Goal: Information Seeking & Learning: Learn about a topic

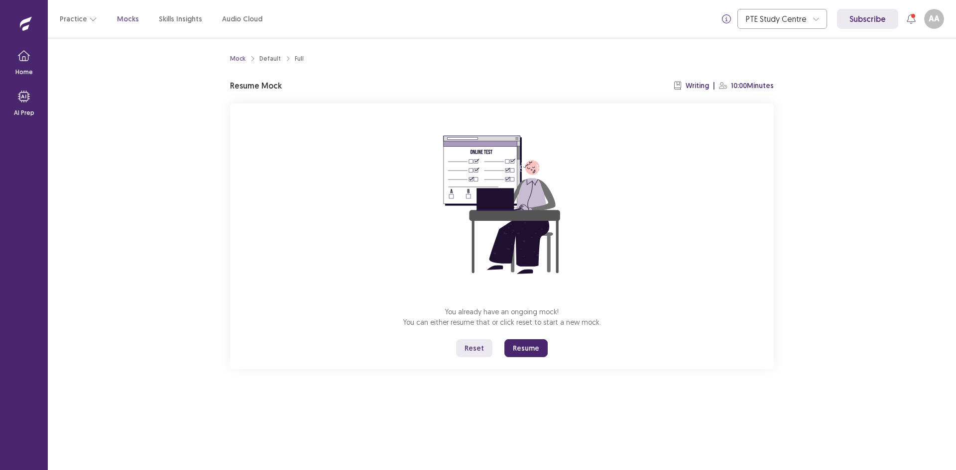
click at [517, 346] on button "Resume" at bounding box center [525, 349] width 43 height 18
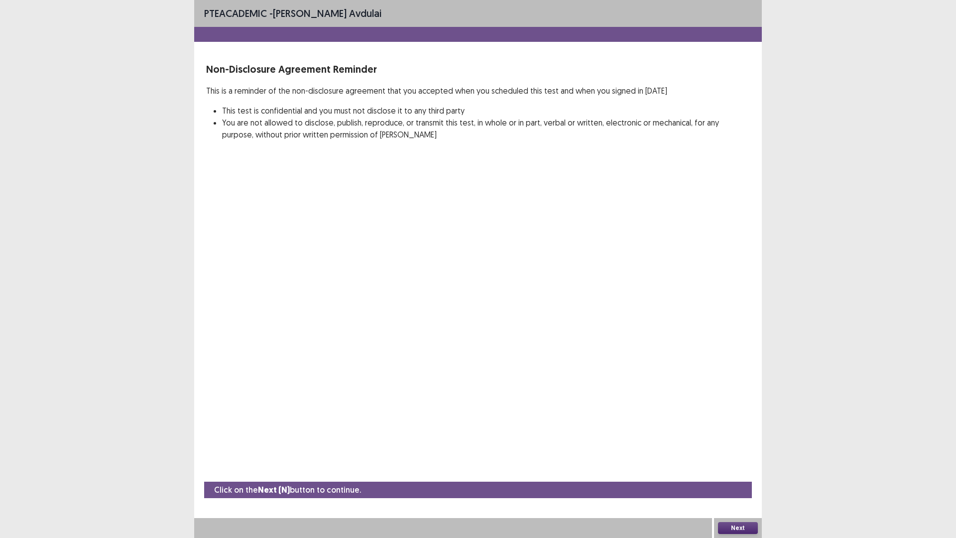
click at [738, 470] on button "Next" at bounding box center [738, 528] width 40 height 12
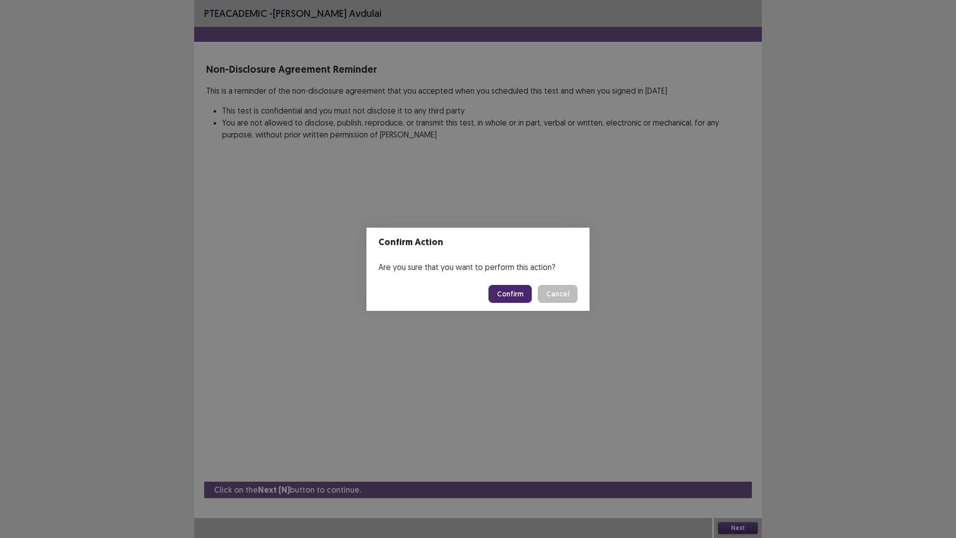
click at [512, 293] on button "Confirm" at bounding box center [509, 294] width 43 height 18
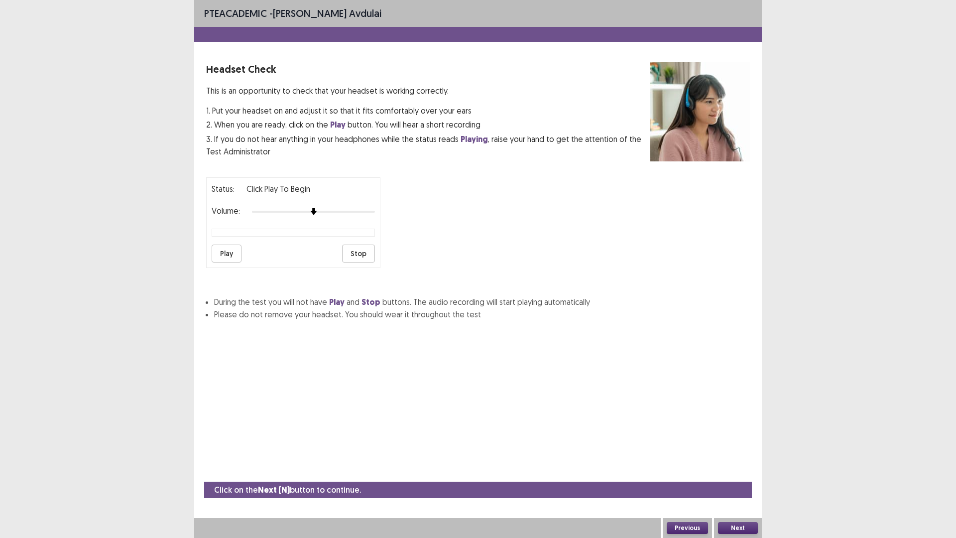
click at [223, 248] on button "Play" at bounding box center [227, 253] width 30 height 18
click at [339, 218] on div "Status: Click Play to Begin Volume: Play Stop" at bounding box center [293, 222] width 174 height 91
click at [224, 259] on button "Play" at bounding box center [227, 253] width 30 height 18
click at [230, 254] on button "Play" at bounding box center [227, 253] width 30 height 18
click at [237, 250] on button "Play" at bounding box center [227, 253] width 30 height 18
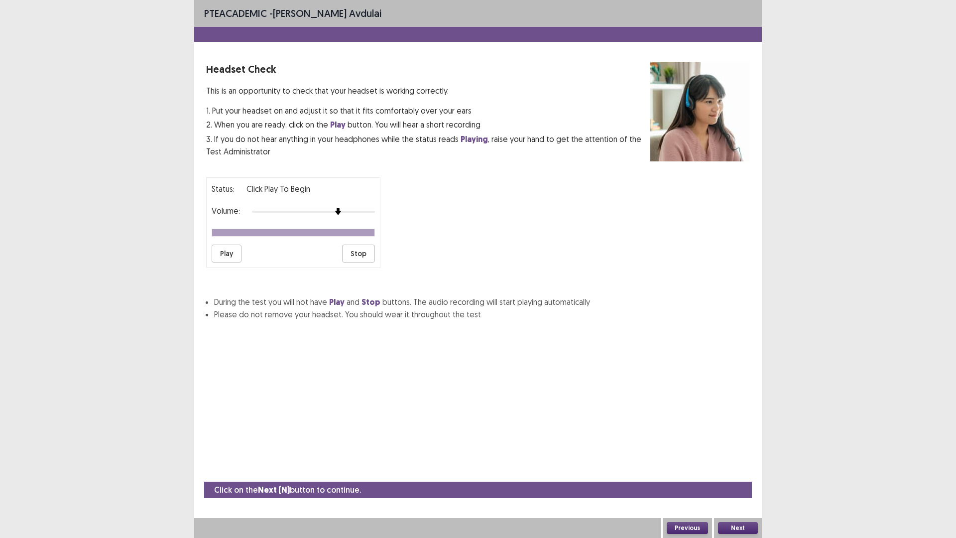
click at [235, 252] on button "Play" at bounding box center [227, 253] width 30 height 18
click at [738, 470] on button "Next" at bounding box center [738, 528] width 40 height 12
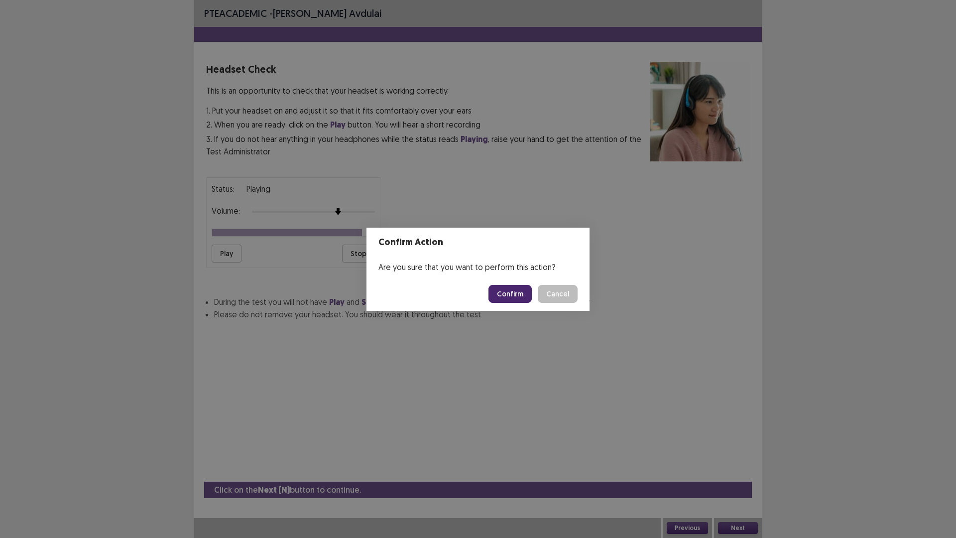
click at [507, 293] on button "Confirm" at bounding box center [509, 294] width 43 height 18
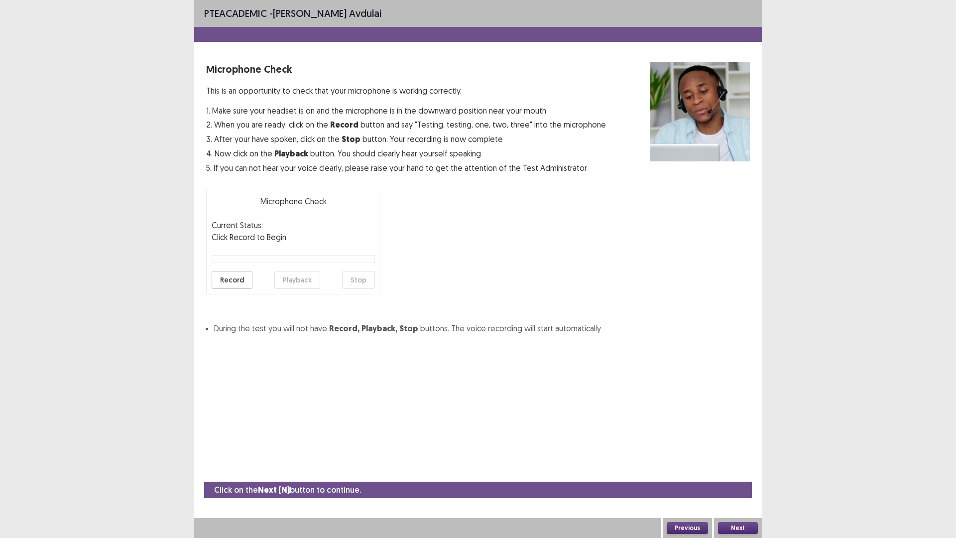
click at [230, 287] on button "Record" at bounding box center [232, 280] width 41 height 18
click at [354, 275] on button "Stop" at bounding box center [358, 280] width 33 height 18
click at [278, 276] on button "Playback" at bounding box center [297, 280] width 46 height 18
click at [227, 283] on button "Record" at bounding box center [232, 280] width 41 height 18
click at [363, 277] on button "Stop" at bounding box center [358, 280] width 33 height 18
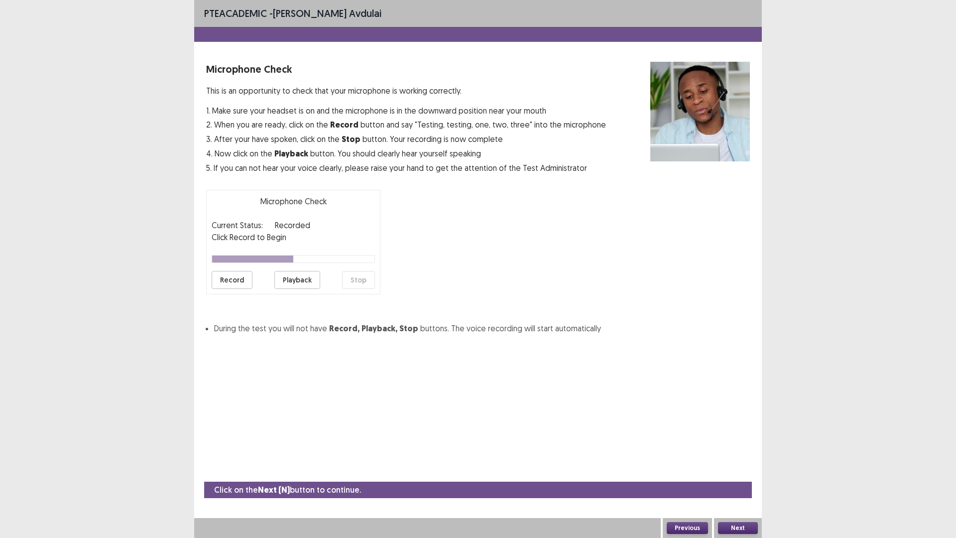
click at [306, 282] on button "Playback" at bounding box center [297, 280] width 46 height 18
click at [738, 470] on button "Next" at bounding box center [738, 528] width 40 height 12
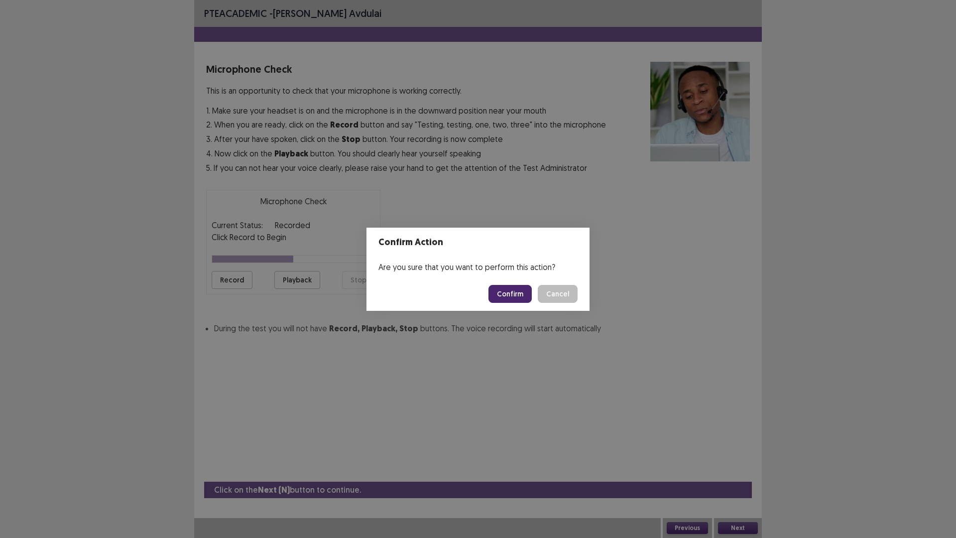
click at [511, 293] on button "Confirm" at bounding box center [509, 294] width 43 height 18
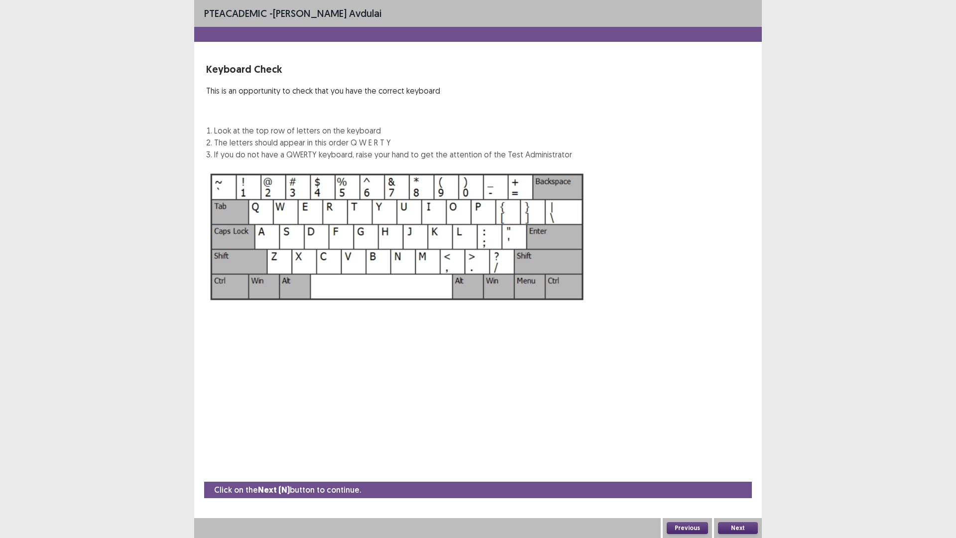
click at [734, 470] on button "Next" at bounding box center [738, 528] width 40 height 12
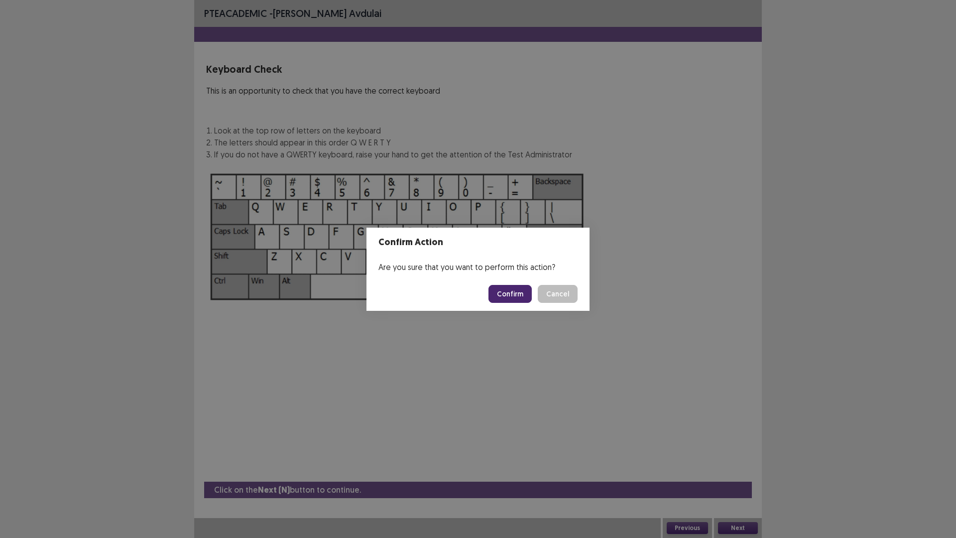
click at [516, 297] on button "Confirm" at bounding box center [509, 294] width 43 height 18
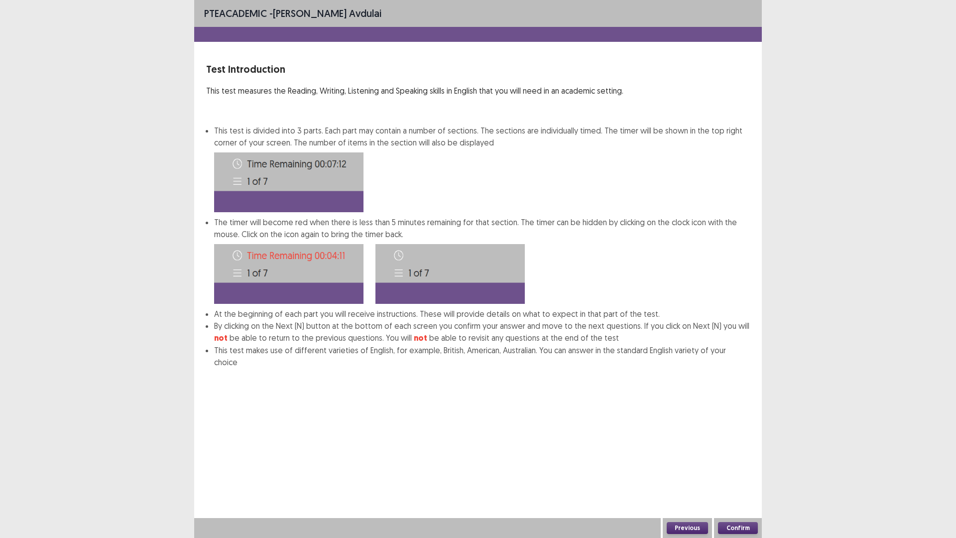
click at [742, 470] on button "Confirm" at bounding box center [738, 528] width 40 height 12
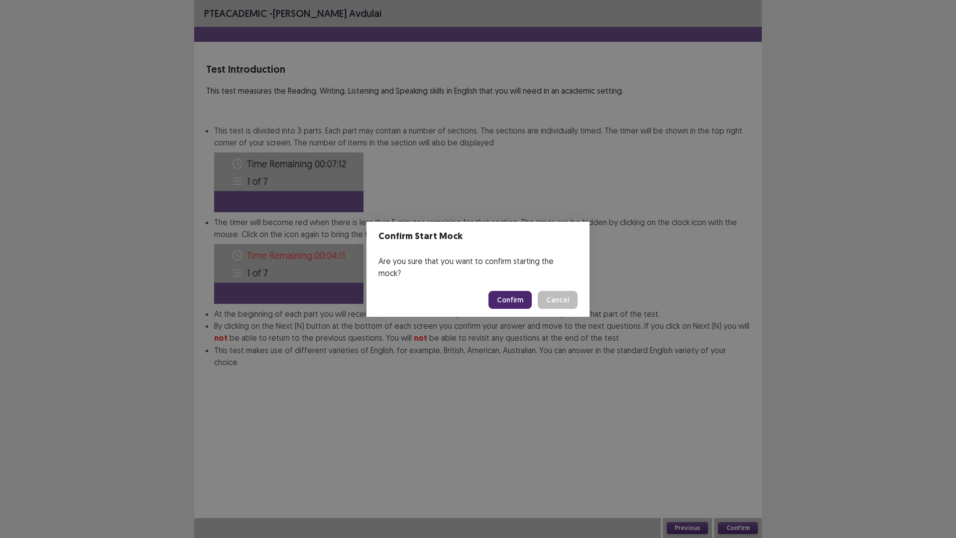
click at [497, 293] on button "Confirm" at bounding box center [509, 300] width 43 height 18
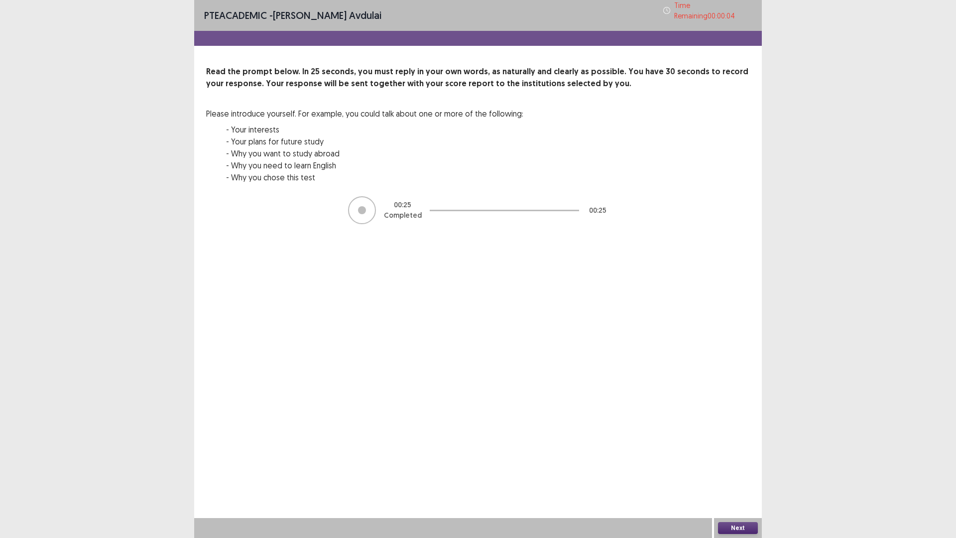
click at [737, 470] on button "Next" at bounding box center [738, 528] width 40 height 12
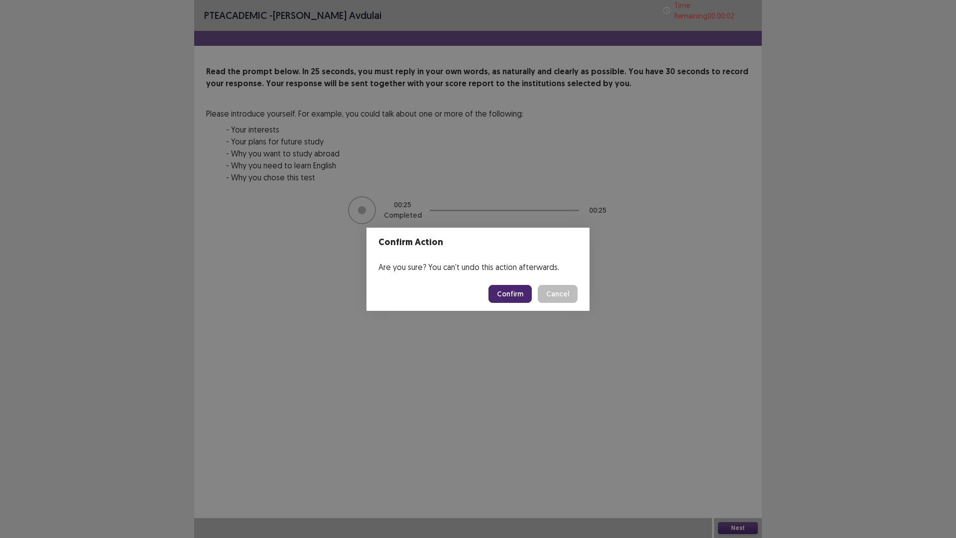
click at [516, 294] on button "Confirm" at bounding box center [509, 294] width 43 height 18
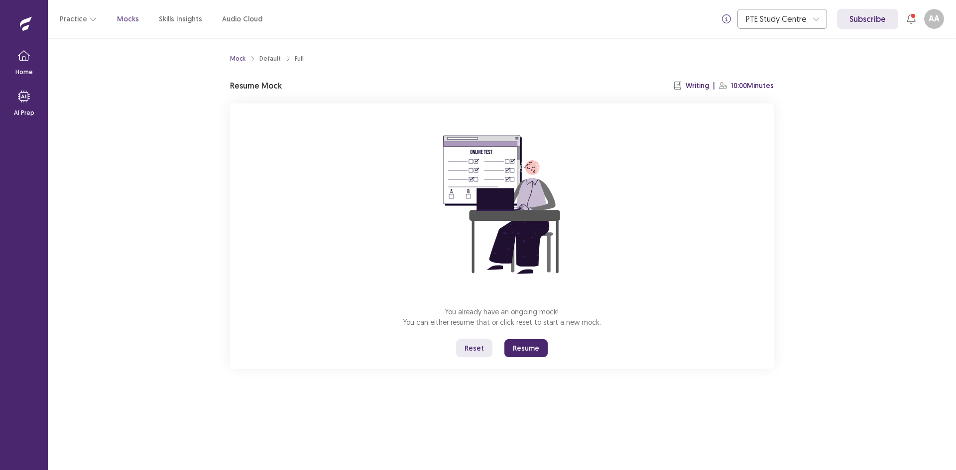
click at [473, 353] on button "Reset" at bounding box center [474, 349] width 36 height 18
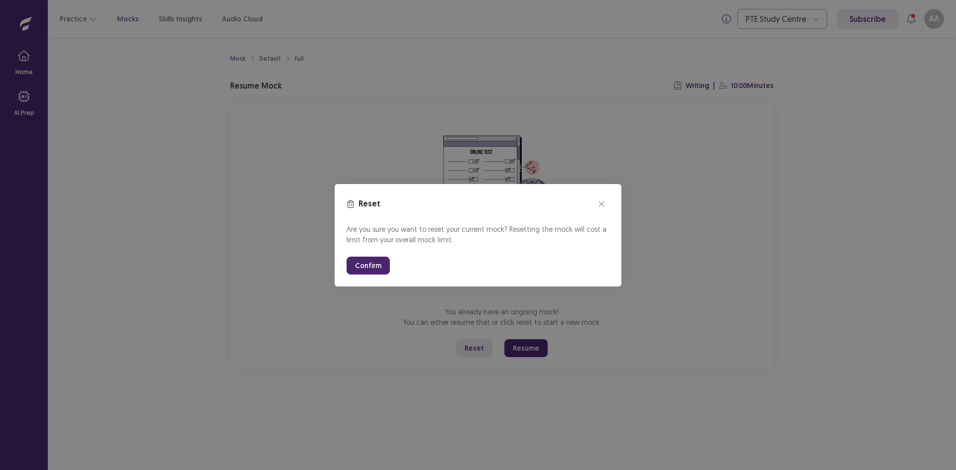
click at [370, 263] on button "Confirm" at bounding box center [367, 266] width 43 height 18
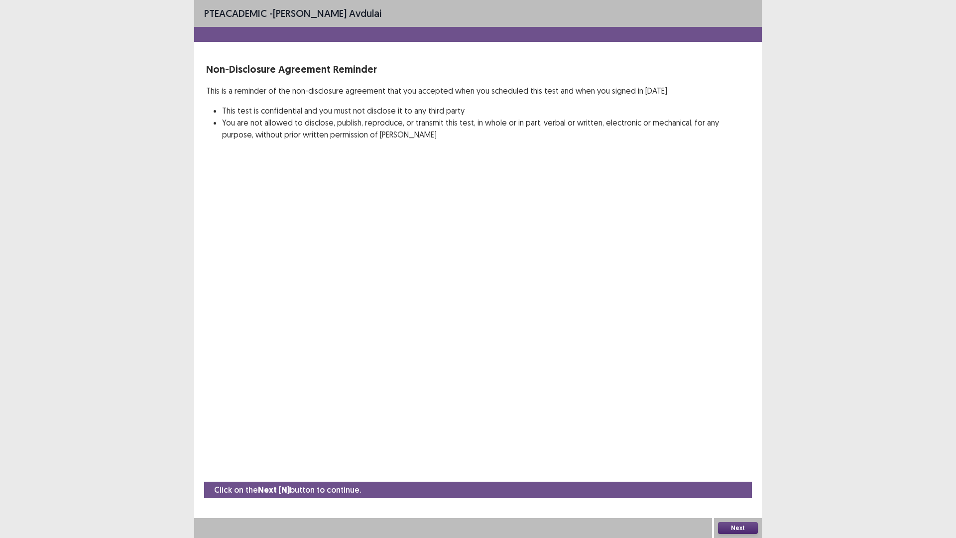
click at [753, 470] on button "Next" at bounding box center [738, 528] width 40 height 12
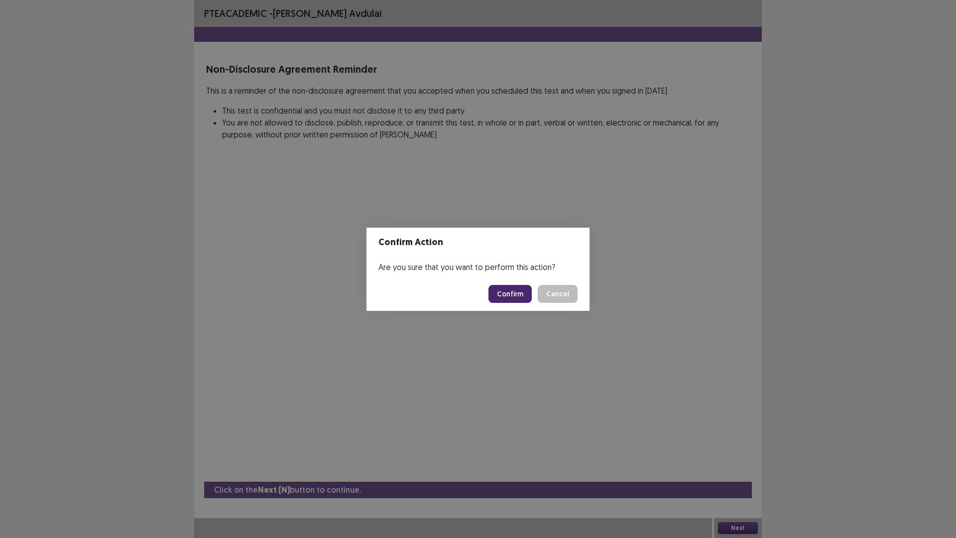
click at [520, 289] on button "Confirm" at bounding box center [509, 294] width 43 height 18
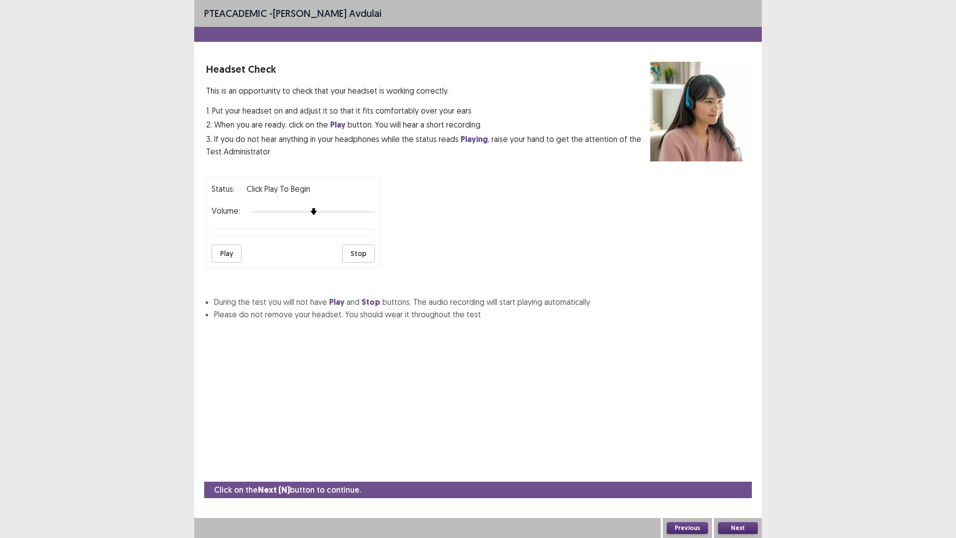
click at [230, 253] on button "Play" at bounding box center [227, 253] width 30 height 18
click at [325, 212] on img at bounding box center [326, 212] width 8 height 8
click at [746, 470] on button "Next" at bounding box center [738, 528] width 40 height 12
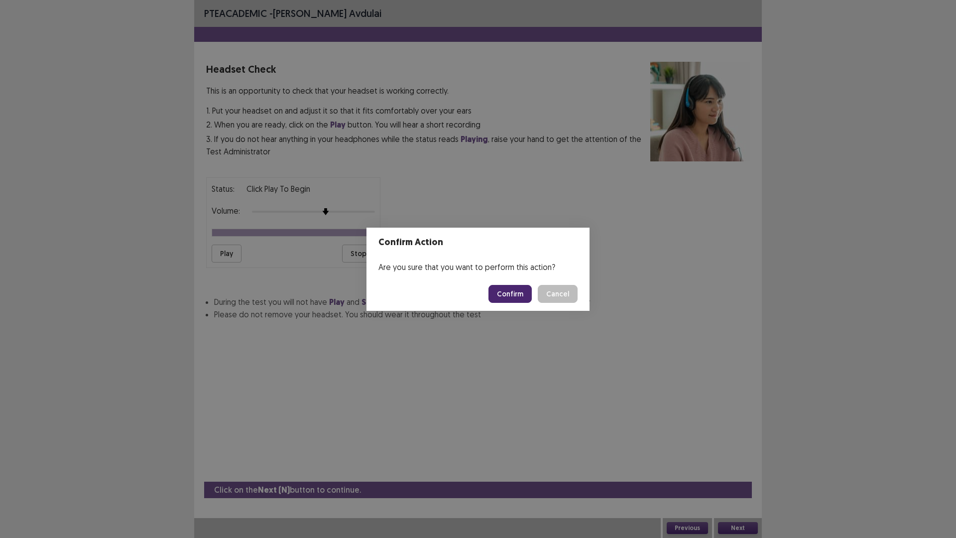
click at [513, 298] on button "Confirm" at bounding box center [509, 294] width 43 height 18
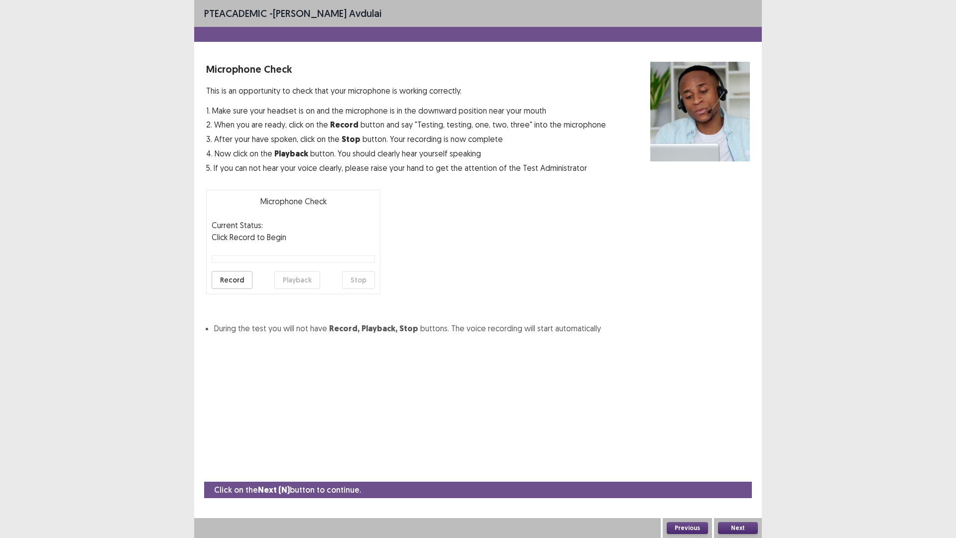
click at [225, 279] on button "Record" at bounding box center [232, 280] width 41 height 18
click at [358, 280] on button "Stop" at bounding box center [358, 280] width 33 height 18
click at [288, 281] on button "Playback" at bounding box center [297, 280] width 46 height 18
click at [737, 470] on button "Next" at bounding box center [738, 528] width 40 height 12
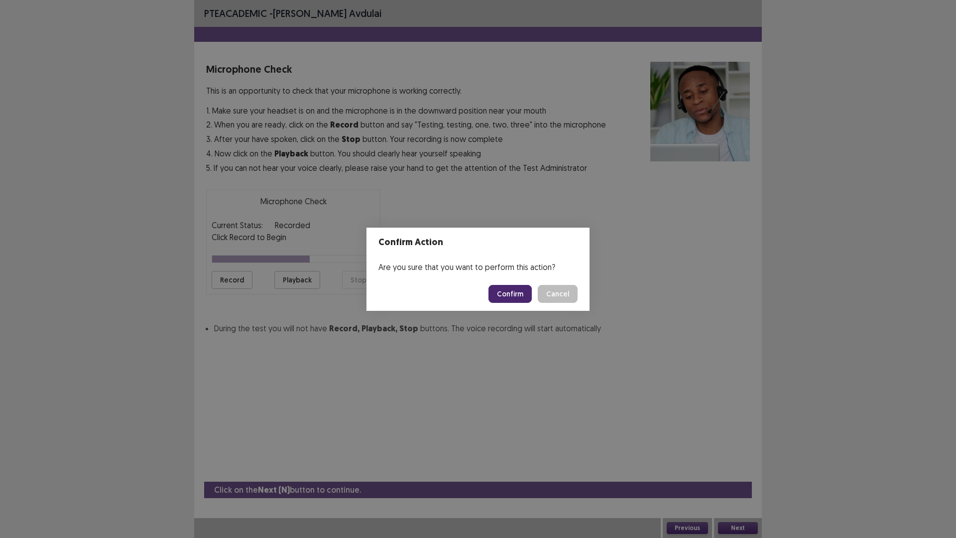
click at [498, 292] on button "Confirm" at bounding box center [509, 294] width 43 height 18
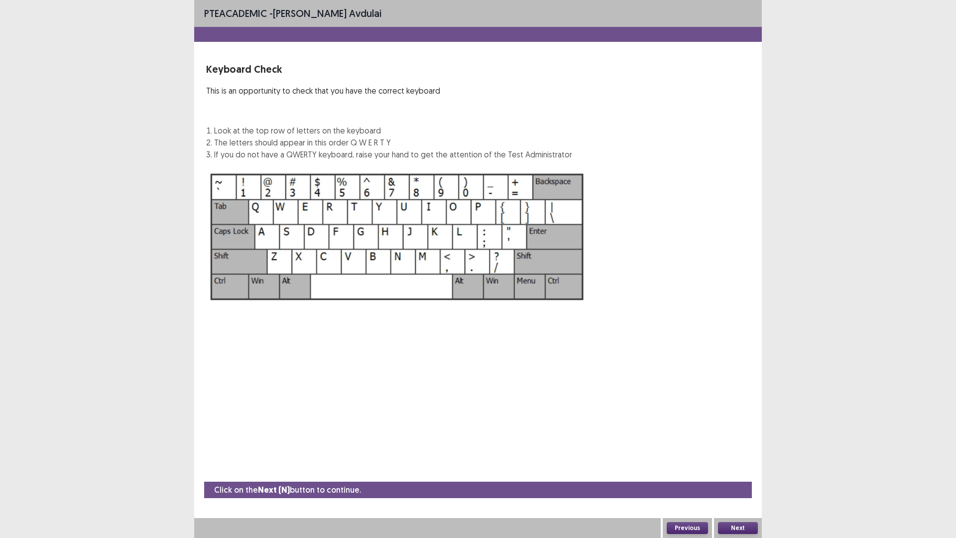
click at [728, 470] on button "Next" at bounding box center [738, 528] width 40 height 12
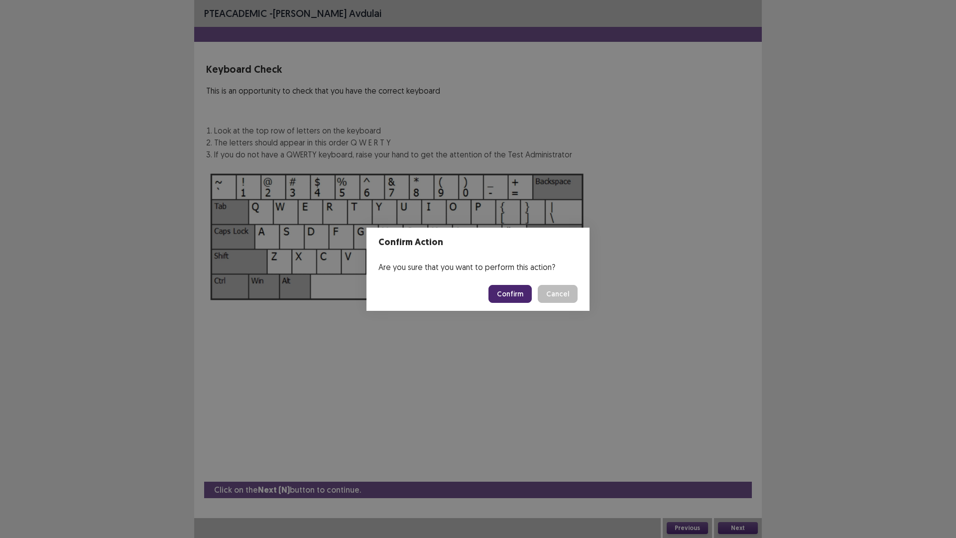
click at [514, 293] on button "Confirm" at bounding box center [509, 294] width 43 height 18
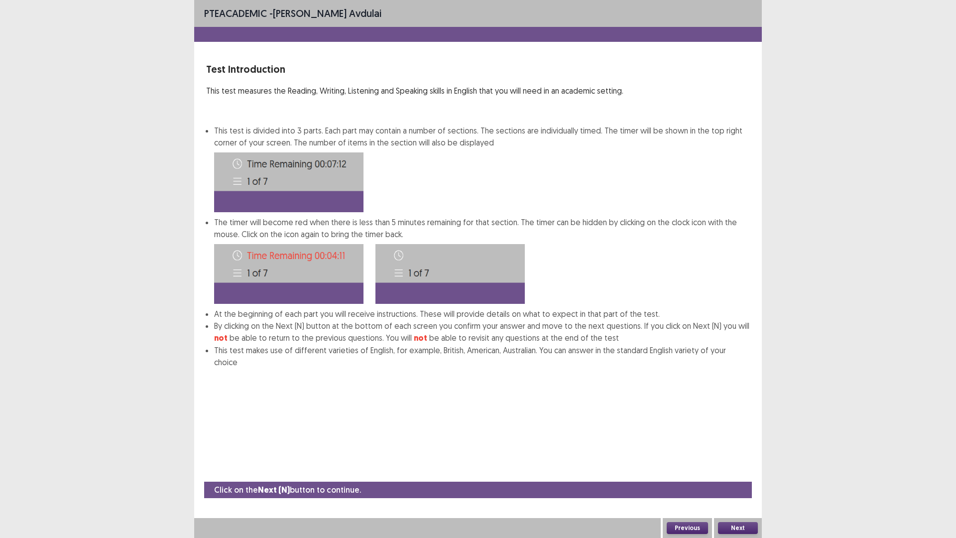
click at [740, 470] on button "Next" at bounding box center [738, 528] width 40 height 12
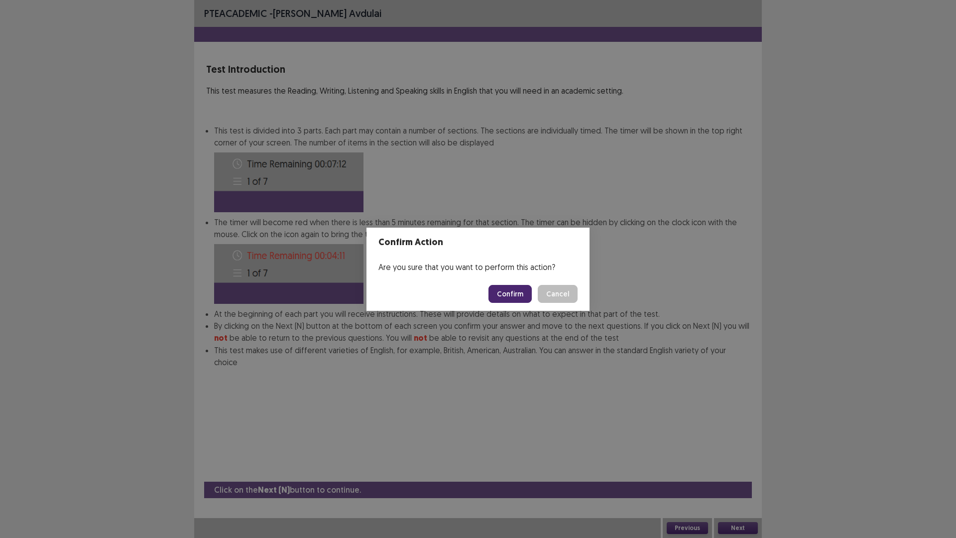
click at [521, 299] on button "Confirm" at bounding box center [509, 294] width 43 height 18
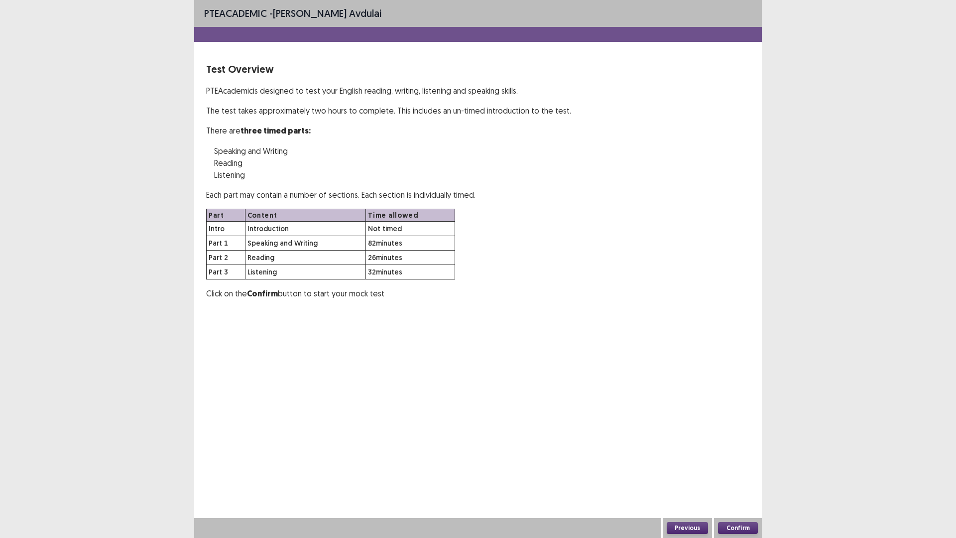
click at [729, 470] on button "Confirm" at bounding box center [738, 528] width 40 height 12
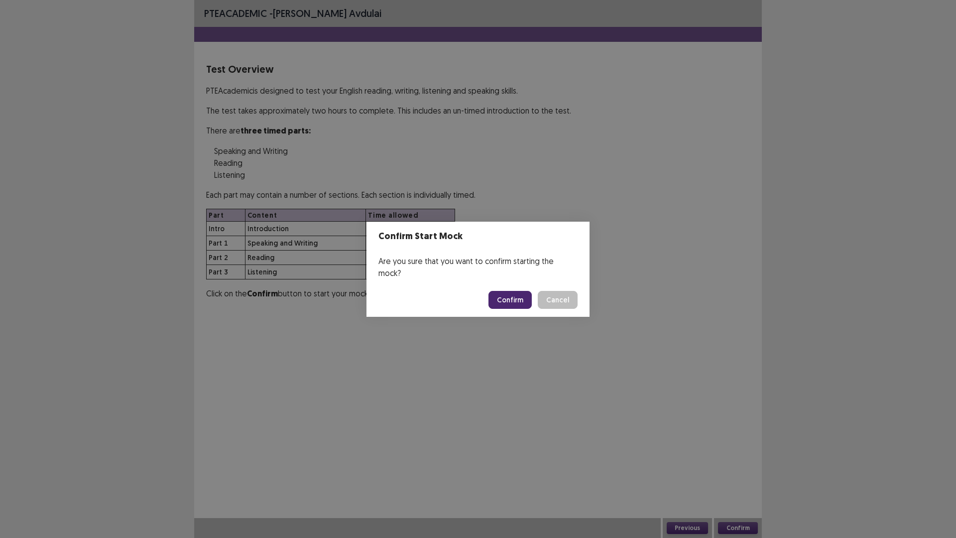
click at [515, 292] on button "Confirm" at bounding box center [509, 300] width 43 height 18
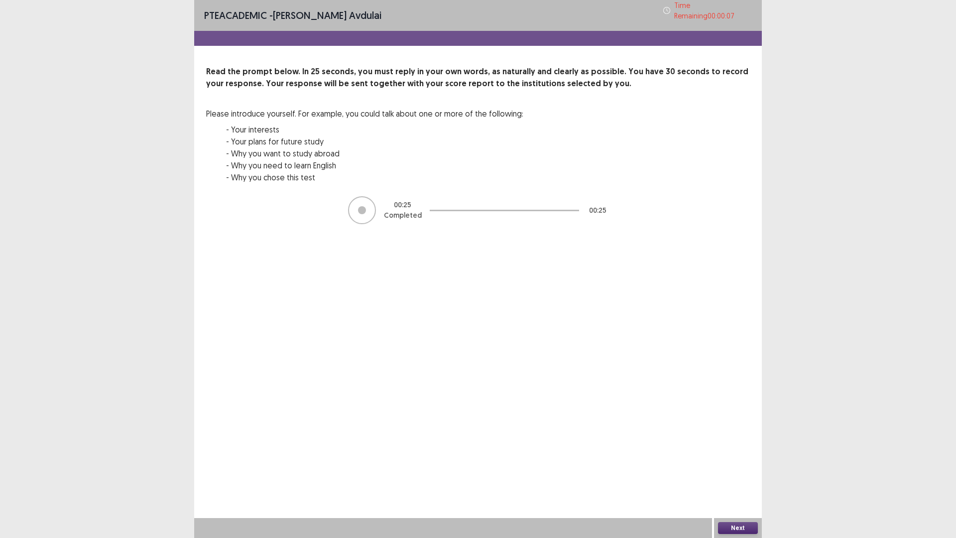
click at [731, 470] on button "Next" at bounding box center [738, 528] width 40 height 12
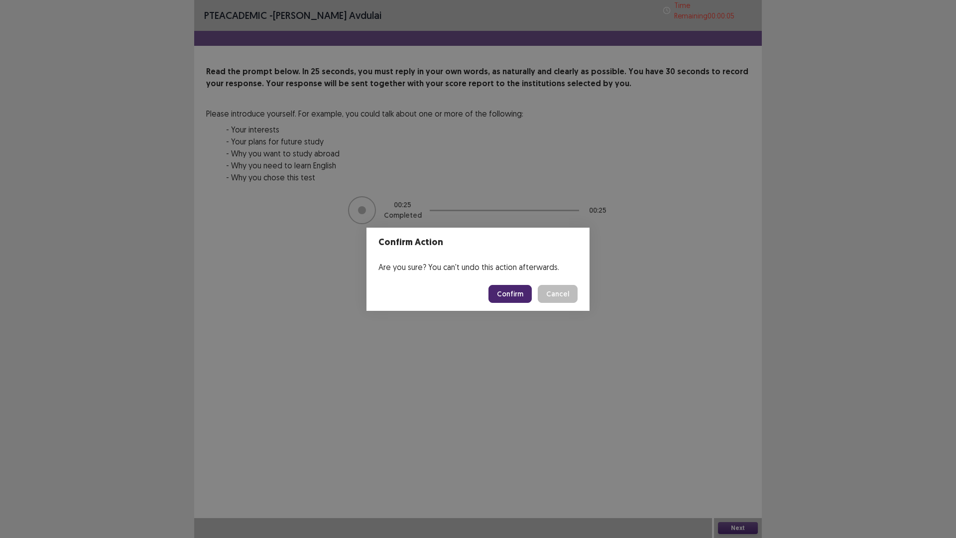
click at [513, 292] on button "Confirm" at bounding box center [509, 294] width 43 height 18
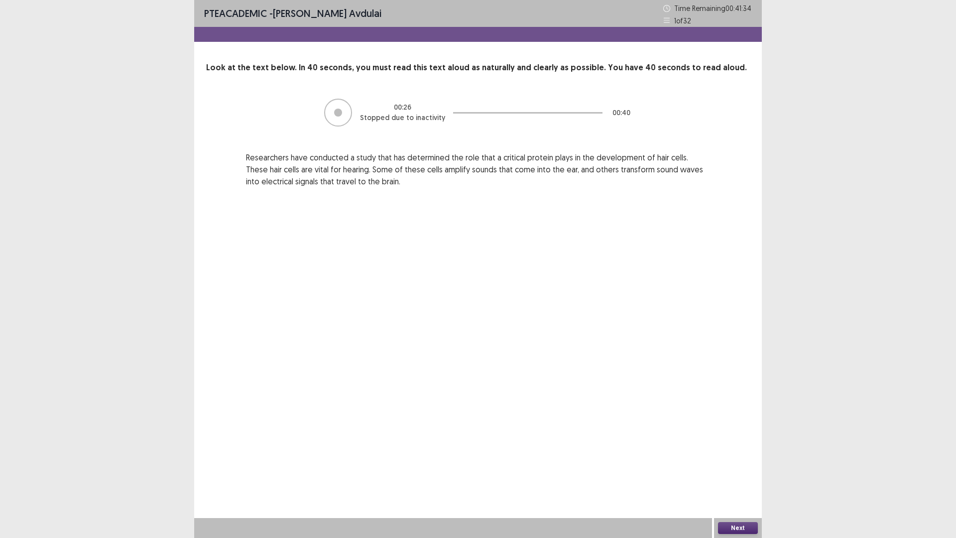
click at [736, 470] on button "Next" at bounding box center [738, 528] width 40 height 12
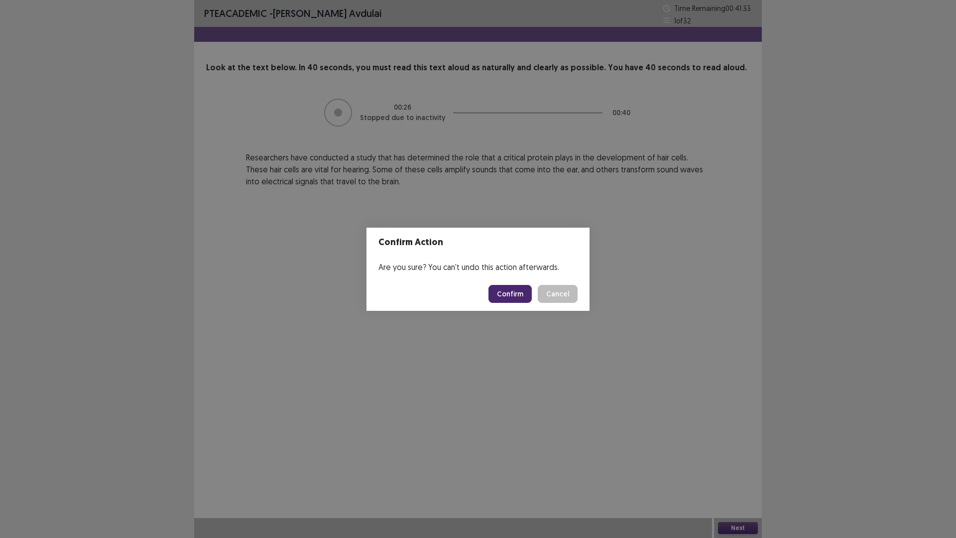
click at [507, 294] on button "Confirm" at bounding box center [509, 294] width 43 height 18
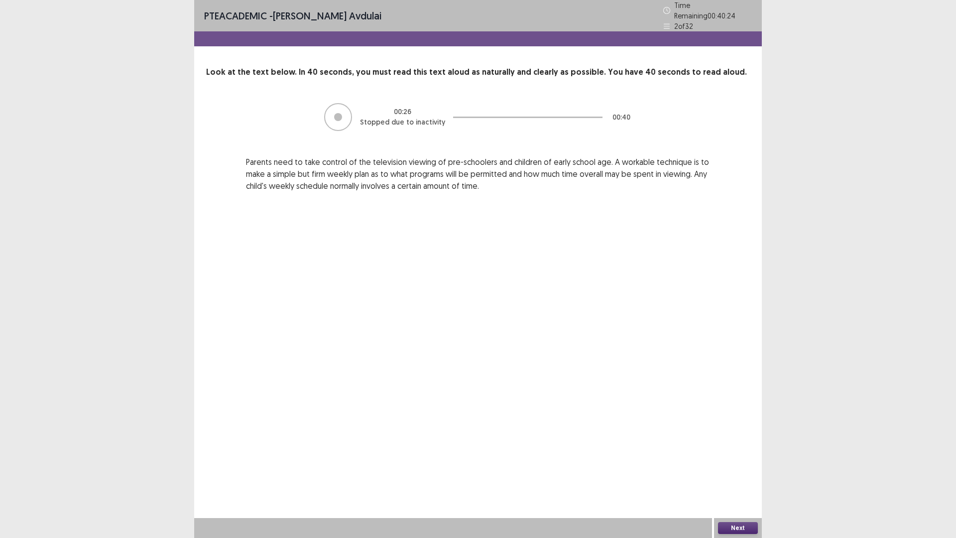
click at [733, 470] on button "Next" at bounding box center [738, 528] width 40 height 12
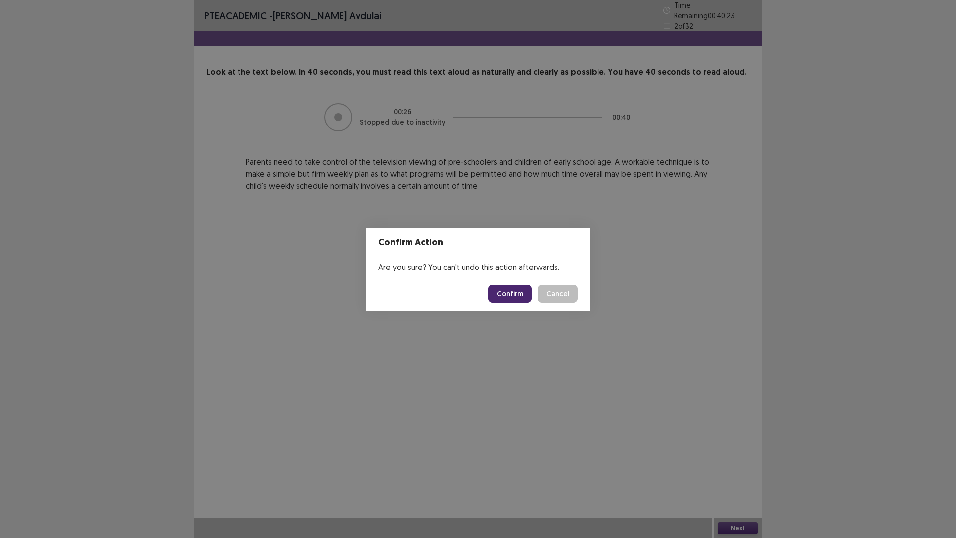
click at [516, 293] on button "Confirm" at bounding box center [509, 294] width 43 height 18
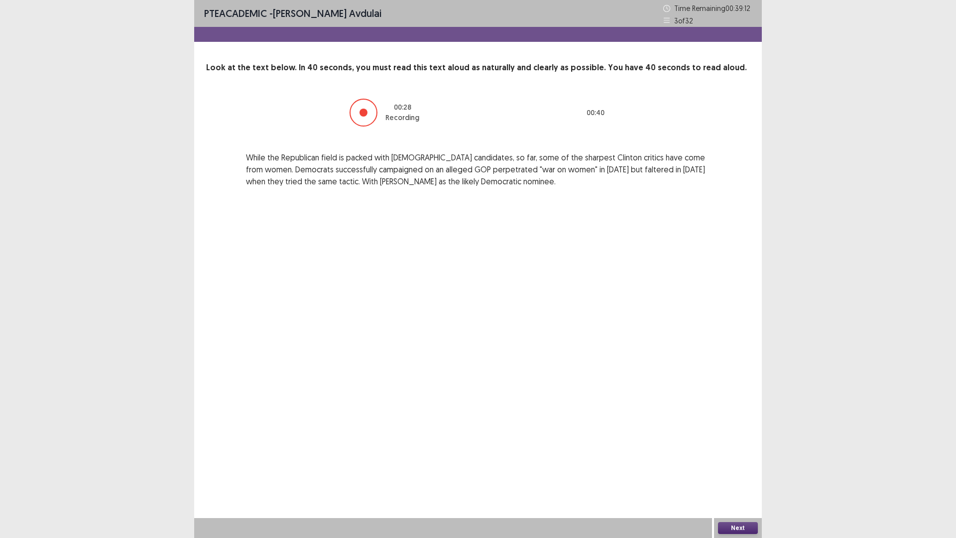
click at [743, 470] on button "Next" at bounding box center [738, 528] width 40 height 12
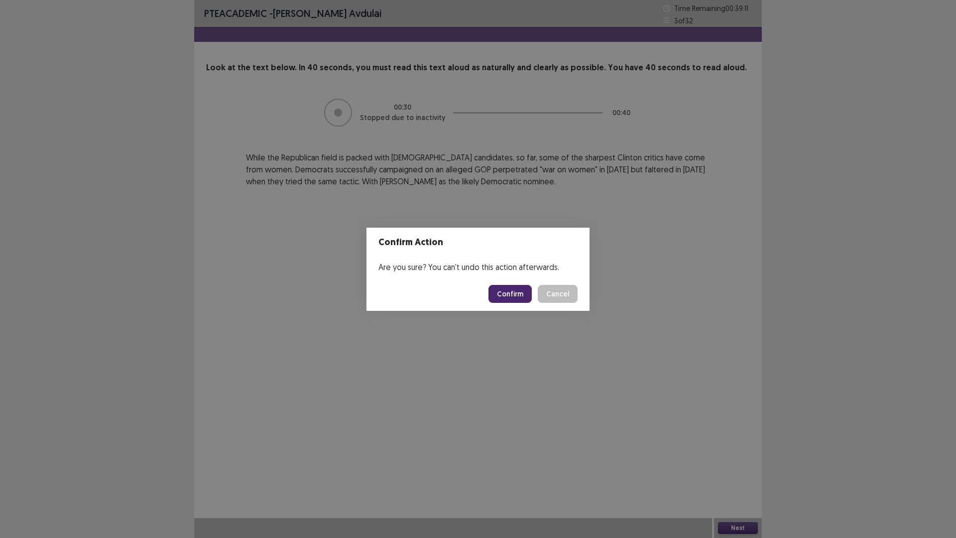
click at [512, 288] on button "Confirm" at bounding box center [509, 294] width 43 height 18
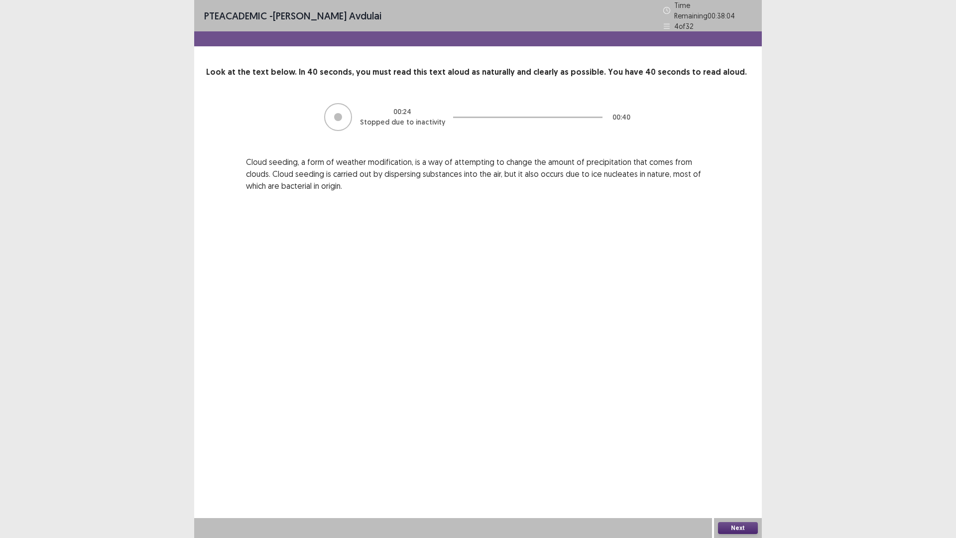
click at [729, 470] on button "Next" at bounding box center [738, 528] width 40 height 12
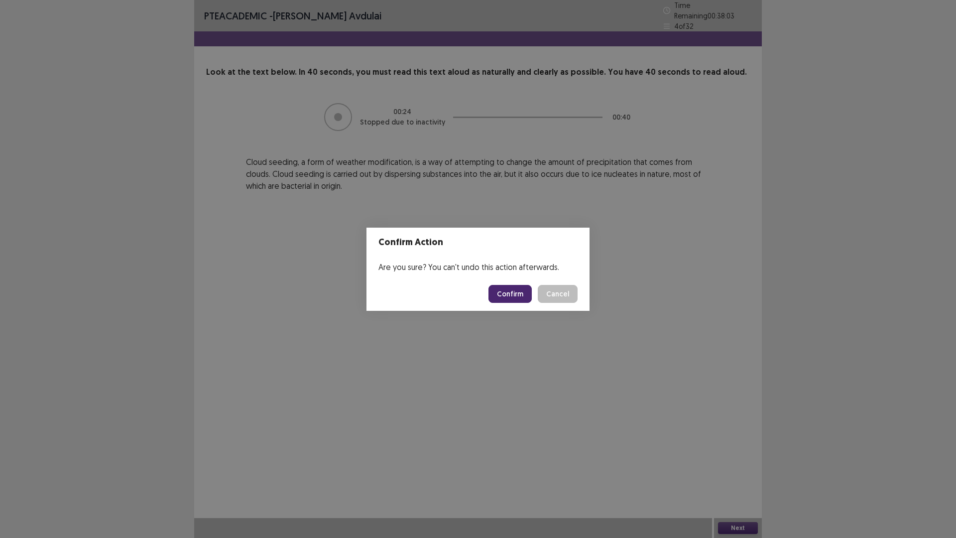
click at [504, 296] on button "Confirm" at bounding box center [509, 294] width 43 height 18
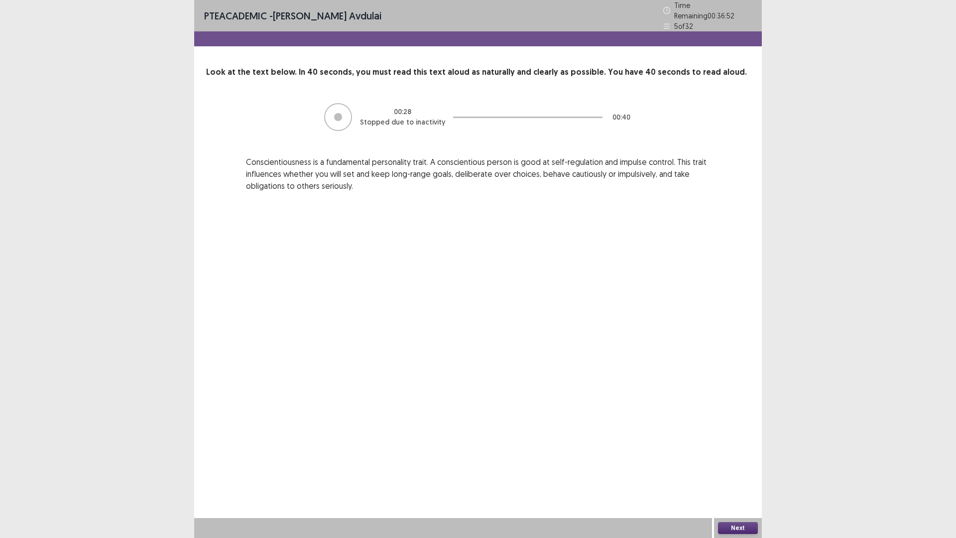
click at [720, 470] on button "Next" at bounding box center [738, 528] width 40 height 12
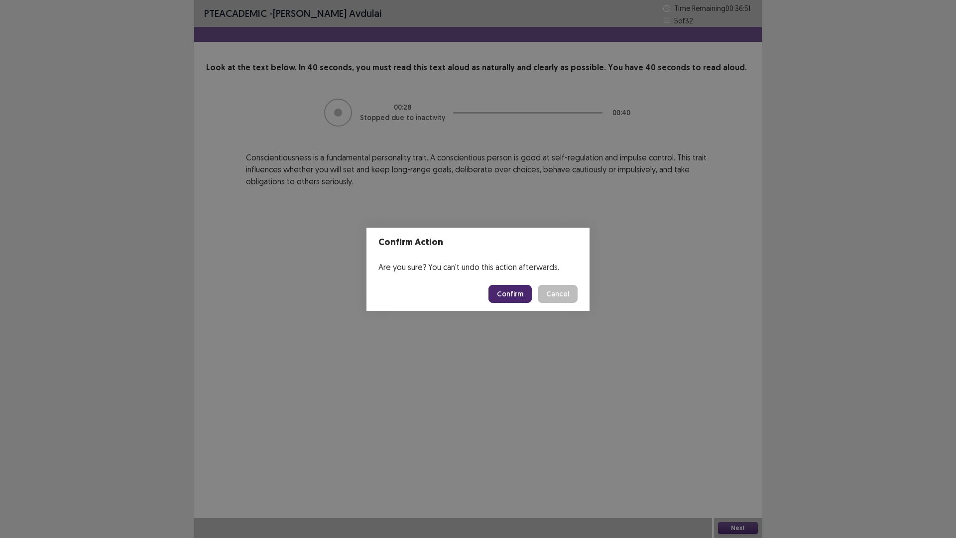
click at [505, 295] on button "Confirm" at bounding box center [509, 294] width 43 height 18
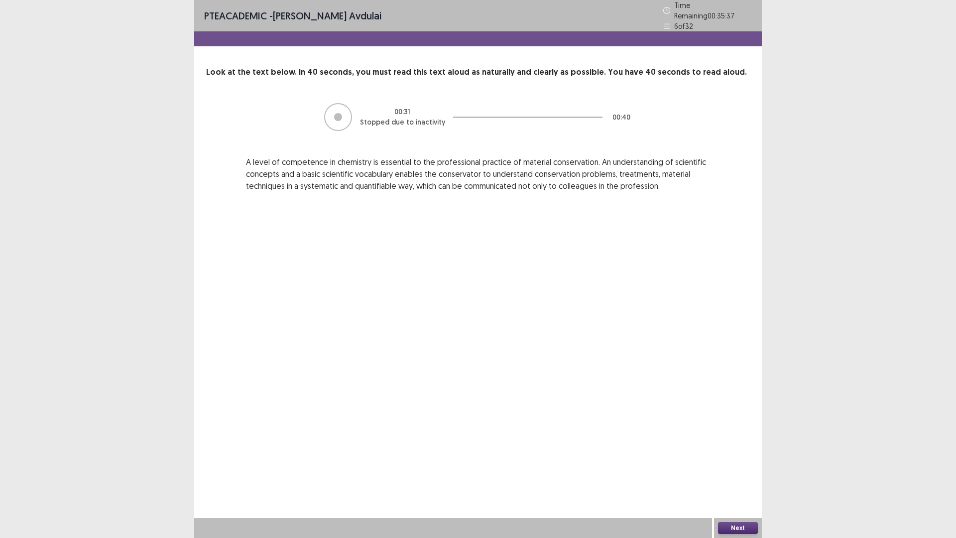
click at [737, 470] on button "Next" at bounding box center [738, 528] width 40 height 12
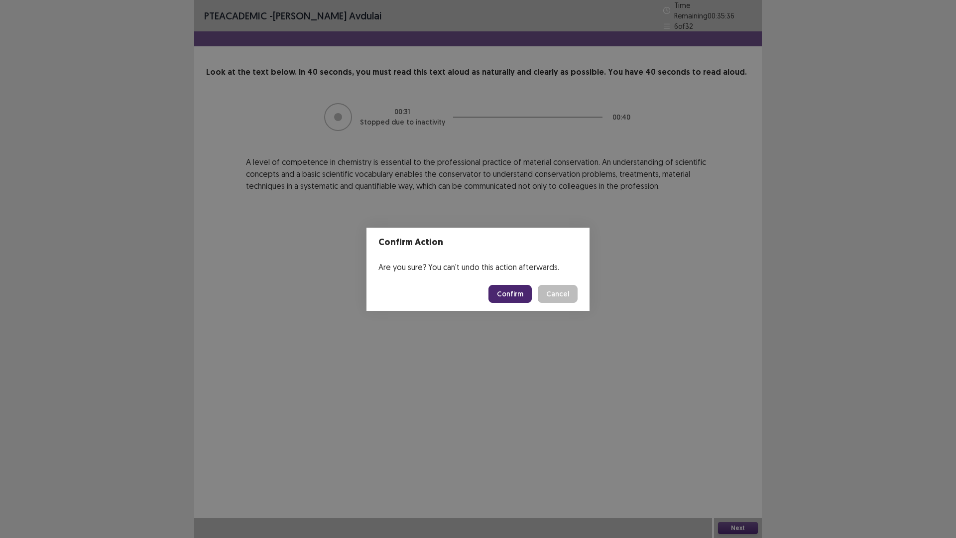
click at [516, 295] on button "Confirm" at bounding box center [509, 294] width 43 height 18
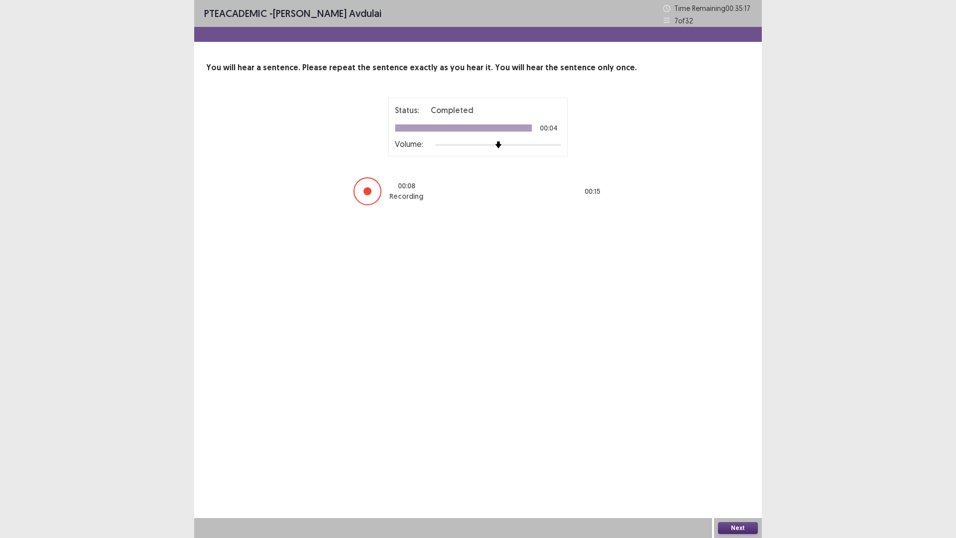
click at [730, 470] on button "Next" at bounding box center [738, 528] width 40 height 12
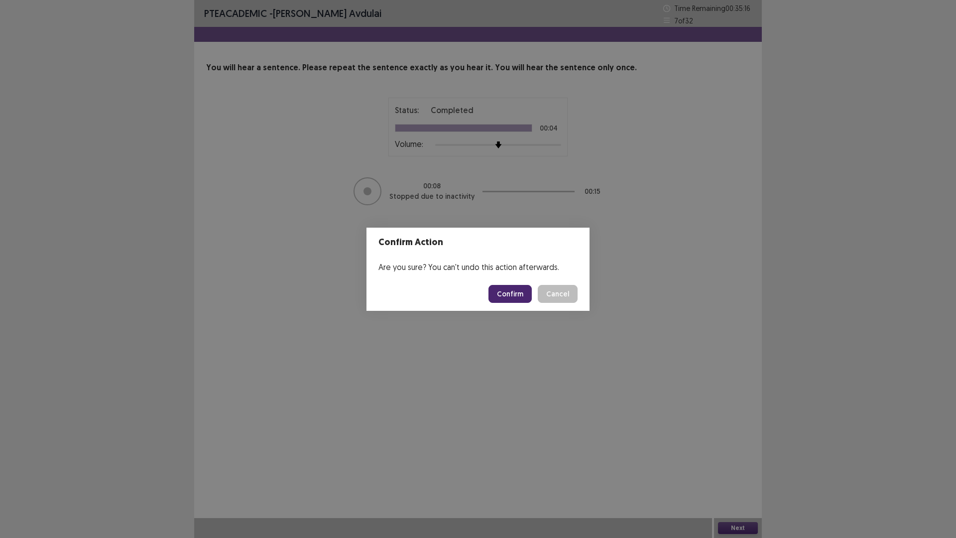
click at [505, 292] on button "Confirm" at bounding box center [509, 294] width 43 height 18
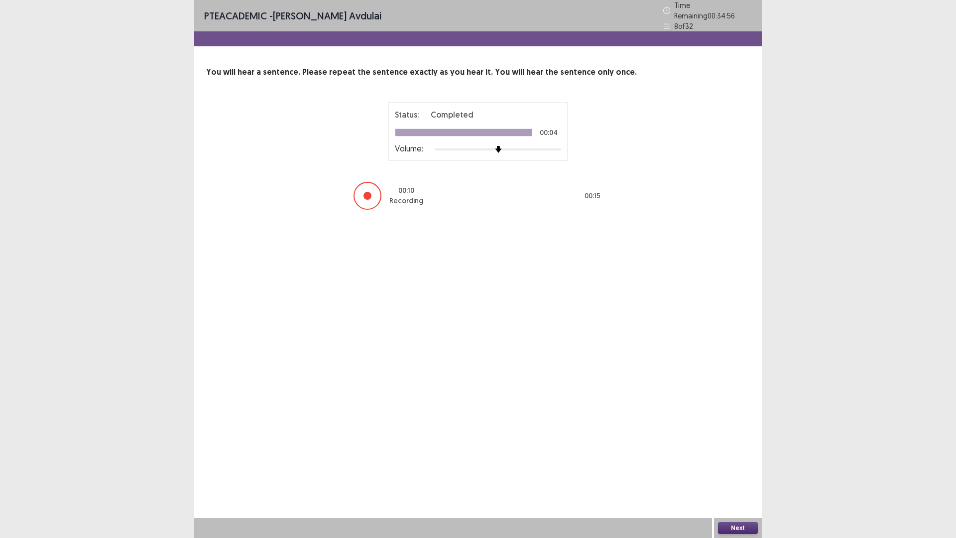
click at [736, 470] on button "Next" at bounding box center [738, 528] width 40 height 12
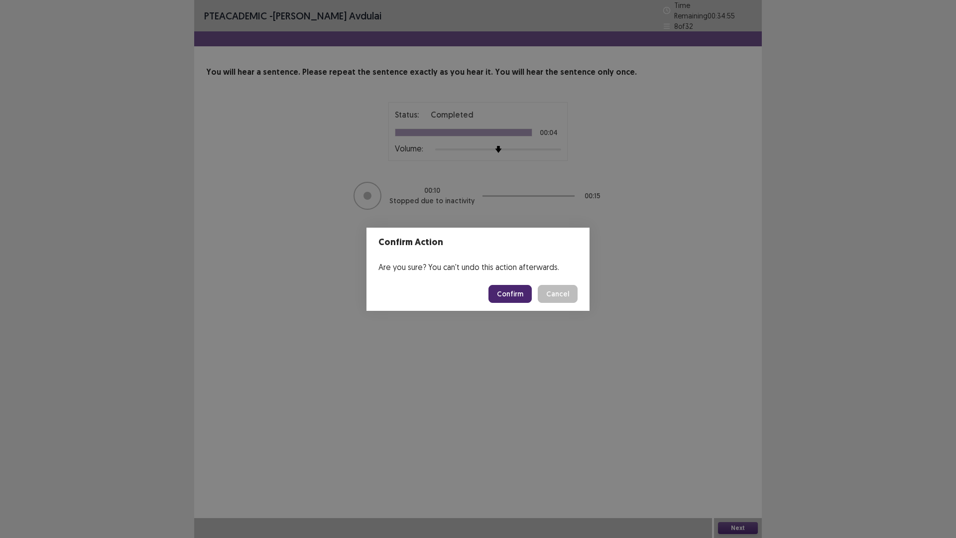
click at [509, 295] on button "Confirm" at bounding box center [509, 294] width 43 height 18
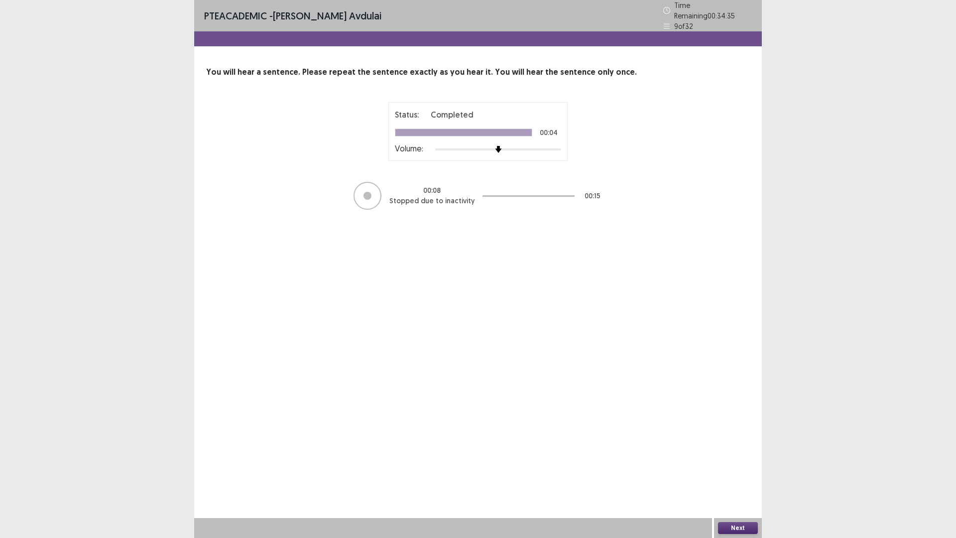
click at [732, 470] on button "Next" at bounding box center [738, 528] width 40 height 12
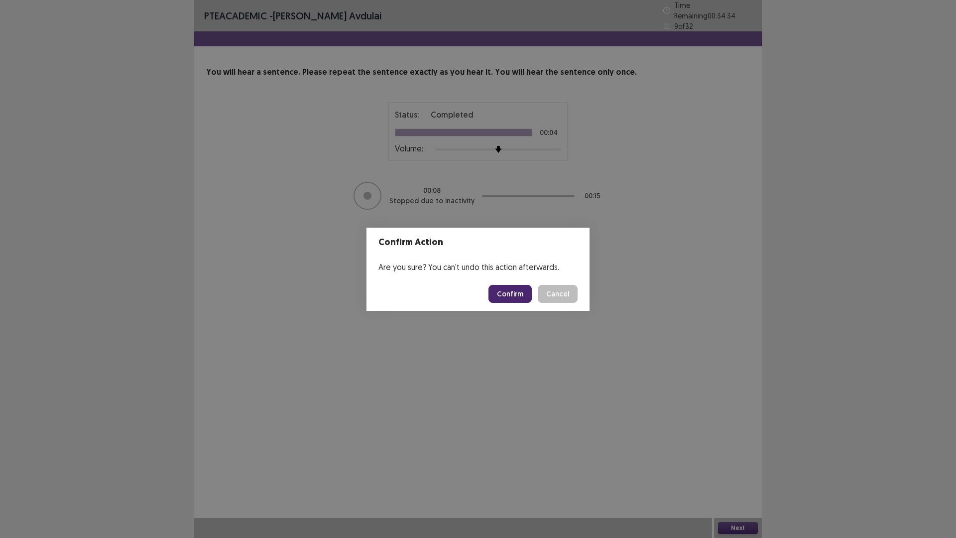
click at [511, 294] on button "Confirm" at bounding box center [509, 294] width 43 height 18
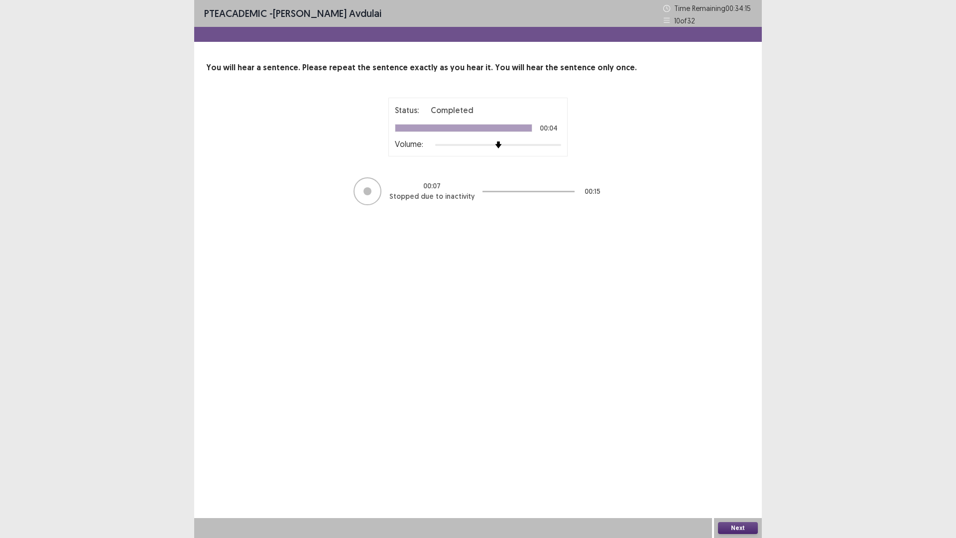
click at [737, 470] on button "Next" at bounding box center [738, 528] width 40 height 12
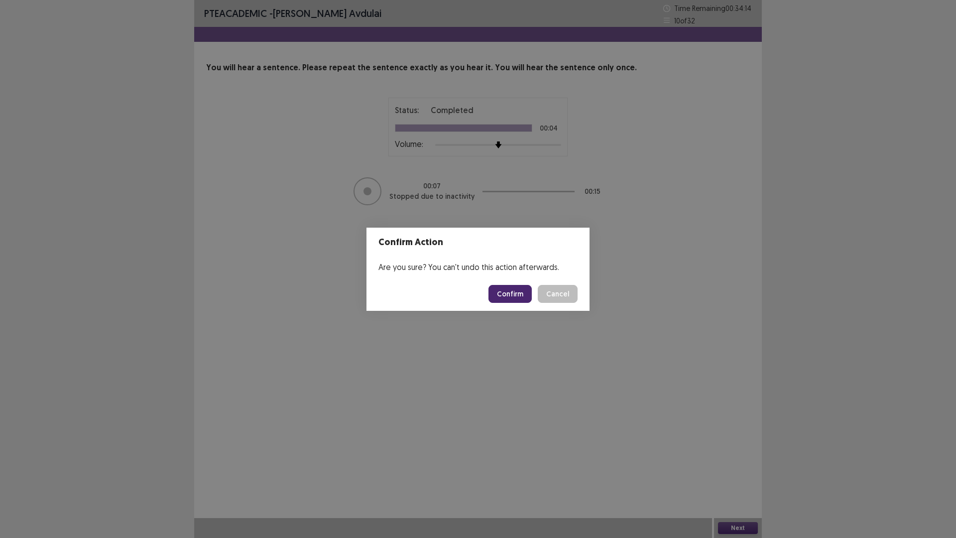
click at [509, 291] on button "Confirm" at bounding box center [509, 294] width 43 height 18
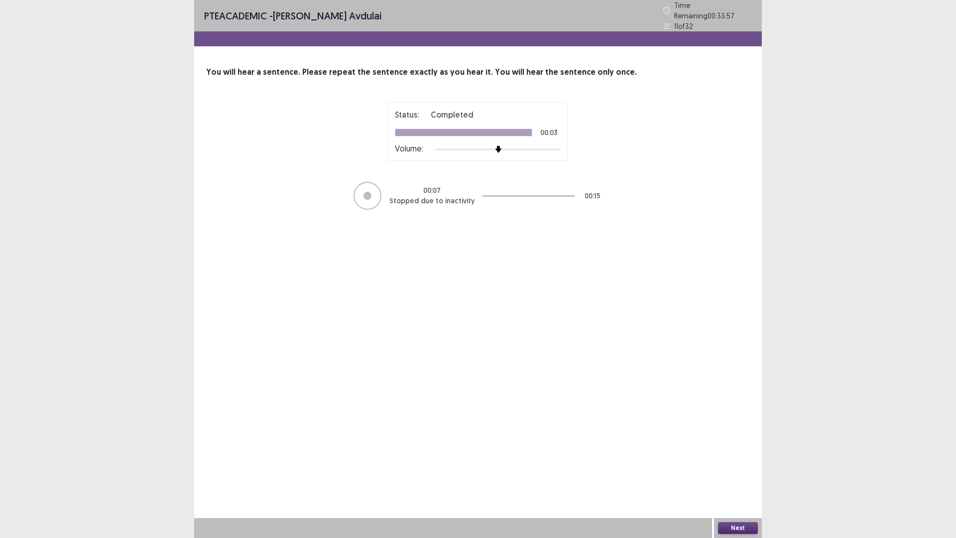
click at [735, 470] on button "Next" at bounding box center [738, 528] width 40 height 12
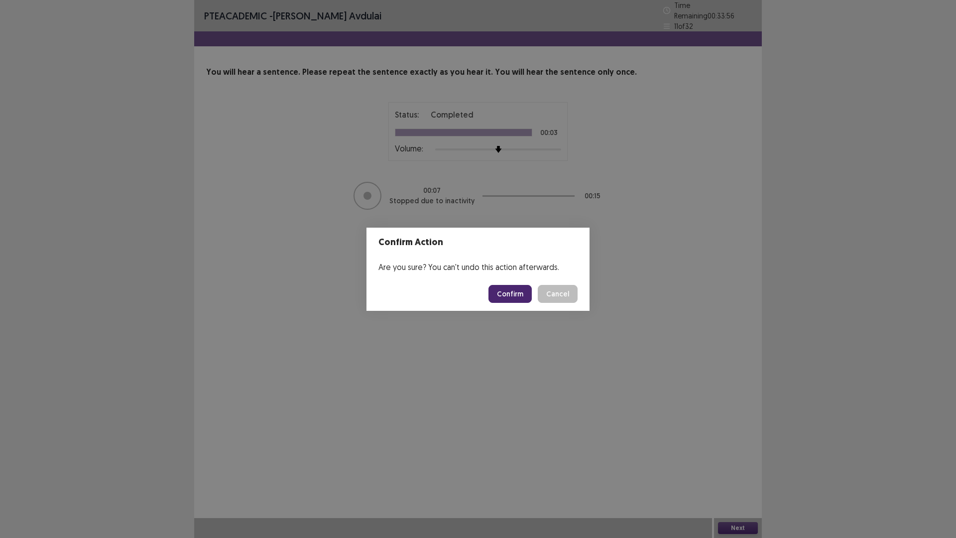
click at [512, 290] on button "Confirm" at bounding box center [509, 294] width 43 height 18
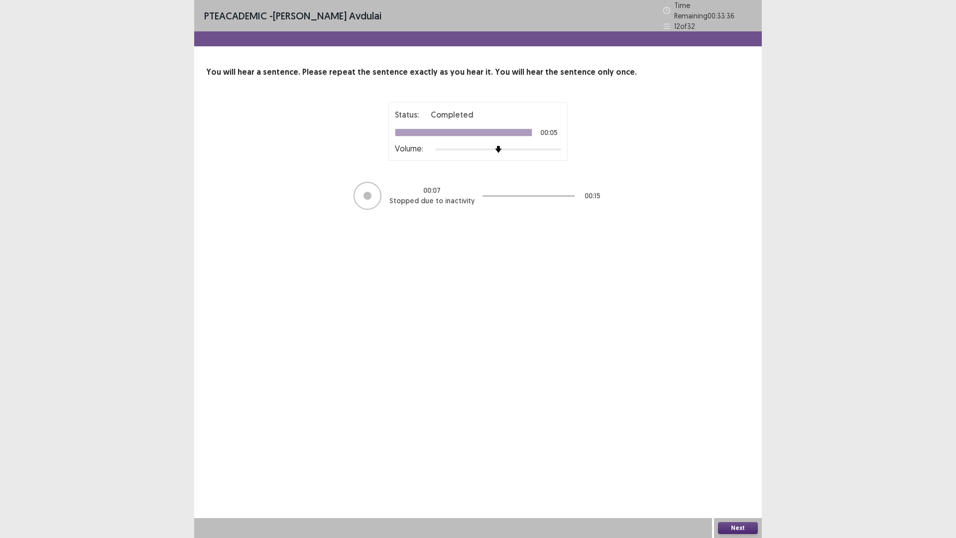
click at [731, 470] on button "Next" at bounding box center [738, 528] width 40 height 12
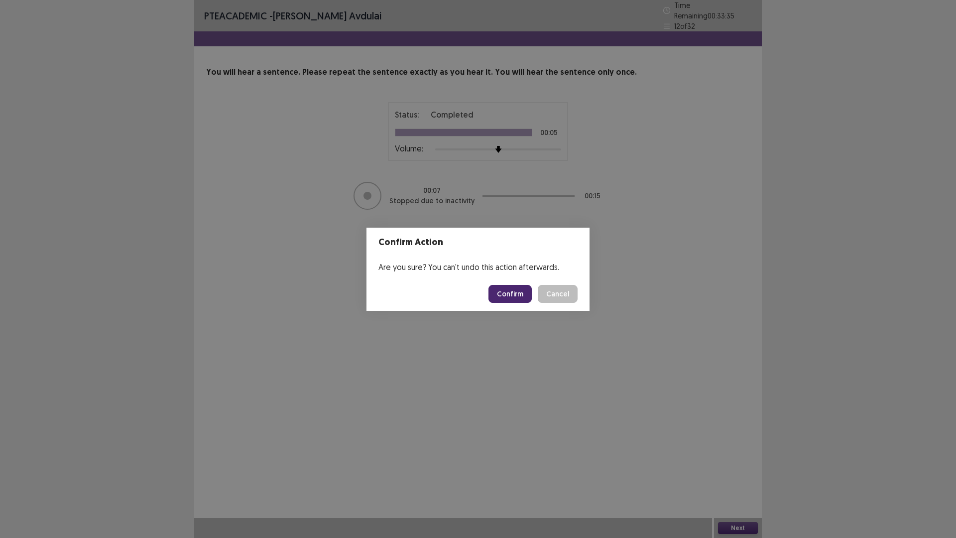
click at [520, 296] on button "Confirm" at bounding box center [509, 294] width 43 height 18
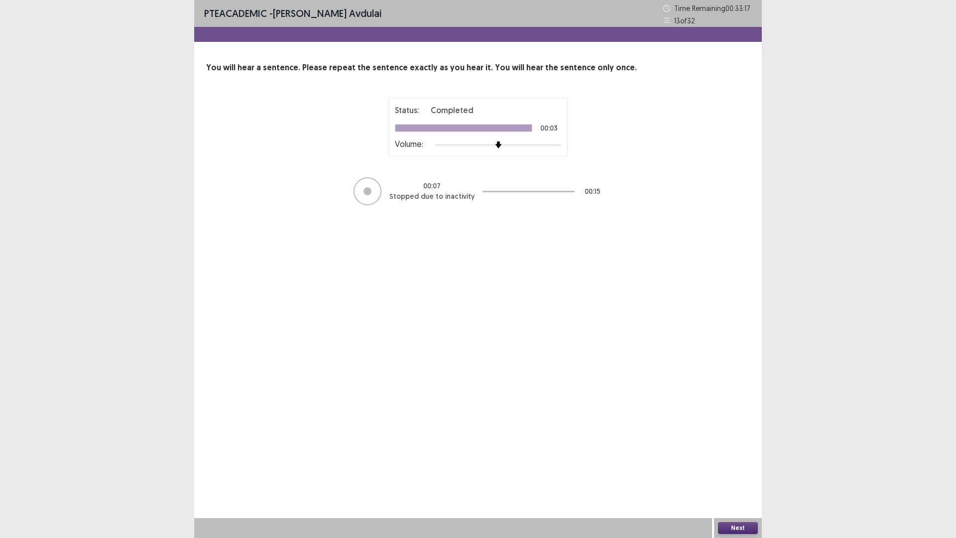
click at [737, 470] on button "Next" at bounding box center [738, 528] width 40 height 12
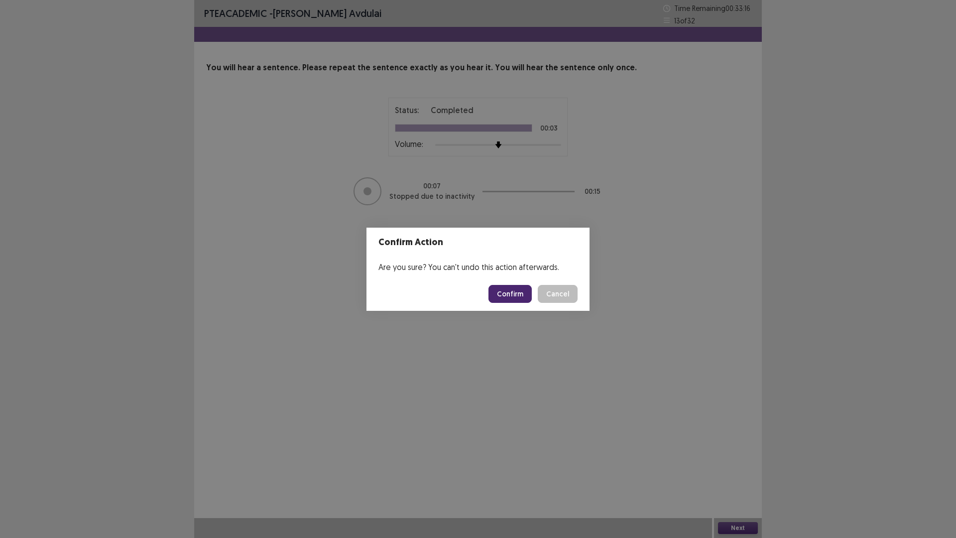
click at [511, 293] on button "Confirm" at bounding box center [509, 294] width 43 height 18
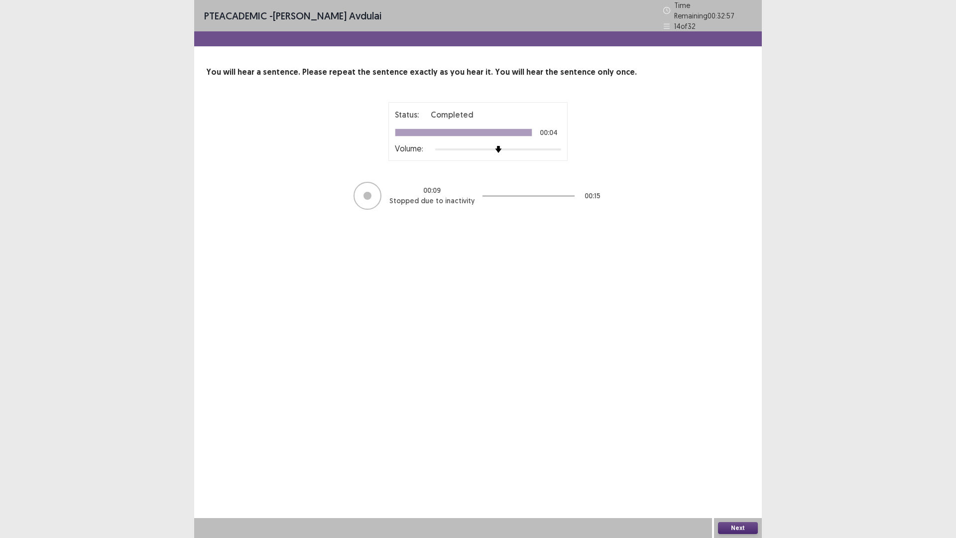
click at [729, 470] on button "Next" at bounding box center [738, 528] width 40 height 12
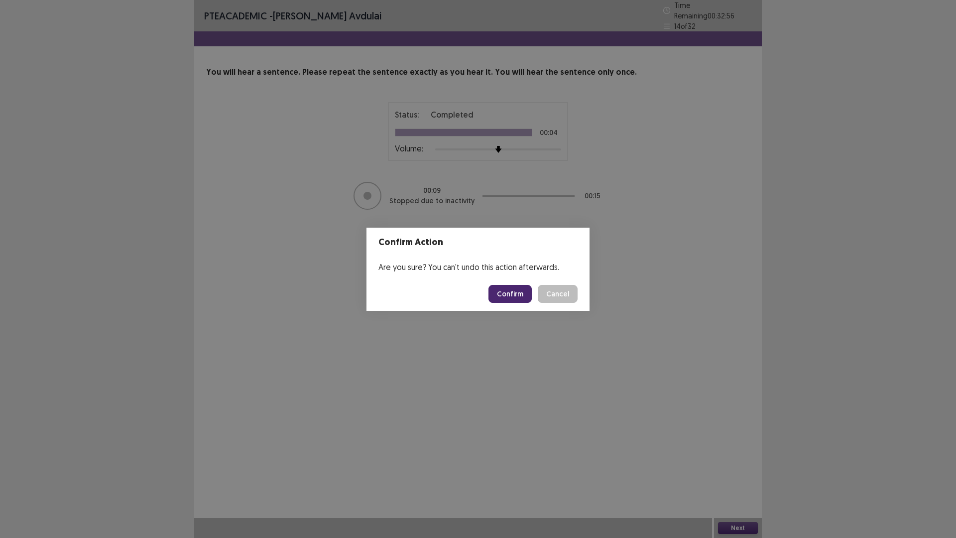
click at [514, 288] on button "Confirm" at bounding box center [509, 294] width 43 height 18
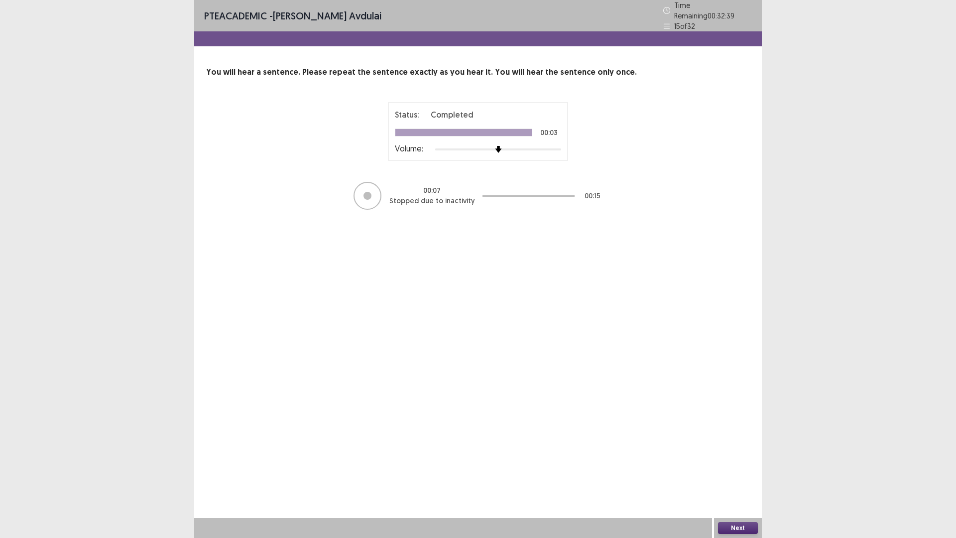
click at [736, 470] on button "Next" at bounding box center [738, 528] width 40 height 12
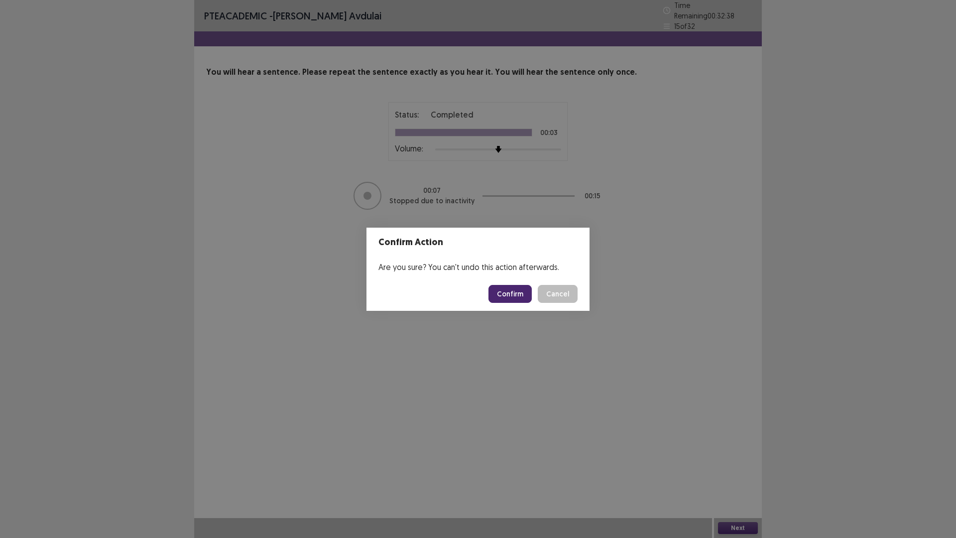
click at [520, 291] on button "Confirm" at bounding box center [509, 294] width 43 height 18
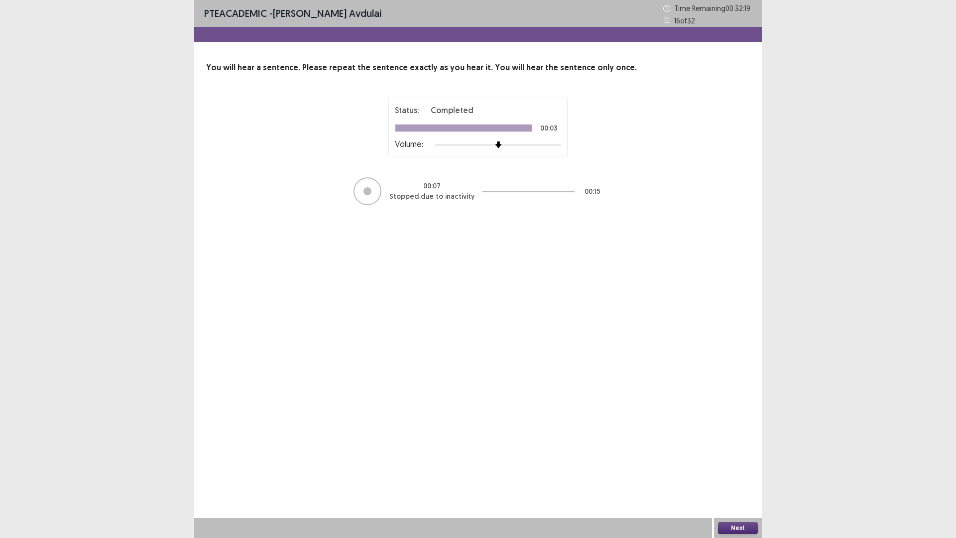
click at [730, 470] on button "Next" at bounding box center [738, 528] width 40 height 12
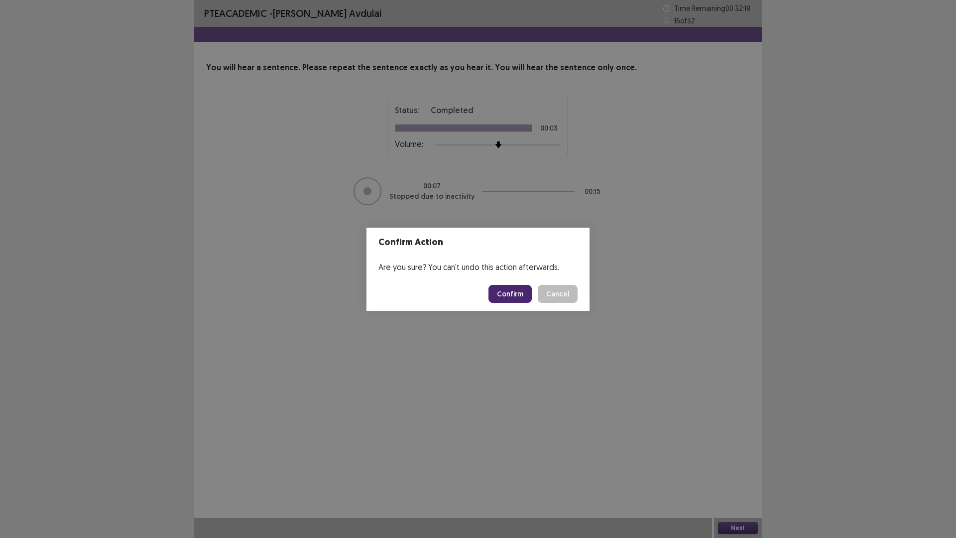
click at [510, 292] on button "Confirm" at bounding box center [509, 294] width 43 height 18
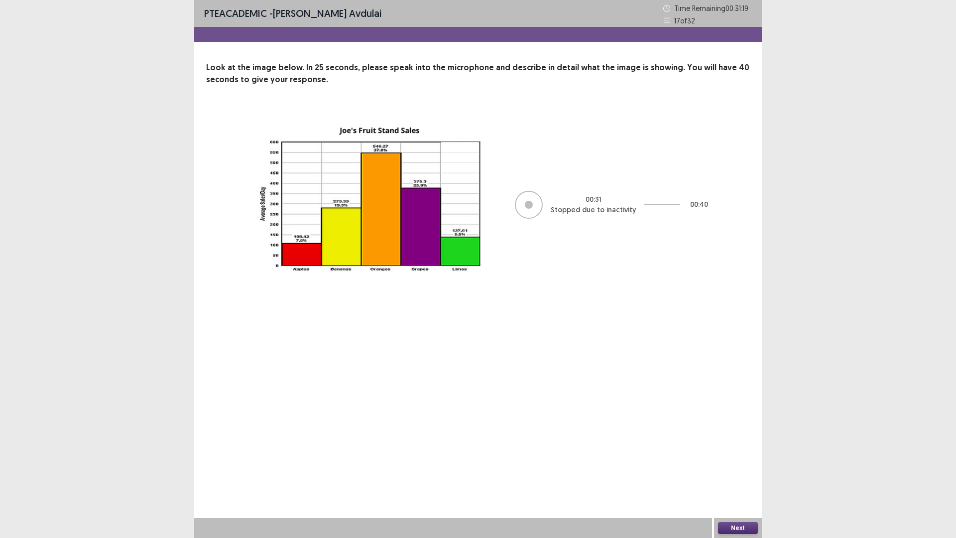
click at [732, 470] on button "Next" at bounding box center [738, 528] width 40 height 12
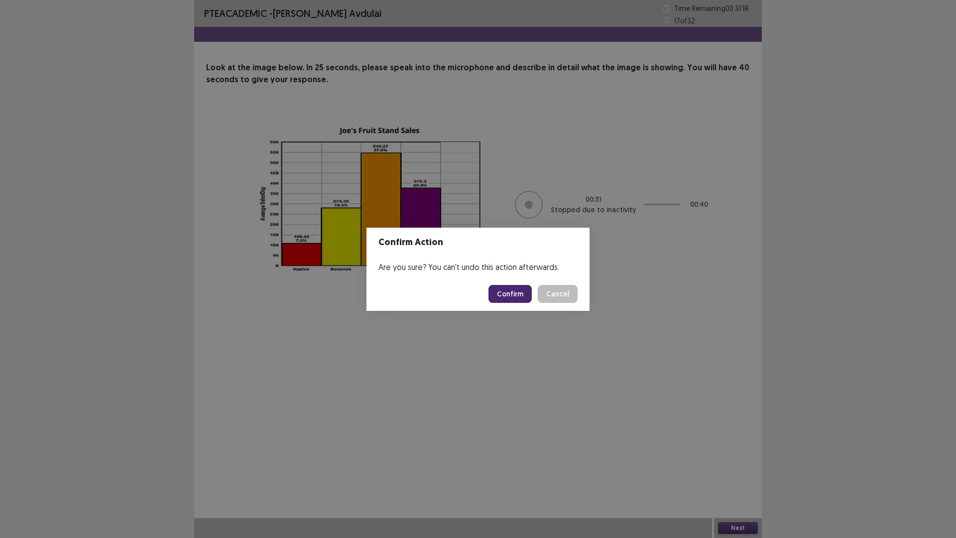
click at [508, 300] on button "Confirm" at bounding box center [509, 294] width 43 height 18
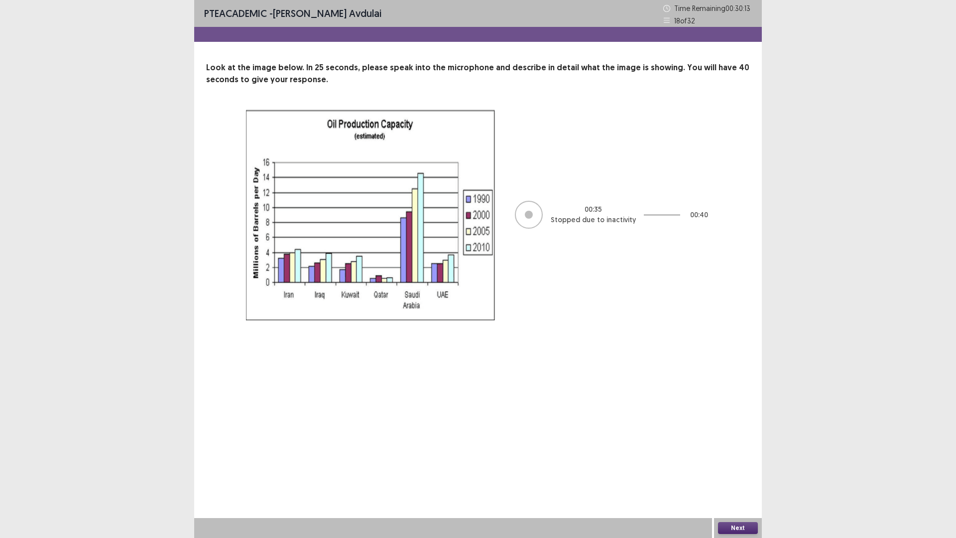
click at [726, 470] on button "Next" at bounding box center [738, 528] width 40 height 12
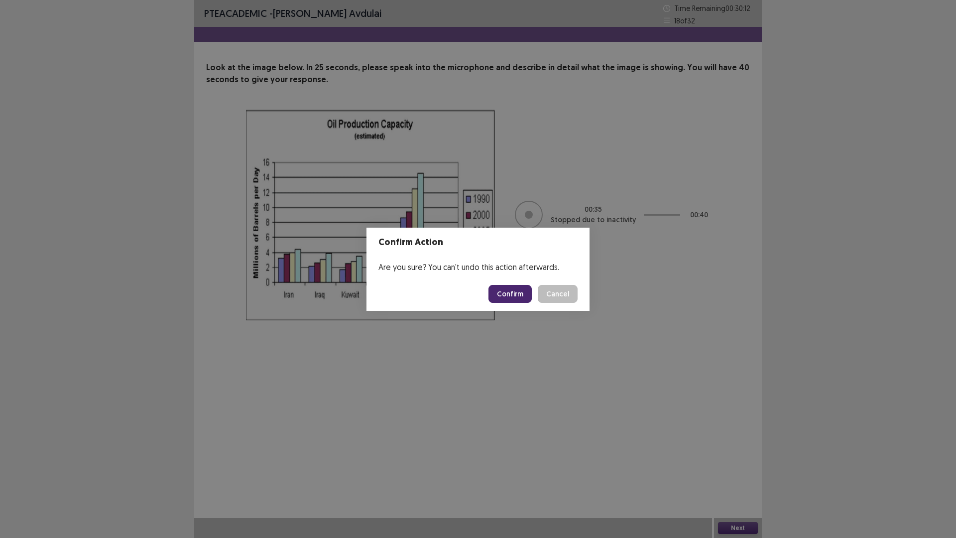
click at [514, 292] on button "Confirm" at bounding box center [509, 294] width 43 height 18
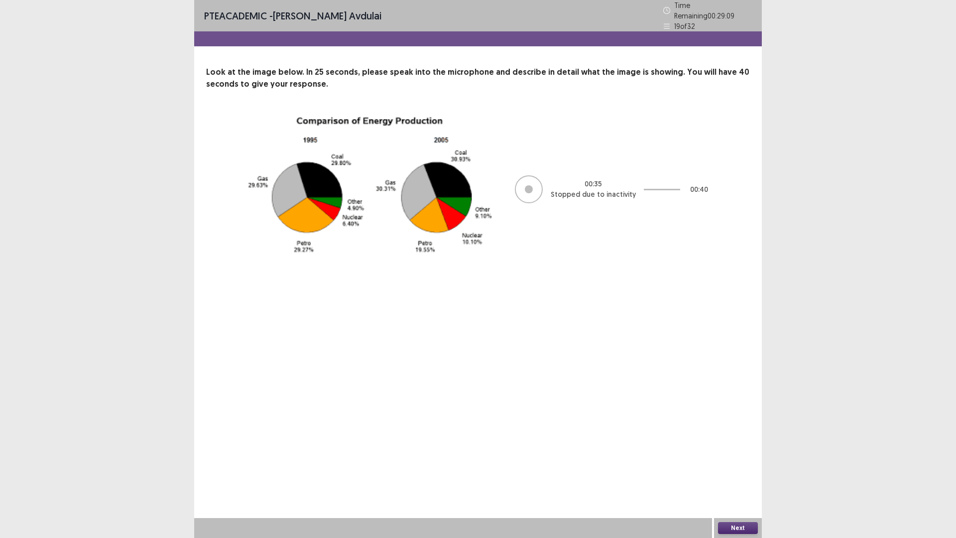
click at [727, 470] on button "Next" at bounding box center [738, 528] width 40 height 12
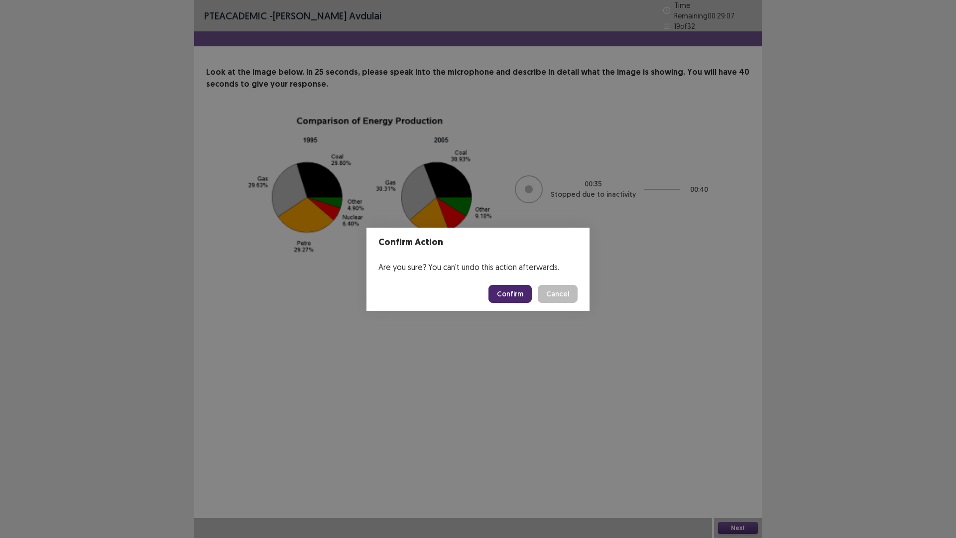
click at [509, 296] on button "Confirm" at bounding box center [509, 294] width 43 height 18
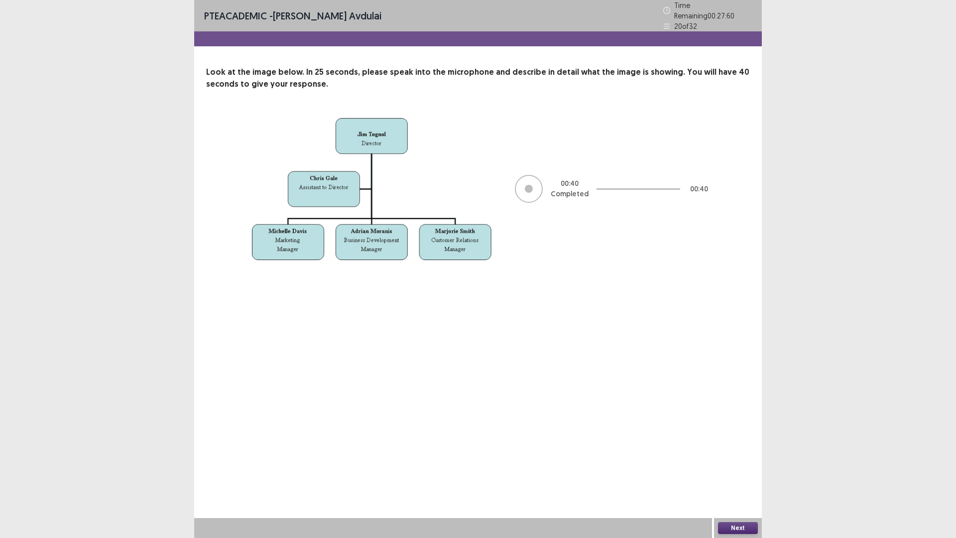
click at [736, 470] on button "Next" at bounding box center [738, 528] width 40 height 12
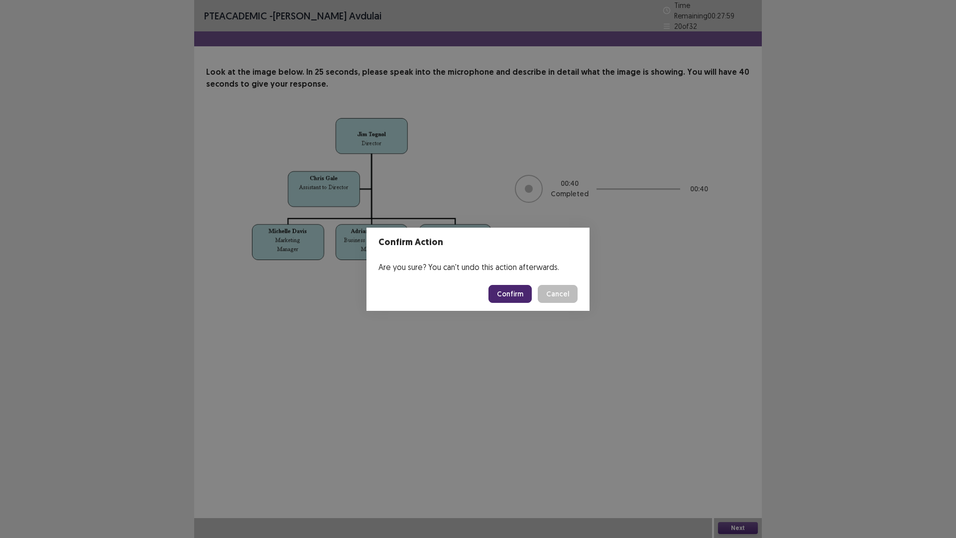
click at [523, 292] on button "Confirm" at bounding box center [509, 294] width 43 height 18
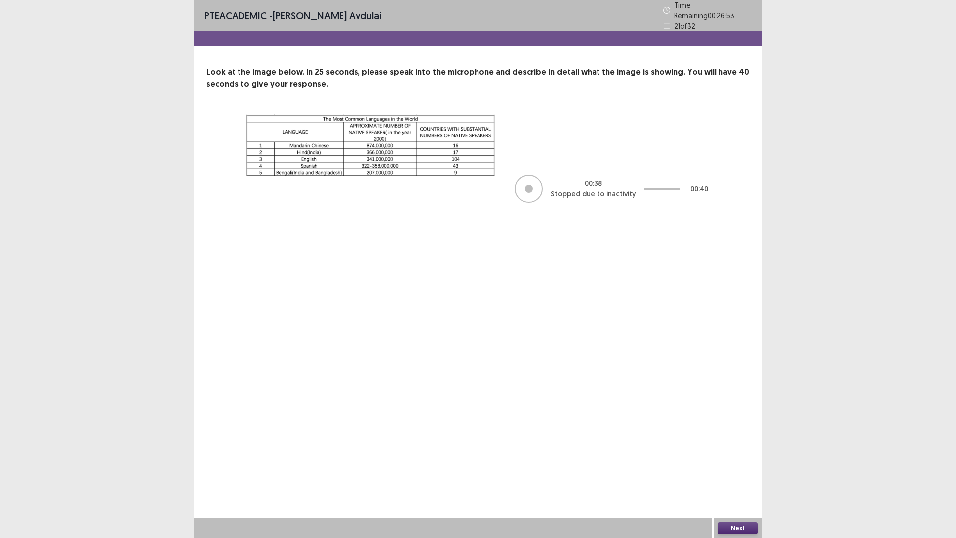
click at [736, 470] on button "Next" at bounding box center [738, 528] width 40 height 12
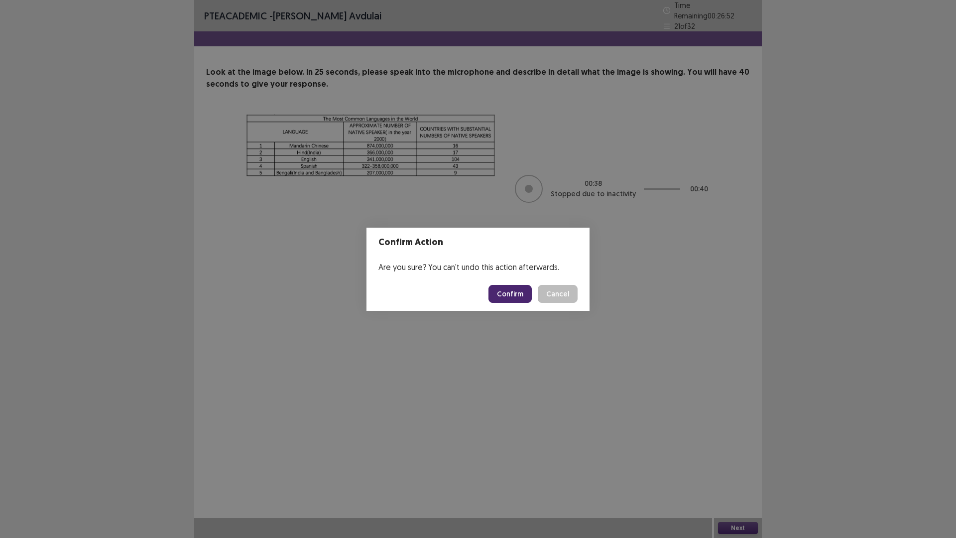
click at [509, 301] on button "Confirm" at bounding box center [509, 294] width 43 height 18
drag, startPoint x: 509, startPoint y: 301, endPoint x: 475, endPoint y: 196, distance: 110.5
click at [475, 196] on div "Confirm Action Are you sure? You can't undo this action afterwards. Loading... …" at bounding box center [478, 269] width 956 height 538
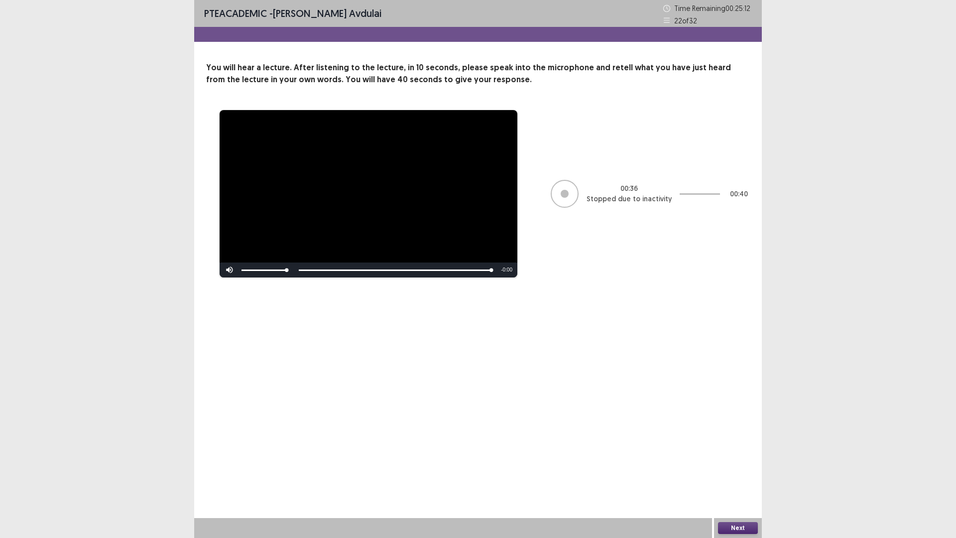
click at [734, 470] on button "Next" at bounding box center [738, 528] width 40 height 12
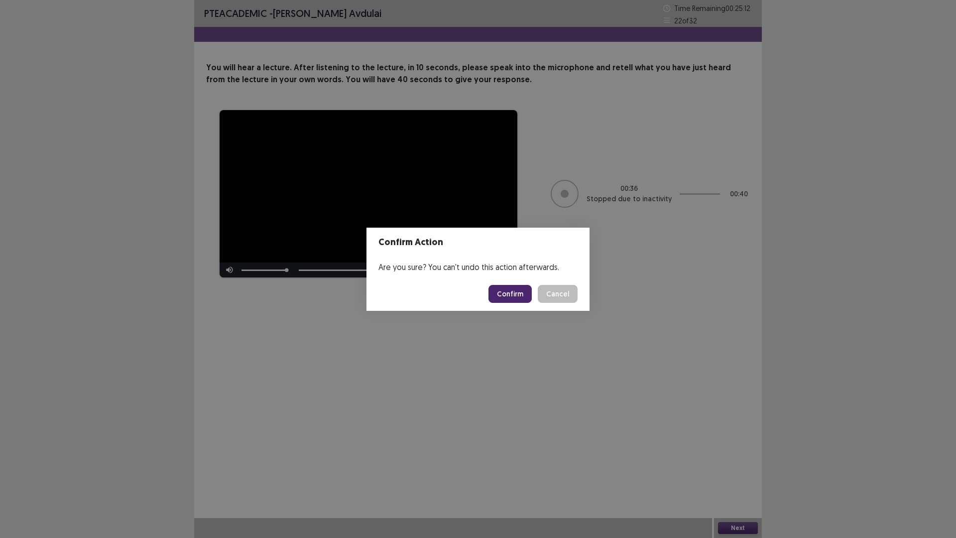
click at [506, 288] on button "Confirm" at bounding box center [509, 294] width 43 height 18
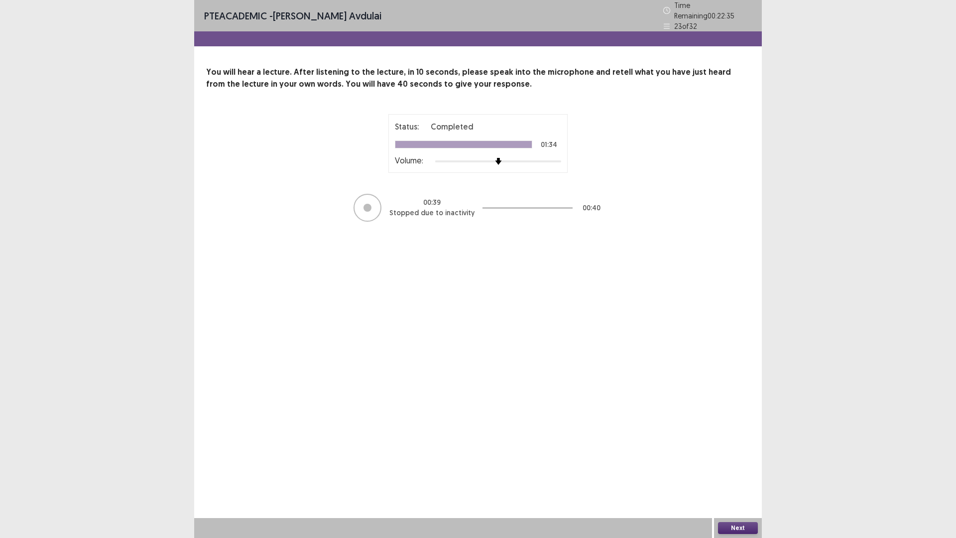
click at [741, 470] on button "Next" at bounding box center [738, 528] width 40 height 12
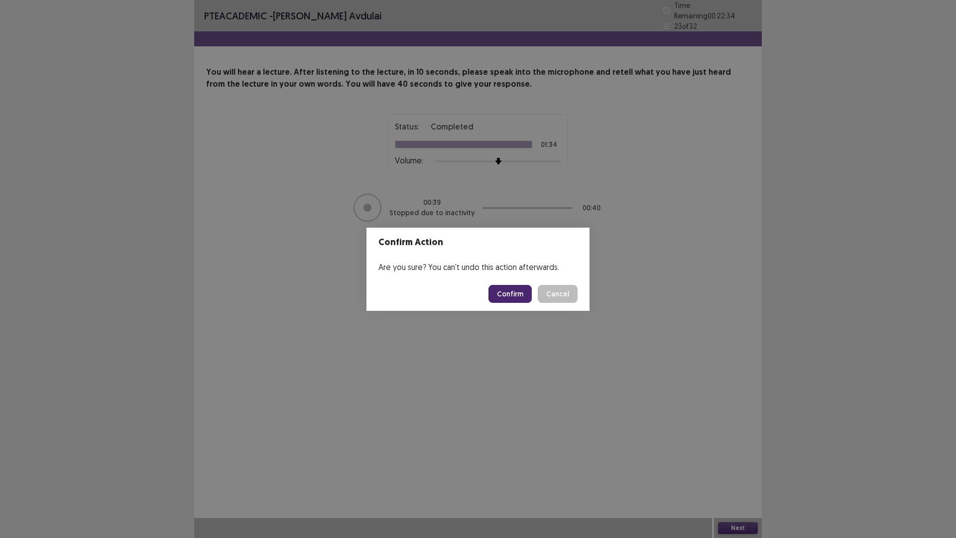
click at [514, 293] on button "Confirm" at bounding box center [509, 294] width 43 height 18
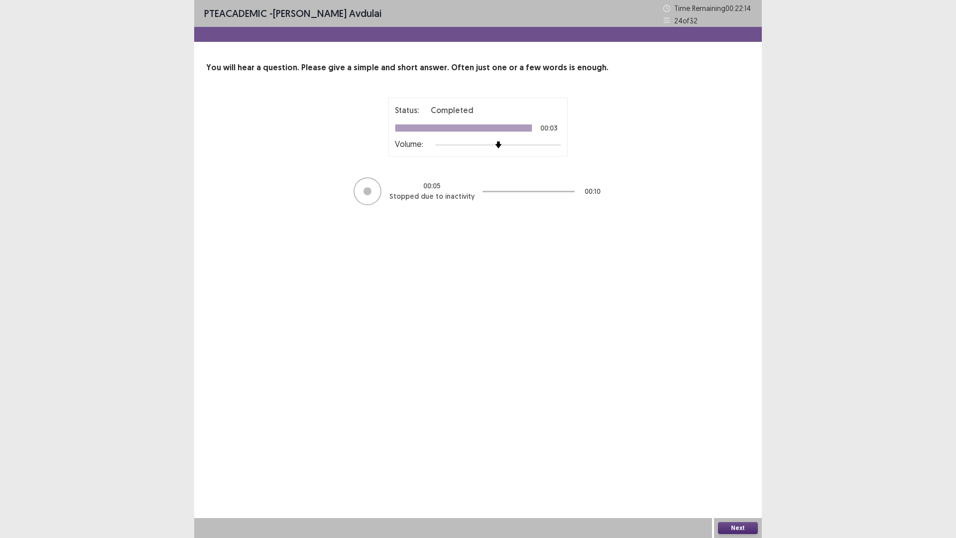
click at [744, 470] on button "Next" at bounding box center [738, 528] width 40 height 12
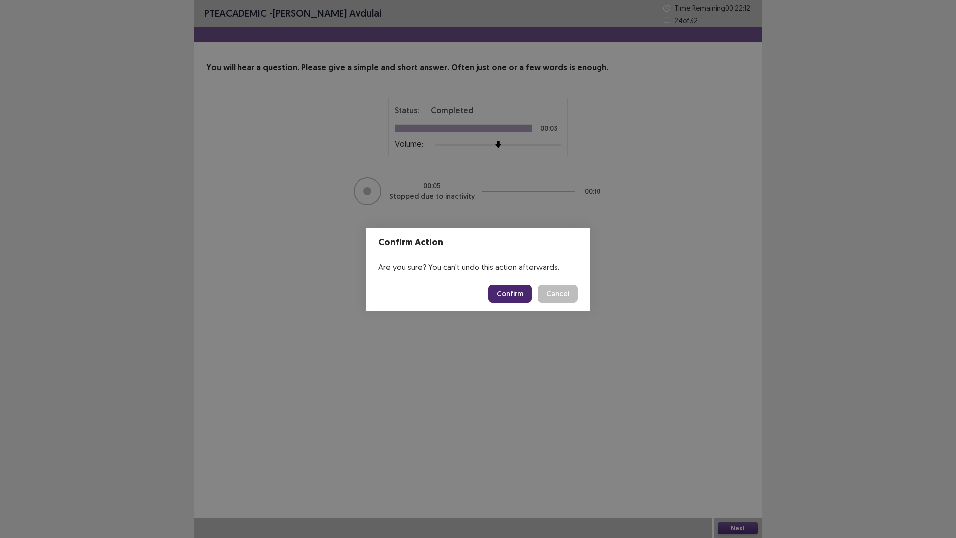
click at [517, 299] on button "Confirm" at bounding box center [509, 294] width 43 height 18
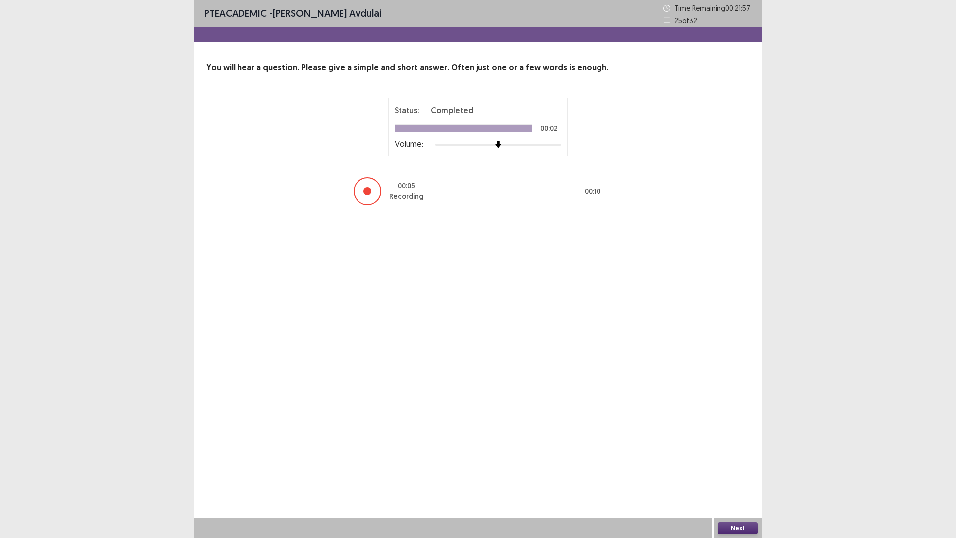
click at [735, 470] on button "Next" at bounding box center [738, 528] width 40 height 12
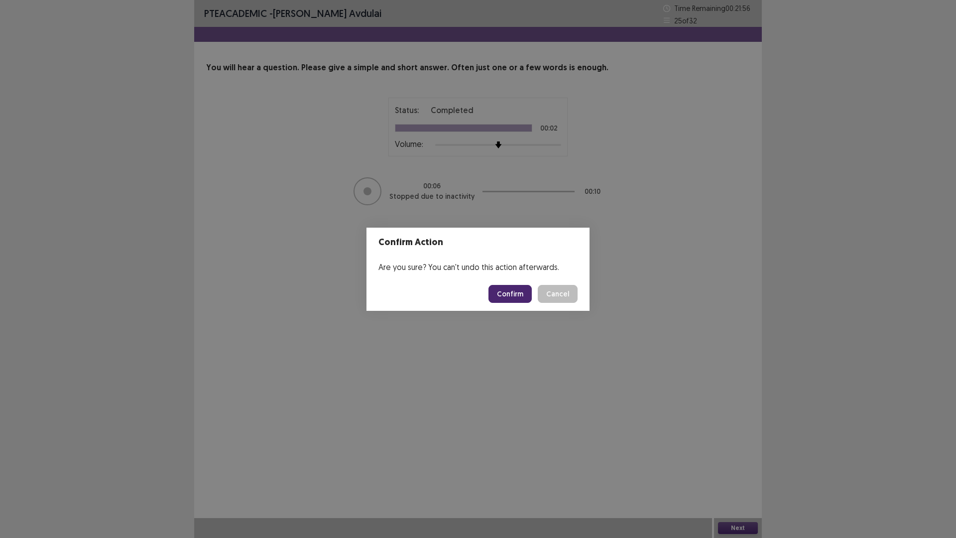
click at [508, 300] on button "Confirm" at bounding box center [509, 294] width 43 height 18
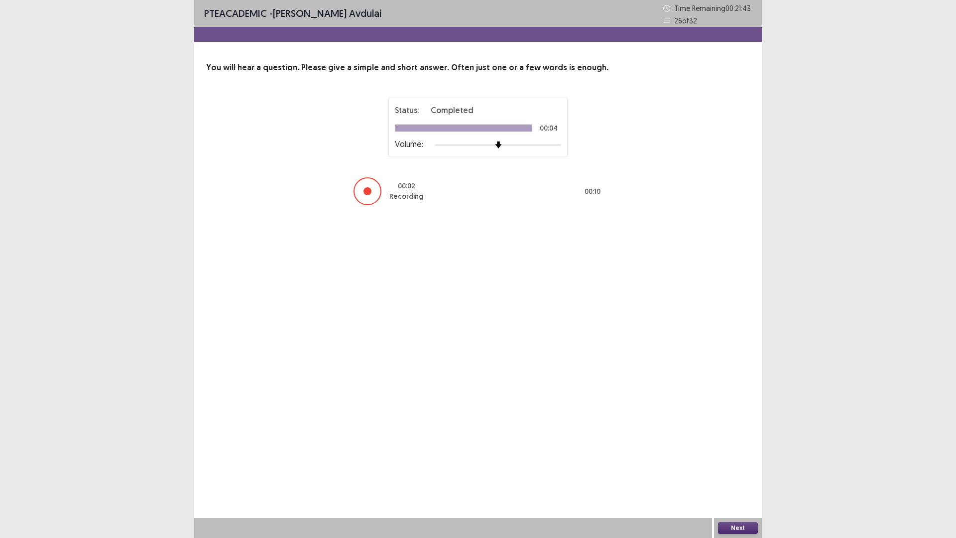
click at [737, 470] on button "Next" at bounding box center [738, 528] width 40 height 12
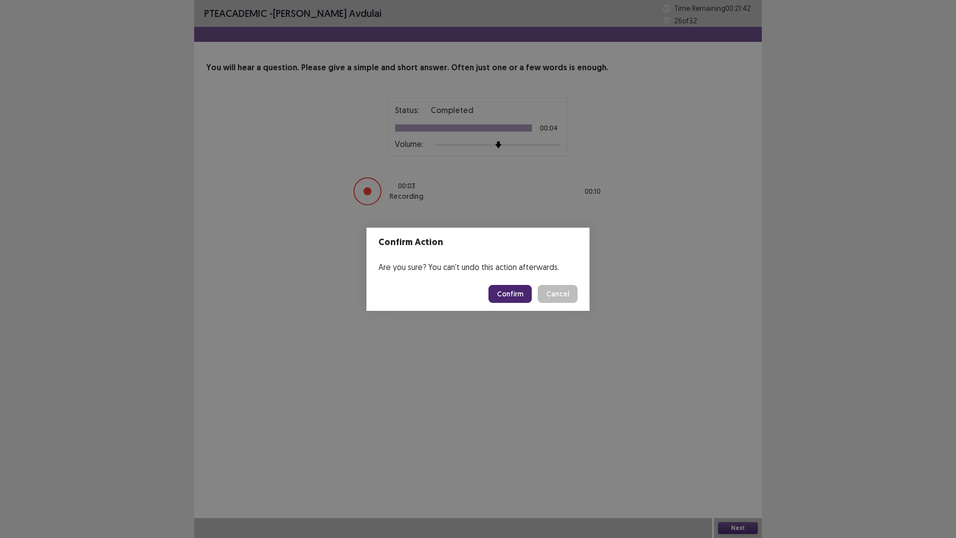
click at [518, 295] on button "Confirm" at bounding box center [509, 294] width 43 height 18
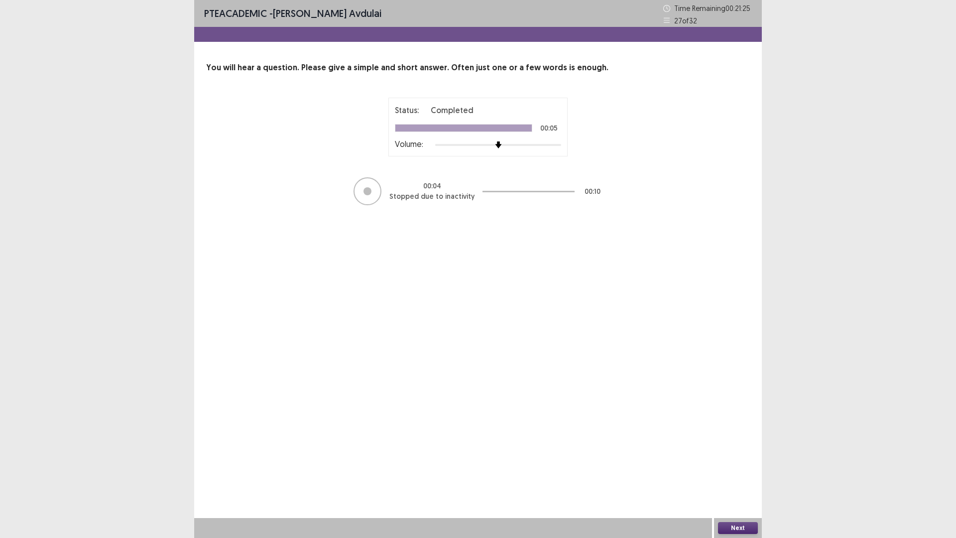
click at [730, 470] on button "Next" at bounding box center [738, 528] width 40 height 12
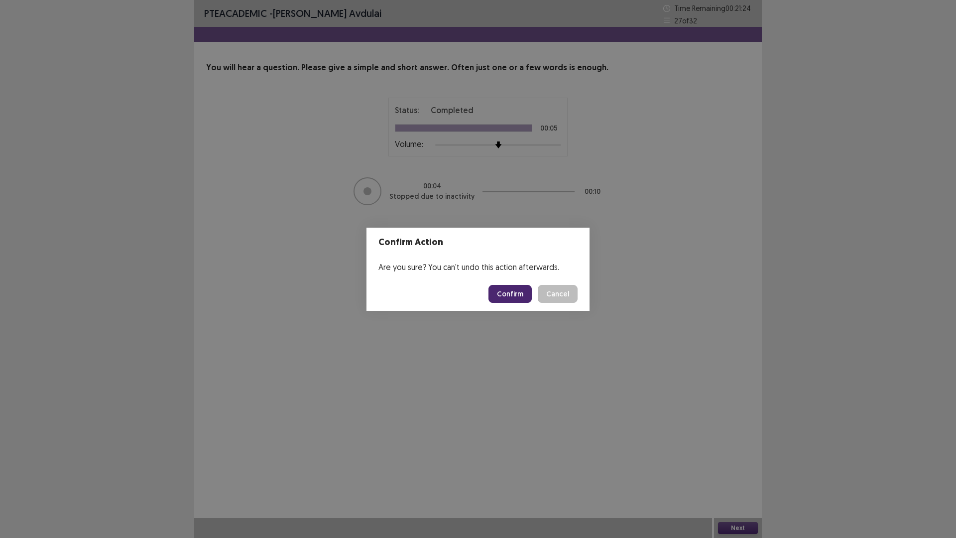
click at [512, 296] on button "Confirm" at bounding box center [509, 294] width 43 height 18
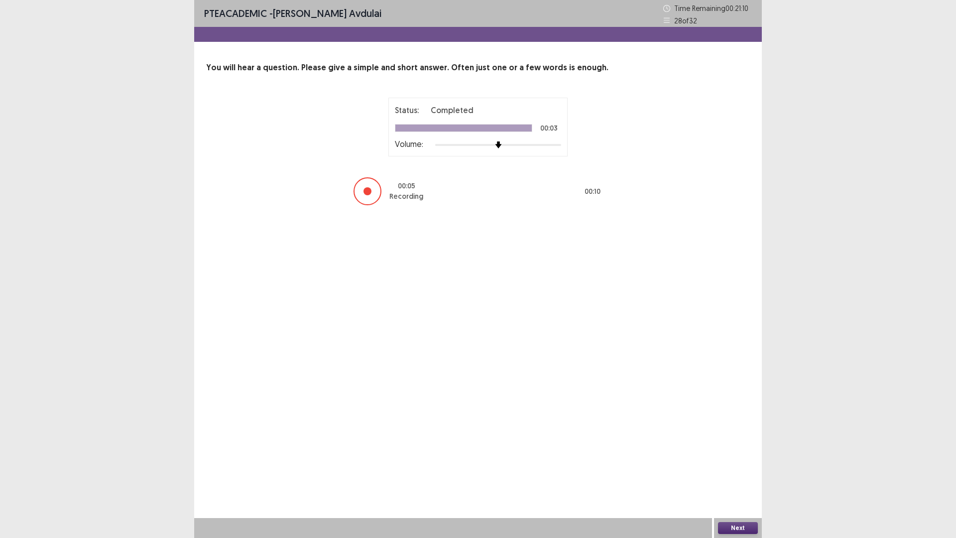
click at [728, 470] on button "Next" at bounding box center [738, 528] width 40 height 12
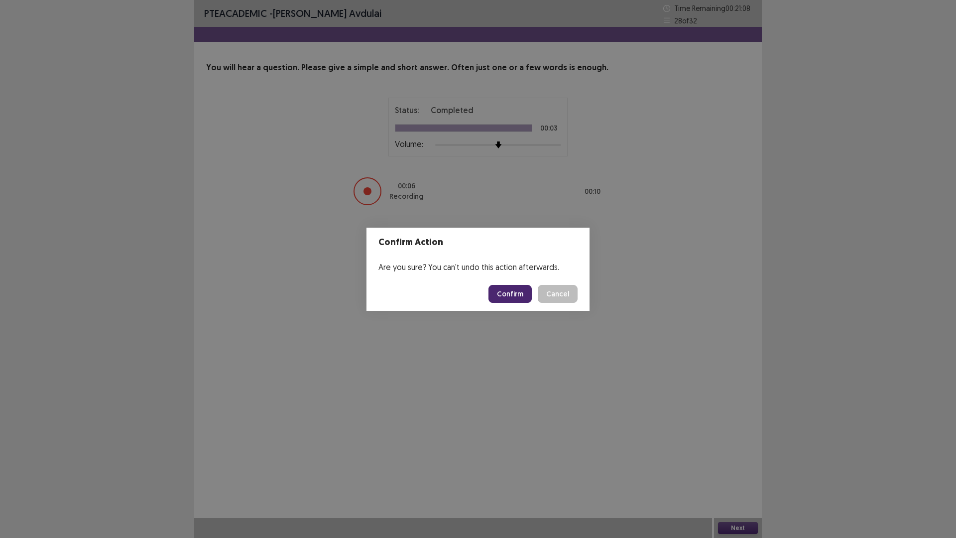
drag, startPoint x: 522, startPoint y: 291, endPoint x: 527, endPoint y: 293, distance: 5.4
click at [522, 293] on button "Confirm" at bounding box center [509, 294] width 43 height 18
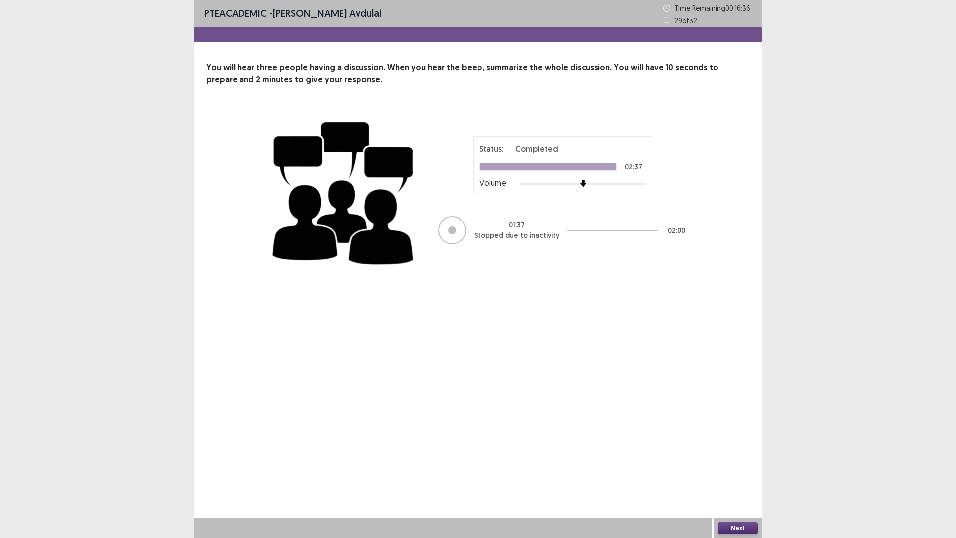
click at [734, 470] on button "Next" at bounding box center [738, 528] width 40 height 12
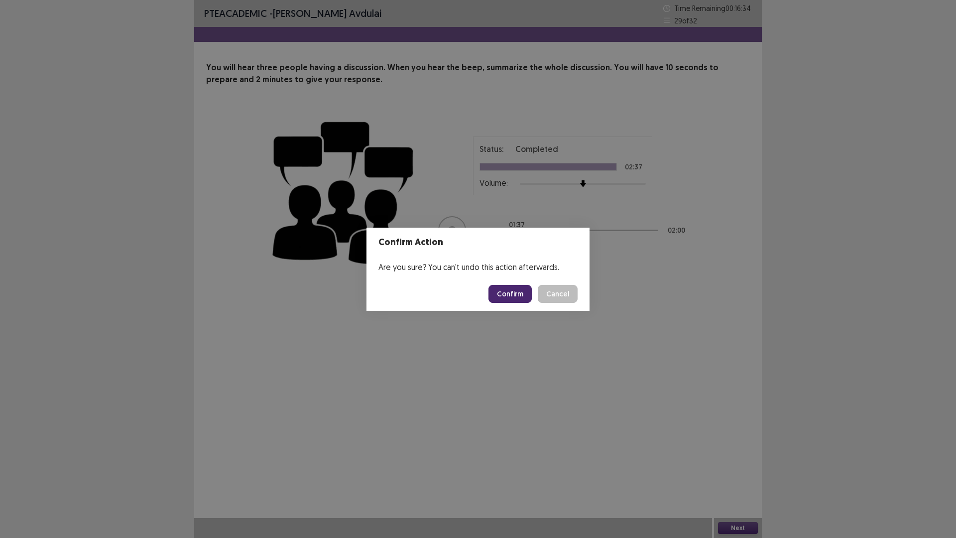
click at [516, 291] on button "Confirm" at bounding box center [509, 294] width 43 height 18
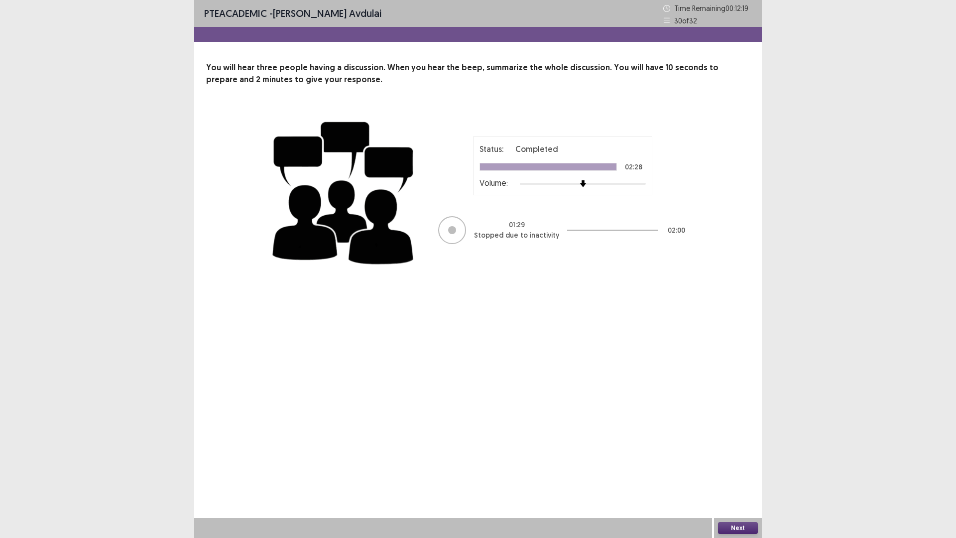
click at [743, 470] on button "Next" at bounding box center [738, 528] width 40 height 12
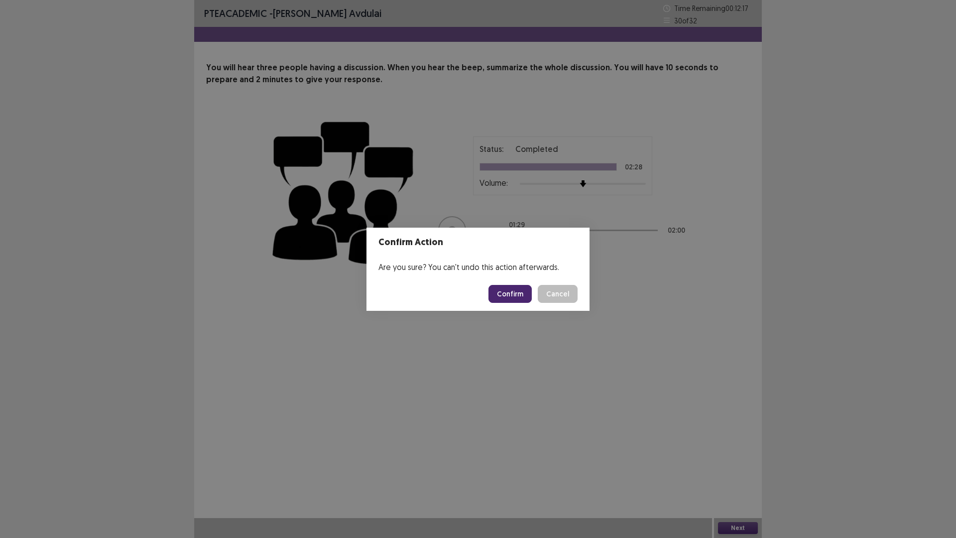
click at [514, 298] on button "Confirm" at bounding box center [509, 294] width 43 height 18
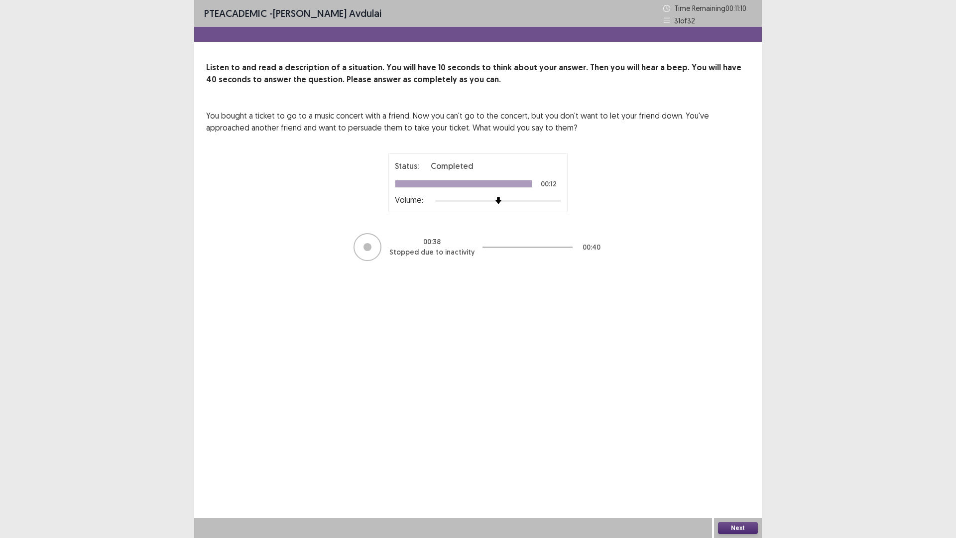
click at [742, 470] on button "Next" at bounding box center [738, 528] width 40 height 12
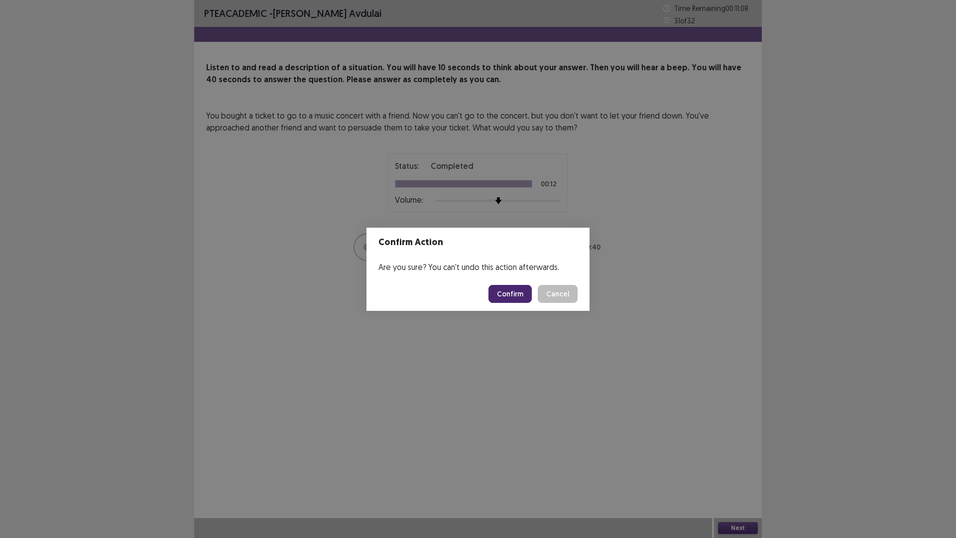
click at [518, 293] on button "Confirm" at bounding box center [509, 294] width 43 height 18
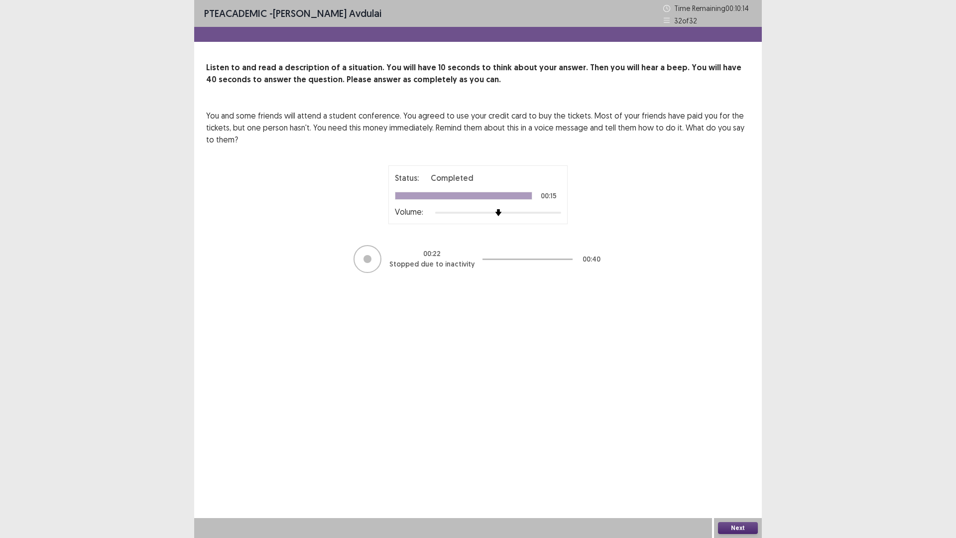
click at [740, 470] on button "Next" at bounding box center [738, 528] width 40 height 12
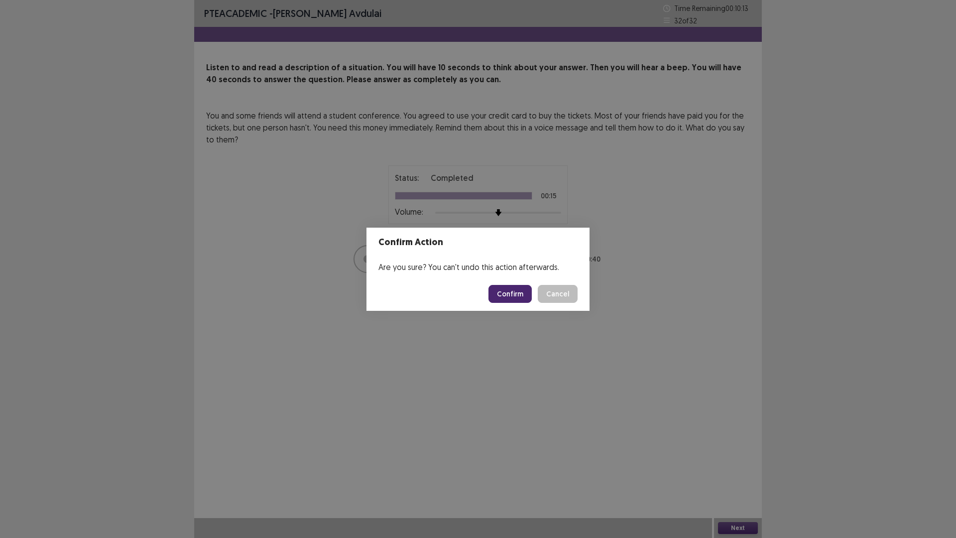
click at [519, 297] on button "Confirm" at bounding box center [509, 294] width 43 height 18
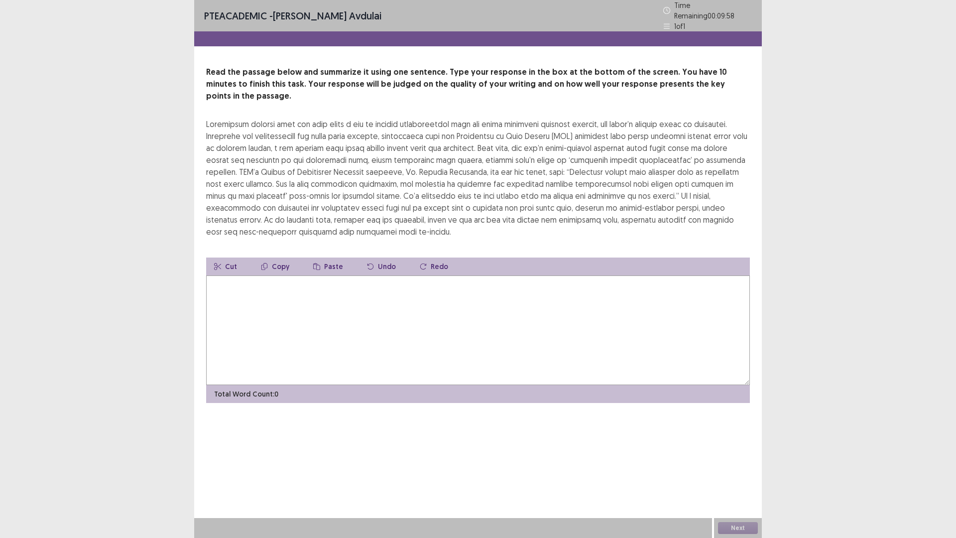
click at [543, 291] on textarea at bounding box center [478, 330] width 544 height 110
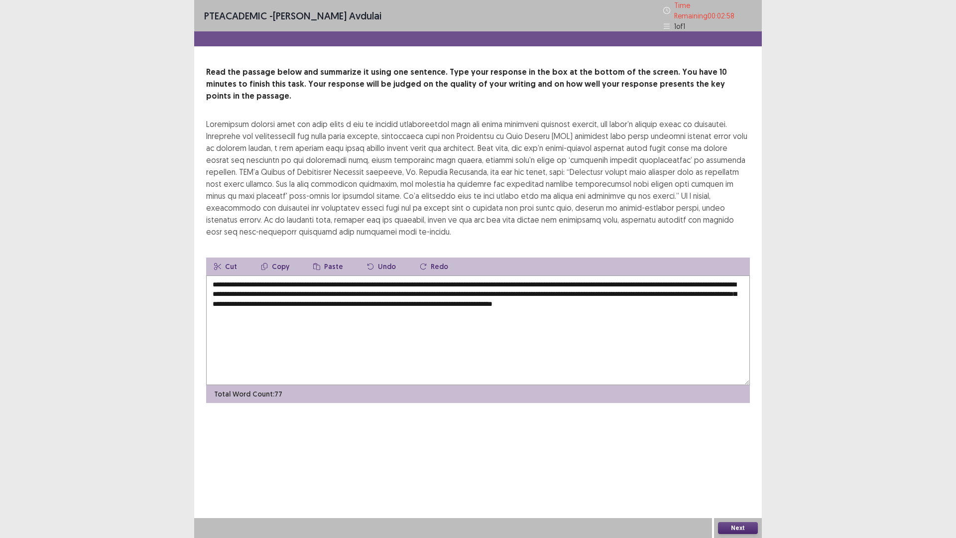
click at [316, 275] on textarea "**********" at bounding box center [478, 330] width 544 height 110
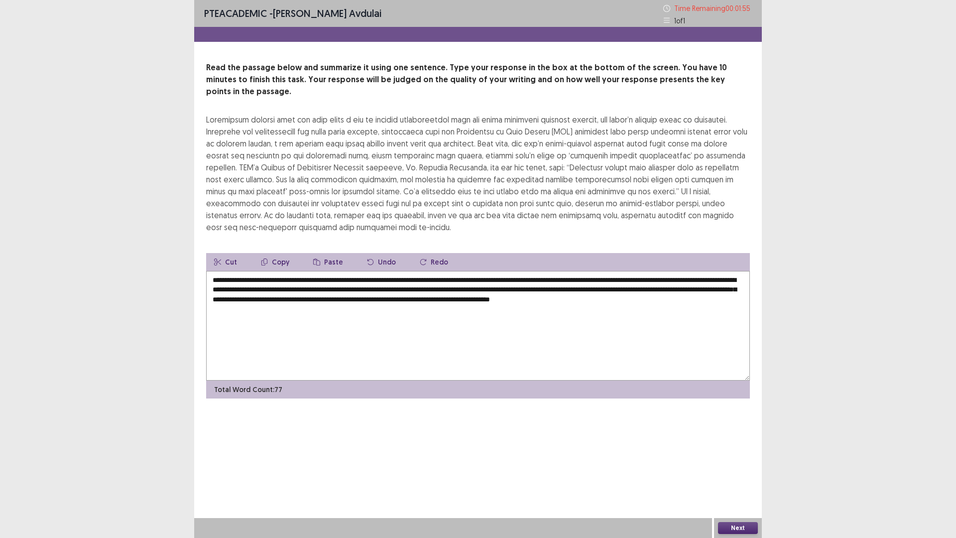
click at [391, 271] on textarea "**********" at bounding box center [478, 326] width 544 height 110
click at [393, 271] on textarea "**********" at bounding box center [478, 326] width 544 height 110
click at [552, 271] on textarea "**********" at bounding box center [478, 326] width 544 height 110
click at [554, 271] on textarea "**********" at bounding box center [478, 326] width 544 height 110
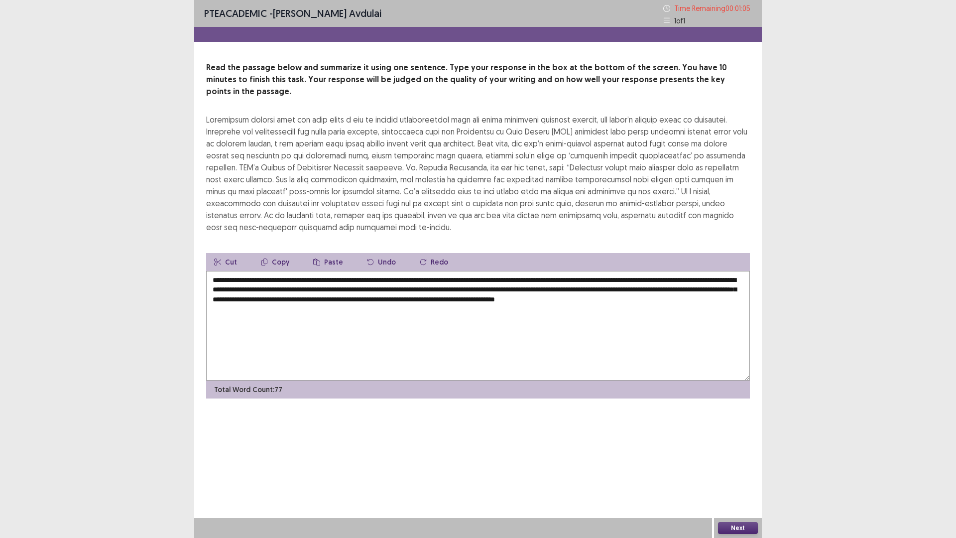
click at [624, 271] on textarea "**********" at bounding box center [478, 326] width 544 height 110
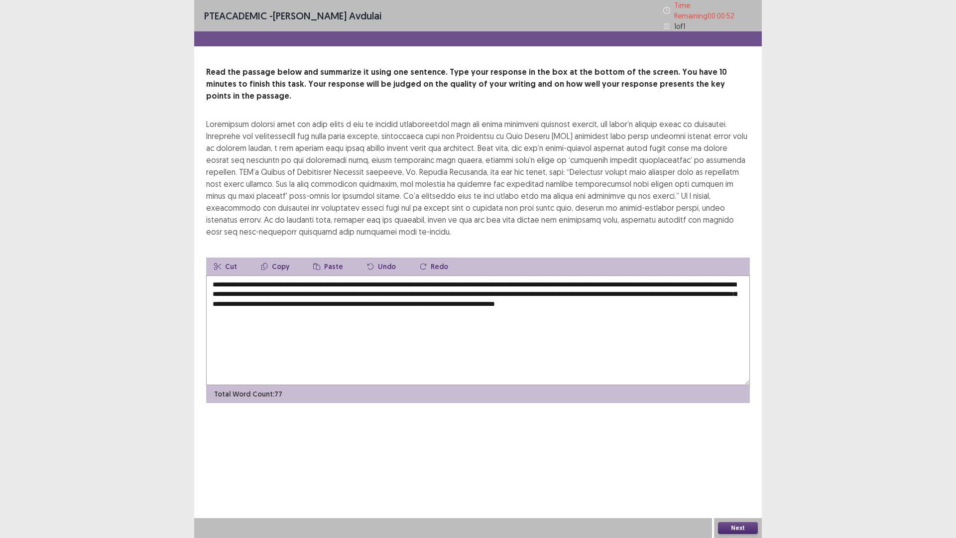
click at [669, 275] on textarea "**********" at bounding box center [478, 330] width 544 height 110
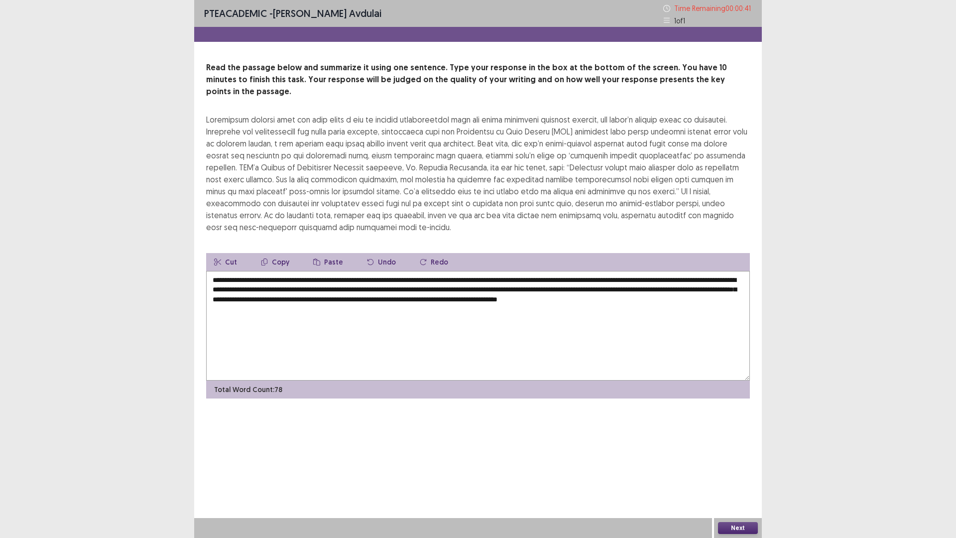
click at [234, 276] on textarea "**********" at bounding box center [478, 326] width 544 height 110
type textarea "**********"
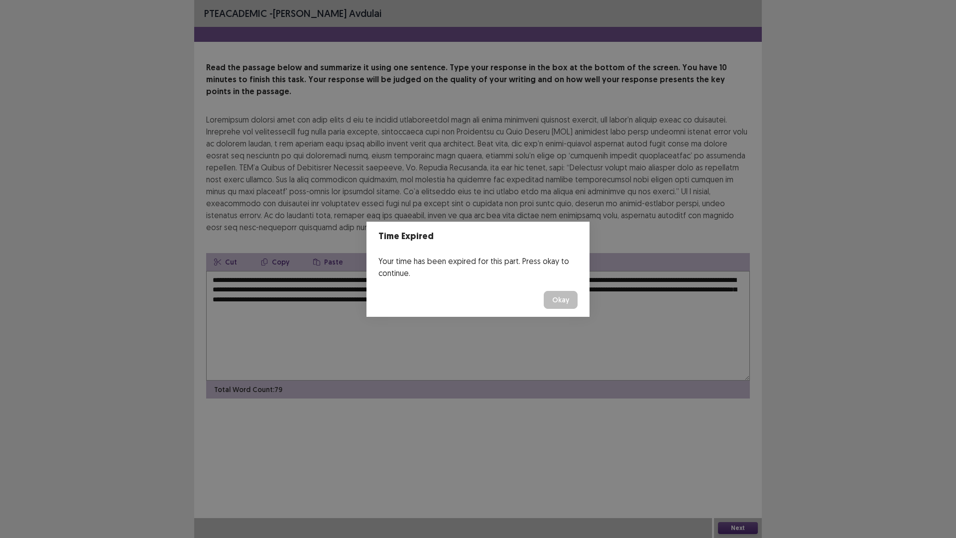
click at [565, 298] on button "Okay" at bounding box center [561, 300] width 34 height 18
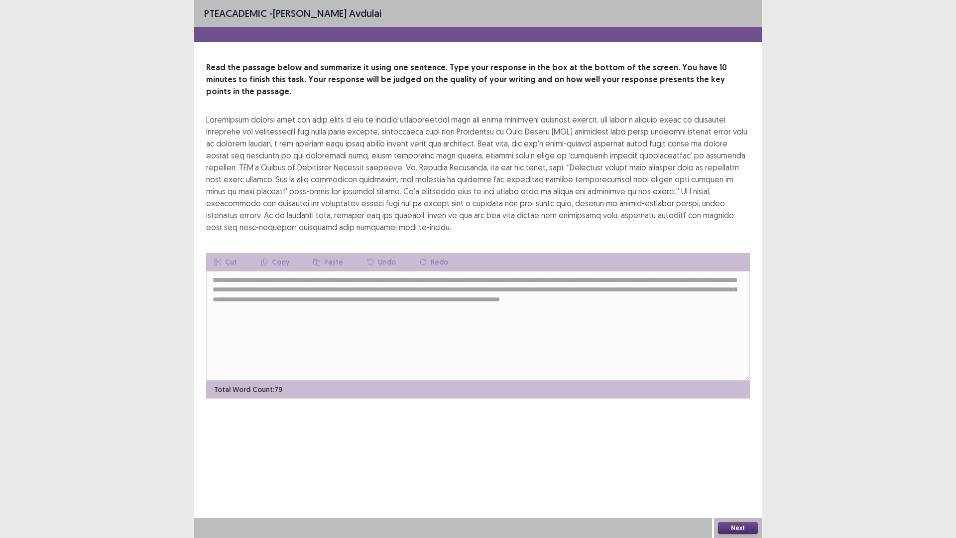
click at [737, 470] on button "Next" at bounding box center [738, 528] width 40 height 12
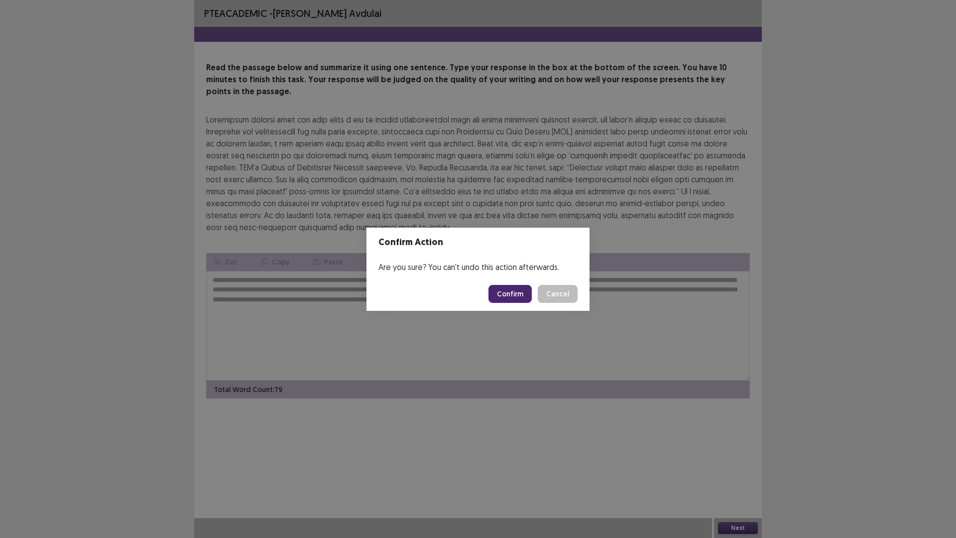
click at [513, 295] on button "Confirm" at bounding box center [509, 294] width 43 height 18
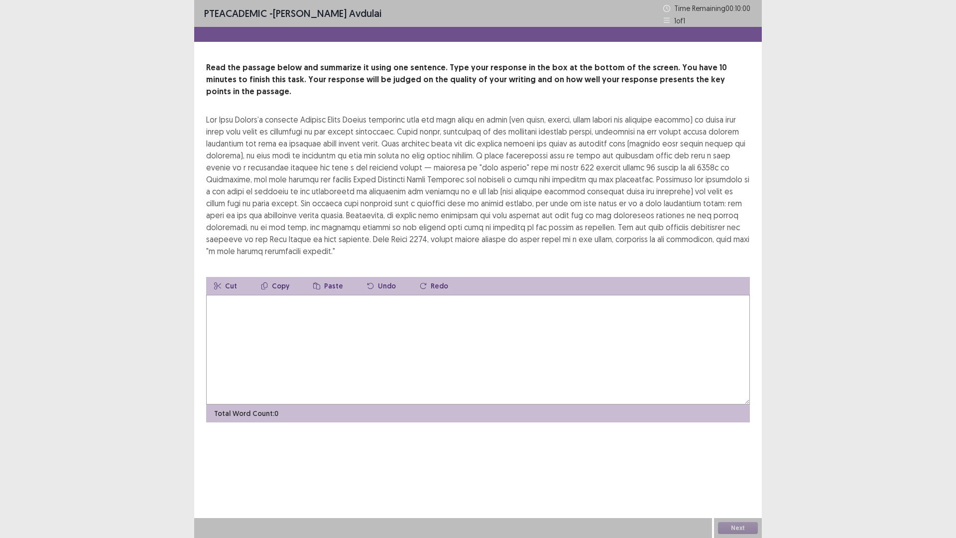
click at [513, 319] on textarea at bounding box center [478, 350] width 544 height 110
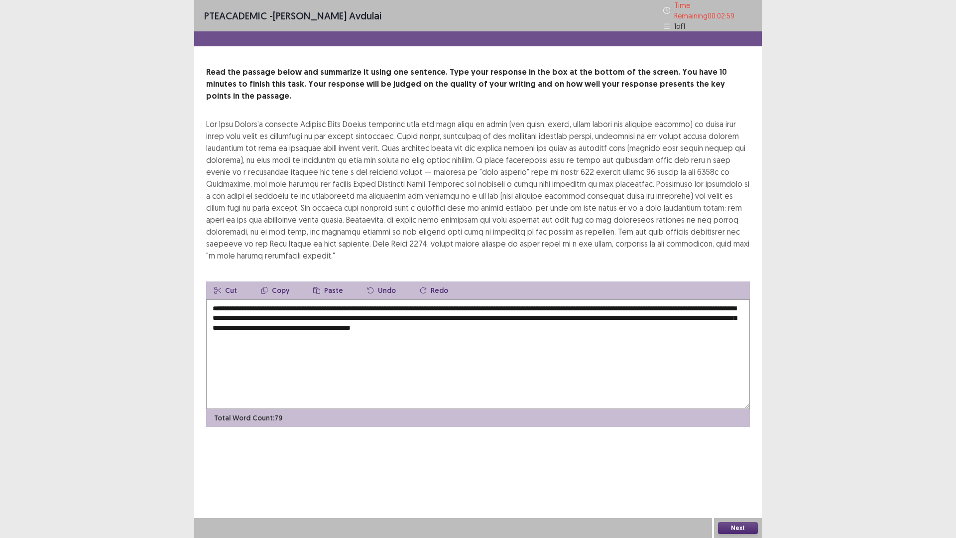
click at [667, 299] on textarea "**********" at bounding box center [478, 354] width 544 height 110
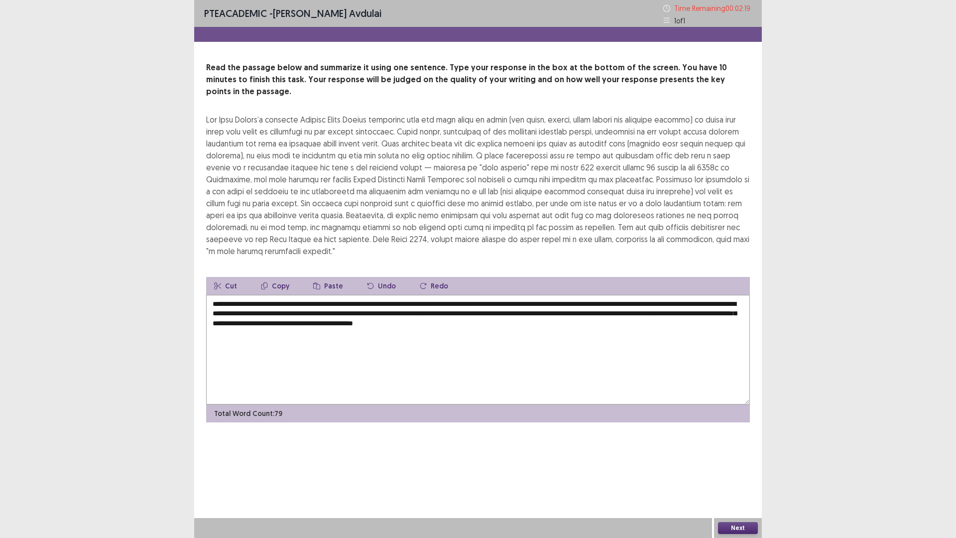
click at [0, 436] on div "**********" at bounding box center [478, 269] width 956 height 538
drag, startPoint x: 0, startPoint y: 513, endPoint x: 0, endPoint y: 444, distance: 69.2
click at [0, 470] on div "**********" at bounding box center [478, 269] width 956 height 538
click at [582, 304] on textarea "**********" at bounding box center [478, 350] width 544 height 110
click at [687, 302] on textarea "**********" at bounding box center [478, 350] width 544 height 110
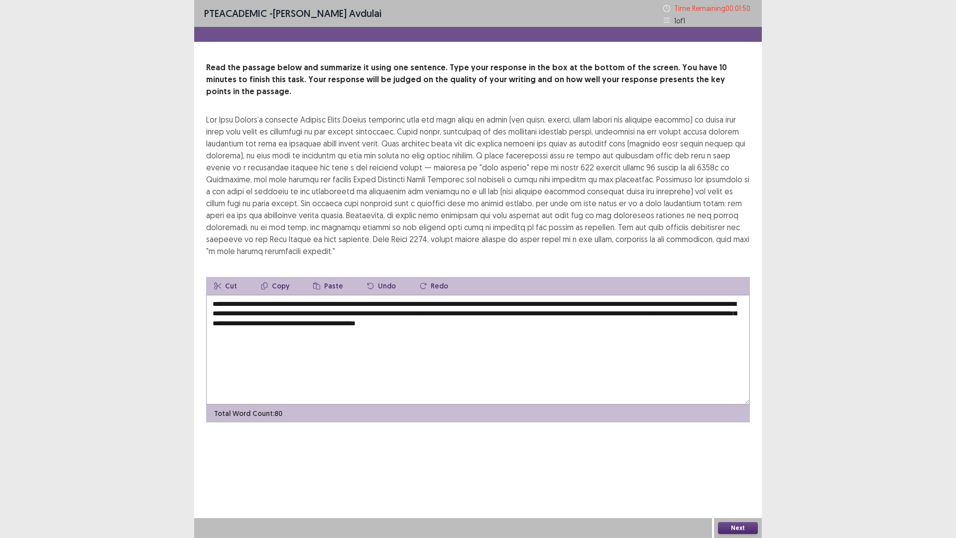
click at [689, 302] on textarea "**********" at bounding box center [478, 350] width 544 height 110
click at [230, 315] on textarea "**********" at bounding box center [478, 350] width 544 height 110
click at [530, 312] on textarea "**********" at bounding box center [478, 350] width 544 height 110
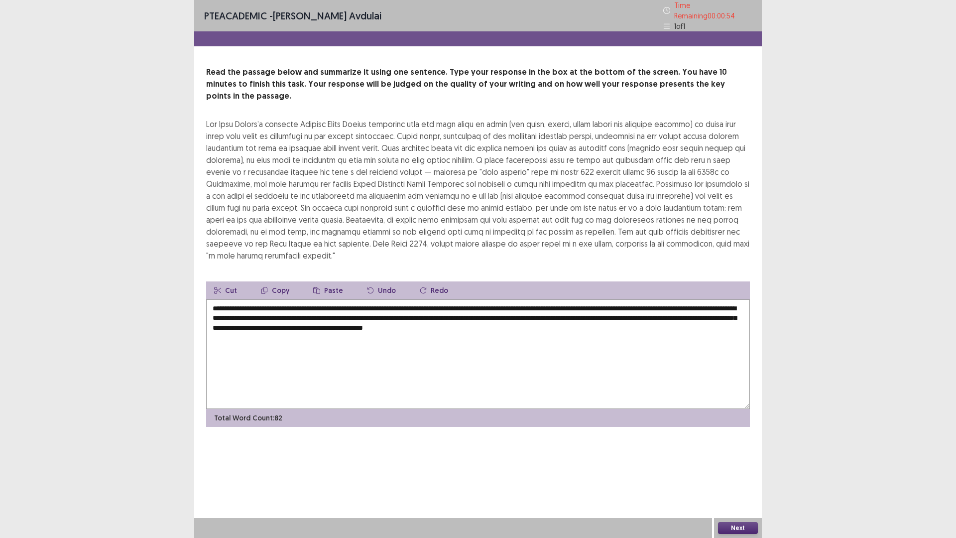
type textarea "**********"
click at [726, 470] on button "Next" at bounding box center [738, 528] width 40 height 12
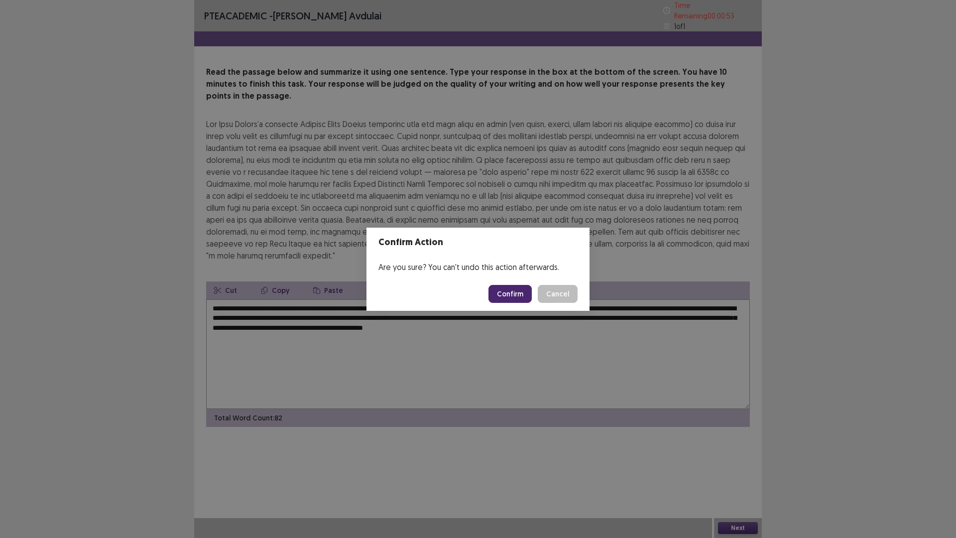
click at [517, 299] on button "Confirm" at bounding box center [509, 294] width 43 height 18
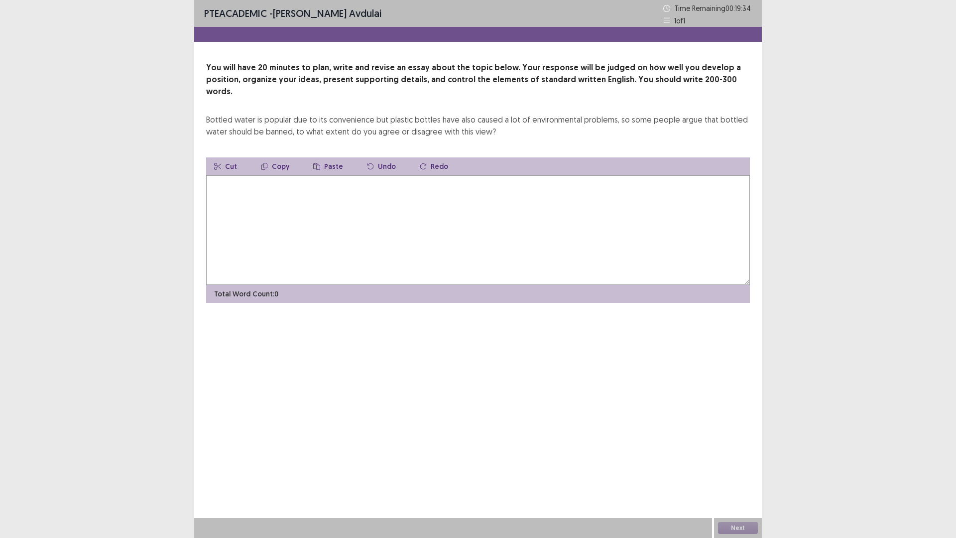
click at [441, 206] on textarea at bounding box center [478, 230] width 544 height 110
type textarea "*"
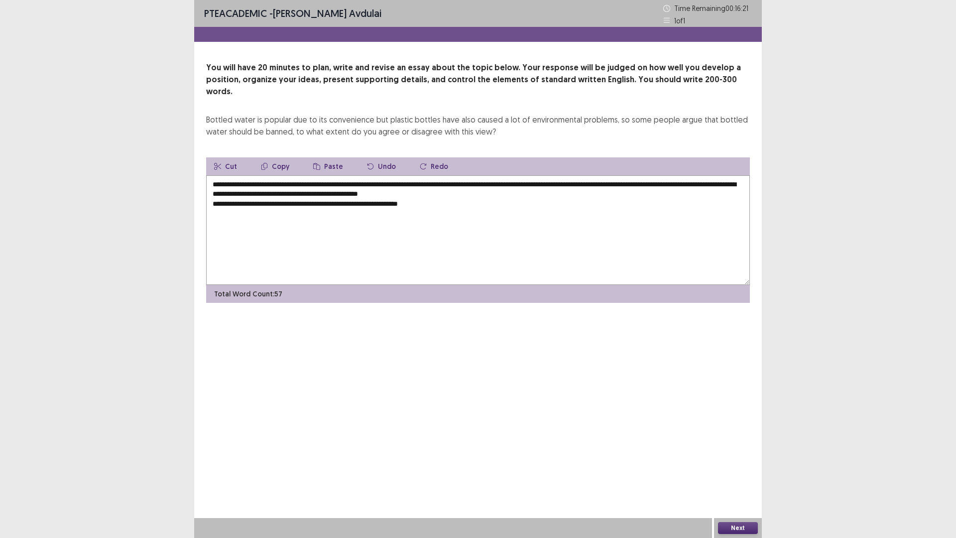
drag, startPoint x: 403, startPoint y: 194, endPoint x: 401, endPoint y: 189, distance: 6.0
click at [403, 194] on textarea "**********" at bounding box center [478, 230] width 544 height 110
click at [441, 193] on textarea "**********" at bounding box center [478, 230] width 544 height 110
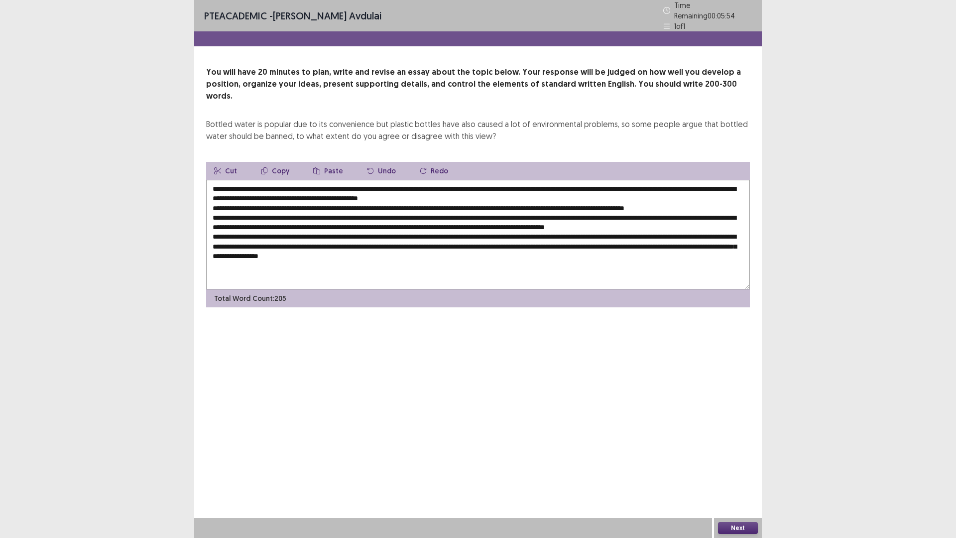
type textarea "**********"
click at [732, 470] on button "Next" at bounding box center [738, 528] width 40 height 12
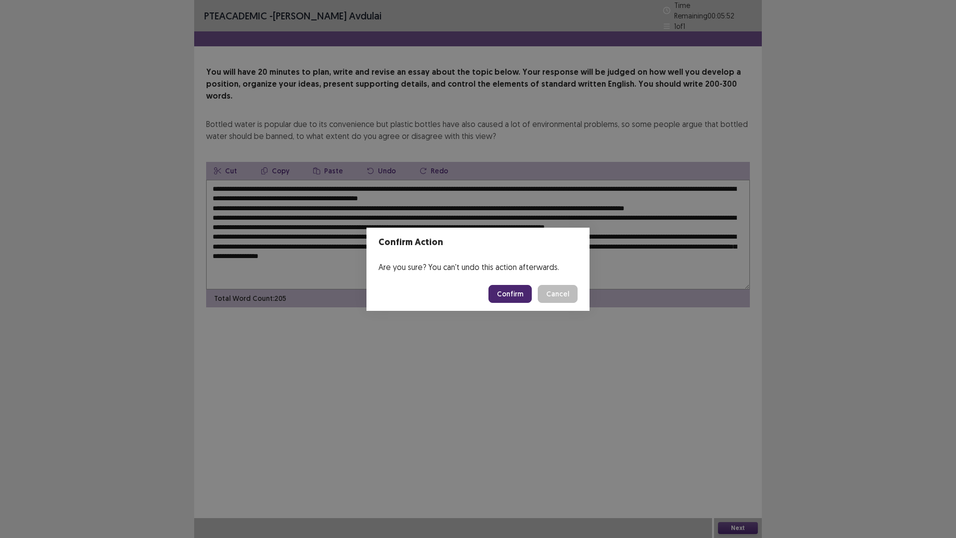
click at [514, 296] on button "Confirm" at bounding box center [509, 294] width 43 height 18
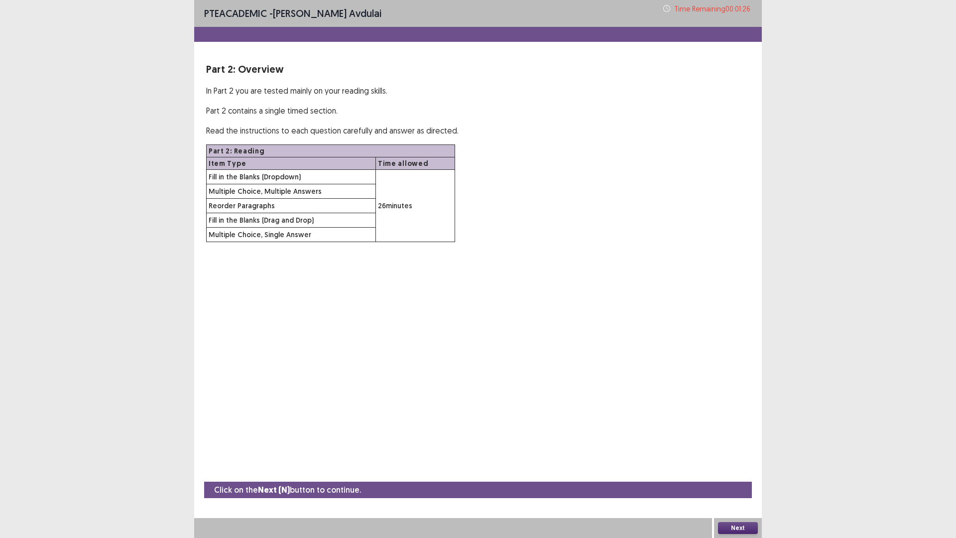
click at [739, 470] on button "Next" at bounding box center [738, 528] width 40 height 12
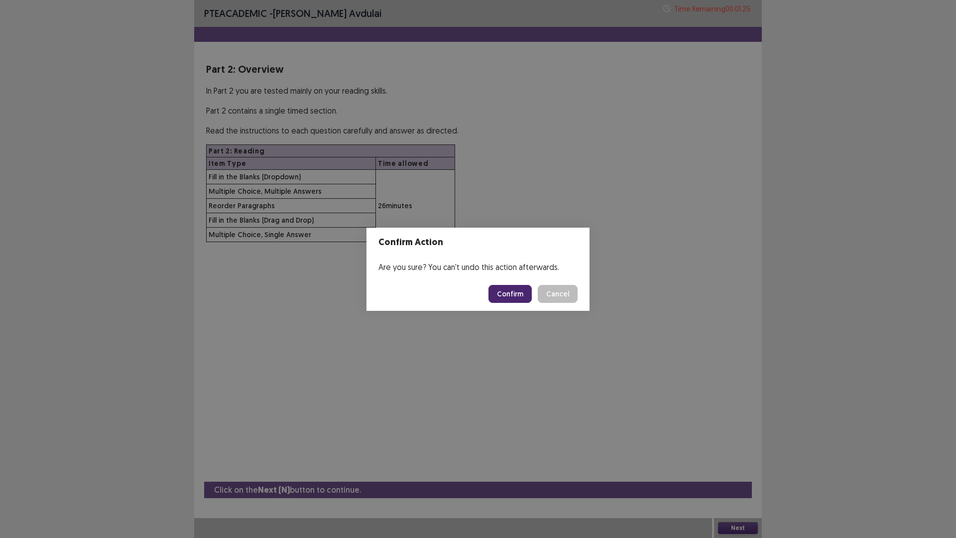
click at [515, 296] on button "Confirm" at bounding box center [509, 294] width 43 height 18
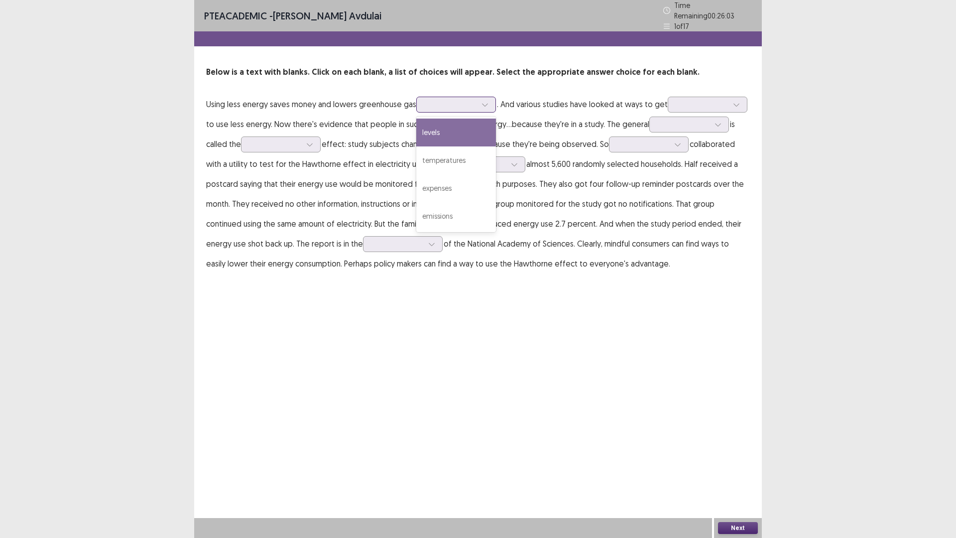
click at [484, 101] on icon at bounding box center [484, 104] width 7 height 7
click at [476, 125] on div "levels" at bounding box center [456, 132] width 80 height 28
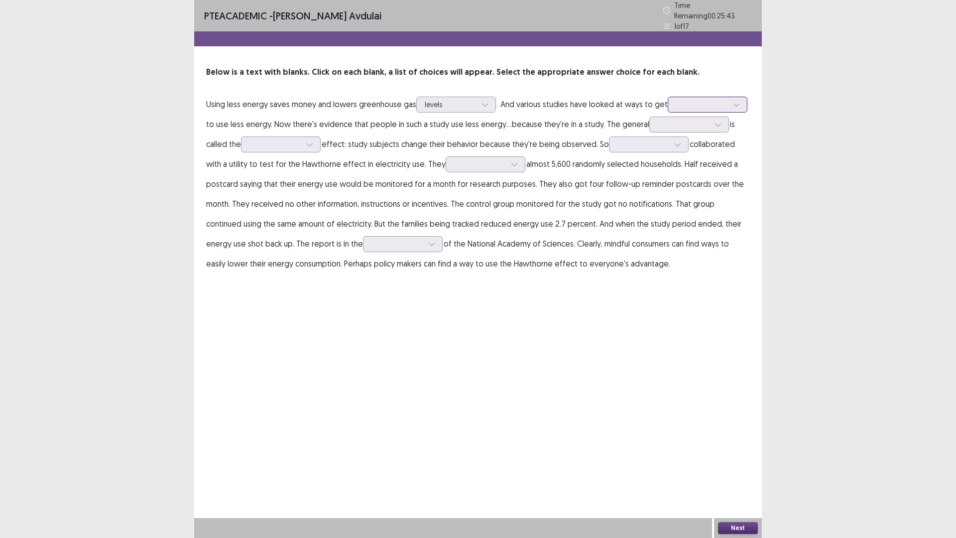
click at [734, 97] on div at bounding box center [736, 104] width 15 height 15
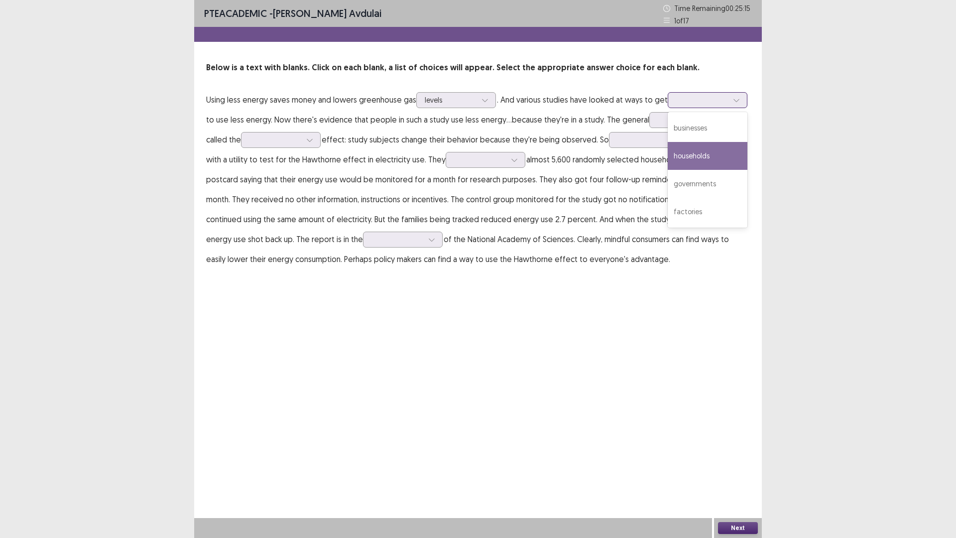
click at [699, 160] on div "households" at bounding box center [708, 156] width 80 height 28
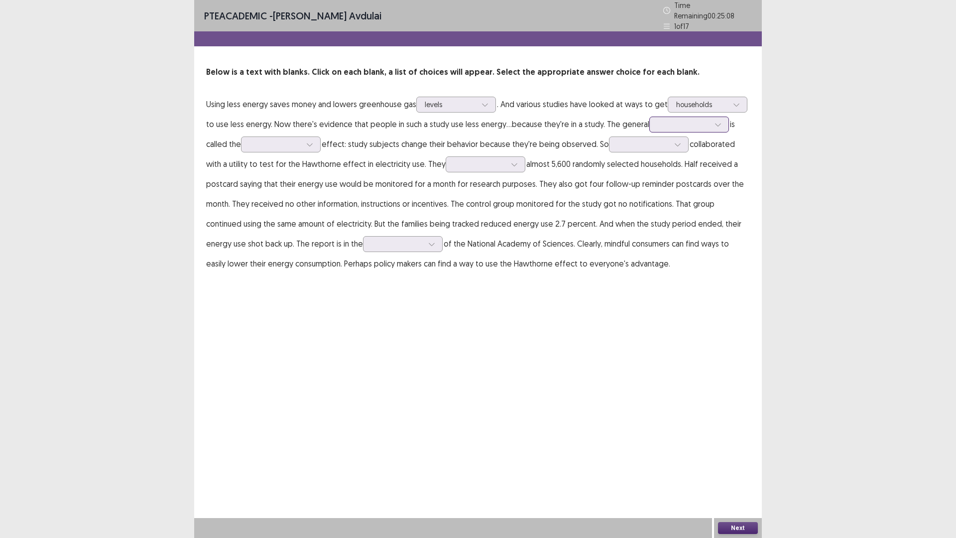
click at [715, 123] on icon at bounding box center [717, 124] width 5 height 3
click at [676, 200] on div "theory" at bounding box center [689, 208] width 80 height 28
click at [311, 141] on icon at bounding box center [309, 144] width 7 height 7
click at [285, 252] on div "Hawthorne" at bounding box center [281, 256] width 80 height 28
click at [669, 138] on div at bounding box center [649, 144] width 80 height 16
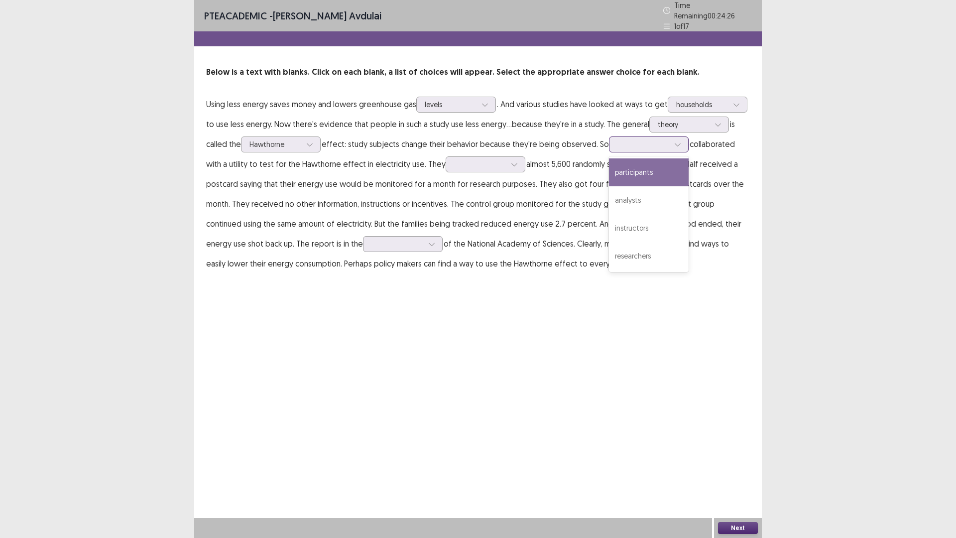
click at [647, 172] on div "participants" at bounding box center [649, 172] width 80 height 28
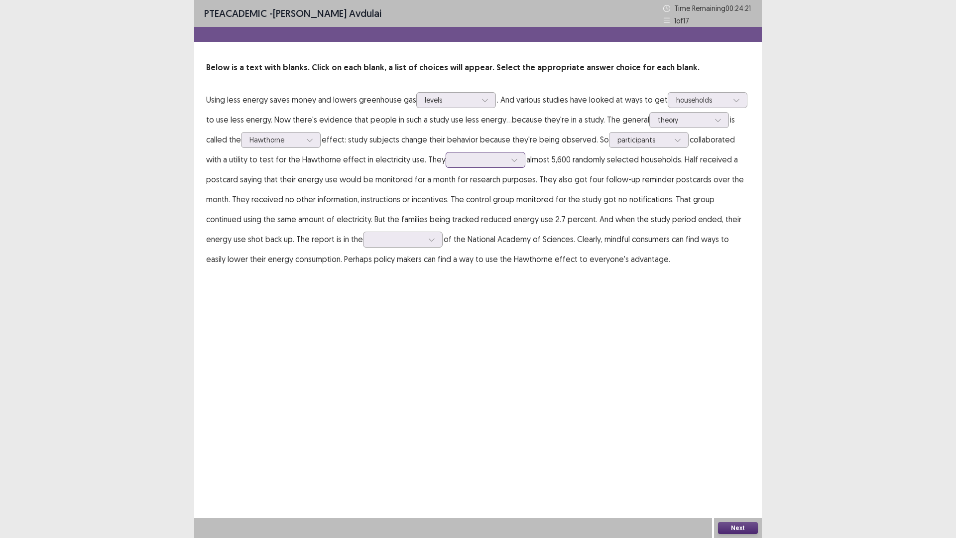
click at [507, 159] on div at bounding box center [514, 159] width 15 height 15
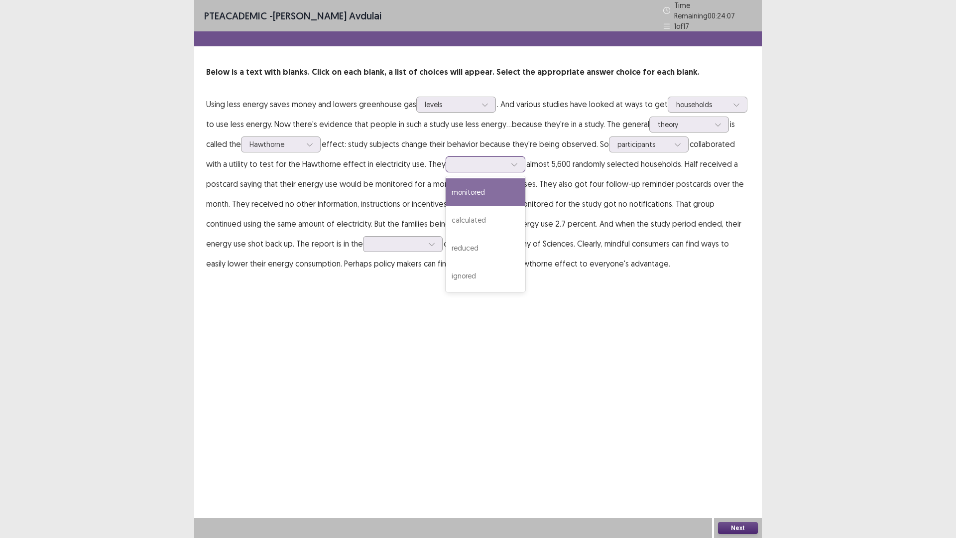
click at [477, 190] on div "monitored" at bounding box center [486, 192] width 80 height 28
click at [429, 243] on icon at bounding box center [431, 244] width 5 height 3
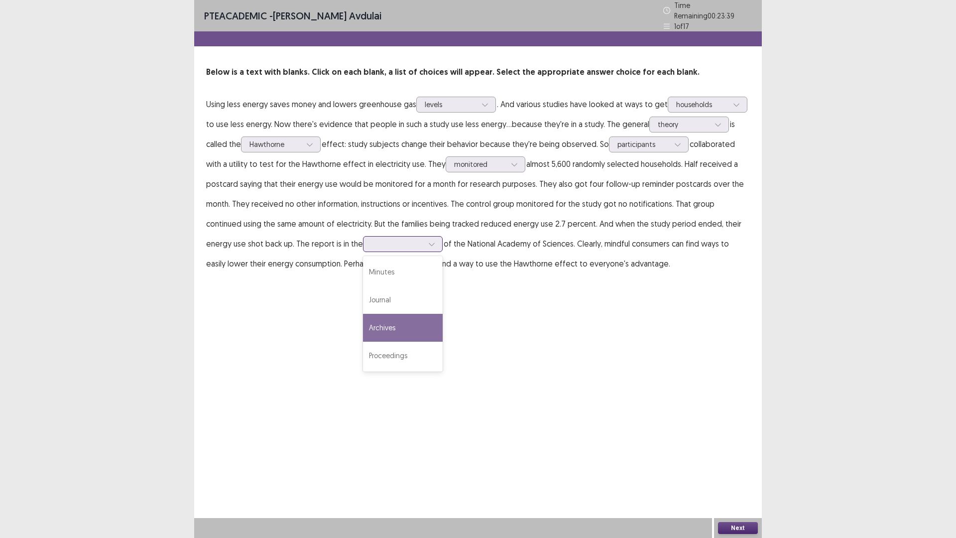
click at [363, 322] on div "Archives" at bounding box center [403, 328] width 80 height 28
click at [742, 470] on button "Next" at bounding box center [738, 528] width 40 height 12
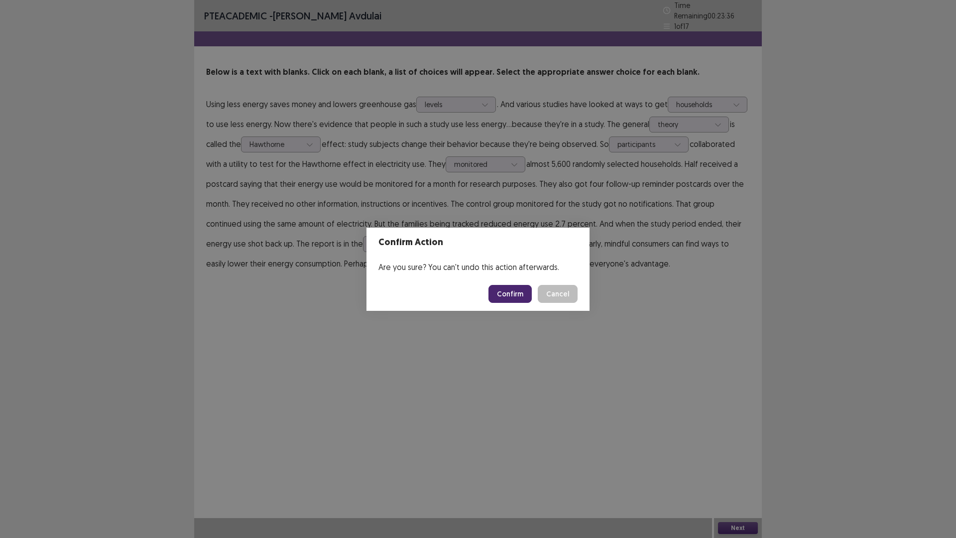
click at [503, 293] on button "Confirm" at bounding box center [509, 294] width 43 height 18
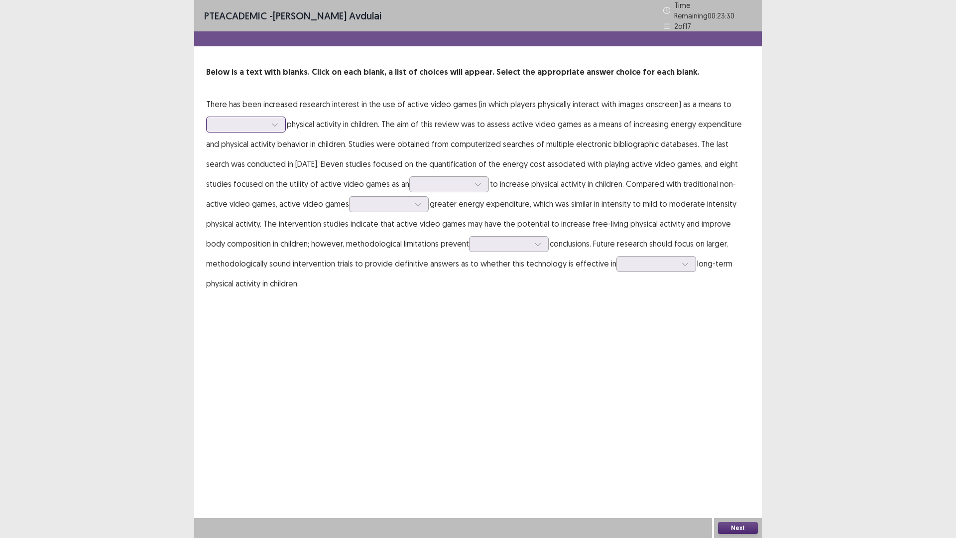
click at [275, 121] on icon at bounding box center [274, 124] width 7 height 7
click at [248, 180] on div "hyping" at bounding box center [246, 180] width 80 height 28
click at [472, 184] on div at bounding box center [477, 184] width 15 height 15
click at [451, 204] on div "force" at bounding box center [449, 212] width 80 height 28
click at [413, 204] on div at bounding box center [417, 204] width 15 height 15
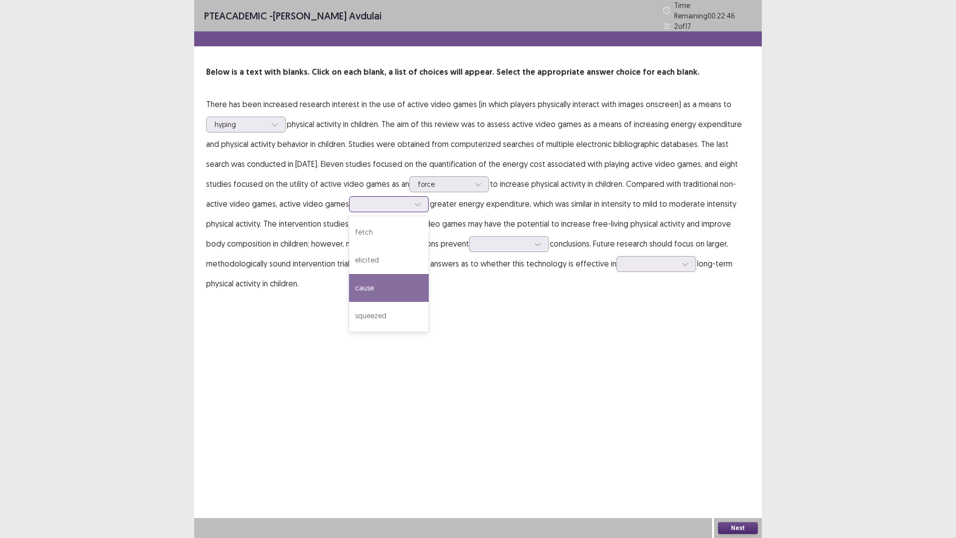
click at [381, 281] on div "cause" at bounding box center [389, 288] width 80 height 28
click at [530, 243] on div at bounding box center [537, 243] width 15 height 15
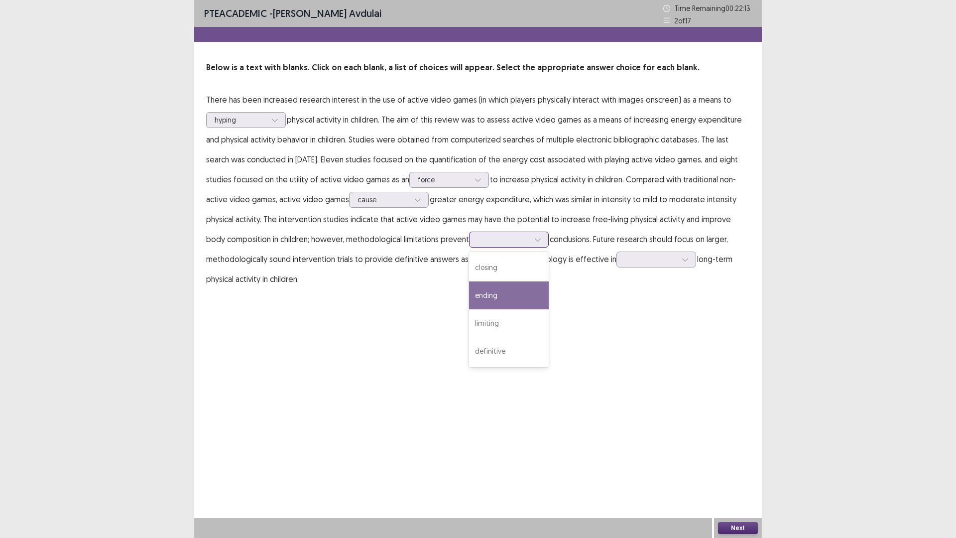
click at [477, 299] on div "ending" at bounding box center [509, 295] width 80 height 28
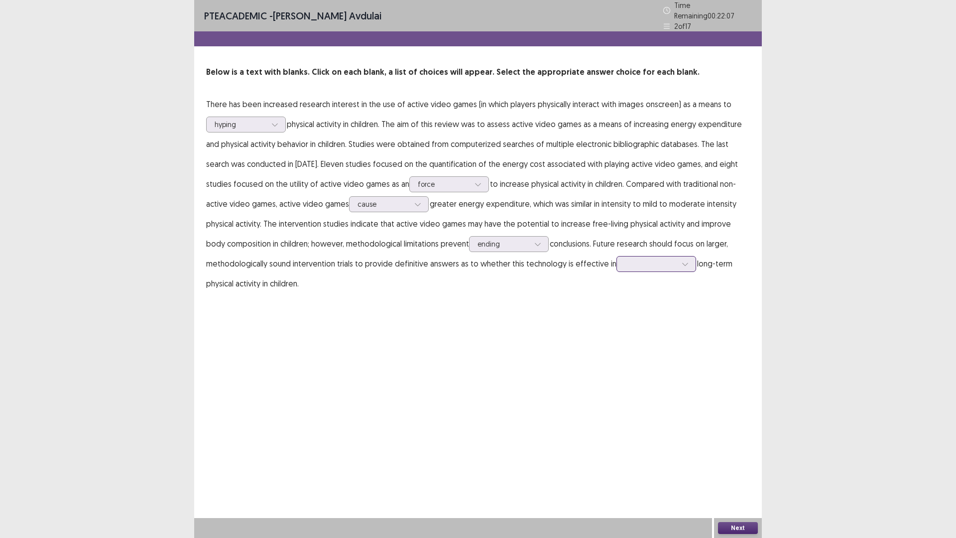
click at [682, 261] on icon at bounding box center [685, 263] width 7 height 7
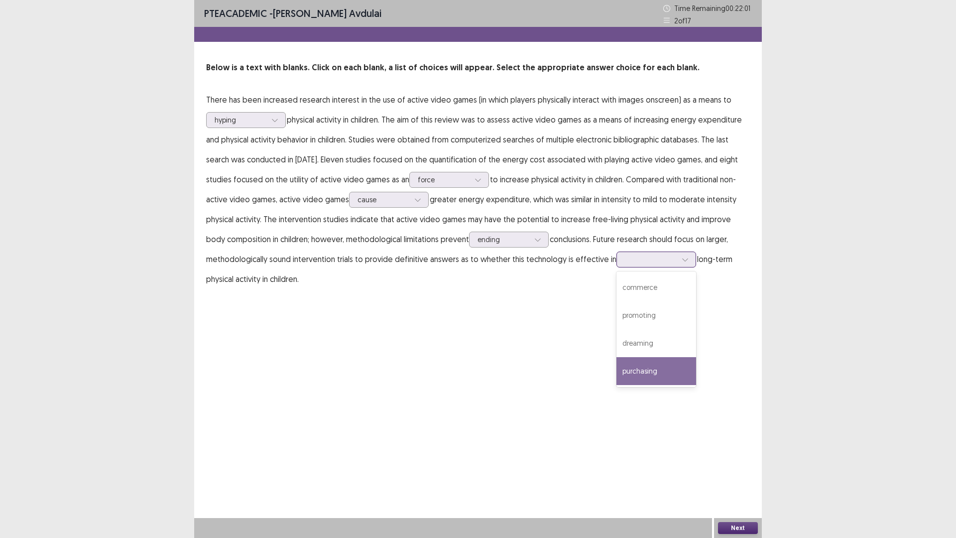
click at [644, 379] on div "purchasing" at bounding box center [656, 371] width 80 height 28
click at [733, 470] on button "Next" at bounding box center [738, 528] width 40 height 12
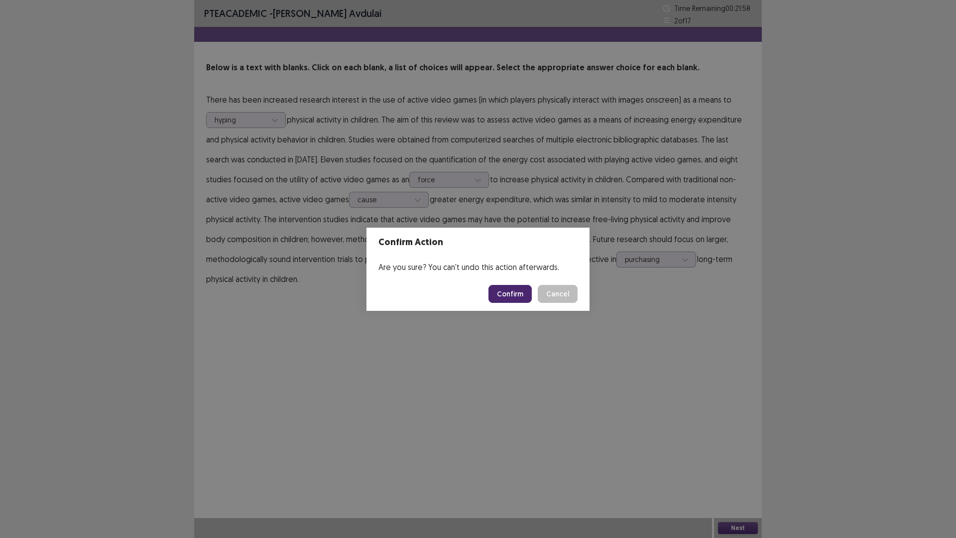
click at [520, 293] on button "Confirm" at bounding box center [509, 294] width 43 height 18
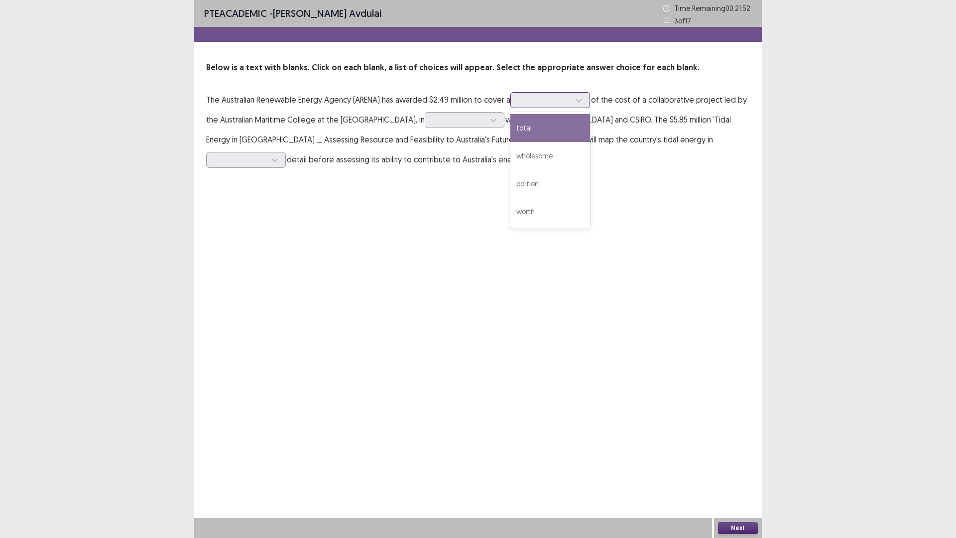
click at [583, 96] on div at bounding box center [579, 100] width 15 height 15
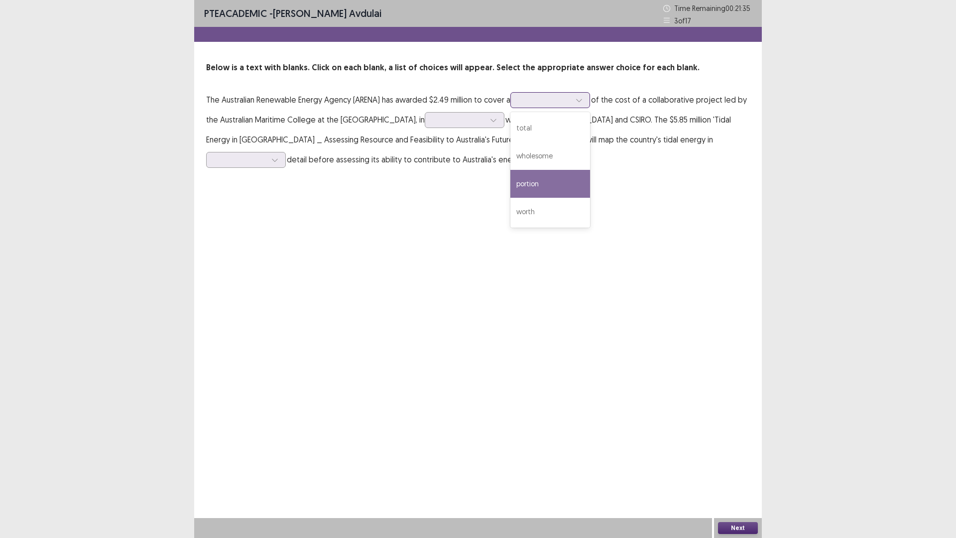
click at [537, 184] on div "portion" at bounding box center [550, 184] width 80 height 28
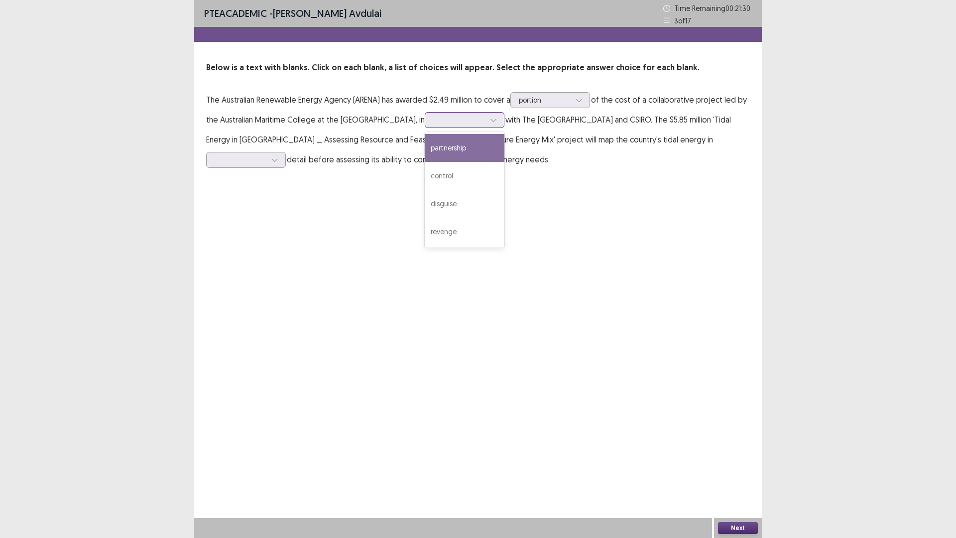
click at [497, 118] on icon at bounding box center [493, 119] width 7 height 7
click at [465, 152] on div "partnership" at bounding box center [465, 148] width 80 height 28
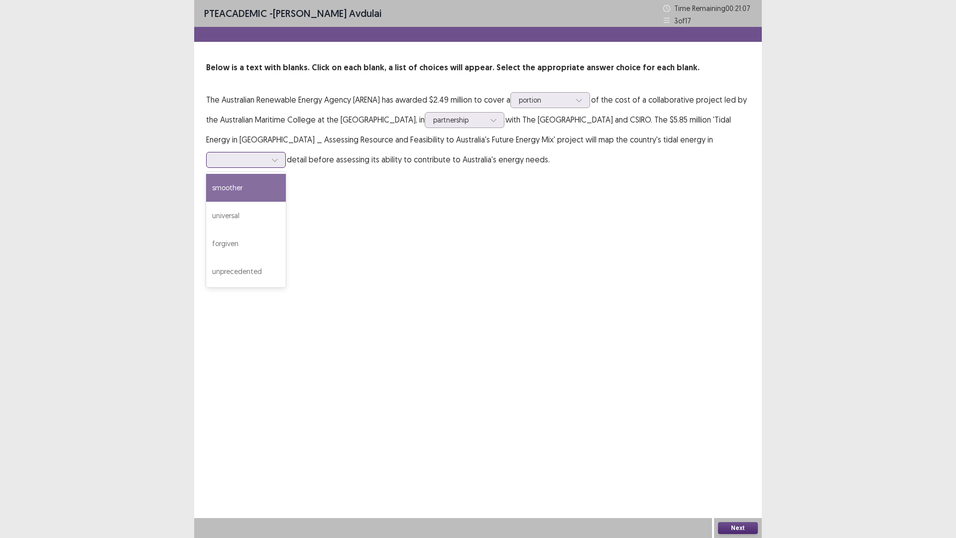
click at [280, 163] on div at bounding box center [274, 159] width 15 height 15
click at [260, 188] on div "smoother" at bounding box center [246, 188] width 80 height 28
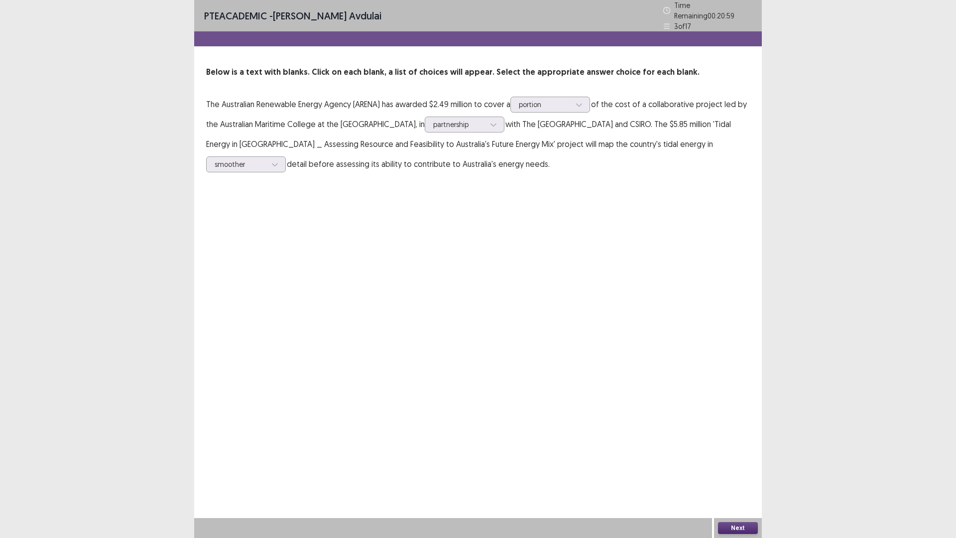
click at [735, 470] on button "Next" at bounding box center [738, 528] width 40 height 12
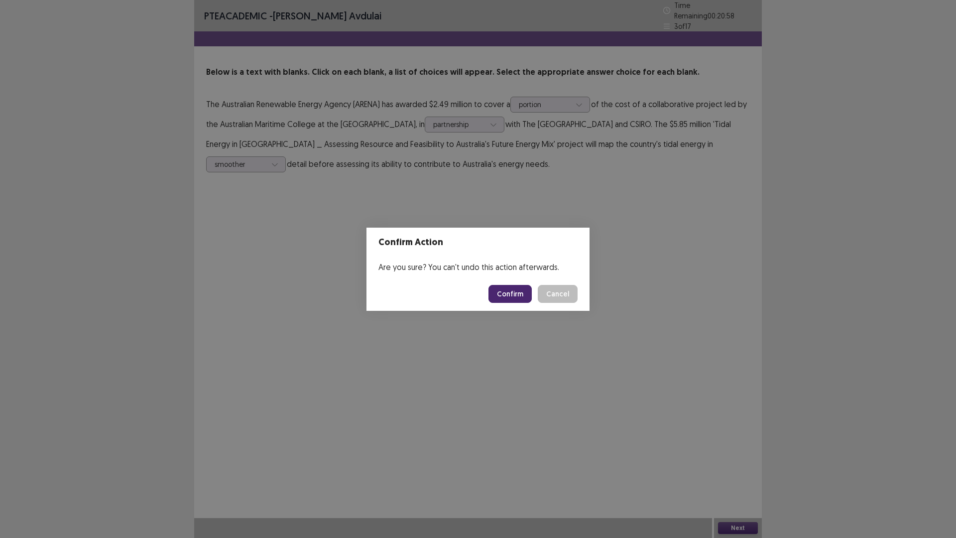
click at [509, 292] on button "Confirm" at bounding box center [509, 294] width 43 height 18
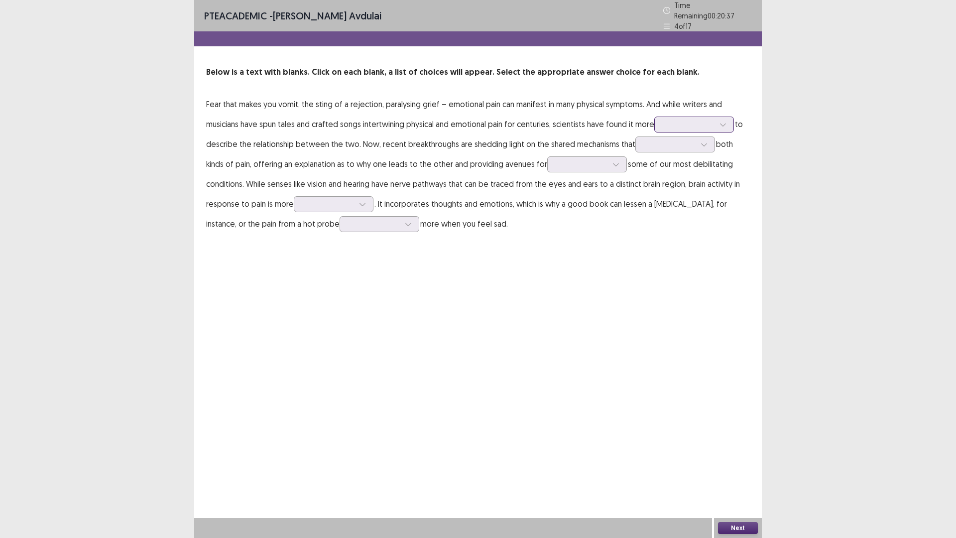
click at [725, 121] on icon at bounding box center [722, 124] width 7 height 7
click at [696, 173] on div "interesting" at bounding box center [694, 180] width 80 height 28
click at [700, 141] on icon at bounding box center [703, 144] width 7 height 7
click at [691, 163] on div "overtake" at bounding box center [675, 172] width 80 height 28
click at [619, 157] on div at bounding box center [615, 164] width 15 height 15
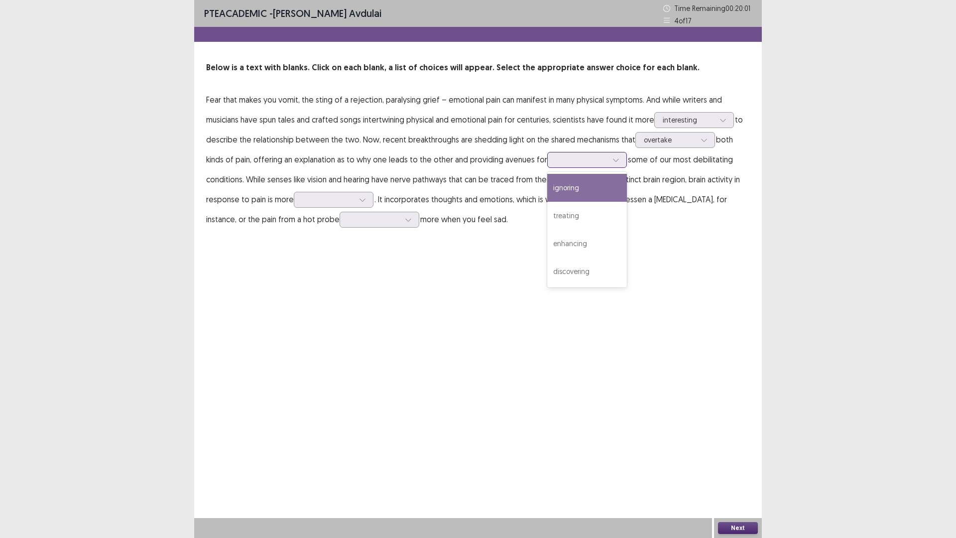
click at [573, 196] on div "ignoring" at bounding box center [587, 188] width 80 height 28
click at [345, 197] on div at bounding box center [328, 199] width 52 height 9
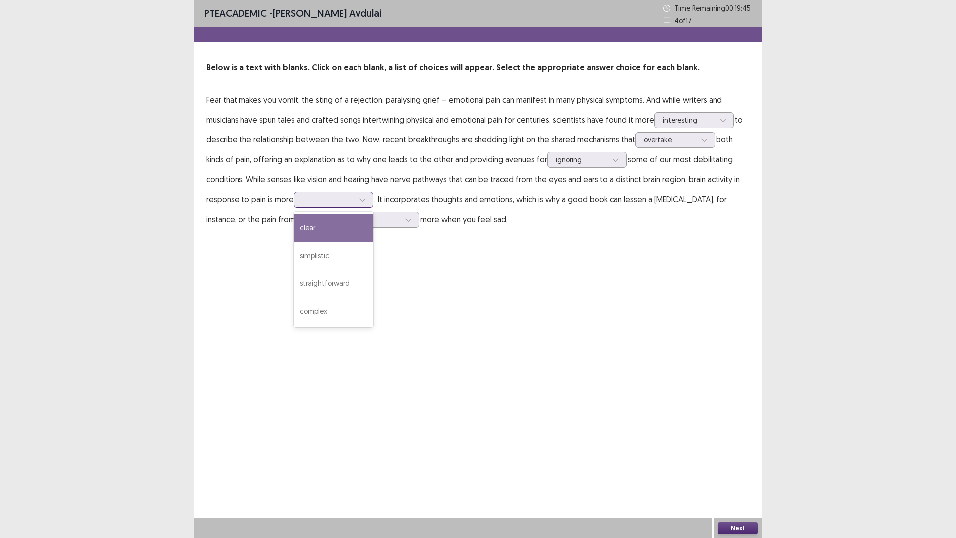
click at [344, 222] on div "clear" at bounding box center [334, 228] width 80 height 28
click at [348, 219] on div at bounding box center [374, 219] width 52 height 9
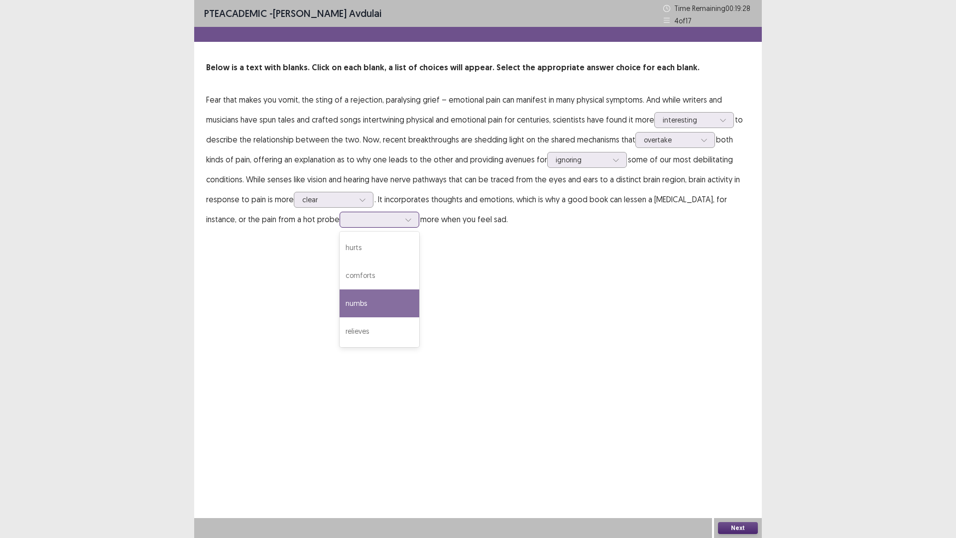
click at [340, 300] on div "numbs" at bounding box center [380, 303] width 80 height 28
click at [738, 470] on button "Next" at bounding box center [738, 528] width 40 height 12
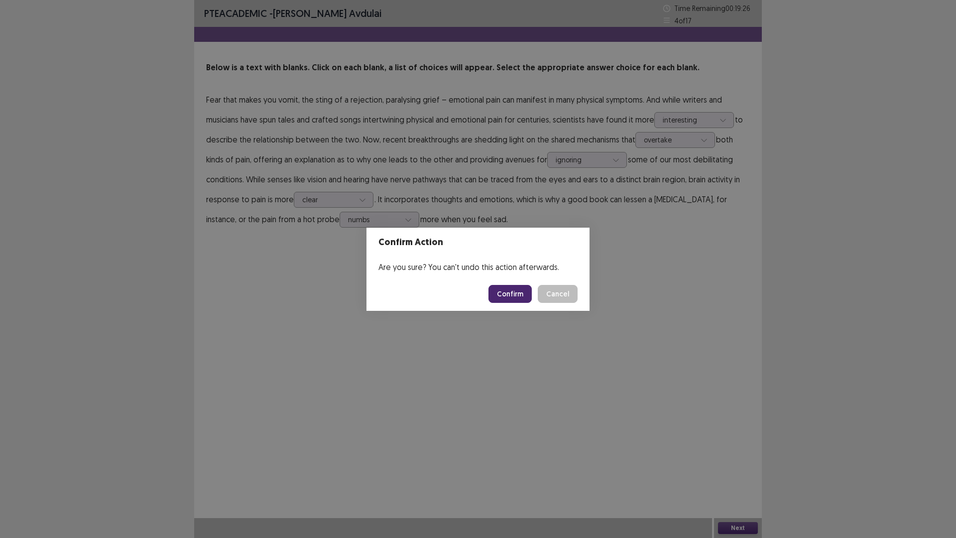
click at [516, 301] on button "Confirm" at bounding box center [509, 294] width 43 height 18
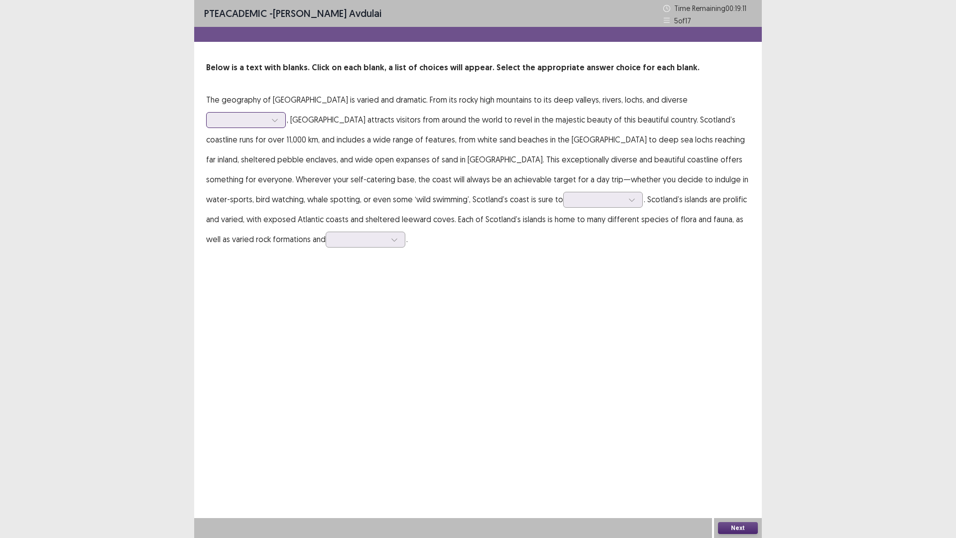
click at [266, 115] on div at bounding box center [241, 119] width 52 height 9
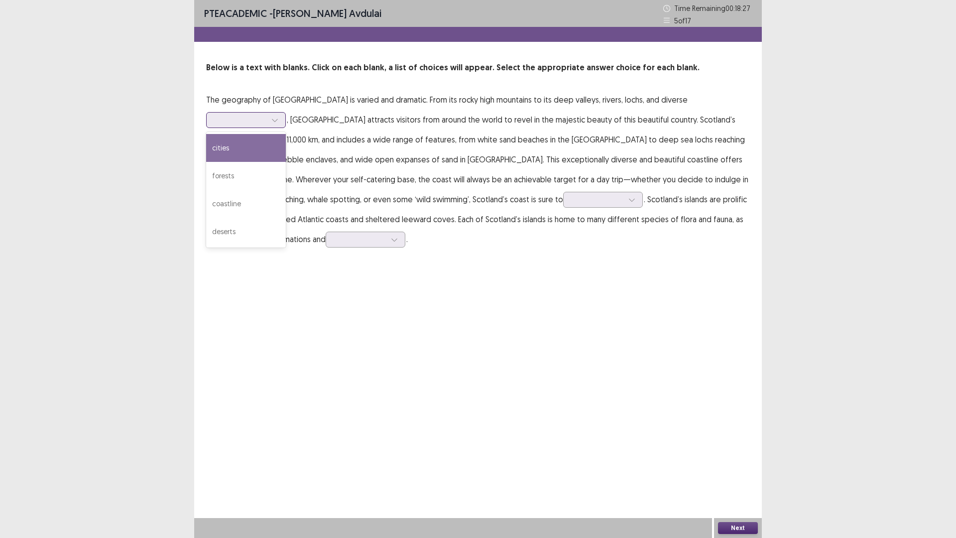
click at [286, 135] on div "cities" at bounding box center [246, 148] width 80 height 28
click at [266, 115] on div at bounding box center [241, 119] width 52 height 9
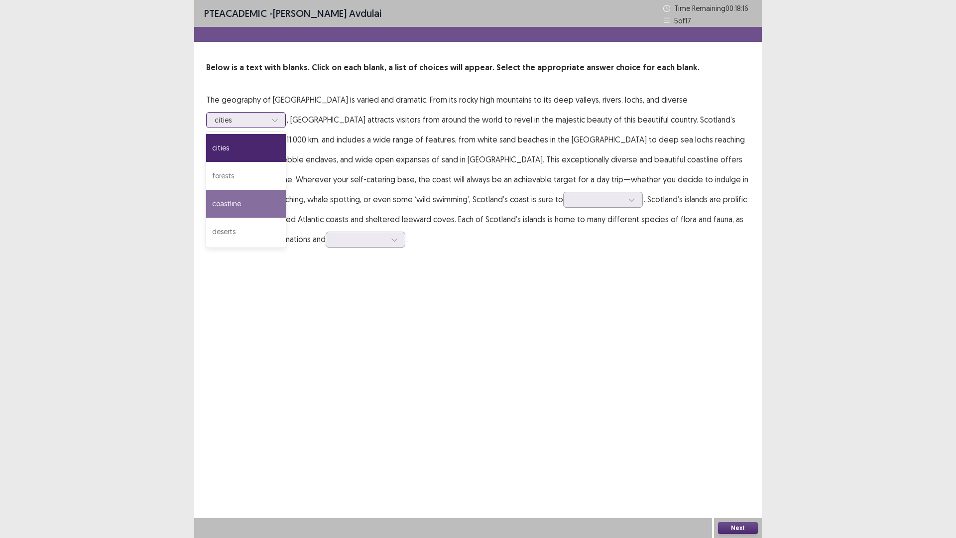
click at [286, 190] on div "coastline" at bounding box center [246, 204] width 80 height 28
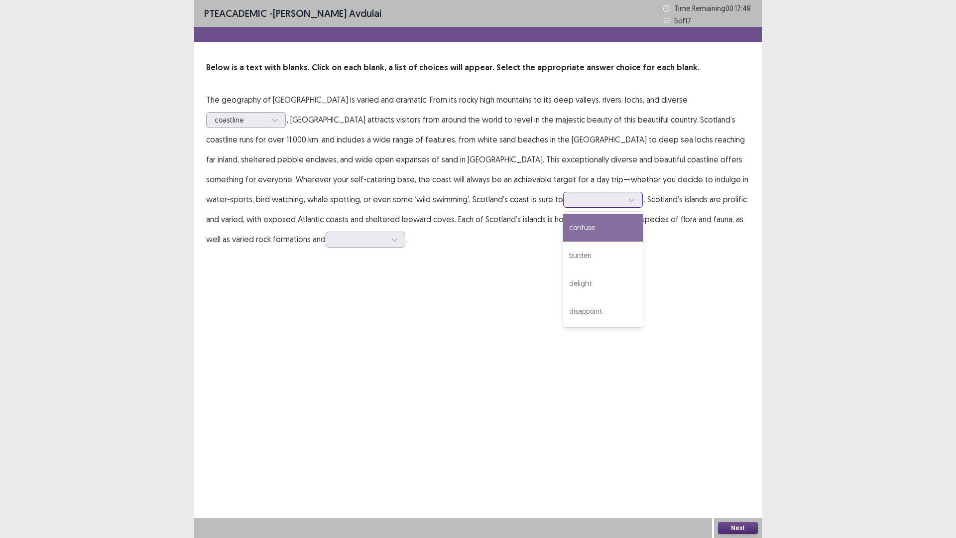
click at [572, 197] on div at bounding box center [598, 199] width 52 height 9
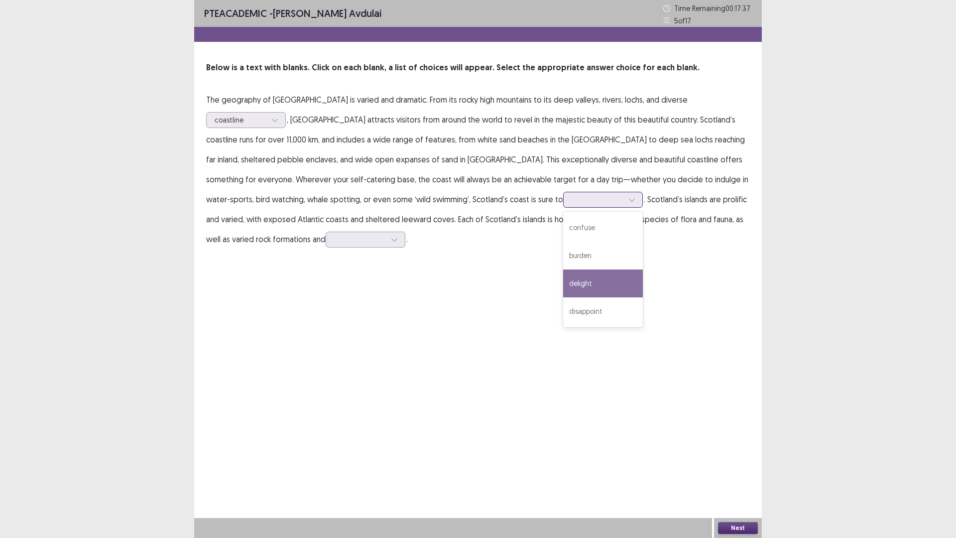
click at [563, 286] on div "delight" at bounding box center [603, 283] width 80 height 28
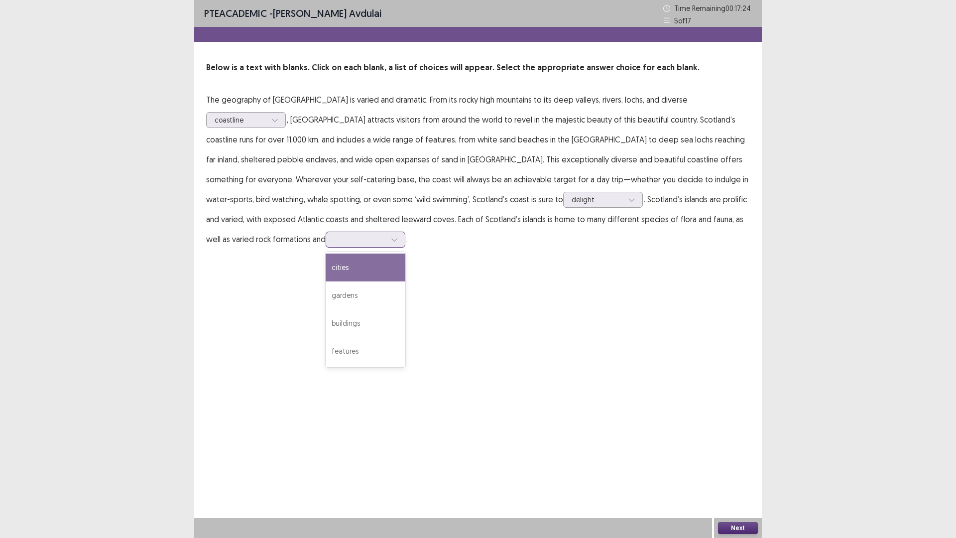
click at [334, 235] on div at bounding box center [360, 238] width 52 height 9
click at [326, 303] on div "gardens" at bounding box center [366, 295] width 80 height 28
click at [723, 470] on button "Next" at bounding box center [738, 528] width 40 height 12
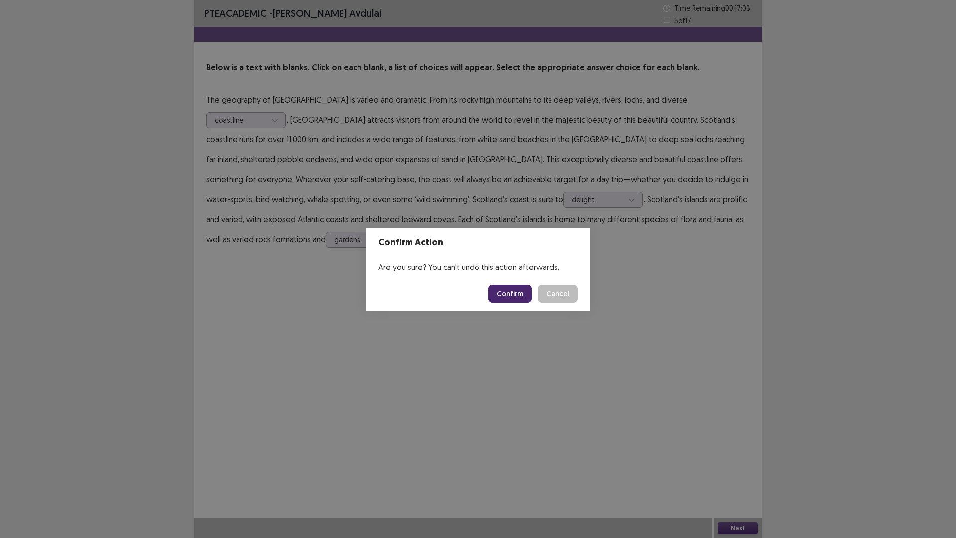
click at [508, 299] on button "Confirm" at bounding box center [509, 294] width 43 height 18
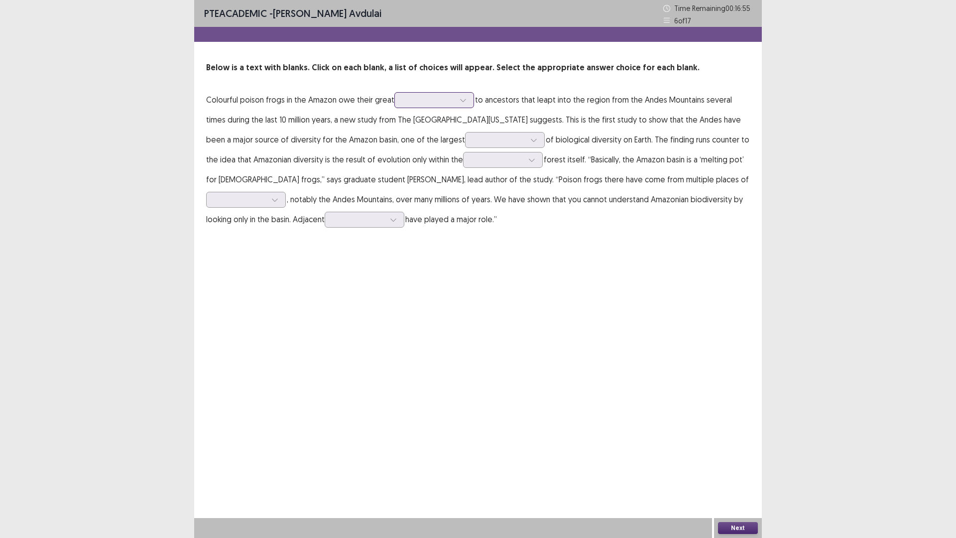
click at [462, 100] on icon at bounding box center [463, 100] width 7 height 7
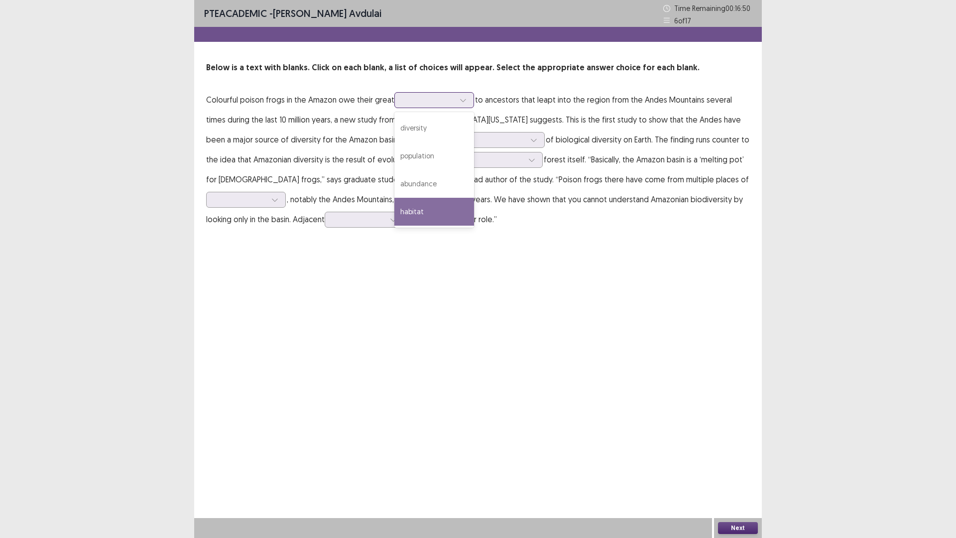
click at [422, 209] on div "habitat" at bounding box center [434, 212] width 80 height 28
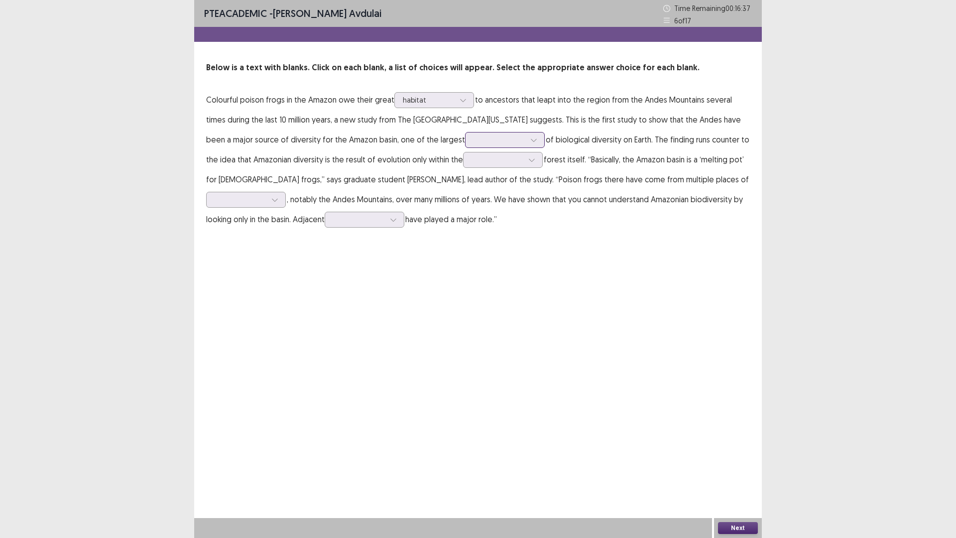
click at [473, 137] on div at bounding box center [499, 139] width 52 height 9
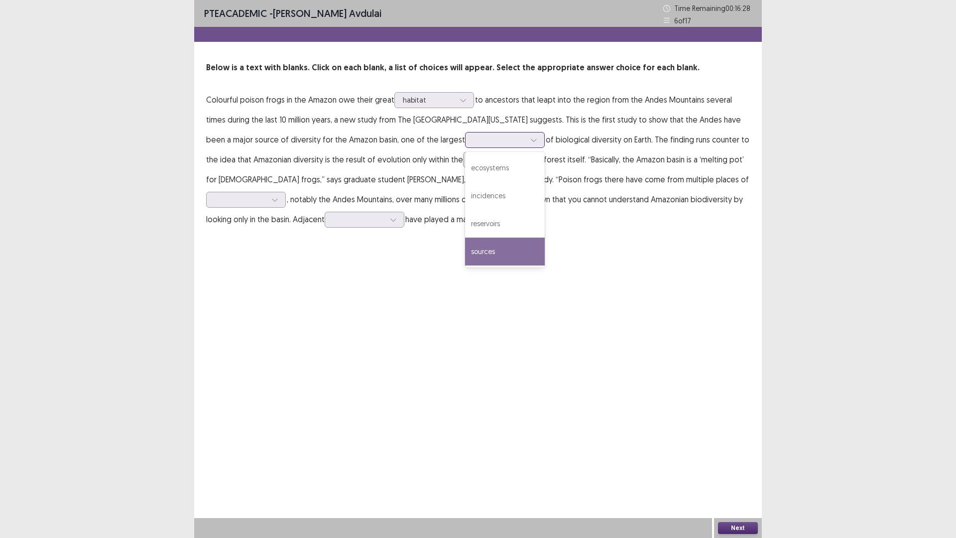
click at [465, 249] on div "sources" at bounding box center [505, 251] width 80 height 28
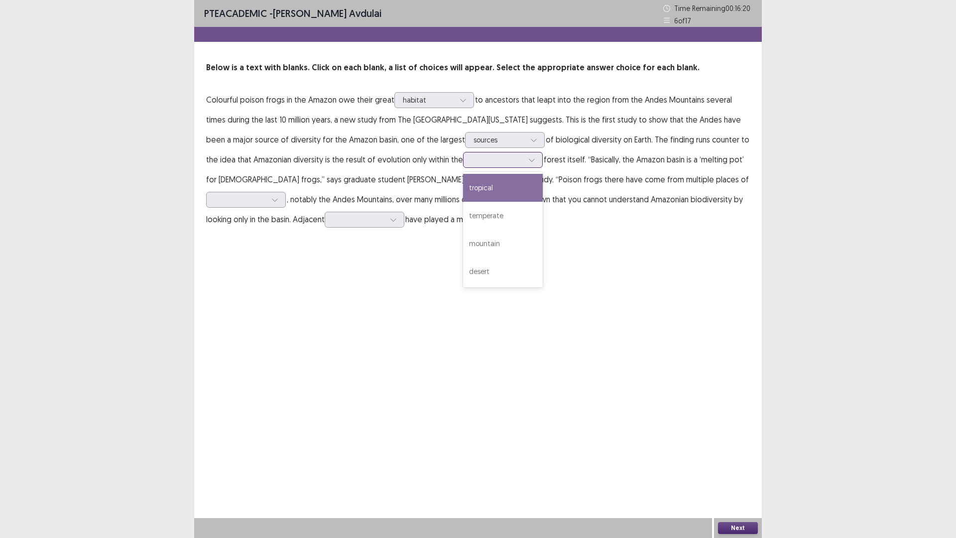
click at [524, 164] on div at bounding box center [531, 159] width 15 height 15
click at [463, 237] on div "mountain" at bounding box center [503, 244] width 80 height 28
click at [266, 195] on div at bounding box center [241, 199] width 52 height 9
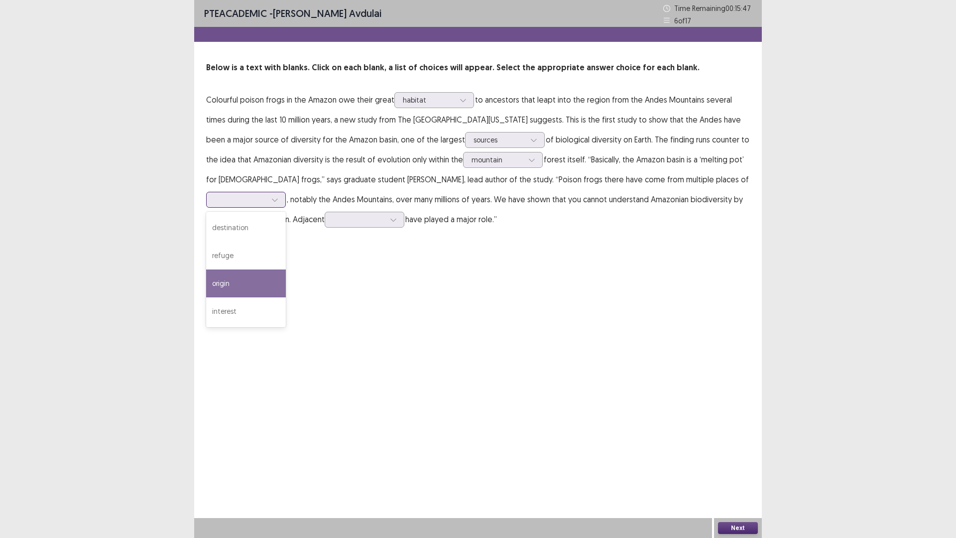
click at [286, 269] on div "origin" at bounding box center [246, 283] width 80 height 28
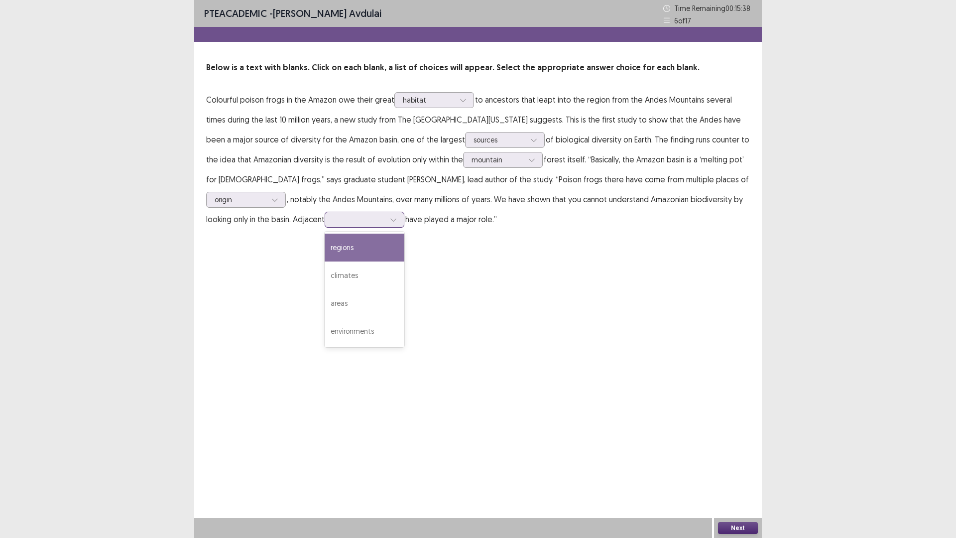
click at [333, 216] on div at bounding box center [359, 219] width 52 height 9
click at [325, 328] on div "environments" at bounding box center [365, 331] width 80 height 28
click at [730, 470] on button "Next" at bounding box center [738, 528] width 40 height 12
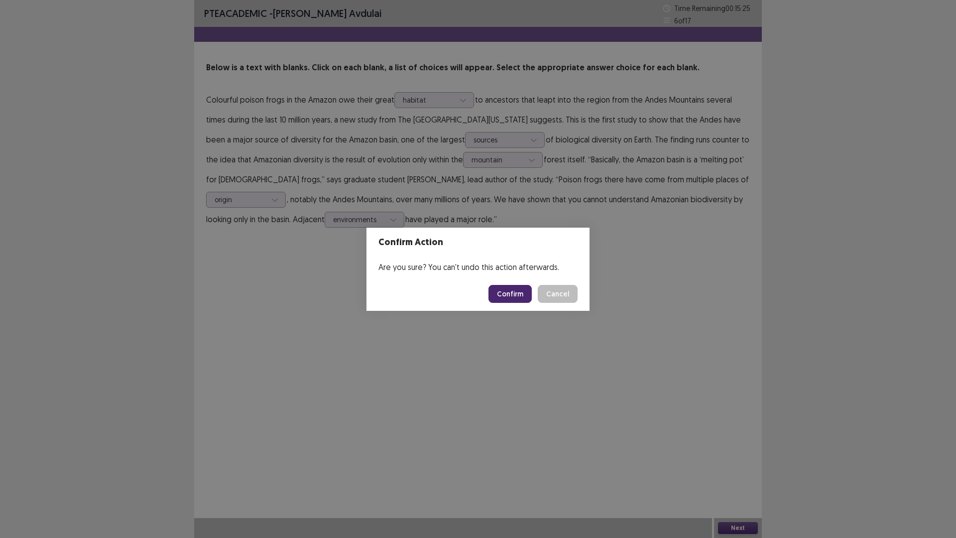
click at [499, 295] on button "Confirm" at bounding box center [509, 294] width 43 height 18
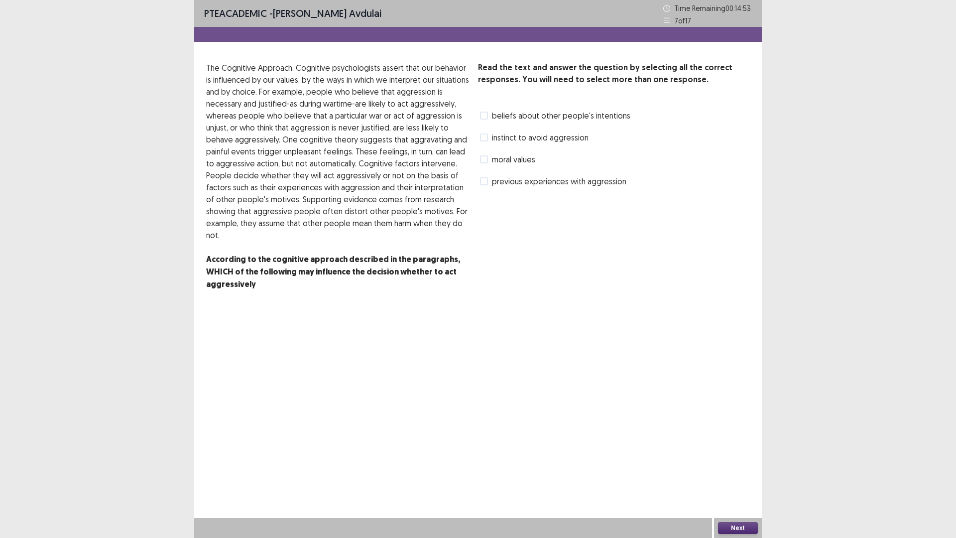
click at [484, 158] on span at bounding box center [484, 159] width 8 height 8
click at [483, 115] on span at bounding box center [484, 116] width 8 height 8
click at [726, 470] on button "Next" at bounding box center [738, 528] width 40 height 12
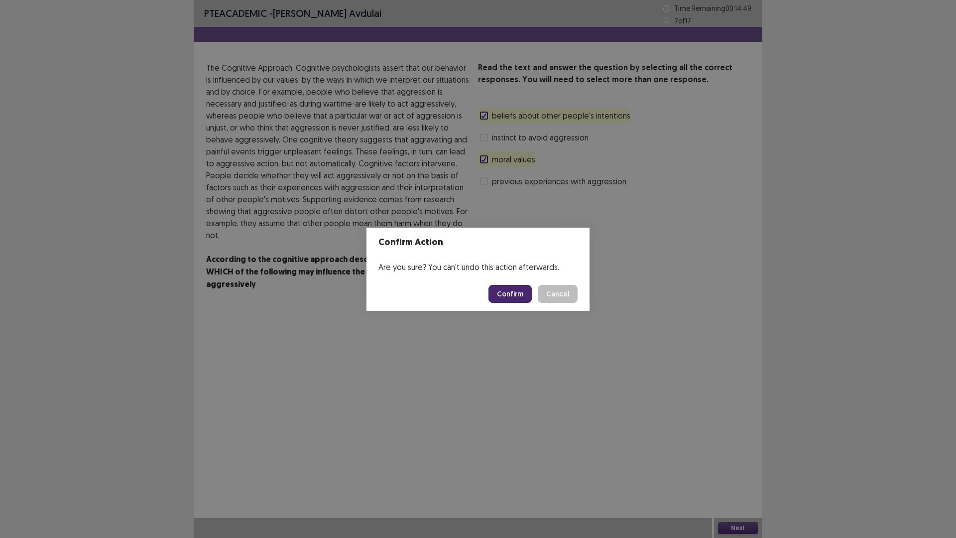
click at [508, 295] on button "Confirm" at bounding box center [509, 294] width 43 height 18
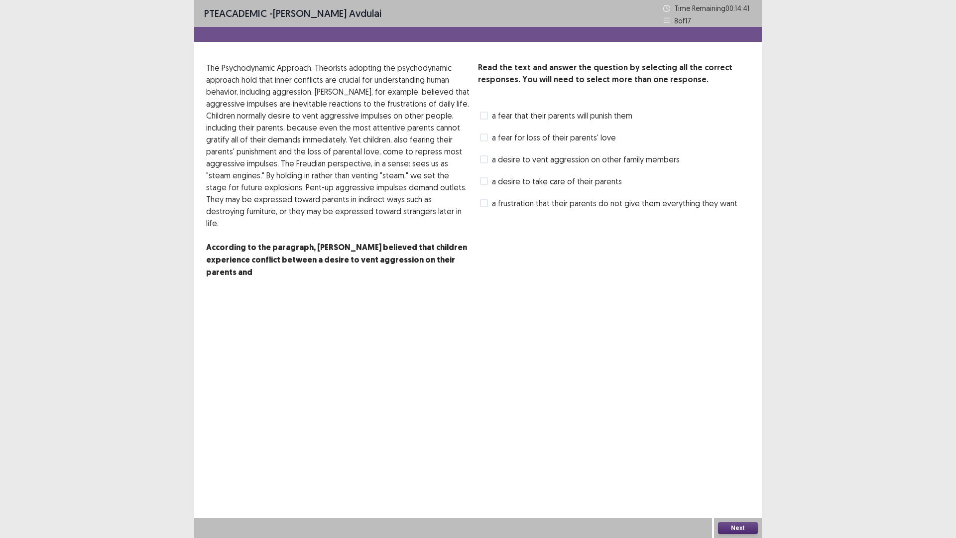
click at [482, 138] on span at bounding box center [484, 137] width 8 height 8
click at [486, 160] on span at bounding box center [484, 159] width 8 height 8
drag, startPoint x: 485, startPoint y: 185, endPoint x: 513, endPoint y: 233, distance: 55.5
click at [485, 185] on span at bounding box center [484, 181] width 8 height 8
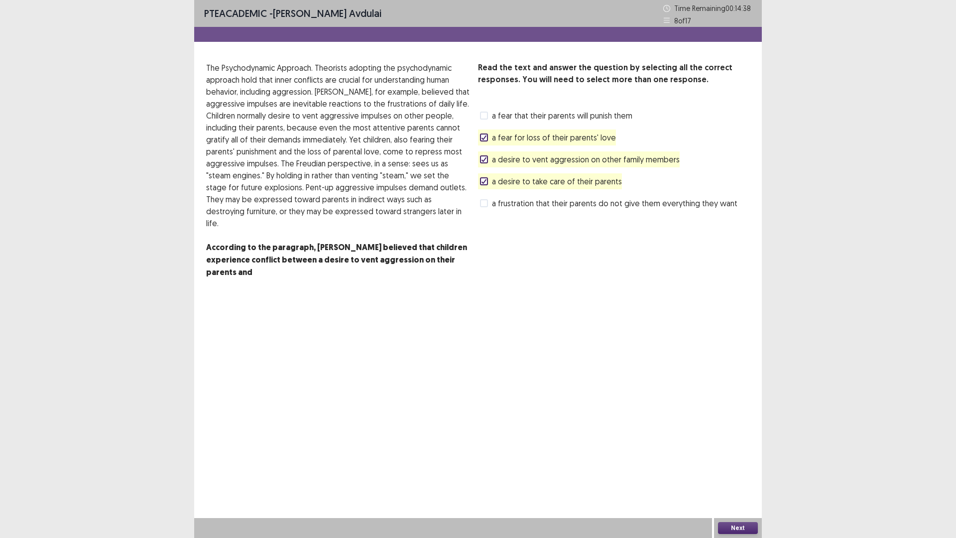
click at [730, 470] on button "Next" at bounding box center [738, 528] width 40 height 12
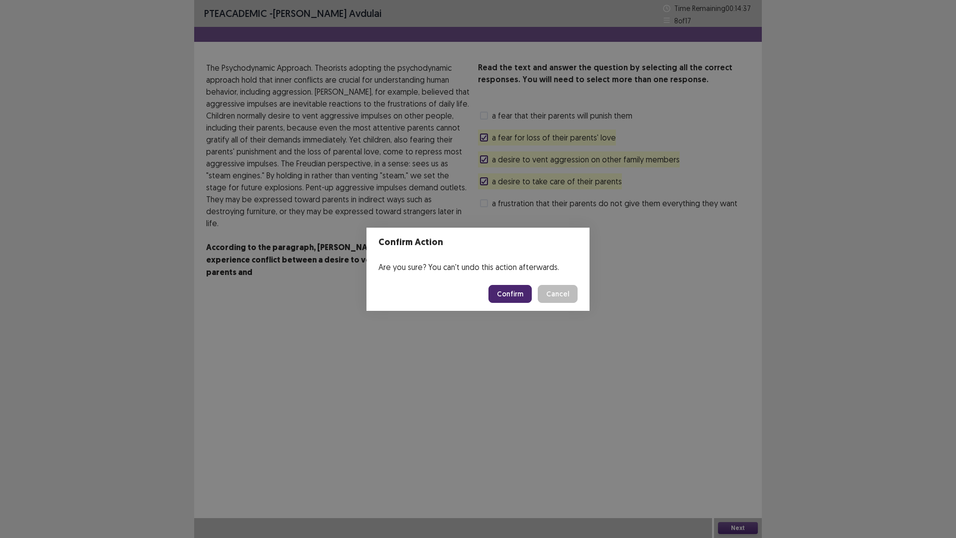
click at [508, 292] on button "Confirm" at bounding box center [509, 294] width 43 height 18
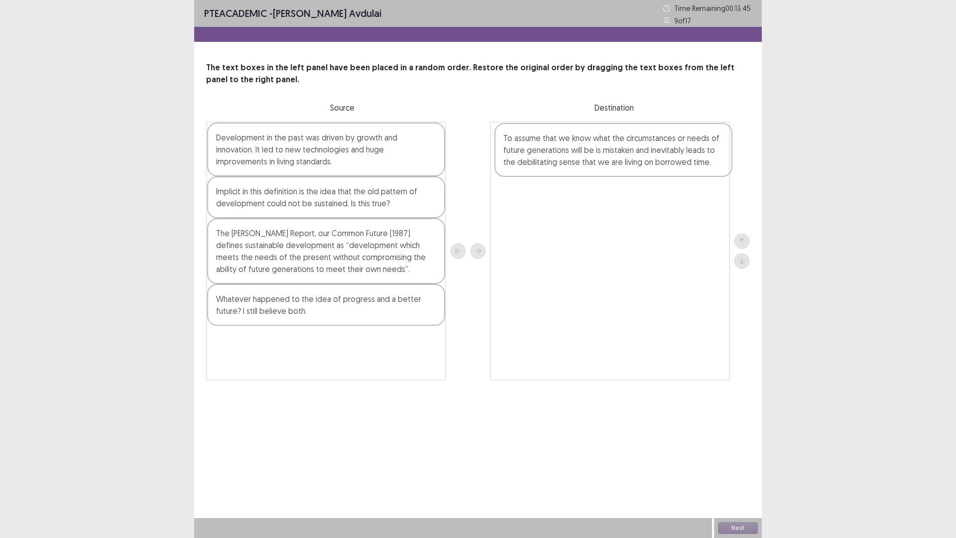
drag, startPoint x: 320, startPoint y: 247, endPoint x: 611, endPoint y: 153, distance: 306.2
click at [611, 153] on div "Development in the past was driven by growth and innovation. It led to new tech…" at bounding box center [478, 250] width 544 height 259
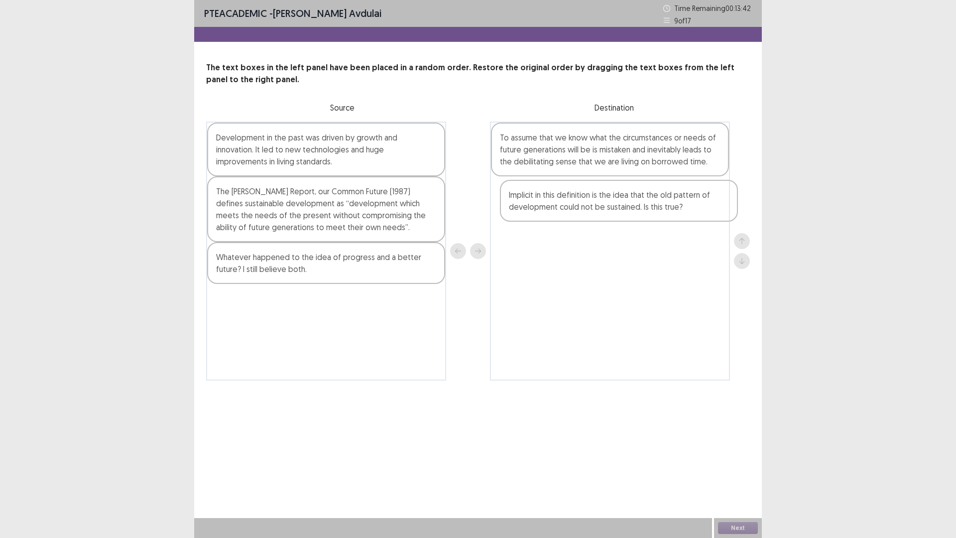
drag, startPoint x: 345, startPoint y: 204, endPoint x: 646, endPoint y: 209, distance: 300.7
click at [646, 209] on div "Development in the past was driven by growth and innovation. It led to new tech…" at bounding box center [478, 250] width 544 height 259
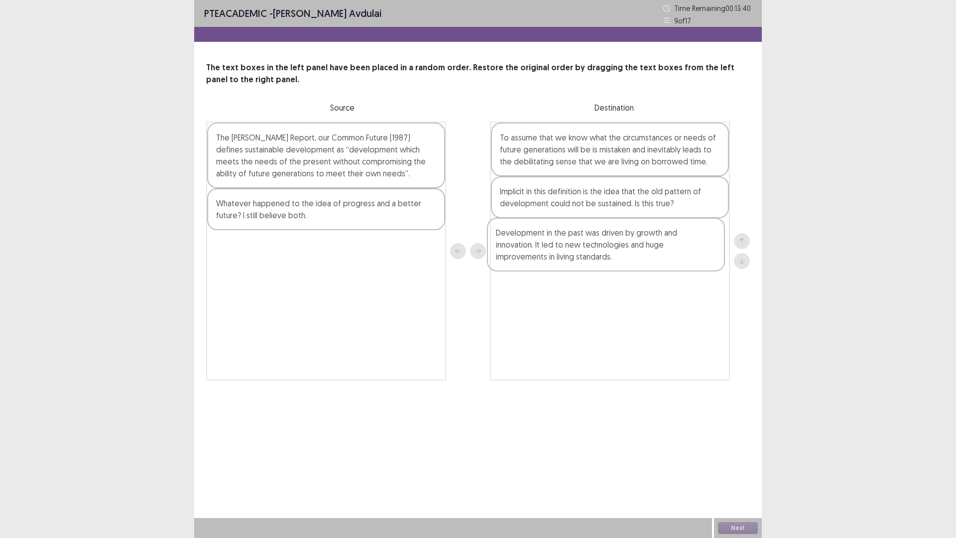
drag, startPoint x: 333, startPoint y: 156, endPoint x: 616, endPoint y: 252, distance: 298.8
click at [616, 252] on div "Development in the past was driven by growth and innovation. It led to new tech…" at bounding box center [478, 250] width 544 height 259
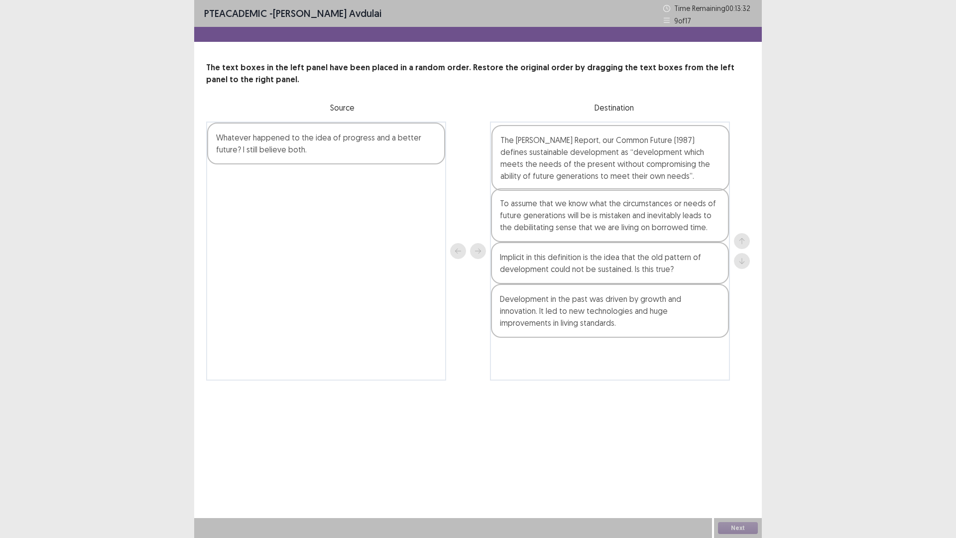
drag, startPoint x: 318, startPoint y: 156, endPoint x: 605, endPoint y: 158, distance: 287.3
click at [605, 158] on div "The [PERSON_NAME] Report, our Common Future (1987) defines sustainable developm…" at bounding box center [478, 250] width 544 height 259
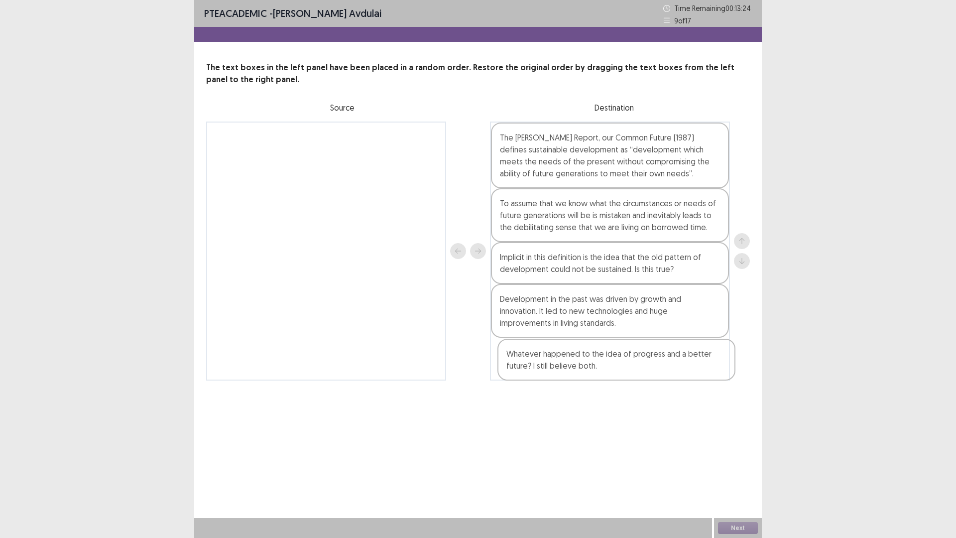
drag, startPoint x: 248, startPoint y: 143, endPoint x: 548, endPoint y: 372, distance: 377.6
click at [550, 375] on div "Whatever happened to the idea of progress and a better future? I still believe …" at bounding box center [478, 250] width 544 height 259
click at [732, 470] on button "Next" at bounding box center [738, 528] width 40 height 12
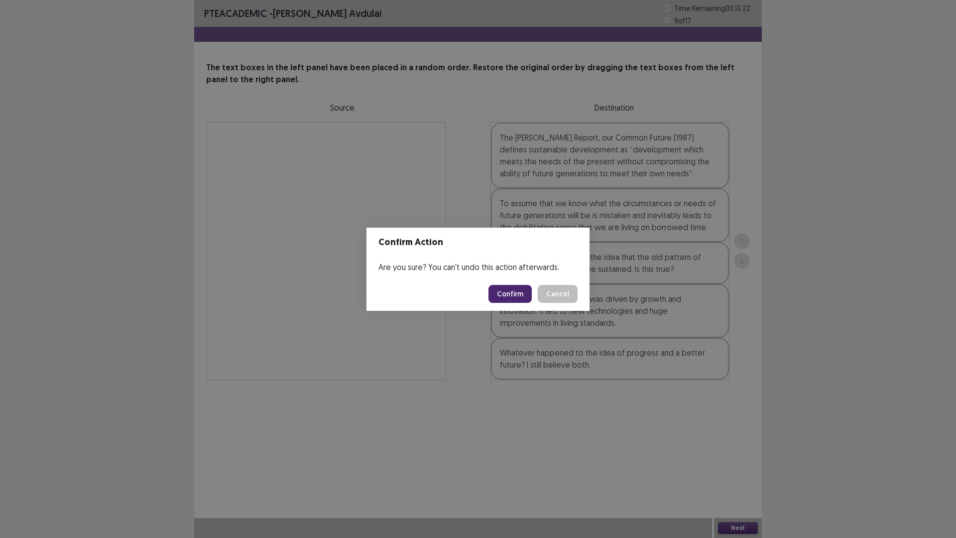
click at [514, 292] on button "Confirm" at bounding box center [509, 294] width 43 height 18
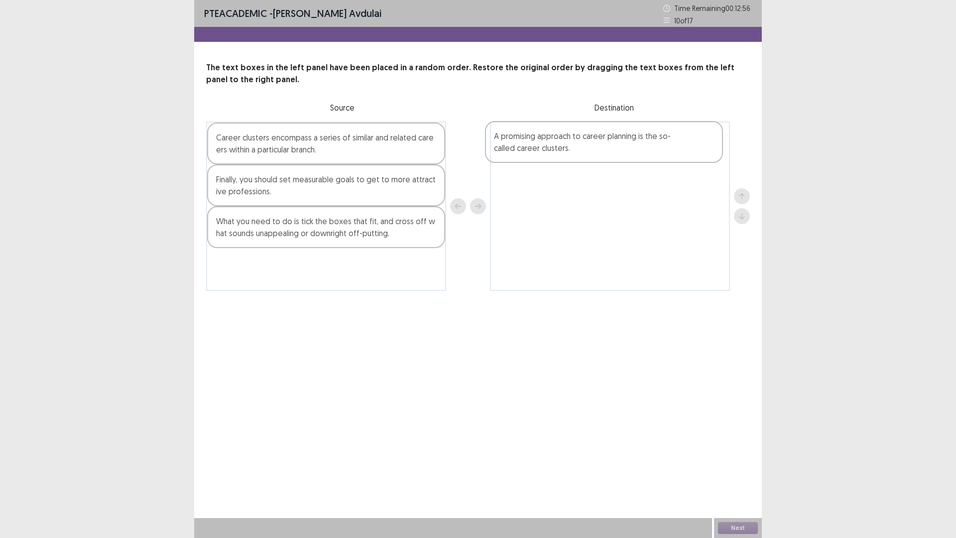
drag, startPoint x: 277, startPoint y: 232, endPoint x: 464, endPoint y: 189, distance: 192.6
click at [559, 147] on div "Career clusters encompass a series of similar and related careers within a part…" at bounding box center [478, 205] width 544 height 169
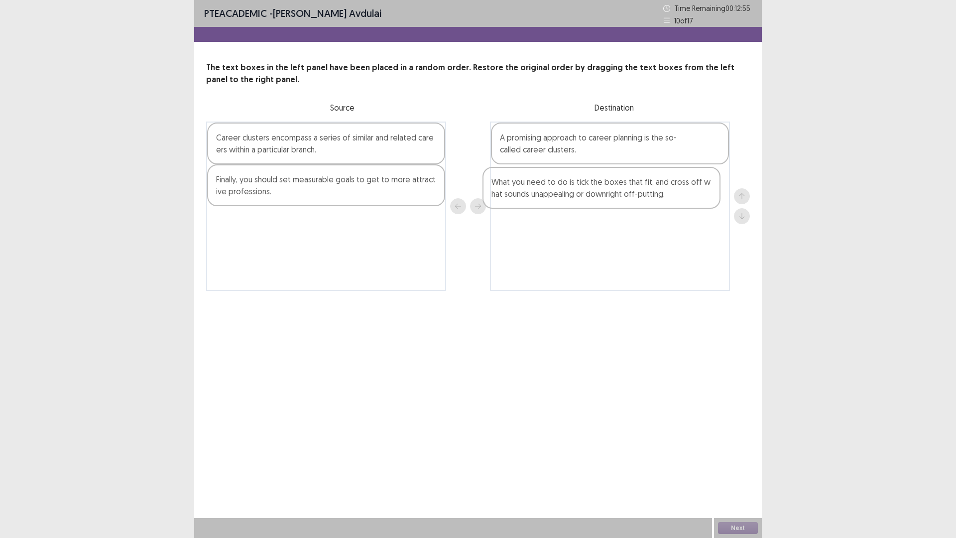
drag, startPoint x: 295, startPoint y: 241, endPoint x: 573, endPoint y: 201, distance: 281.2
click at [573, 201] on div "Career clusters encompass a series of similar and related careers within a part…" at bounding box center [478, 205] width 544 height 169
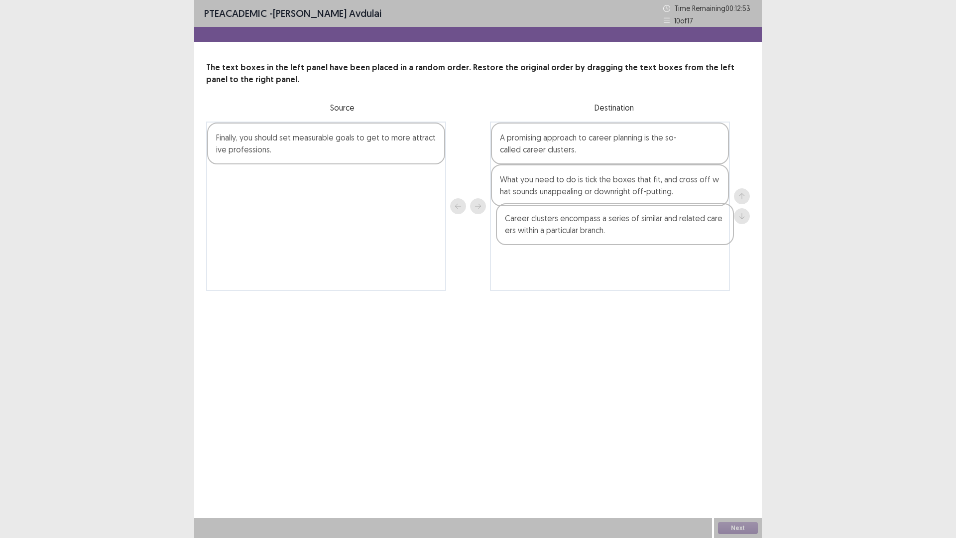
drag, startPoint x: 324, startPoint y: 146, endPoint x: 617, endPoint y: 229, distance: 304.6
click at [617, 229] on div "Career clusters encompass a series of similar and related careers within a part…" at bounding box center [478, 205] width 544 height 169
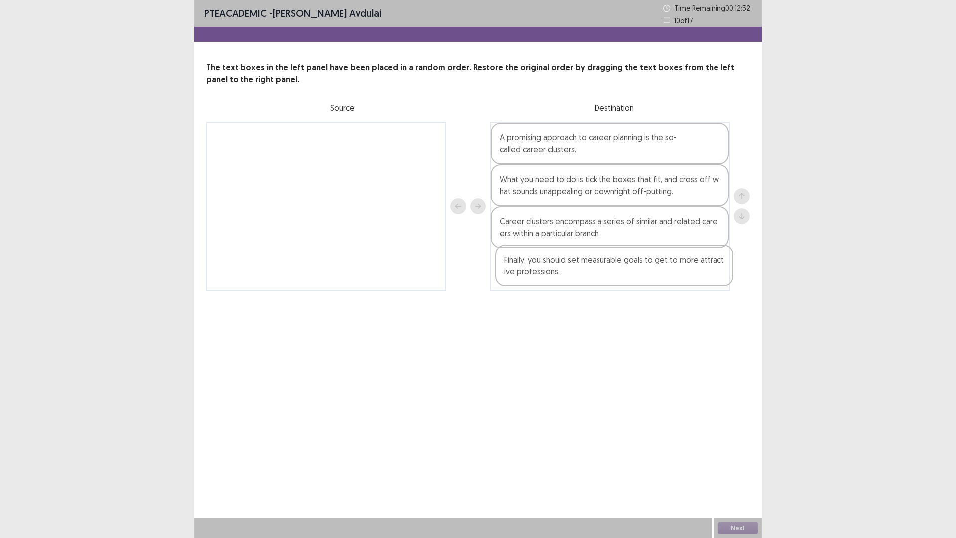
drag, startPoint x: 412, startPoint y: 156, endPoint x: 700, endPoint y: 278, distance: 313.4
click at [700, 278] on div "Finally, you should set measurable goals to get to more attractive professions.…" at bounding box center [478, 205] width 544 height 169
click at [731, 470] on button "Next" at bounding box center [738, 528] width 40 height 12
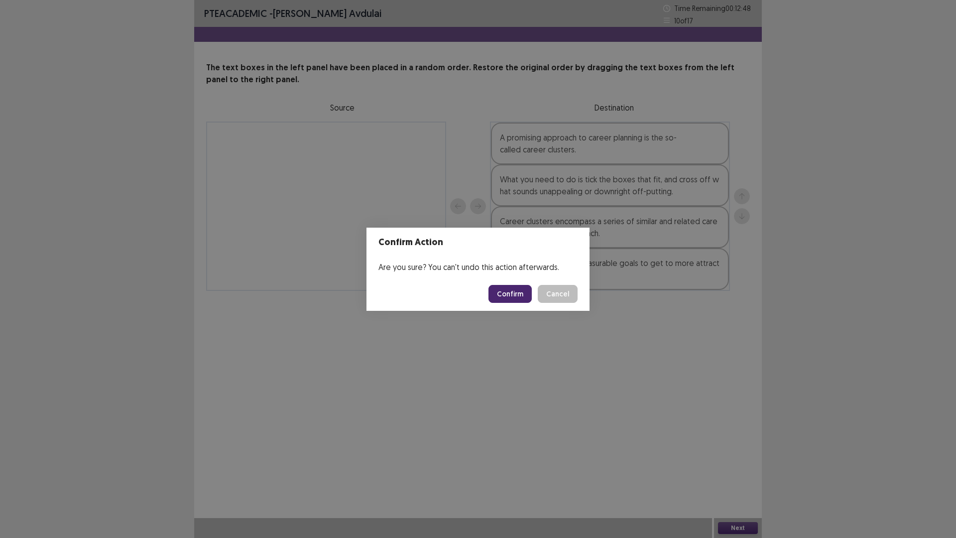
click at [507, 295] on button "Confirm" at bounding box center [509, 294] width 43 height 18
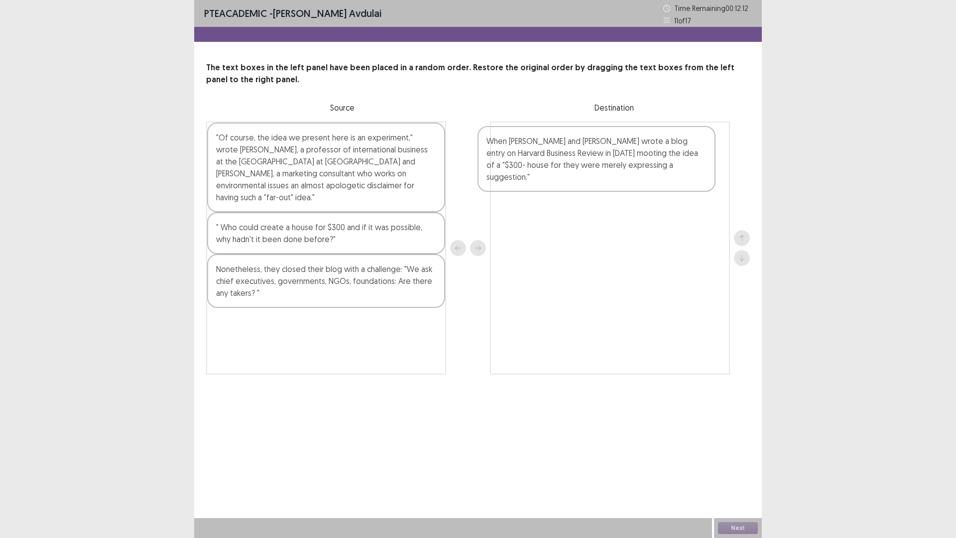
drag, startPoint x: 293, startPoint y: 144, endPoint x: 584, endPoint y: 156, distance: 291.0
click at [584, 156] on div "When [PERSON_NAME] and [PERSON_NAME] wrote a blog entry on Harvard Business Rev…" at bounding box center [478, 247] width 544 height 253
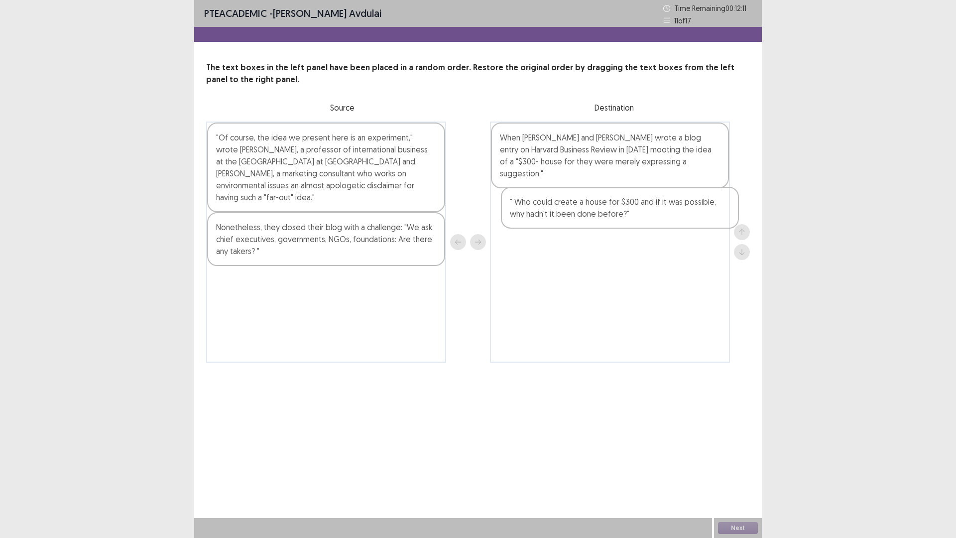
drag, startPoint x: 308, startPoint y: 233, endPoint x: 604, endPoint y: 220, distance: 296.5
click at [604, 220] on div ""Of course, the idea we present here is an experiment," wrote [PERSON_NAME], a …" at bounding box center [478, 241] width 544 height 241
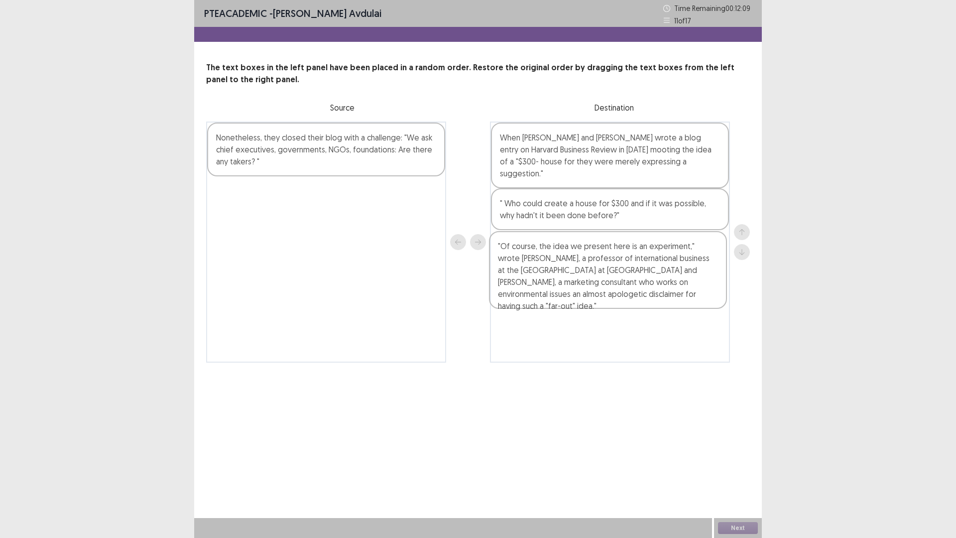
drag, startPoint x: 342, startPoint y: 160, endPoint x: 626, endPoint y: 272, distance: 305.4
click at [626, 272] on div ""Of course, the idea we present here is an experiment," wrote [PERSON_NAME], a …" at bounding box center [478, 241] width 544 height 241
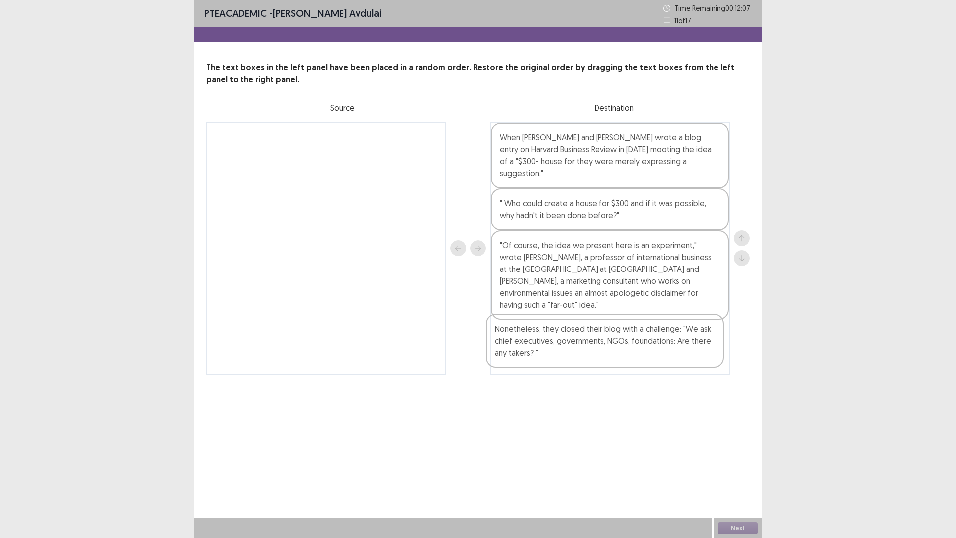
drag, startPoint x: 299, startPoint y: 161, endPoint x: 571, endPoint y: 340, distance: 325.3
click at [571, 340] on div "Nonetheless, they closed their blog with a challenge: "We ask chief executives,…" at bounding box center [478, 247] width 544 height 253
click at [743, 470] on button "Next" at bounding box center [738, 528] width 40 height 12
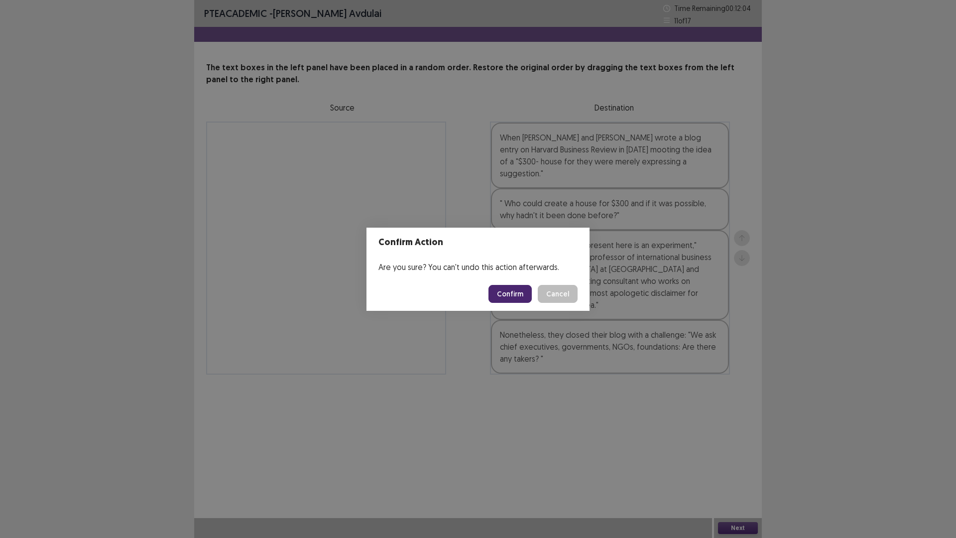
click at [504, 295] on button "Confirm" at bounding box center [509, 294] width 43 height 18
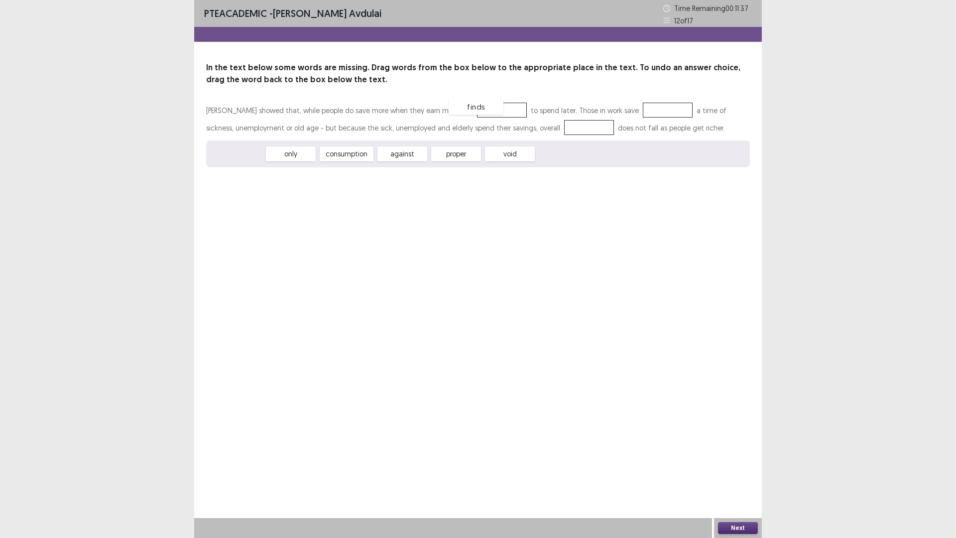
drag, startPoint x: 235, startPoint y: 151, endPoint x: 474, endPoint y: 104, distance: 243.6
drag, startPoint x: 234, startPoint y: 157, endPoint x: 635, endPoint y: 118, distance: 403.2
drag, startPoint x: 235, startPoint y: 154, endPoint x: 594, endPoint y: 152, distance: 358.4
click at [739, 470] on button "Next" at bounding box center [738, 528] width 40 height 12
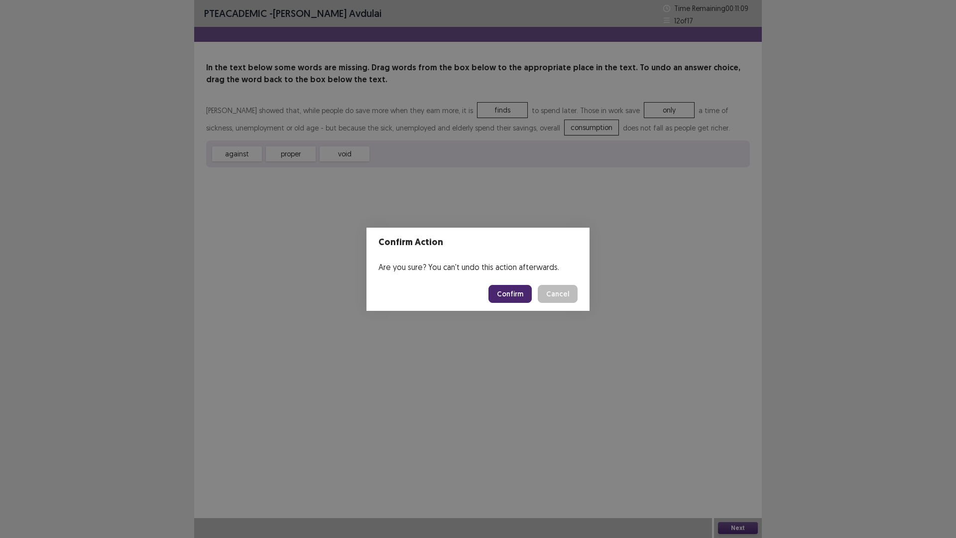
click at [516, 297] on button "Confirm" at bounding box center [509, 294] width 43 height 18
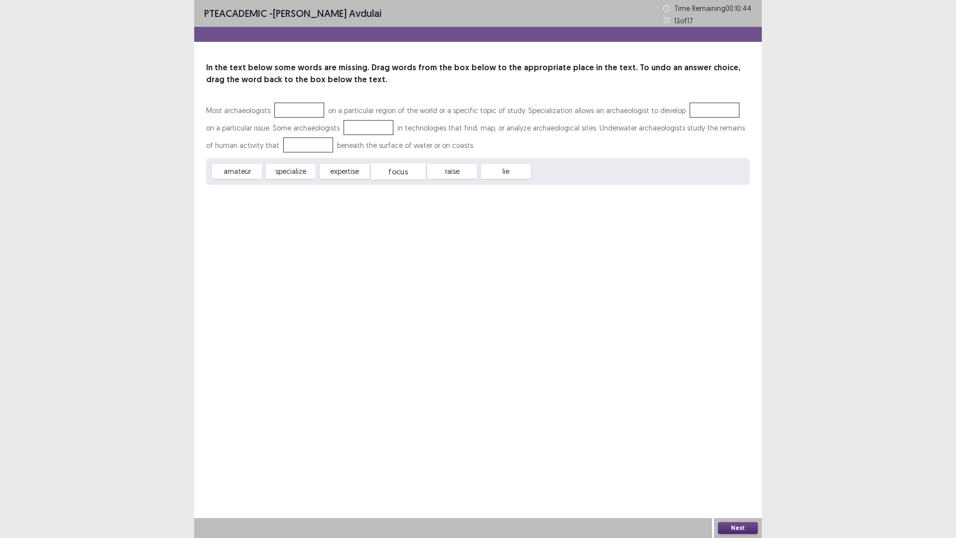
click at [401, 173] on div "focus" at bounding box center [398, 171] width 55 height 16
drag, startPoint x: 309, startPoint y: 171, endPoint x: 322, endPoint y: 110, distance: 62.5
drag, startPoint x: 291, startPoint y: 173, endPoint x: 698, endPoint y: 111, distance: 412.0
drag, startPoint x: 293, startPoint y: 171, endPoint x: 298, endPoint y: 172, distance: 5.2
click at [298, 172] on div "focus" at bounding box center [294, 173] width 55 height 16
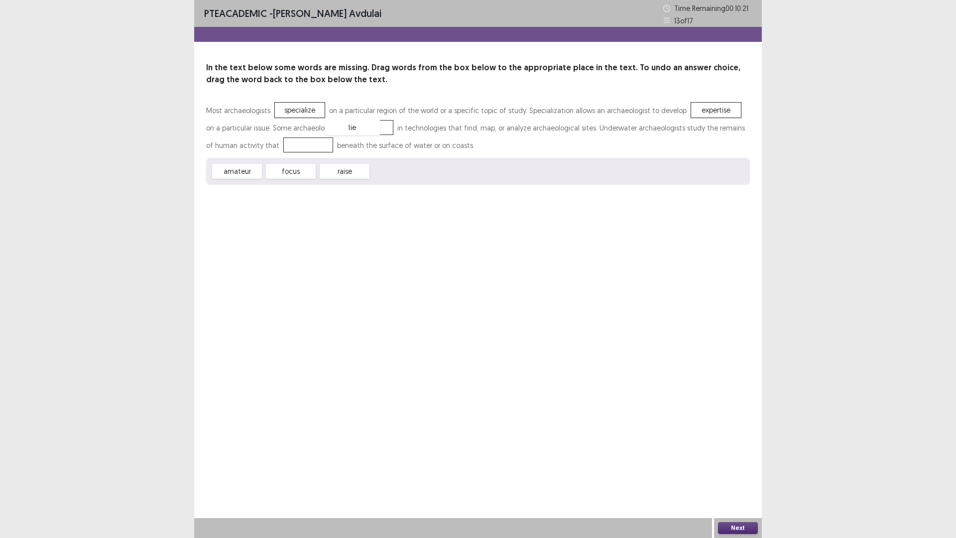
drag, startPoint x: 394, startPoint y: 169, endPoint x: 348, endPoint y: 125, distance: 63.7
drag, startPoint x: 340, startPoint y: 125, endPoint x: 268, endPoint y: 144, distance: 74.1
drag, startPoint x: 290, startPoint y: 173, endPoint x: 345, endPoint y: 129, distance: 70.8
click at [722, 470] on button "Next" at bounding box center [738, 528] width 40 height 12
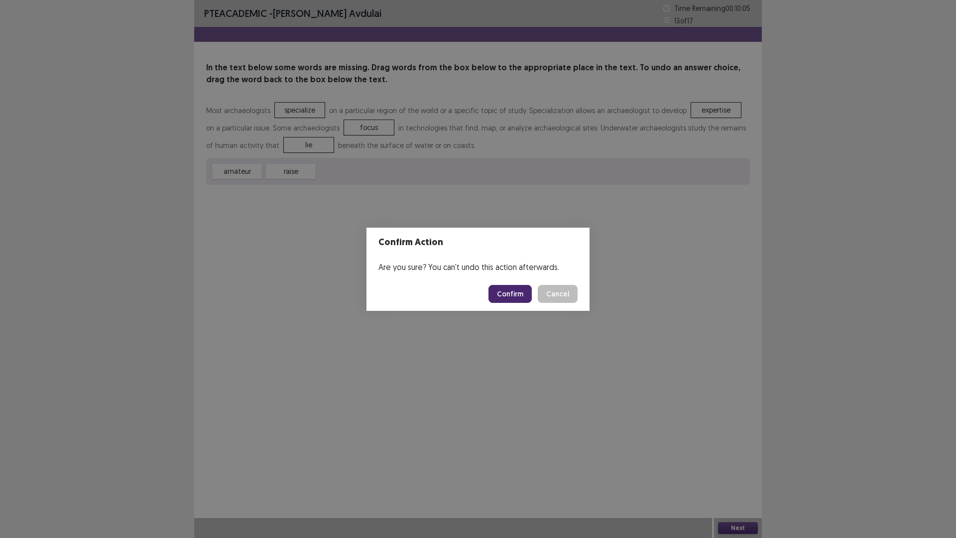
click at [513, 296] on button "Confirm" at bounding box center [509, 294] width 43 height 18
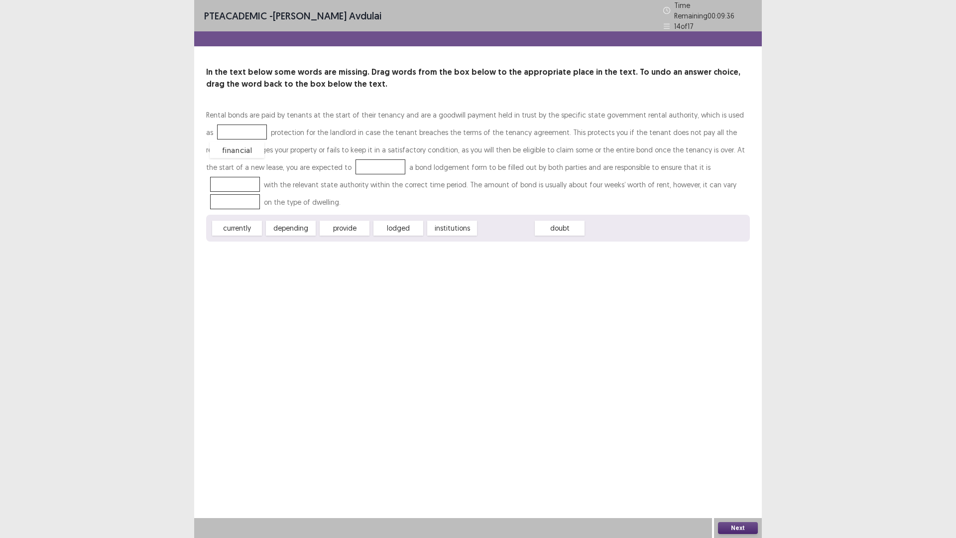
drag, startPoint x: 516, startPoint y: 210, endPoint x: 247, endPoint y: 132, distance: 280.0
drag, startPoint x: 345, startPoint y: 209, endPoint x: 319, endPoint y: 163, distance: 52.4
drag, startPoint x: 339, startPoint y: 204, endPoint x: 315, endPoint y: 160, distance: 49.7
drag, startPoint x: 235, startPoint y: 206, endPoint x: 661, endPoint y: 162, distance: 428.4
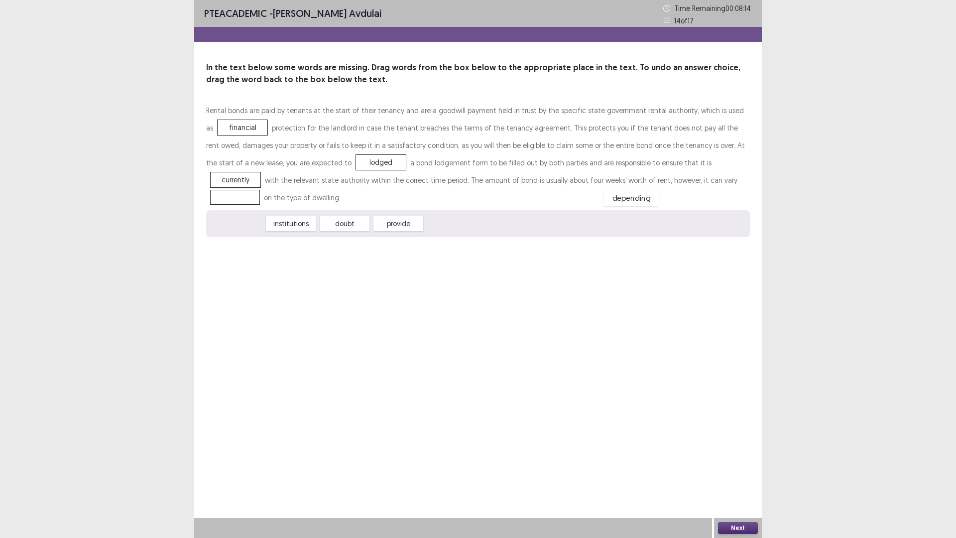
drag, startPoint x: 228, startPoint y: 203, endPoint x: 622, endPoint y: 177, distance: 395.1
click at [738, 470] on button "Next" at bounding box center [738, 528] width 40 height 12
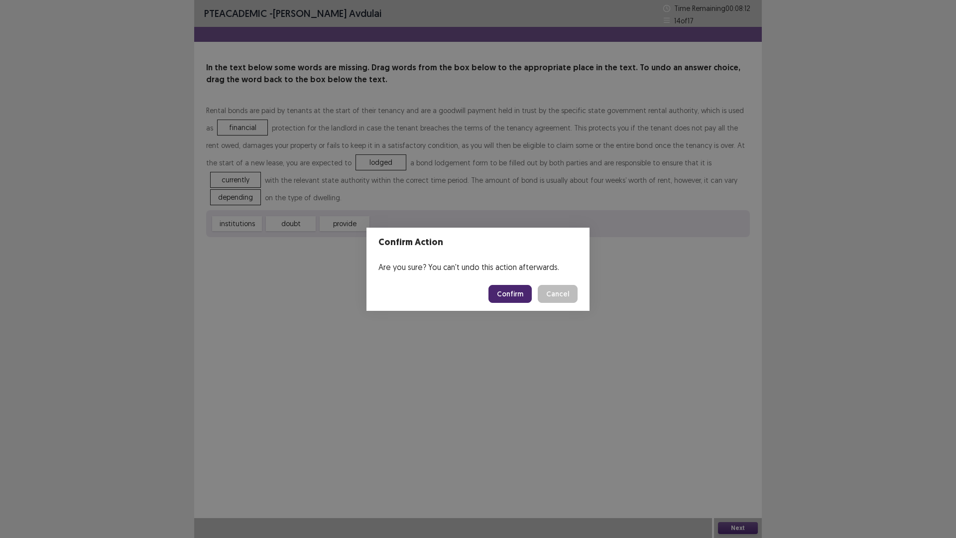
click at [508, 296] on button "Confirm" at bounding box center [509, 294] width 43 height 18
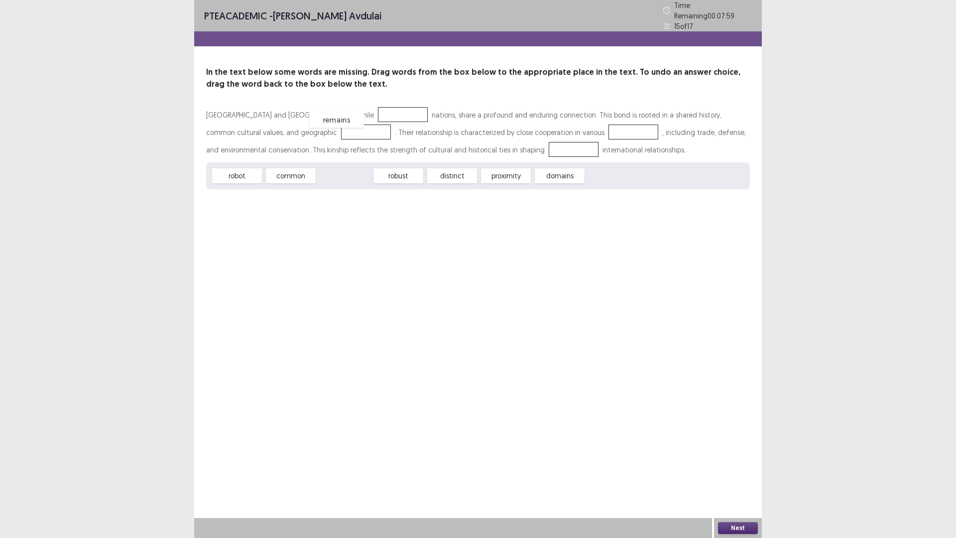
drag, startPoint x: 341, startPoint y: 169, endPoint x: 333, endPoint y: 113, distance: 56.8
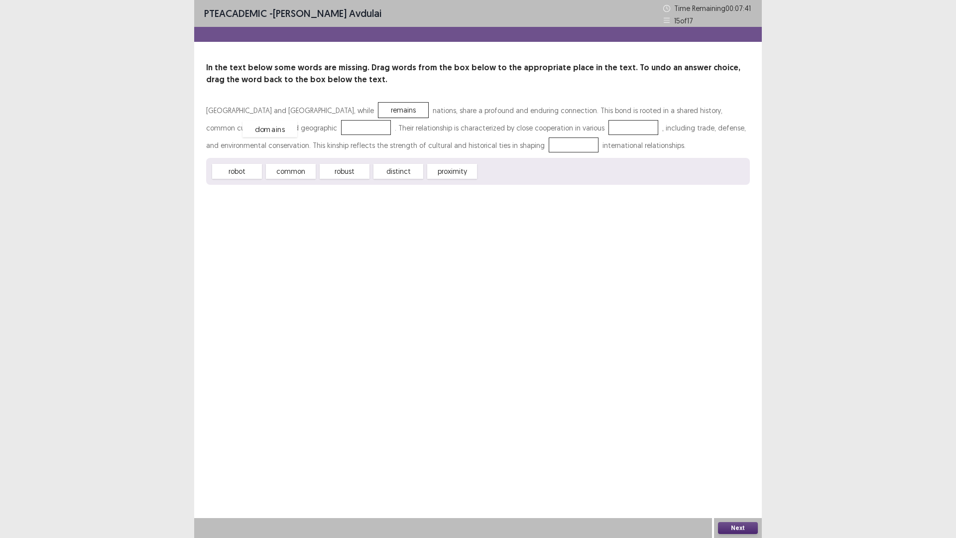
drag, startPoint x: 498, startPoint y: 170, endPoint x: 262, endPoint y: 125, distance: 240.2
drag, startPoint x: 403, startPoint y: 172, endPoint x: 539, endPoint y: 125, distance: 144.2
drag, startPoint x: 397, startPoint y: 170, endPoint x: 452, endPoint y: 142, distance: 61.2
click at [734, 470] on button "Next" at bounding box center [738, 528] width 40 height 12
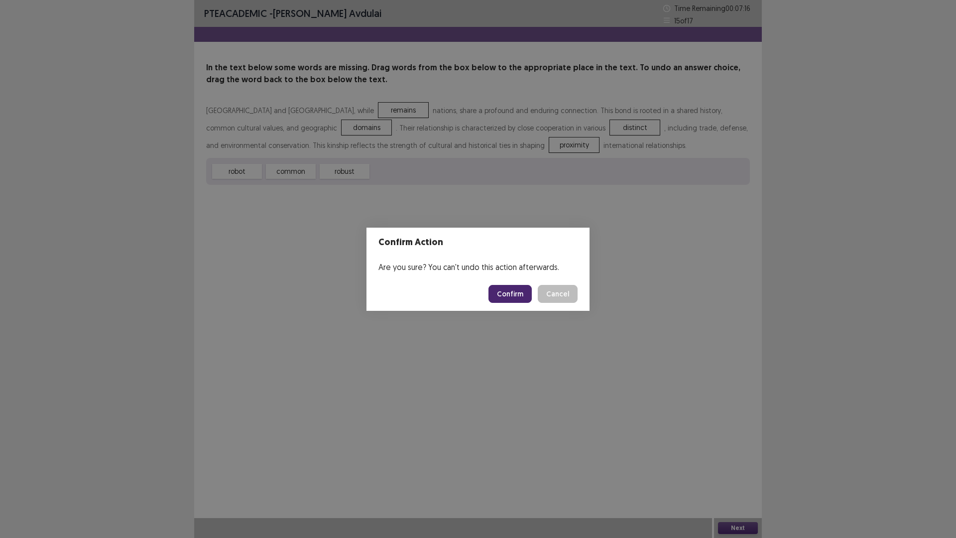
click at [520, 295] on button "Confirm" at bounding box center [509, 294] width 43 height 18
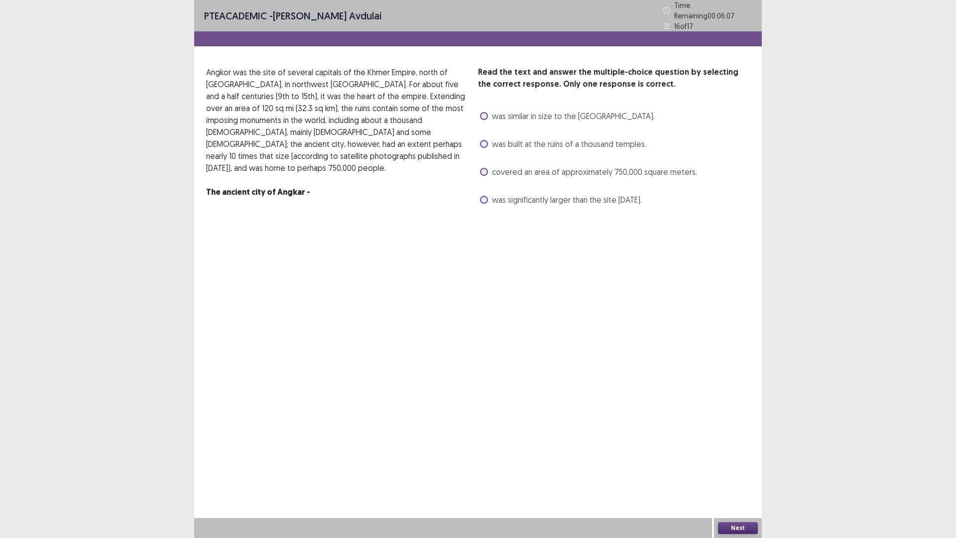
click at [484, 140] on span at bounding box center [484, 144] width 8 height 8
click at [732, 470] on button "Next" at bounding box center [738, 528] width 40 height 12
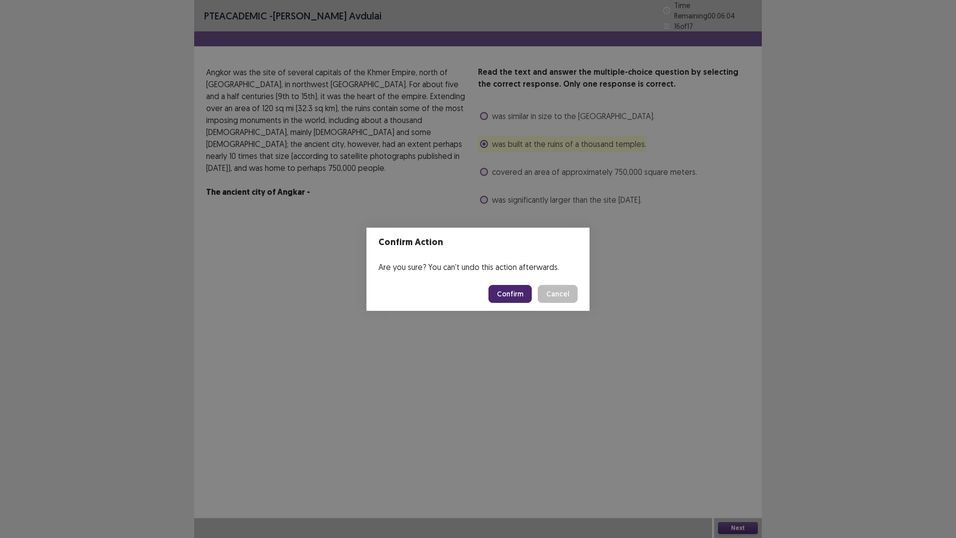
click at [501, 291] on button "Confirm" at bounding box center [509, 294] width 43 height 18
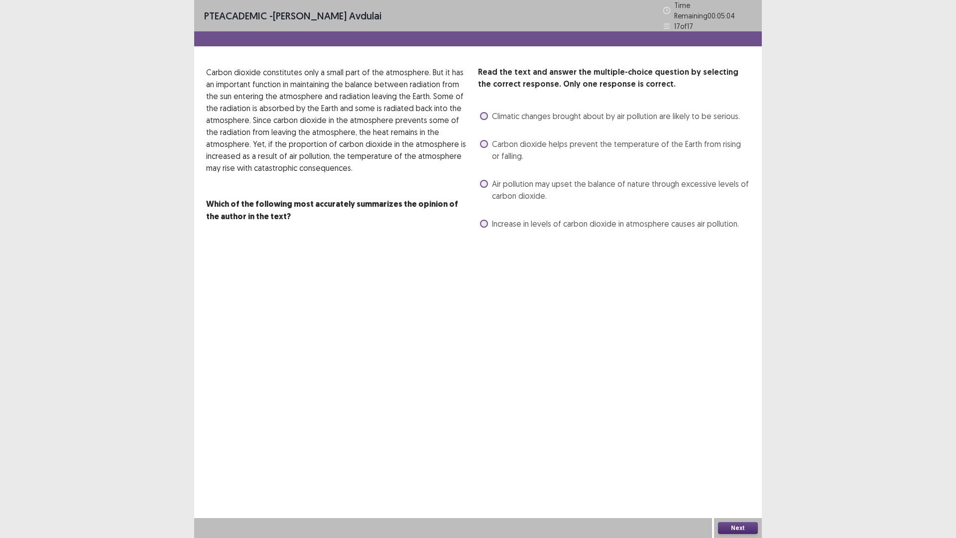
click at [483, 220] on span at bounding box center [484, 224] width 8 height 8
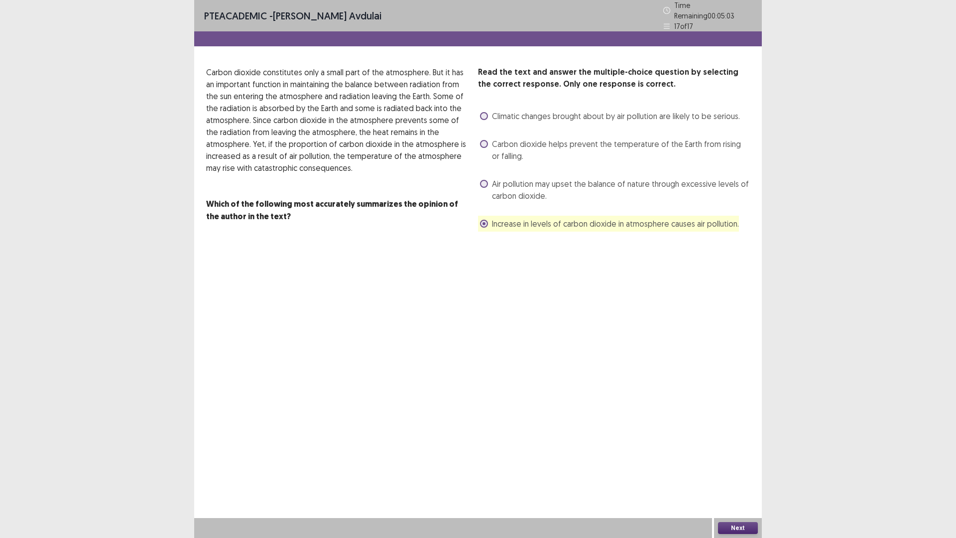
click at [733, 470] on button "Next" at bounding box center [738, 528] width 40 height 12
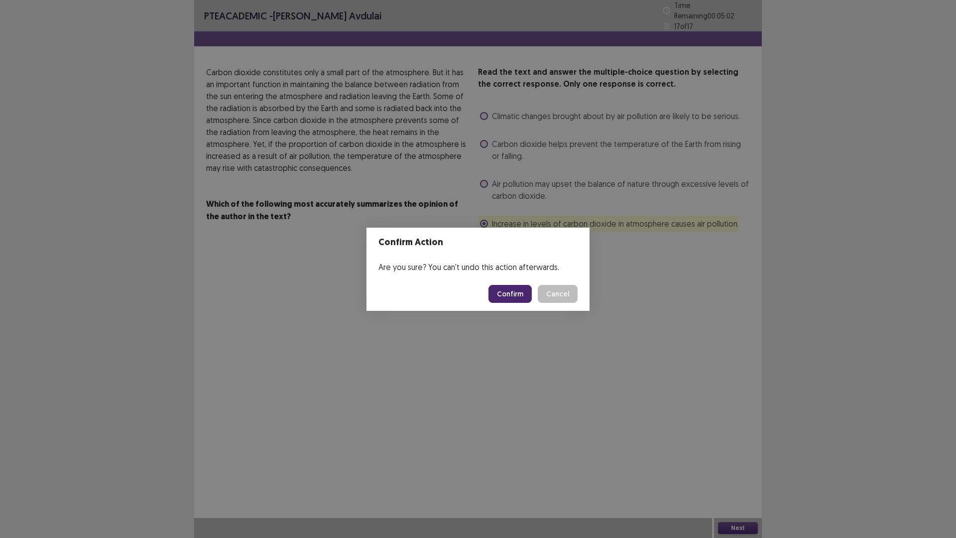
click at [508, 291] on button "Confirm" at bounding box center [509, 294] width 43 height 18
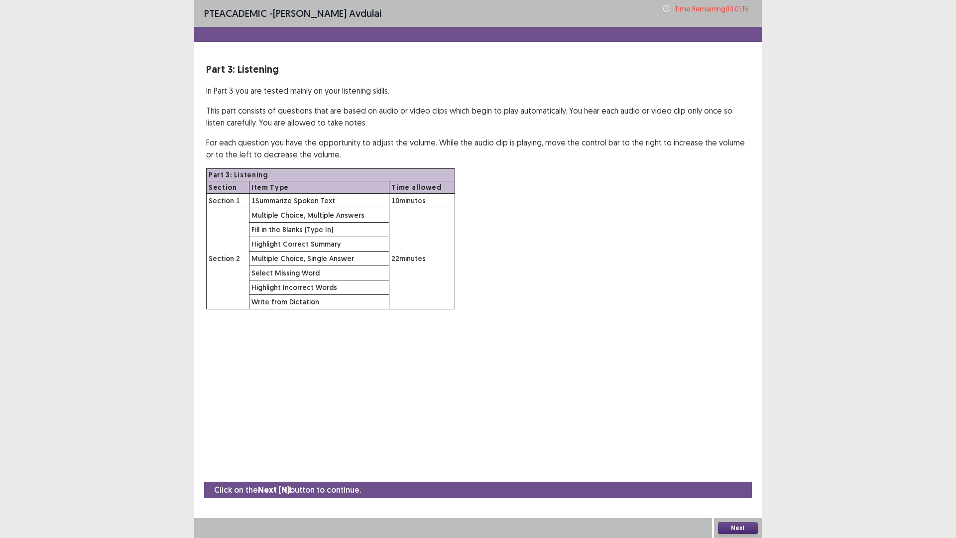
click at [731, 470] on button "Next" at bounding box center [738, 528] width 40 height 12
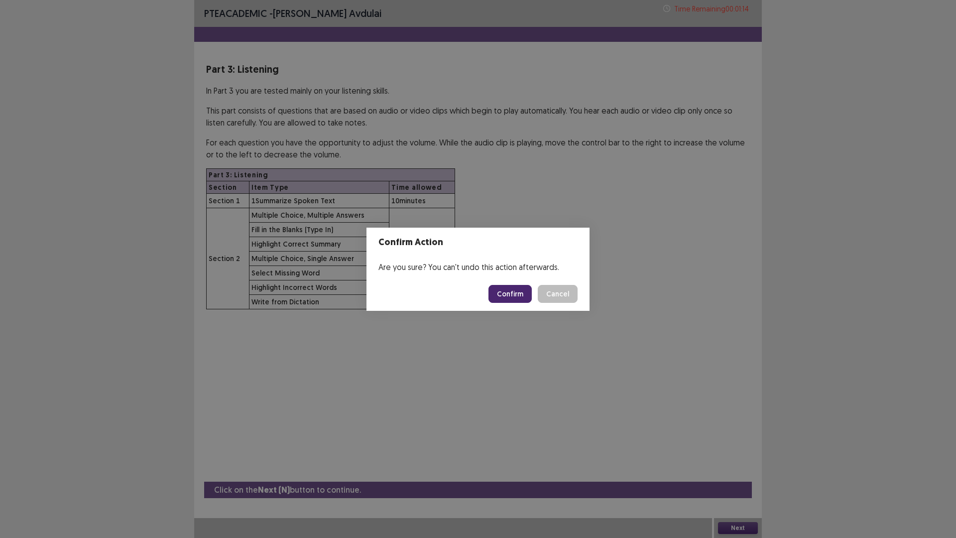
click at [517, 296] on button "Confirm" at bounding box center [509, 294] width 43 height 18
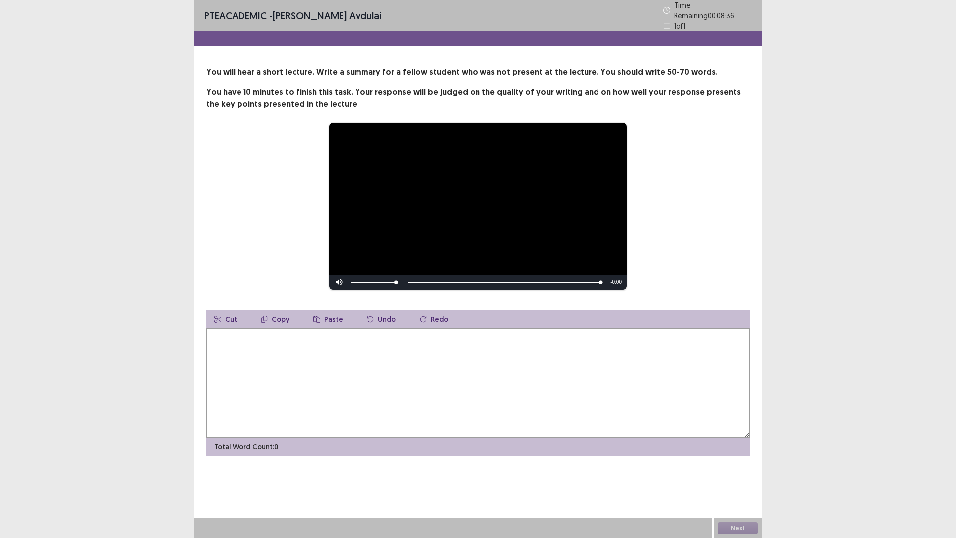
click at [460, 346] on textarea at bounding box center [478, 383] width 544 height 110
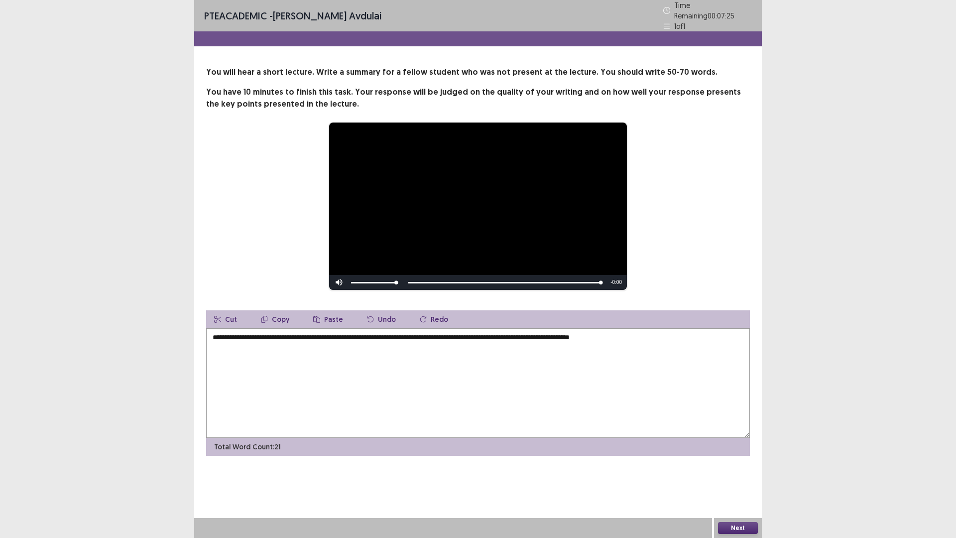
click at [554, 335] on textarea "**********" at bounding box center [478, 383] width 544 height 110
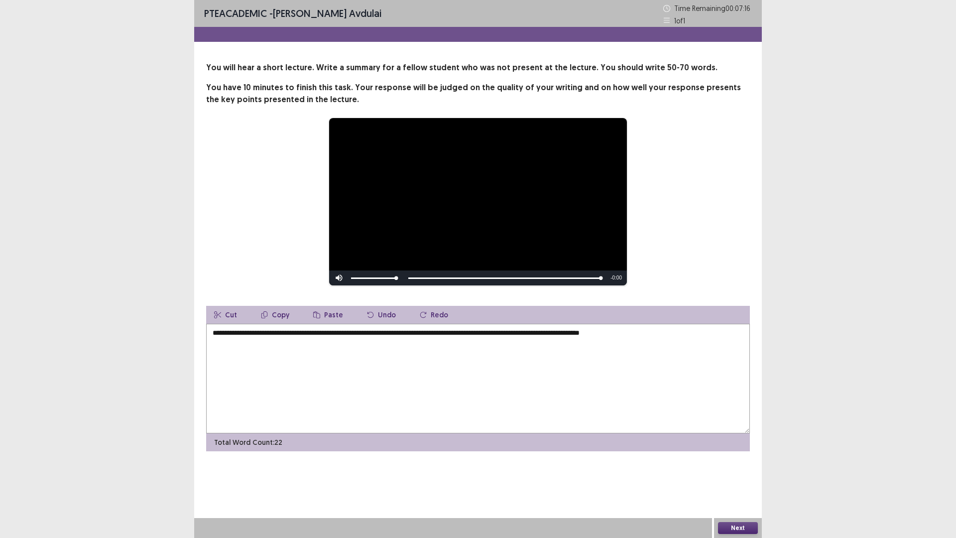
click at [666, 339] on textarea "**********" at bounding box center [478, 379] width 544 height 110
click at [399, 342] on textarea "**********" at bounding box center [478, 379] width 544 height 110
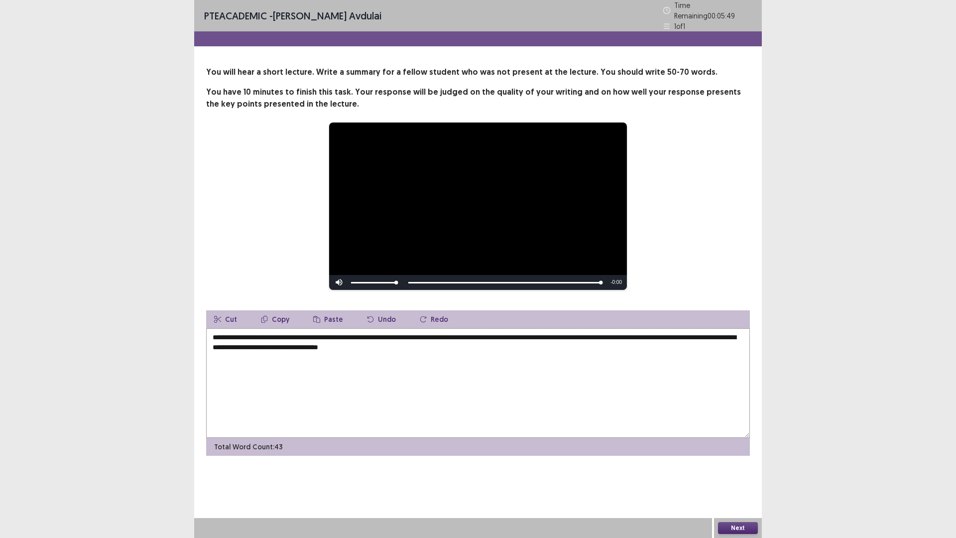
click at [434, 344] on textarea "**********" at bounding box center [478, 383] width 544 height 110
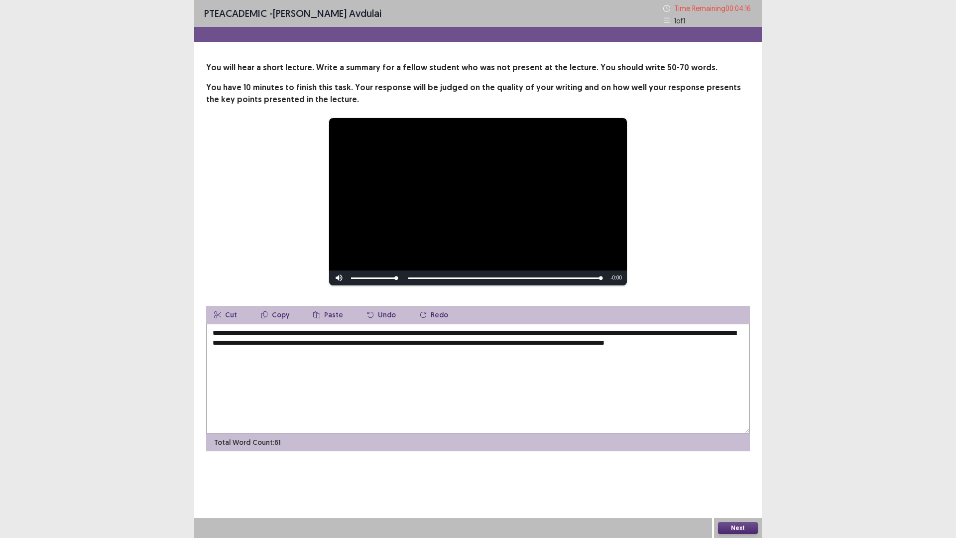
click at [373, 332] on textarea "**********" at bounding box center [478, 379] width 544 height 110
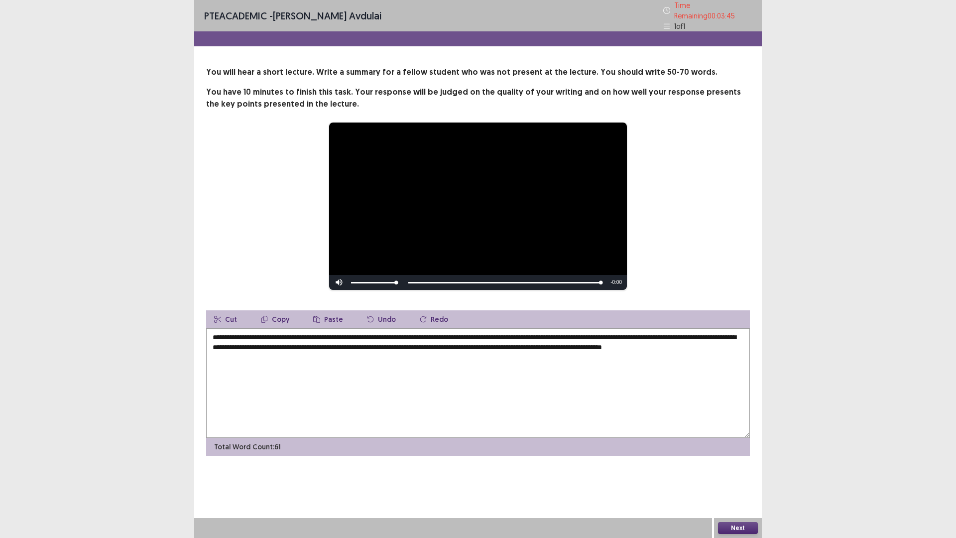
drag, startPoint x: 475, startPoint y: 344, endPoint x: 506, endPoint y: 369, distance: 40.3
click at [476, 344] on textarea "**********" at bounding box center [478, 383] width 544 height 110
type textarea "**********"
click at [735, 470] on button "Next" at bounding box center [738, 528] width 40 height 12
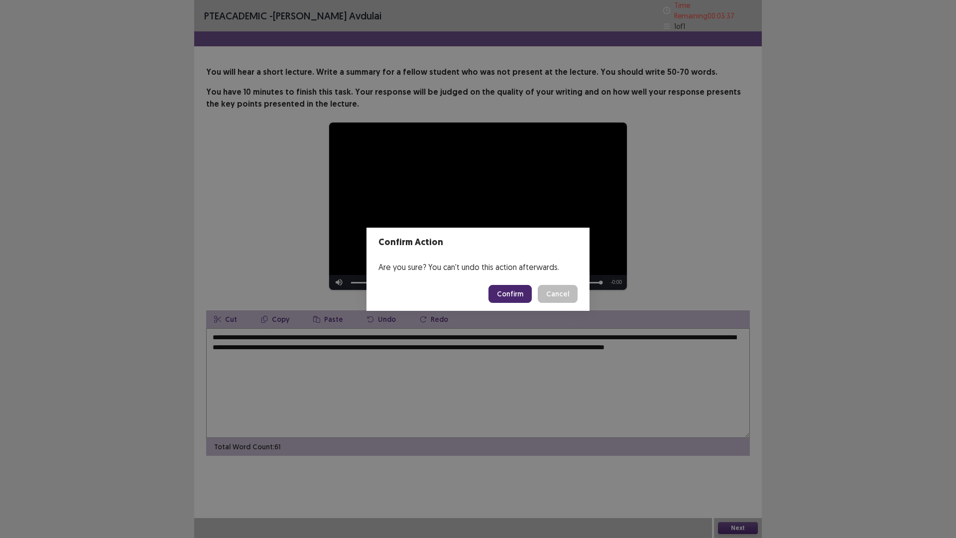
click at [522, 296] on button "Confirm" at bounding box center [509, 294] width 43 height 18
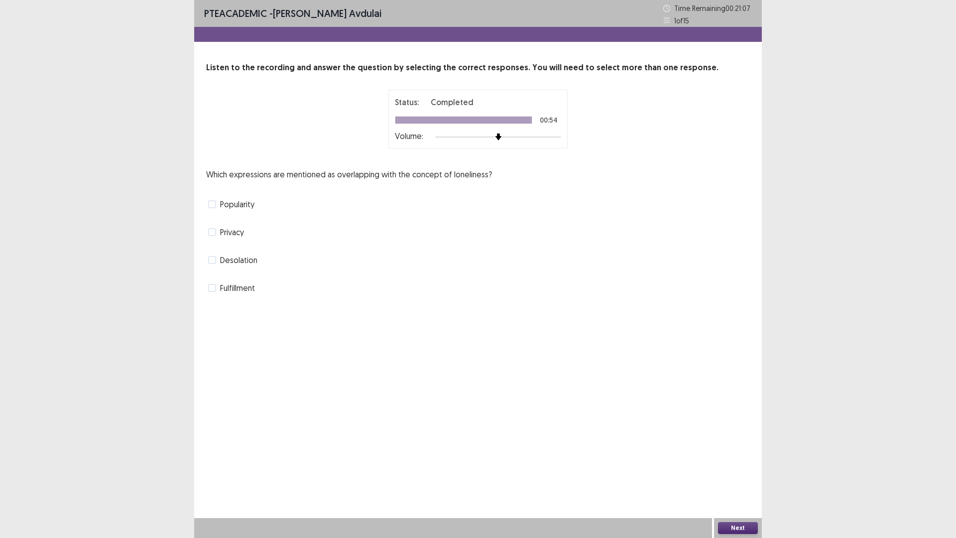
click at [212, 286] on span at bounding box center [212, 288] width 8 height 8
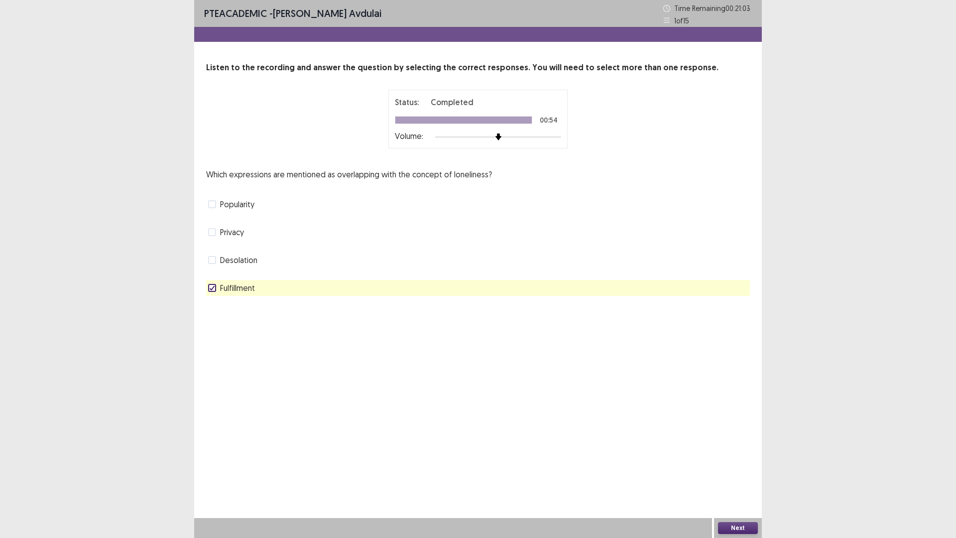
click at [728, 470] on button "Next" at bounding box center [738, 528] width 40 height 12
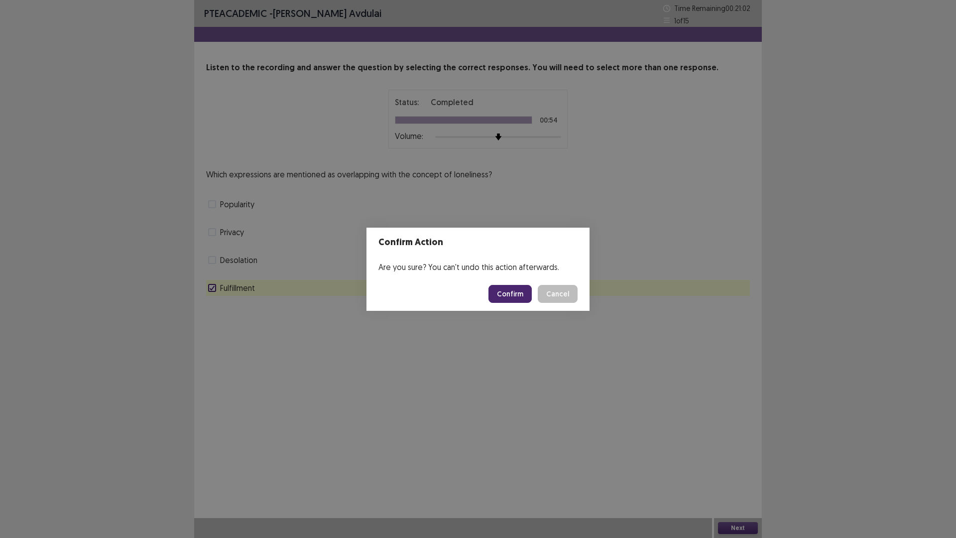
click at [503, 295] on button "Confirm" at bounding box center [509, 294] width 43 height 18
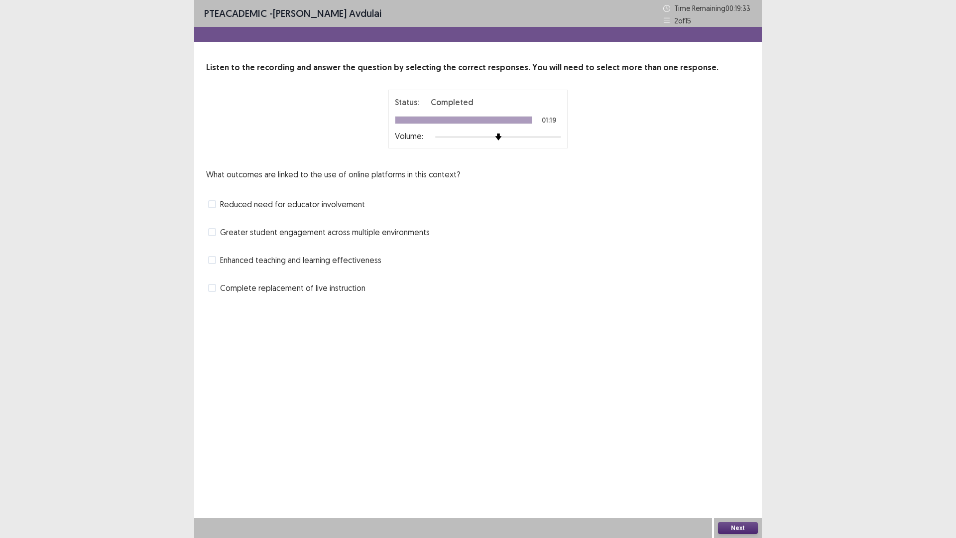
click at [214, 204] on span at bounding box center [212, 204] width 8 height 8
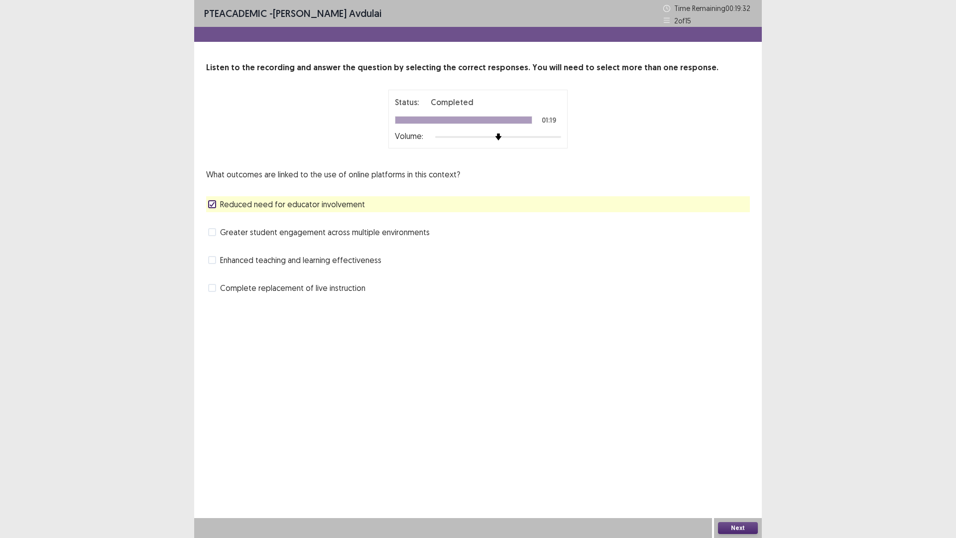
click at [216, 261] on span at bounding box center [212, 260] width 8 height 8
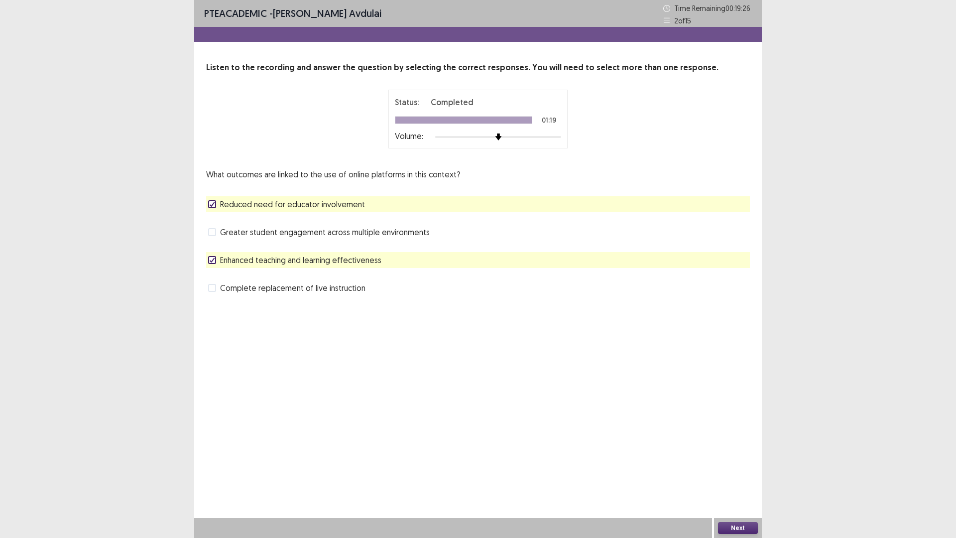
click at [207, 260] on div "Enhanced teaching and learning effectiveness" at bounding box center [478, 260] width 544 height 16
drag, startPoint x: 214, startPoint y: 289, endPoint x: 419, endPoint y: 398, distance: 232.7
click at [214, 289] on span at bounding box center [212, 288] width 8 height 8
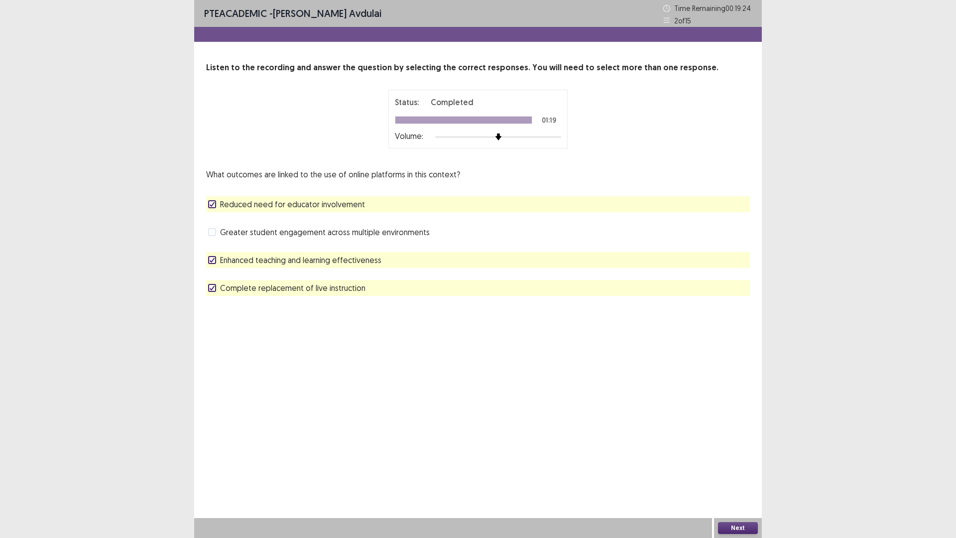
click at [742, 470] on button "Next" at bounding box center [738, 528] width 40 height 12
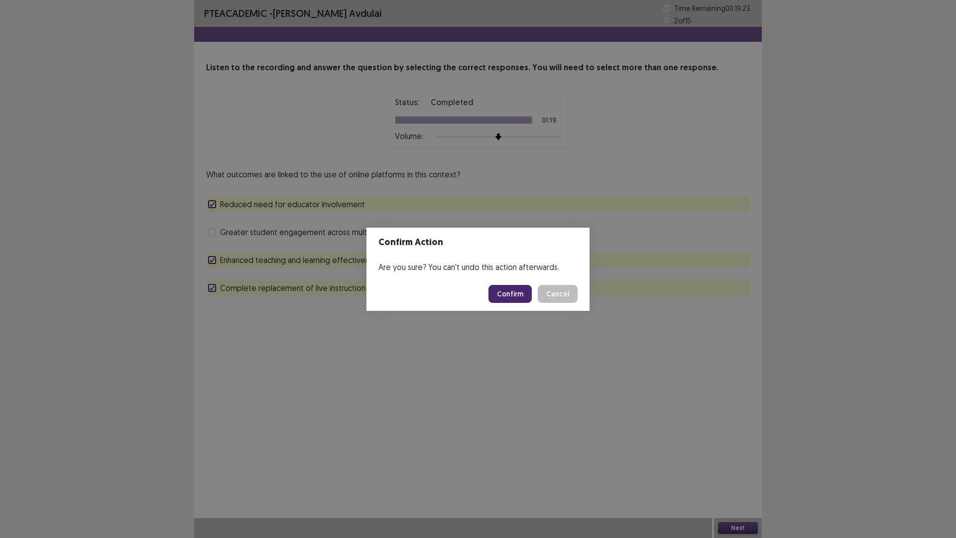
click at [517, 294] on button "Confirm" at bounding box center [509, 294] width 43 height 18
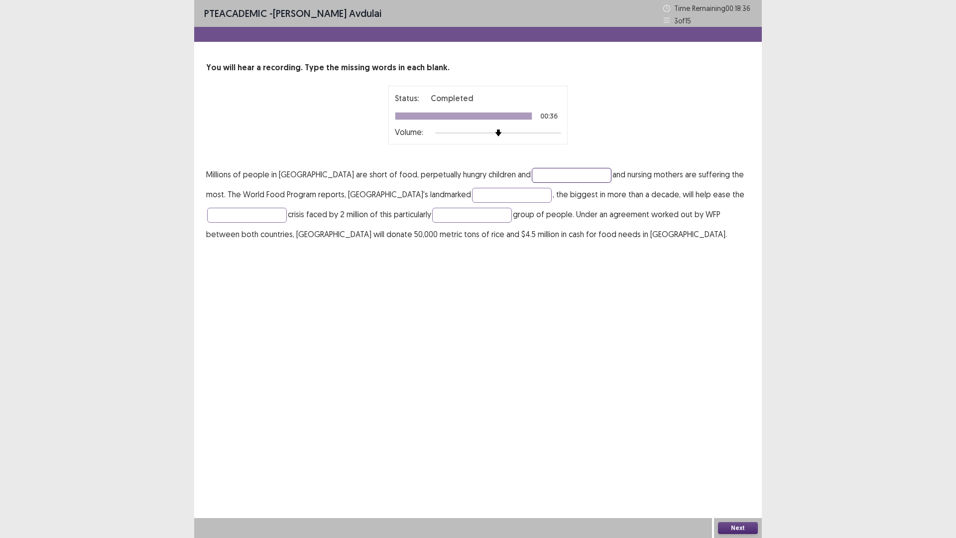
click at [558, 178] on input "text" at bounding box center [572, 175] width 80 height 15
type input "********"
click at [472, 193] on input "text" at bounding box center [512, 195] width 80 height 15
type input "********"
click at [263, 219] on input "text" at bounding box center [247, 215] width 80 height 15
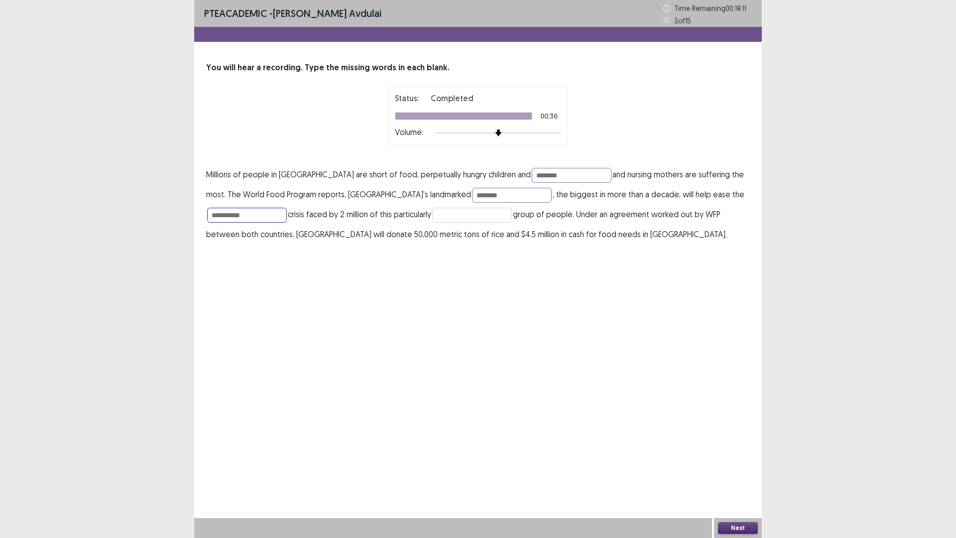
type input "**********"
click at [480, 211] on input "text" at bounding box center [472, 215] width 80 height 15
type input "**********"
click at [729, 470] on button "Next" at bounding box center [738, 528] width 40 height 12
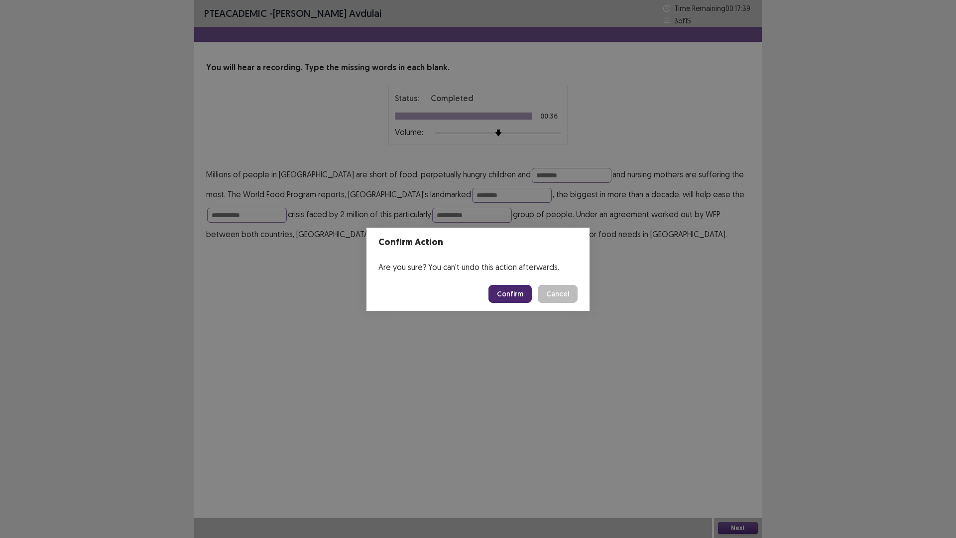
click at [518, 293] on button "Confirm" at bounding box center [509, 294] width 43 height 18
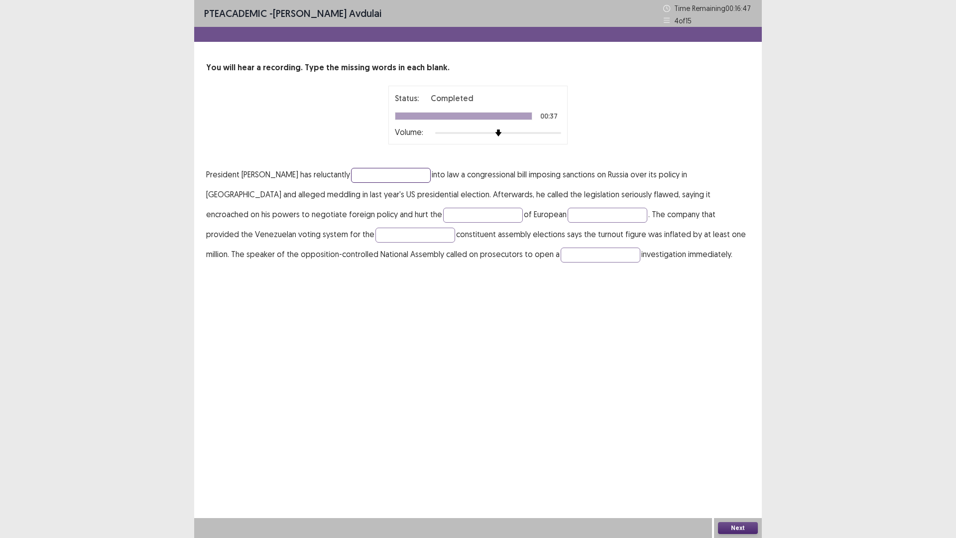
click at [358, 176] on input "text" at bounding box center [391, 175] width 80 height 15
type input "*******"
click at [443, 215] on input "text" at bounding box center [483, 215] width 80 height 15
type input "********"
drag, startPoint x: 477, startPoint y: 216, endPoint x: 473, endPoint y: 223, distance: 8.0
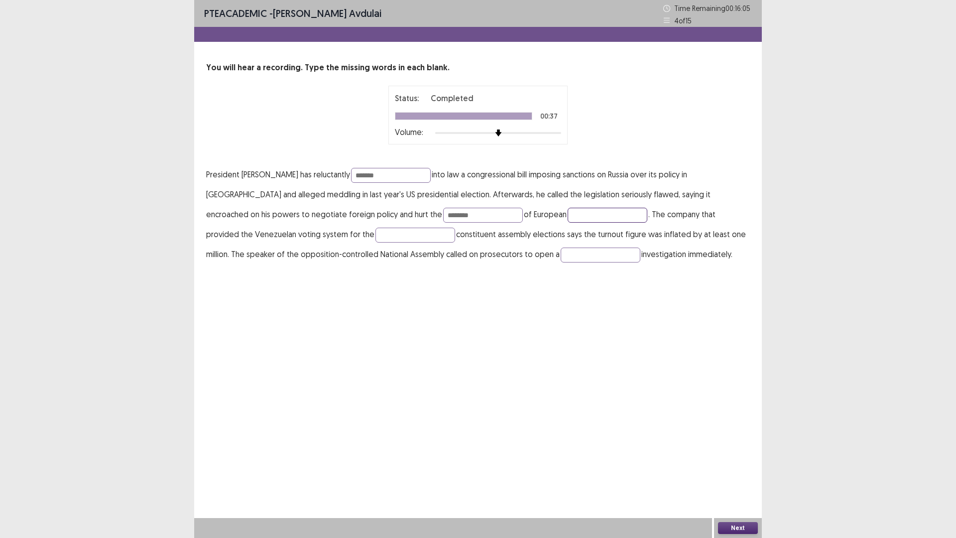
click at [475, 224] on p "President [PERSON_NAME] has reluctantly ******* into law a congressional bill i…" at bounding box center [478, 214] width 544 height 100
type input "*******"
click at [375, 234] on input "text" at bounding box center [415, 235] width 80 height 15
type input "**********"
click at [561, 254] on input "text" at bounding box center [601, 254] width 80 height 15
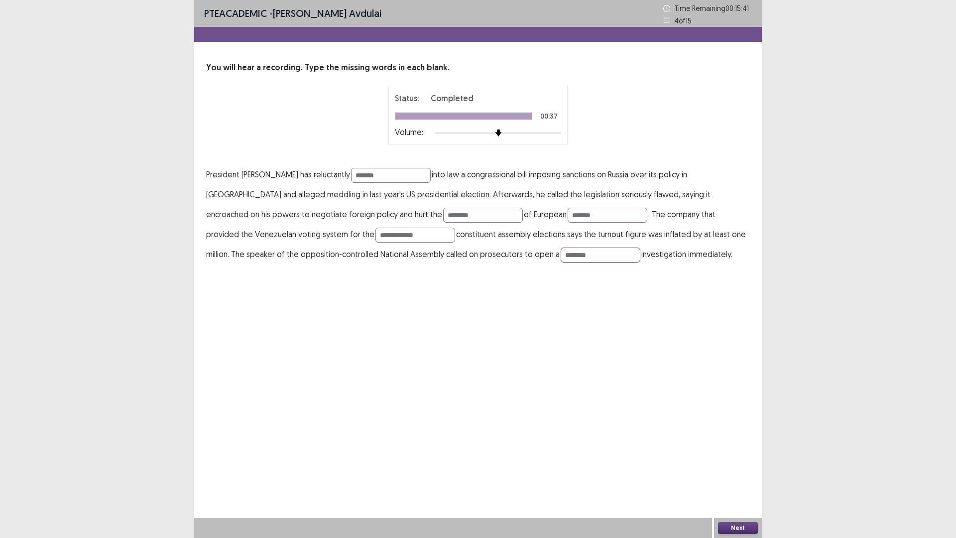
type input "********"
click at [721, 470] on button "Next" at bounding box center [738, 528] width 40 height 12
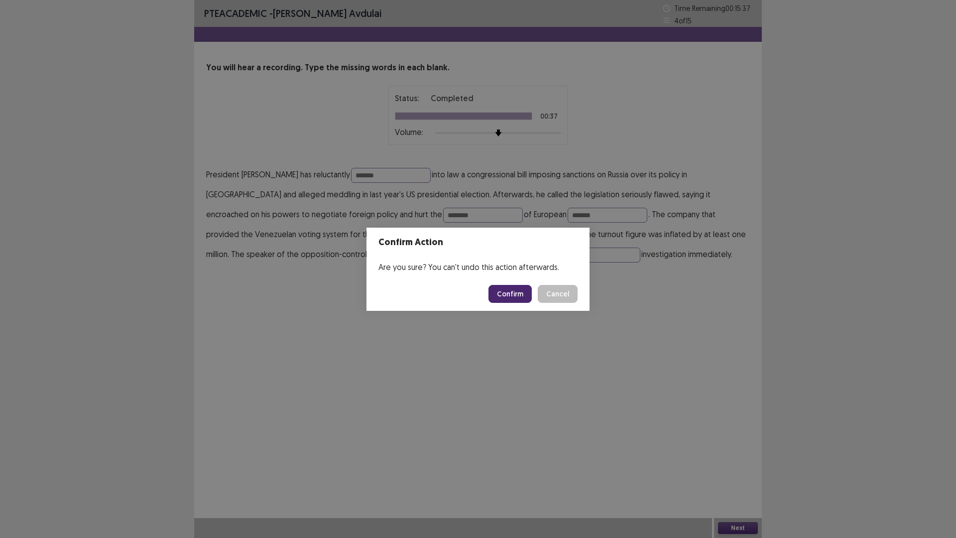
click at [502, 291] on button "Confirm" at bounding box center [509, 294] width 43 height 18
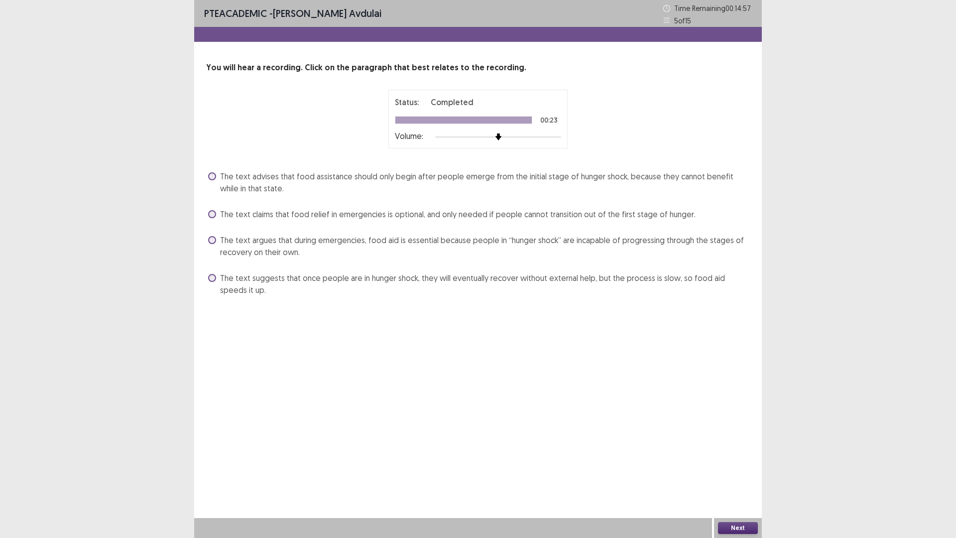
click at [221, 239] on span "The text argues that during emergencies, food aid is essential because people i…" at bounding box center [485, 246] width 530 height 24
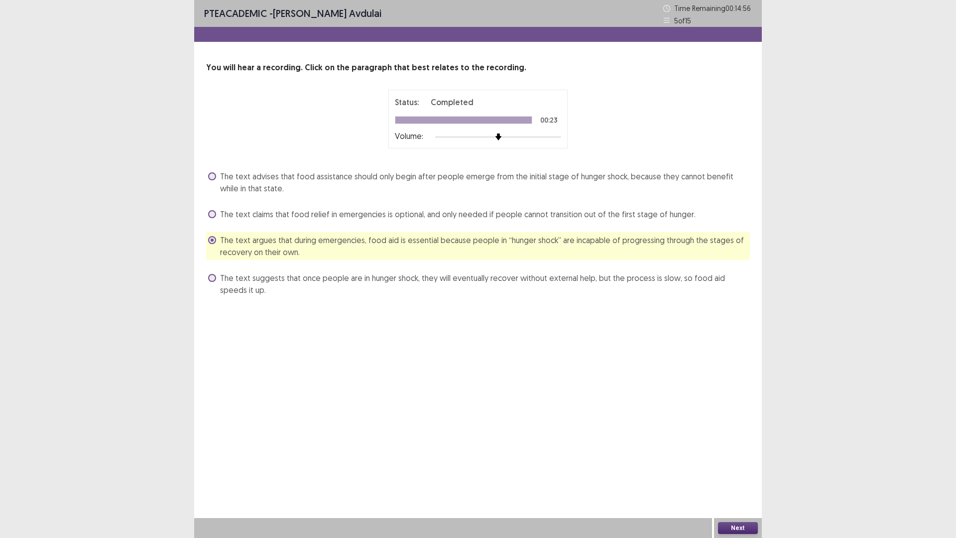
drag, startPoint x: 734, startPoint y: 534, endPoint x: 459, endPoint y: 277, distance: 376.5
click at [715, 470] on div "Next" at bounding box center [738, 528] width 48 height 20
click at [733, 470] on button "Next" at bounding box center [738, 528] width 40 height 12
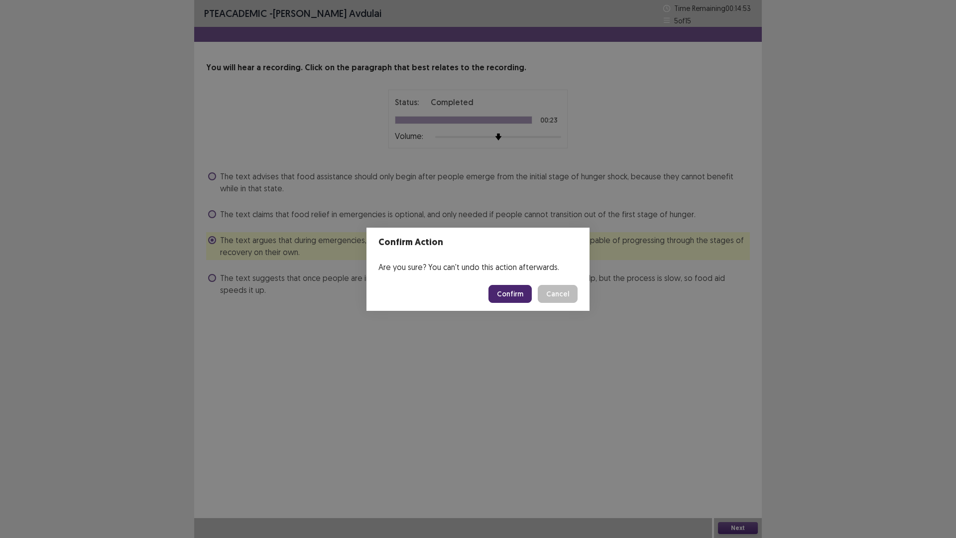
click at [501, 290] on button "Confirm" at bounding box center [509, 294] width 43 height 18
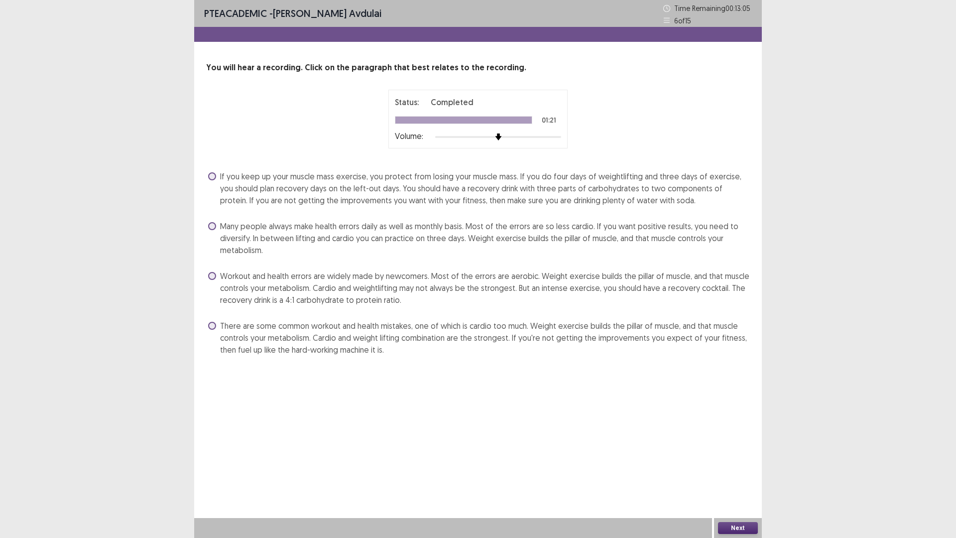
click at [212, 324] on span at bounding box center [212, 326] width 8 height 8
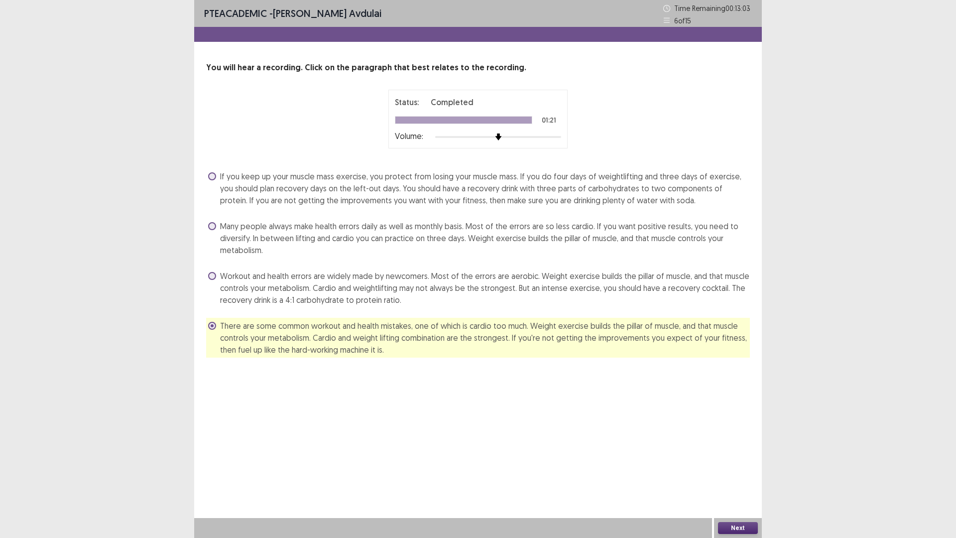
click at [731, 470] on button "Next" at bounding box center [738, 528] width 40 height 12
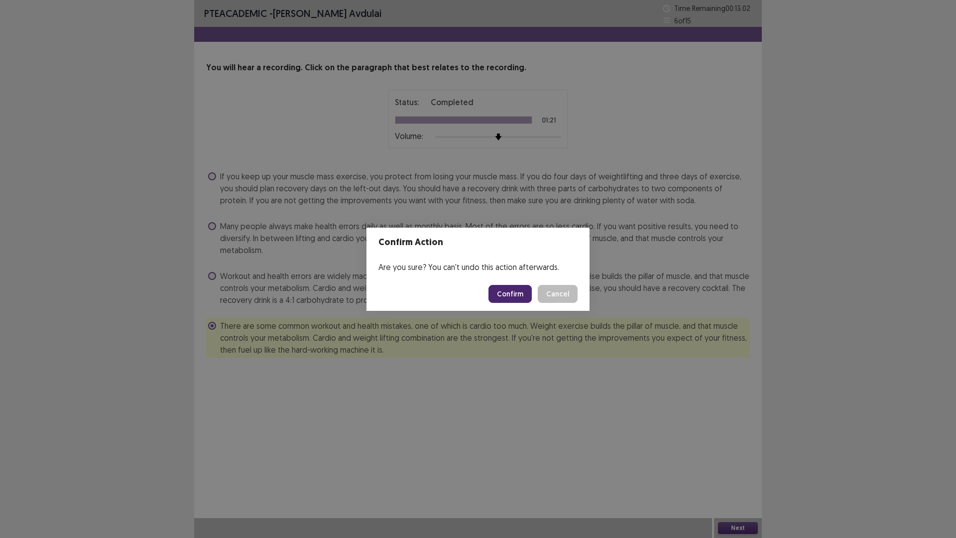
click at [512, 288] on button "Confirm" at bounding box center [509, 294] width 43 height 18
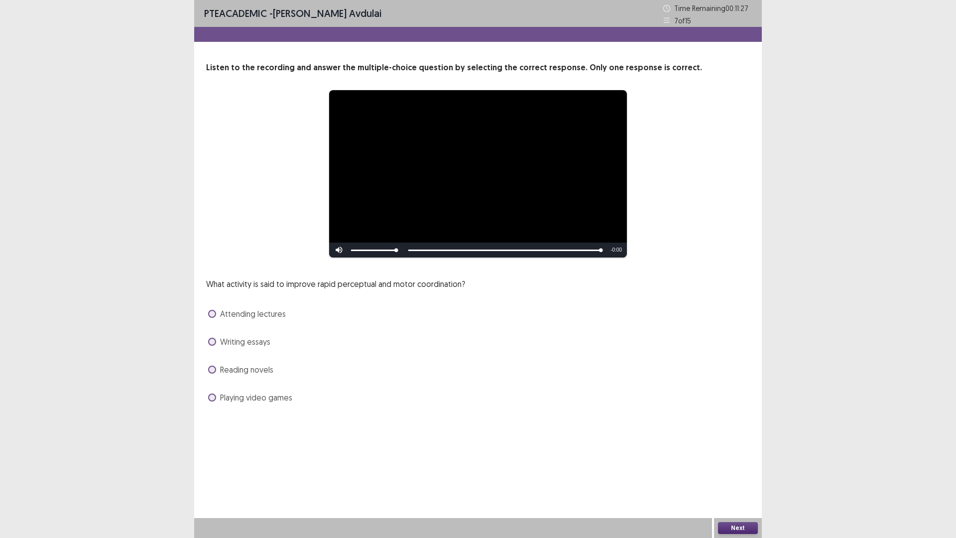
click at [211, 397] on span at bounding box center [212, 397] width 8 height 8
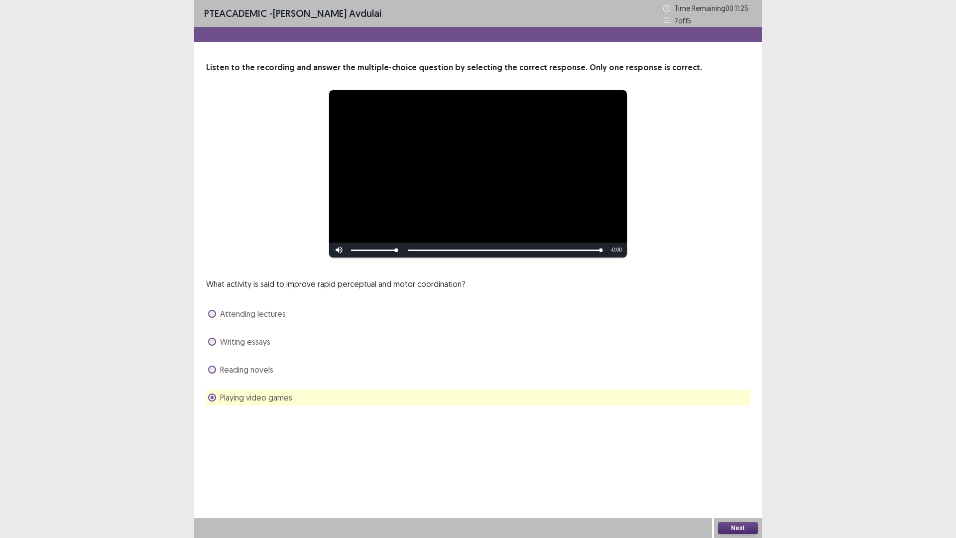
click at [744, 470] on button "Next" at bounding box center [738, 528] width 40 height 12
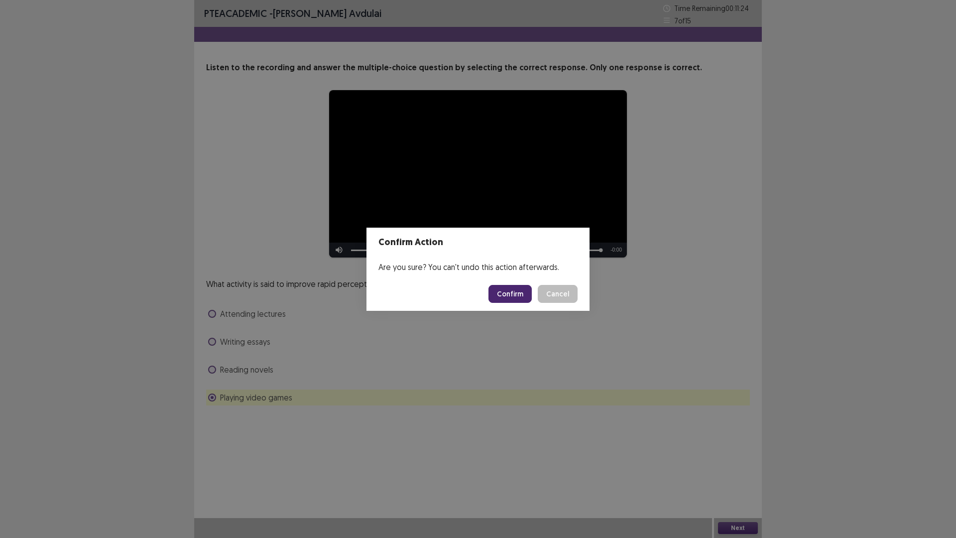
click at [515, 295] on button "Confirm" at bounding box center [509, 294] width 43 height 18
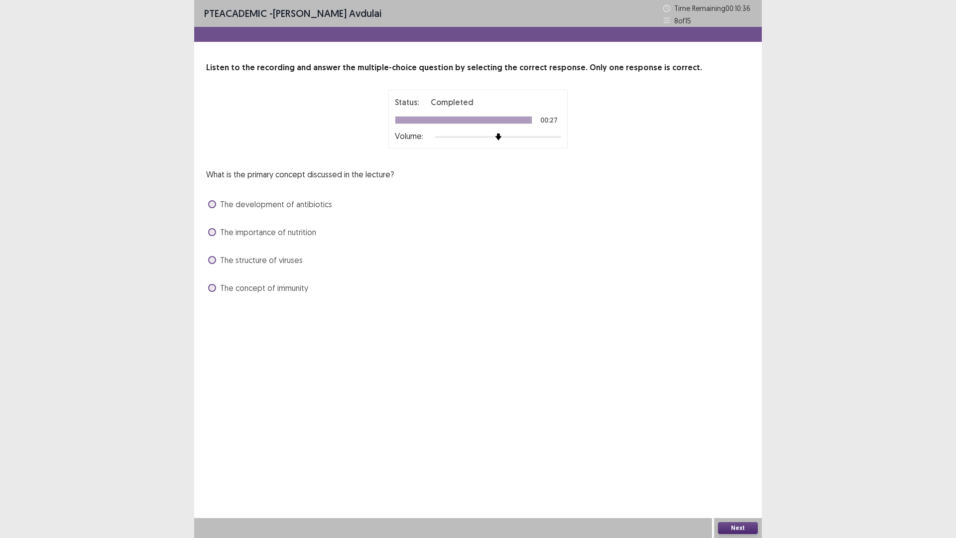
click at [219, 287] on label "The concept of immunity" at bounding box center [258, 288] width 100 height 12
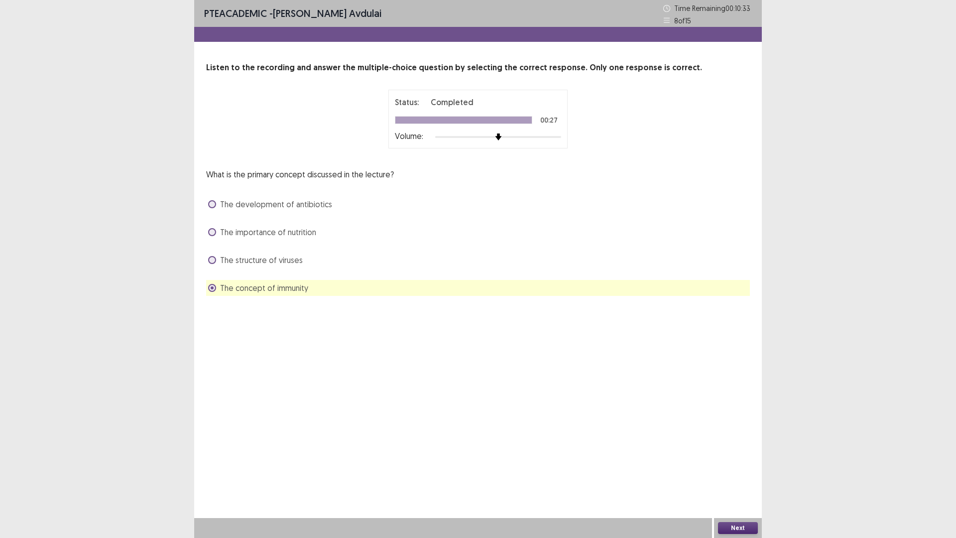
click at [208, 287] on div "The concept of immunity" at bounding box center [478, 288] width 544 height 16
click at [211, 284] on span at bounding box center [212, 288] width 8 height 8
click at [211, 199] on label "The development of antibiotics" at bounding box center [270, 204] width 124 height 12
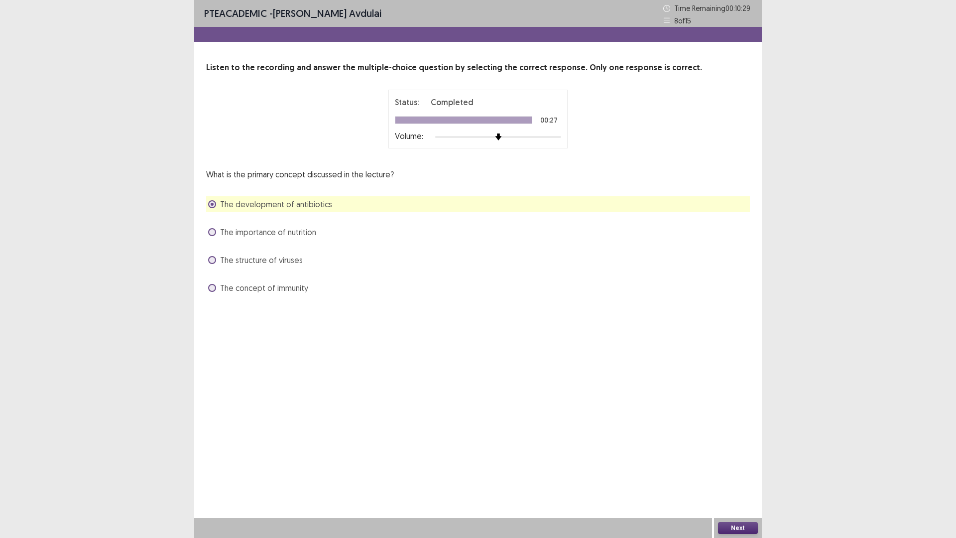
click at [733, 470] on button "Next" at bounding box center [738, 528] width 40 height 12
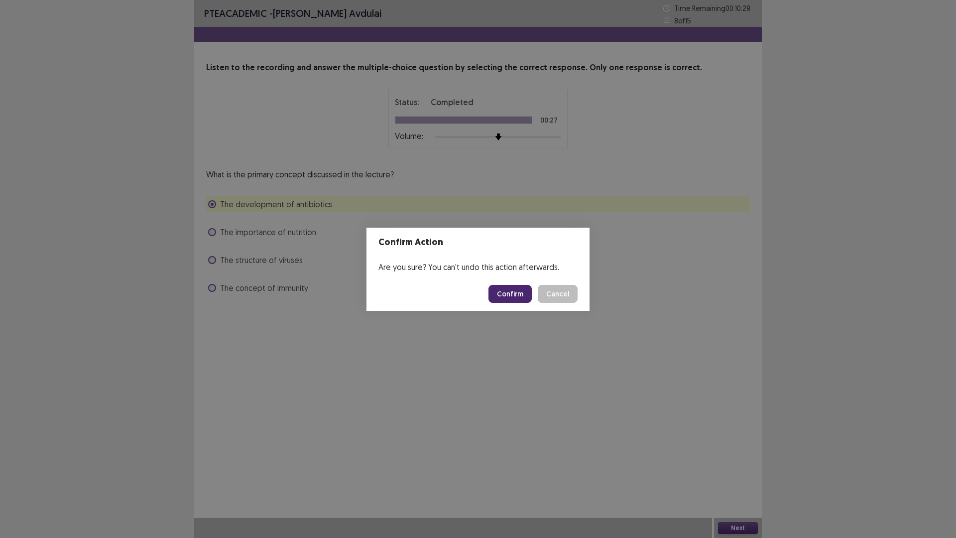
click at [508, 292] on button "Confirm" at bounding box center [509, 294] width 43 height 18
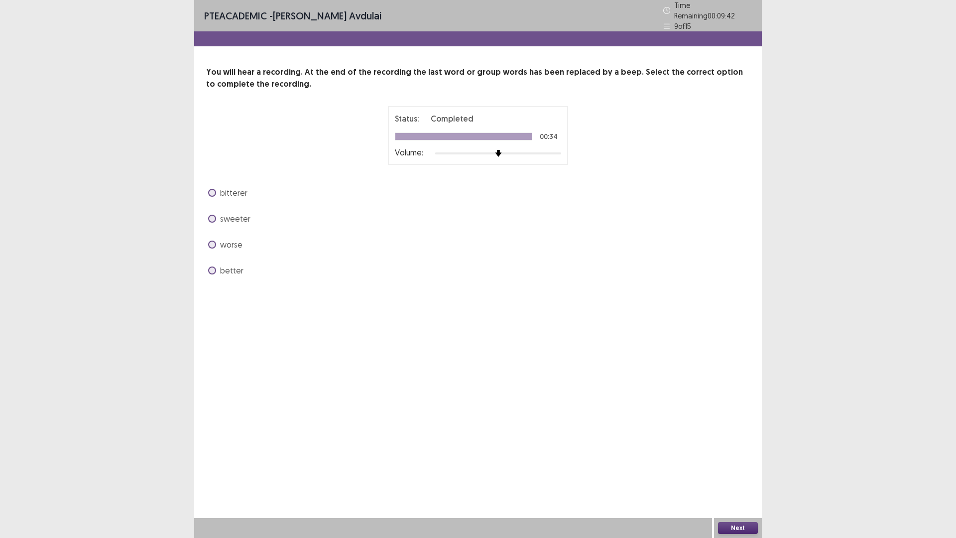
click at [210, 189] on span at bounding box center [212, 193] width 8 height 8
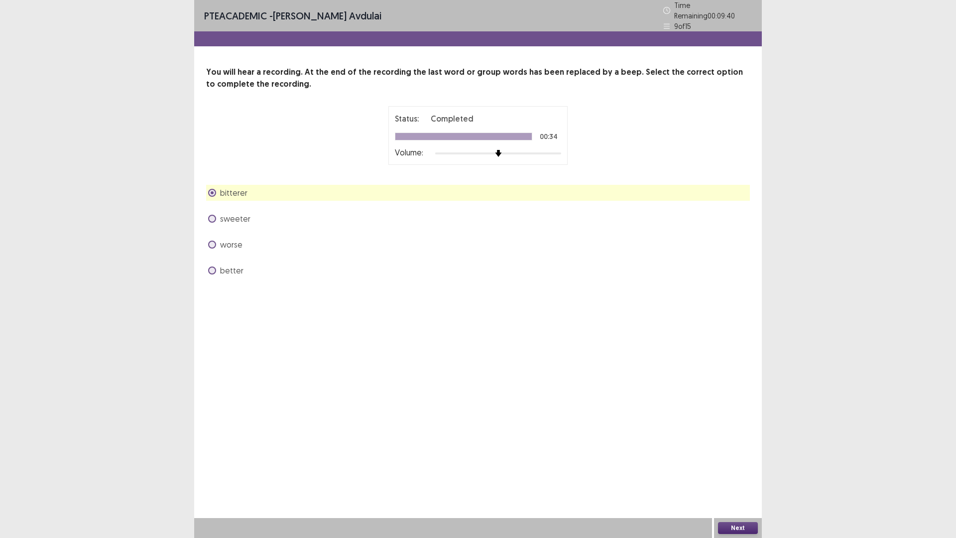
click at [730, 470] on button "Next" at bounding box center [738, 528] width 40 height 12
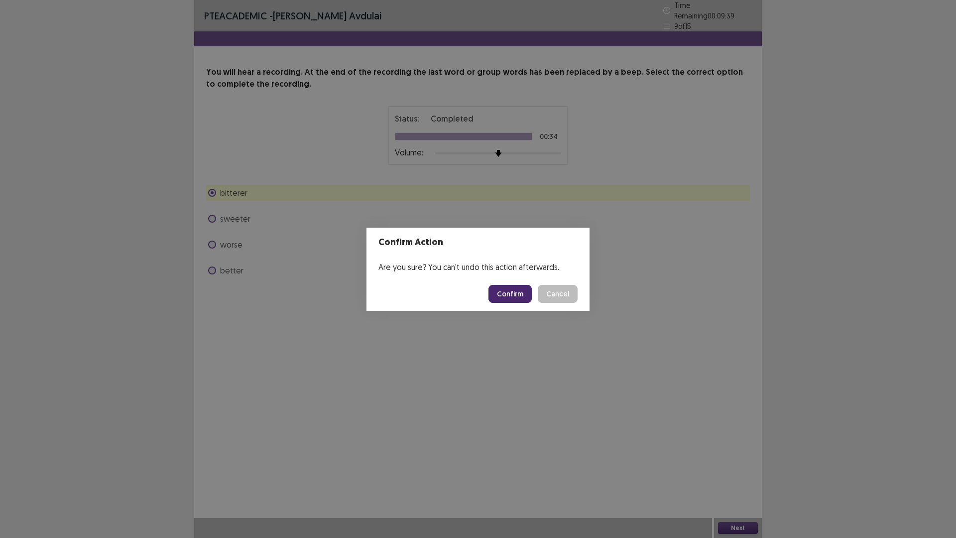
click at [509, 294] on button "Confirm" at bounding box center [509, 294] width 43 height 18
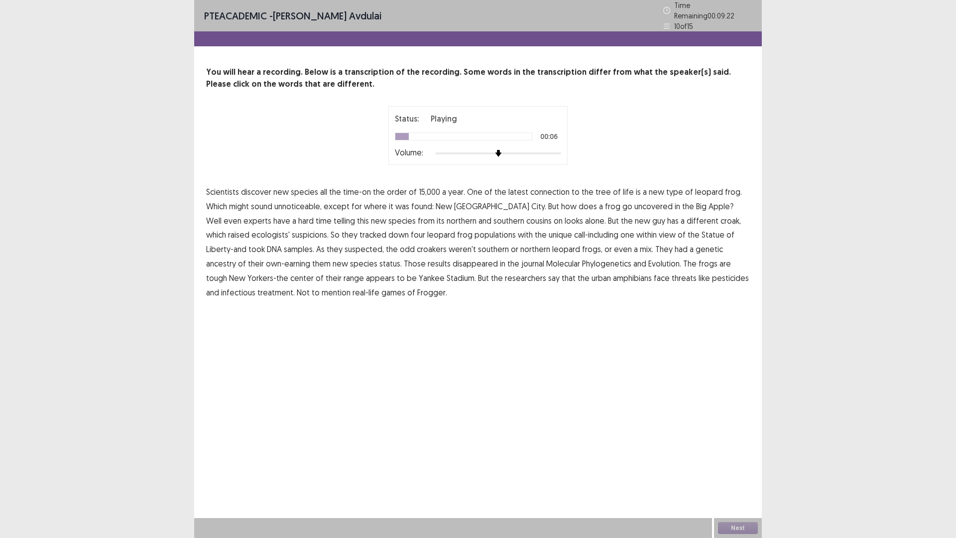
click at [545, 189] on span "connection" at bounding box center [549, 192] width 39 height 12
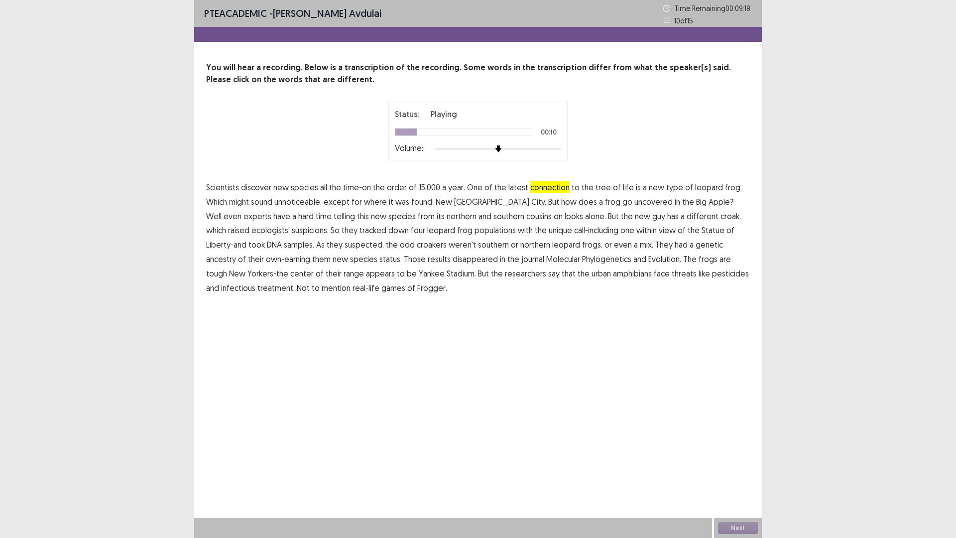
click at [311, 205] on span "unnoticeable," at bounding box center [297, 202] width 47 height 12
click at [634, 206] on span "uncovered" at bounding box center [653, 202] width 38 height 12
click at [453, 262] on span "disappeared" at bounding box center [475, 259] width 45 height 12
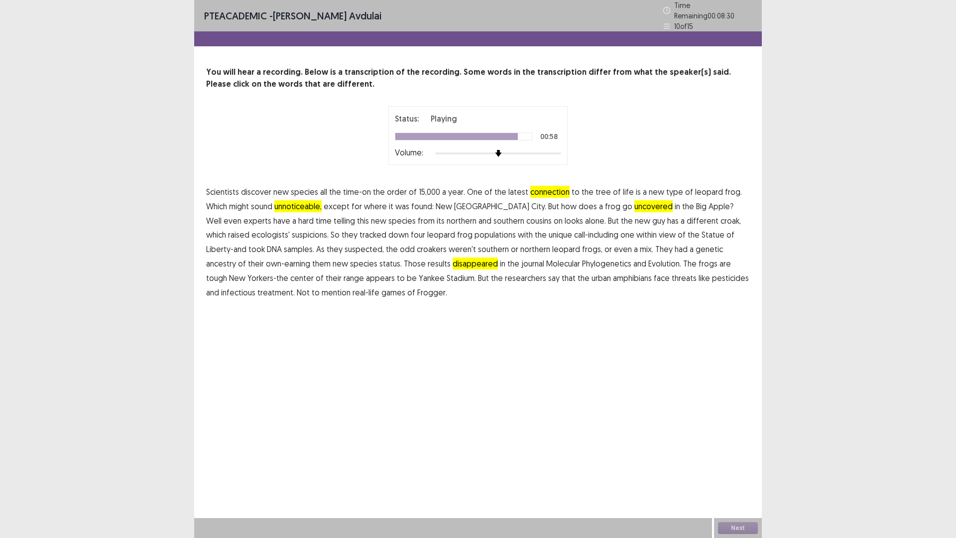
click at [613, 272] on span "amphibians" at bounding box center [632, 278] width 39 height 12
click at [295, 286] on span "treatment." at bounding box center [275, 292] width 37 height 12
click at [727, 470] on button "Next" at bounding box center [738, 528] width 40 height 12
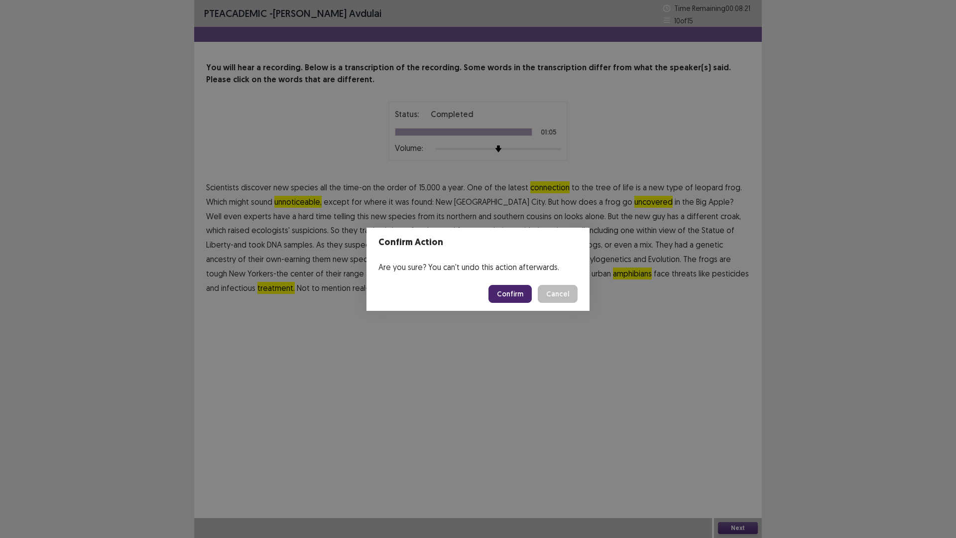
click at [512, 298] on button "Confirm" at bounding box center [509, 294] width 43 height 18
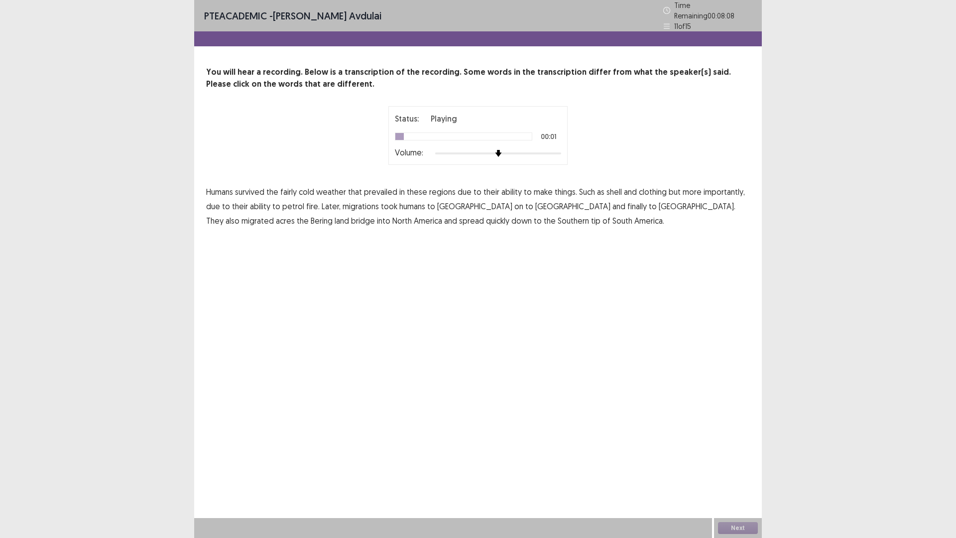
click at [295, 189] on span "fairly" at bounding box center [288, 192] width 16 height 12
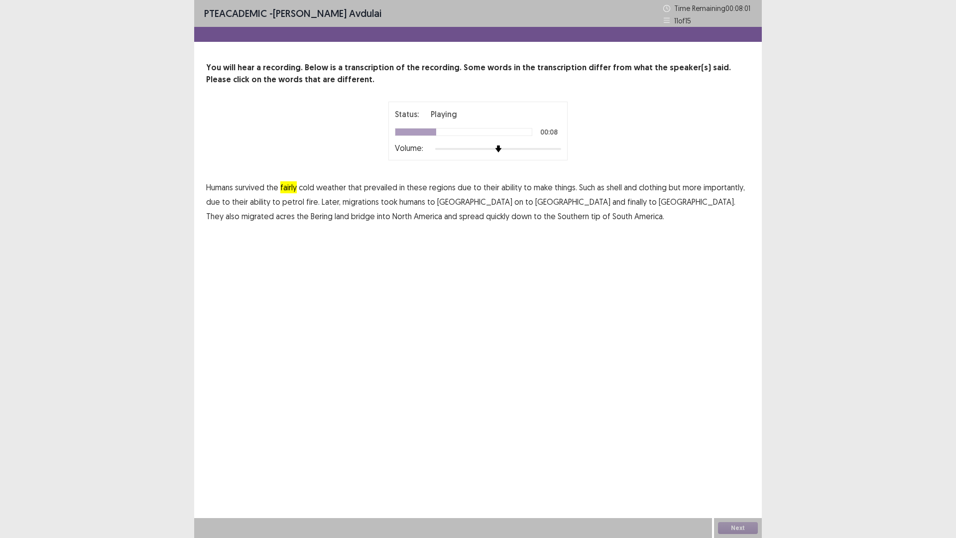
click at [610, 190] on span "shell" at bounding box center [613, 187] width 15 height 12
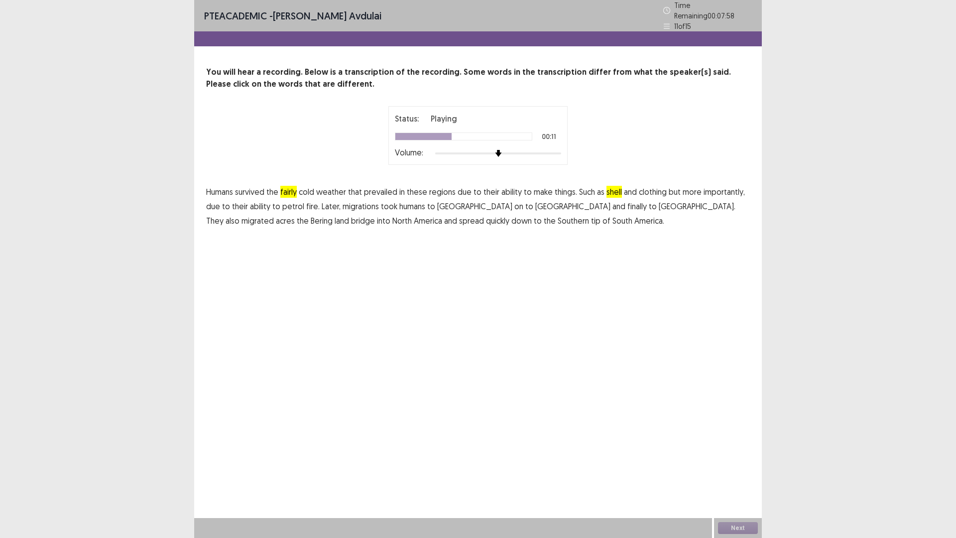
click at [291, 207] on span "petrol" at bounding box center [293, 206] width 22 height 12
click at [295, 215] on span "acres" at bounding box center [285, 221] width 19 height 12
click at [735, 470] on button "Next" at bounding box center [738, 528] width 40 height 12
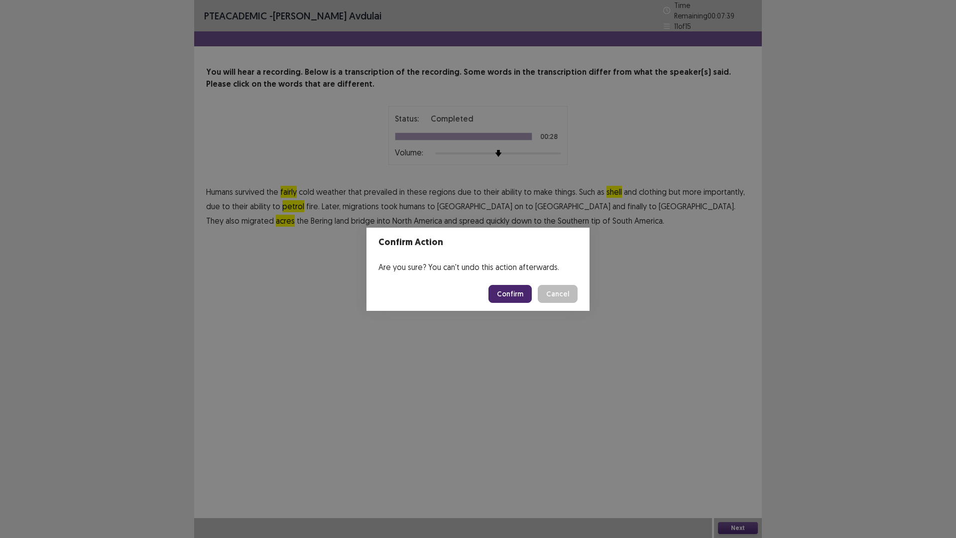
click at [513, 290] on button "Confirm" at bounding box center [509, 294] width 43 height 18
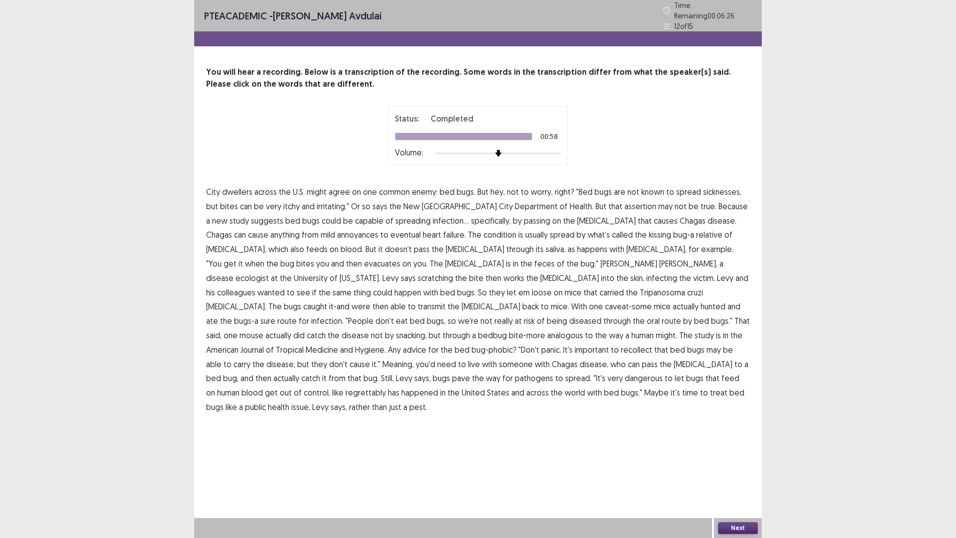
click at [727, 470] on button "Next" at bounding box center [738, 528] width 40 height 12
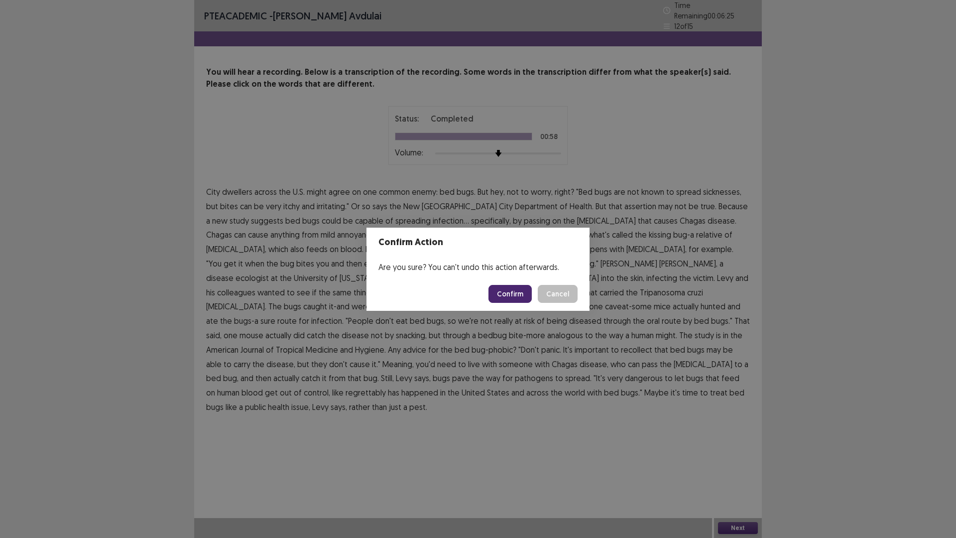
click at [508, 290] on button "Confirm" at bounding box center [509, 294] width 43 height 18
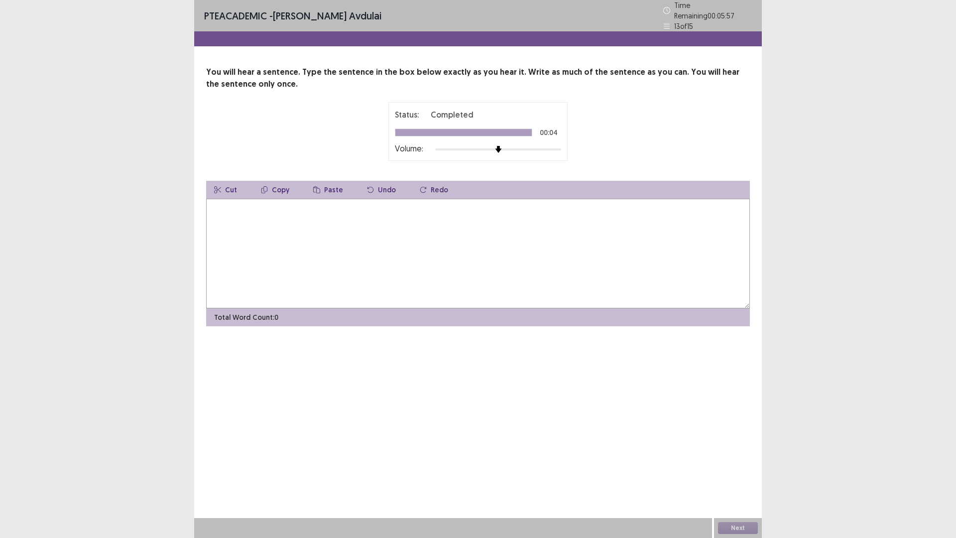
click at [501, 183] on div "Cut Copy Paste Undo Redo" at bounding box center [478, 190] width 544 height 18
drag, startPoint x: 497, startPoint y: 231, endPoint x: 502, endPoint y: 235, distance: 6.4
click at [498, 231] on textarea at bounding box center [478, 254] width 544 height 110
type textarea "**********"
click at [727, 470] on button "Next" at bounding box center [738, 528] width 40 height 12
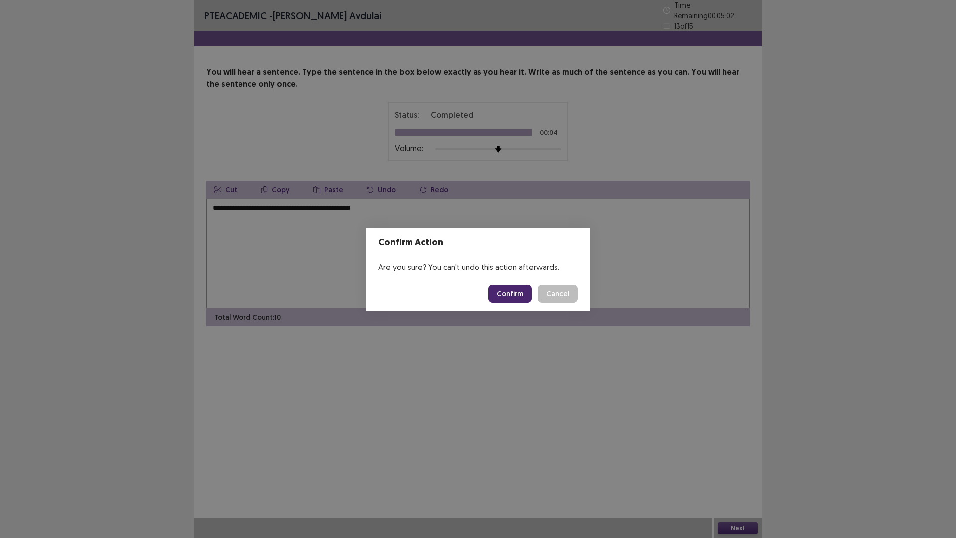
click at [524, 296] on button "Confirm" at bounding box center [509, 294] width 43 height 18
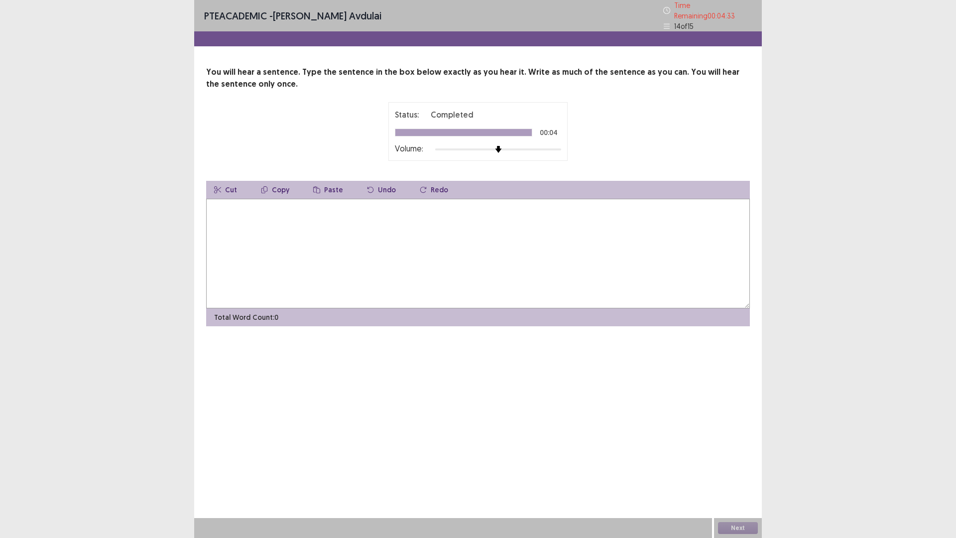
click at [377, 251] on textarea at bounding box center [478, 254] width 544 height 110
type textarea "**********"
click at [723, 470] on button "Next" at bounding box center [738, 528] width 40 height 12
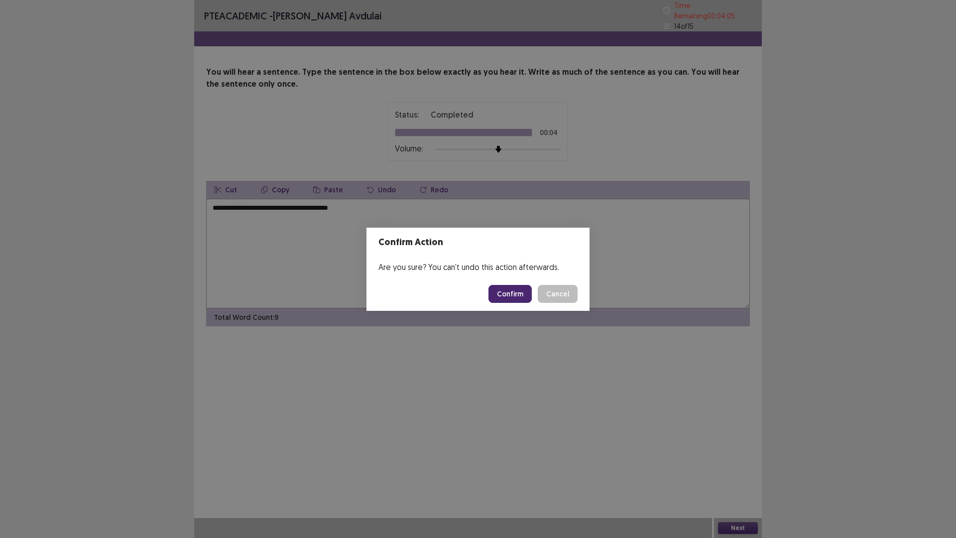
click at [514, 290] on button "Confirm" at bounding box center [509, 294] width 43 height 18
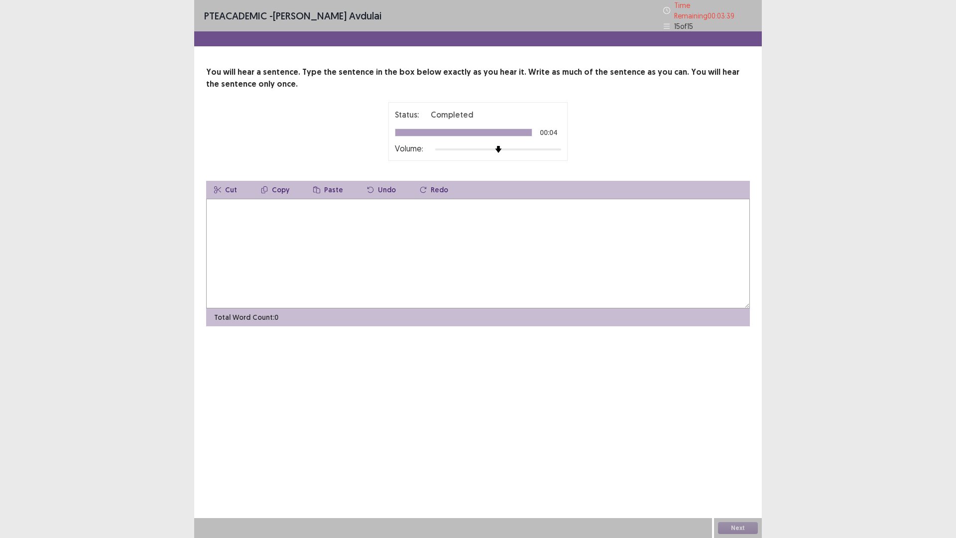
click at [390, 231] on textarea at bounding box center [478, 254] width 544 height 110
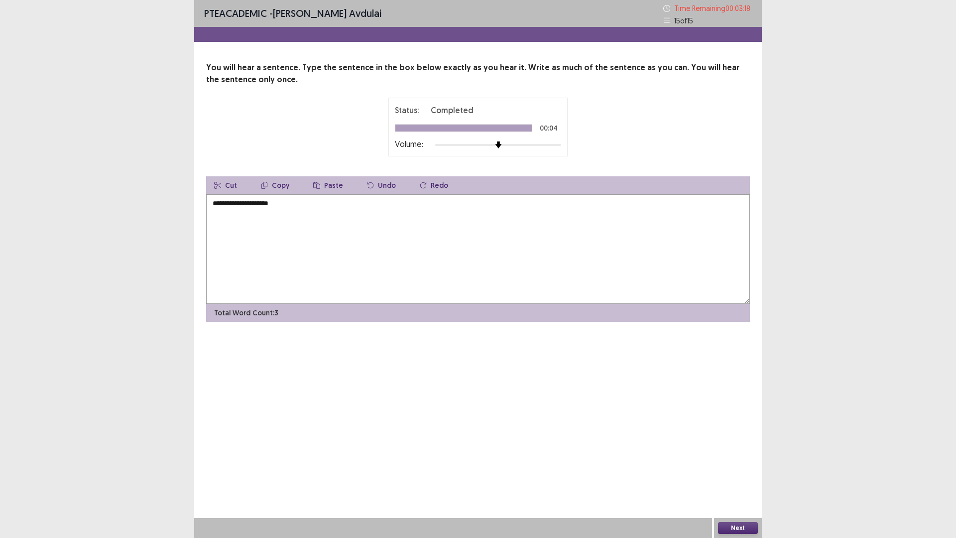
click at [229, 204] on textarea "**********" at bounding box center [478, 249] width 544 height 110
click at [291, 204] on textarea "**********" at bounding box center [478, 249] width 544 height 110
type textarea "**********"
click at [723, 470] on button "Next" at bounding box center [738, 528] width 40 height 12
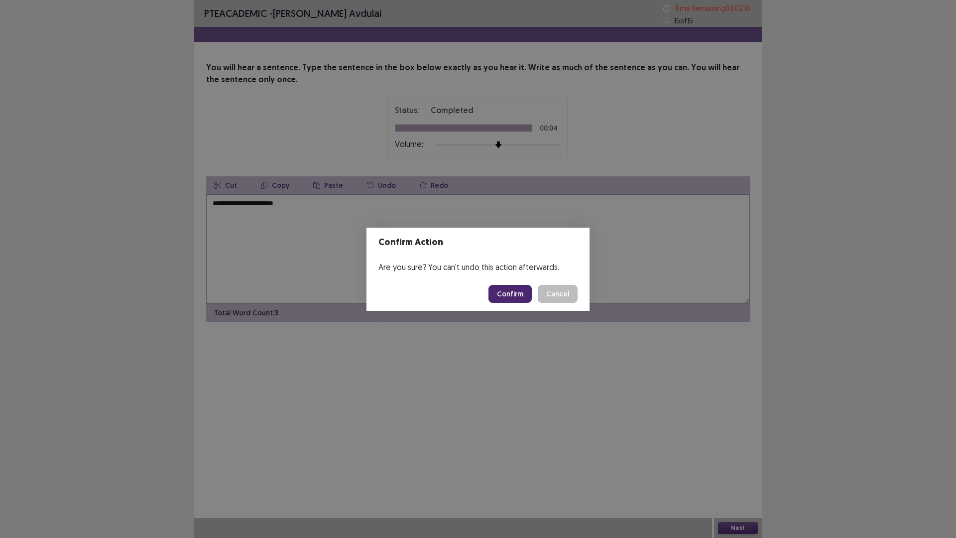
click at [511, 294] on button "Confirm" at bounding box center [509, 294] width 43 height 18
